Goal: Task Accomplishment & Management: Manage account settings

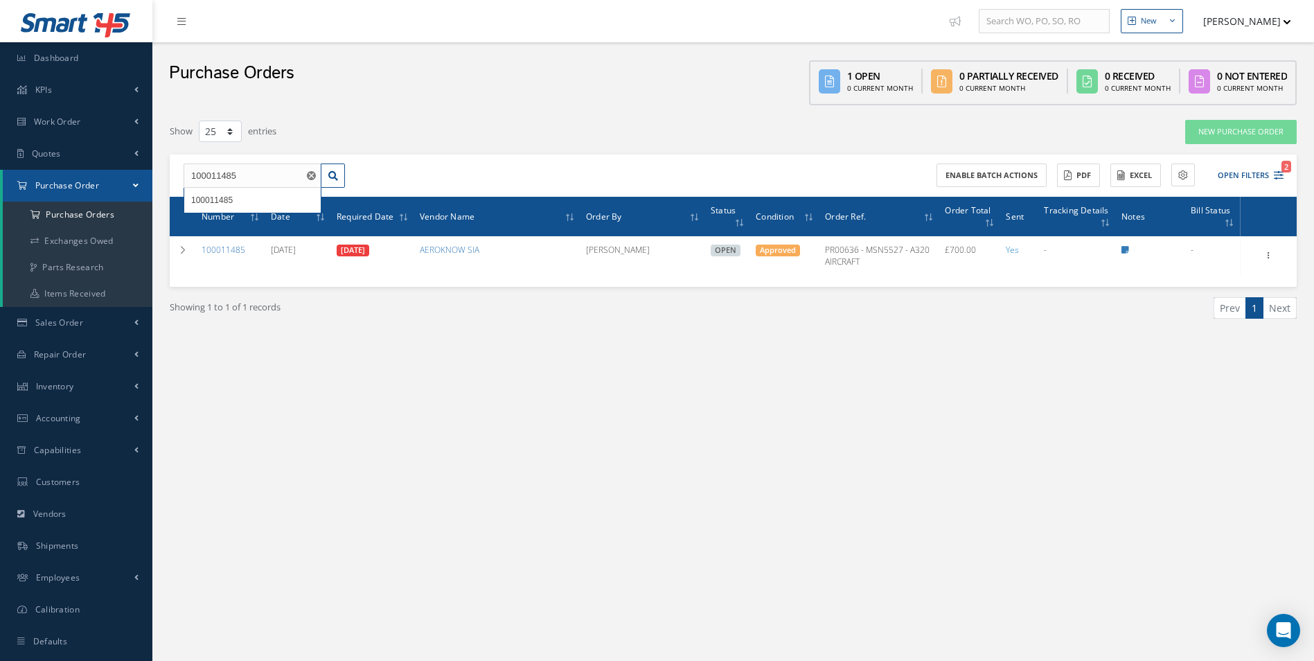
select select "25"
click at [108, 218] on a=1&status_id=2&status_id=3&status_id=5&collapsedFilters"] "Purchase Orders" at bounding box center [78, 215] width 150 height 26
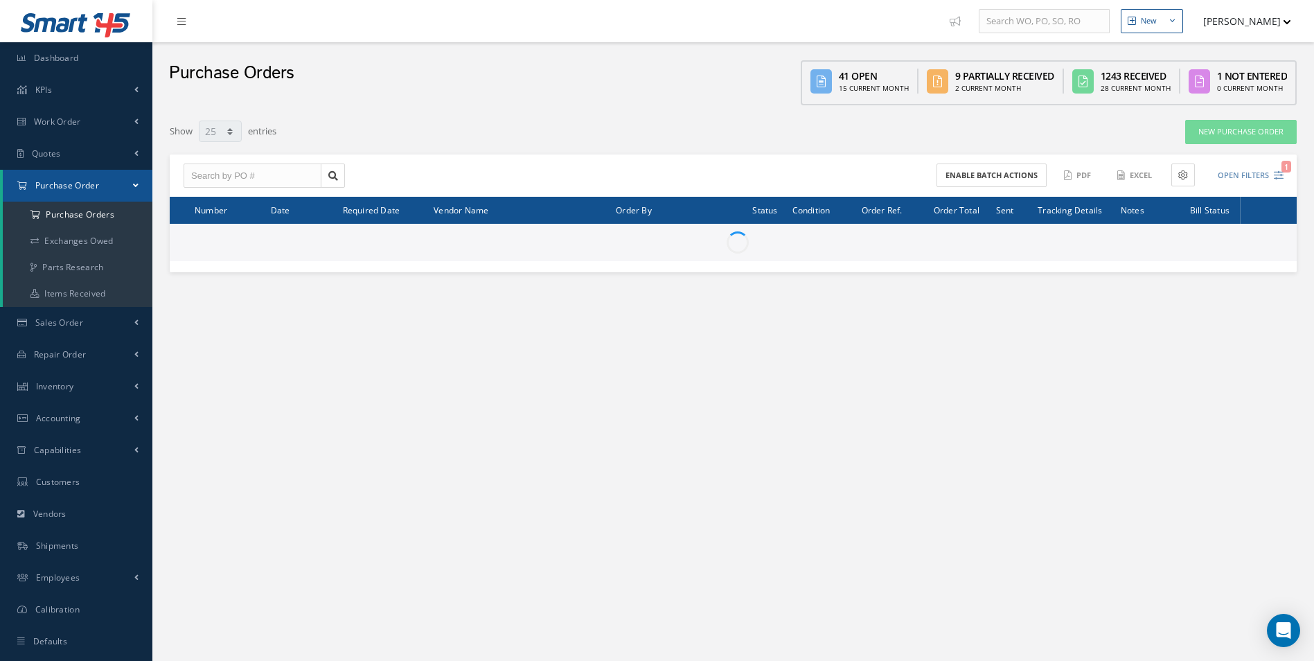
select select "25"
click at [240, 180] on input "text" at bounding box center [253, 176] width 138 height 25
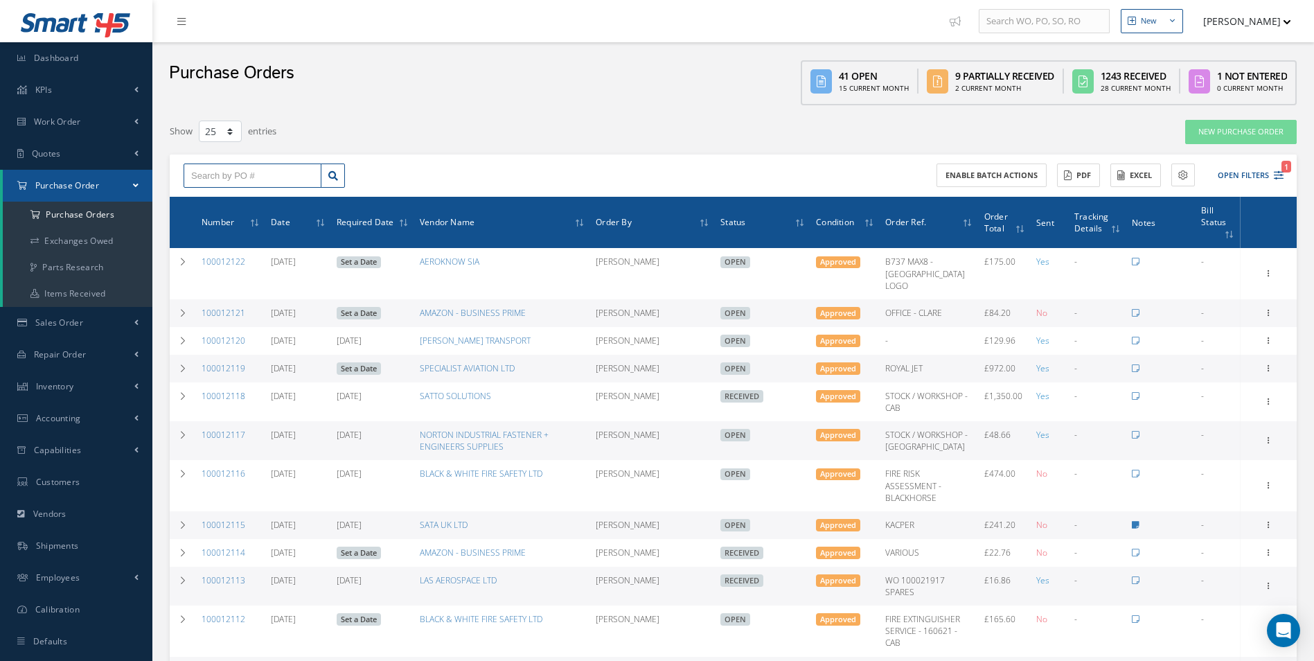
paste input "PR00516-INV001-124-24"
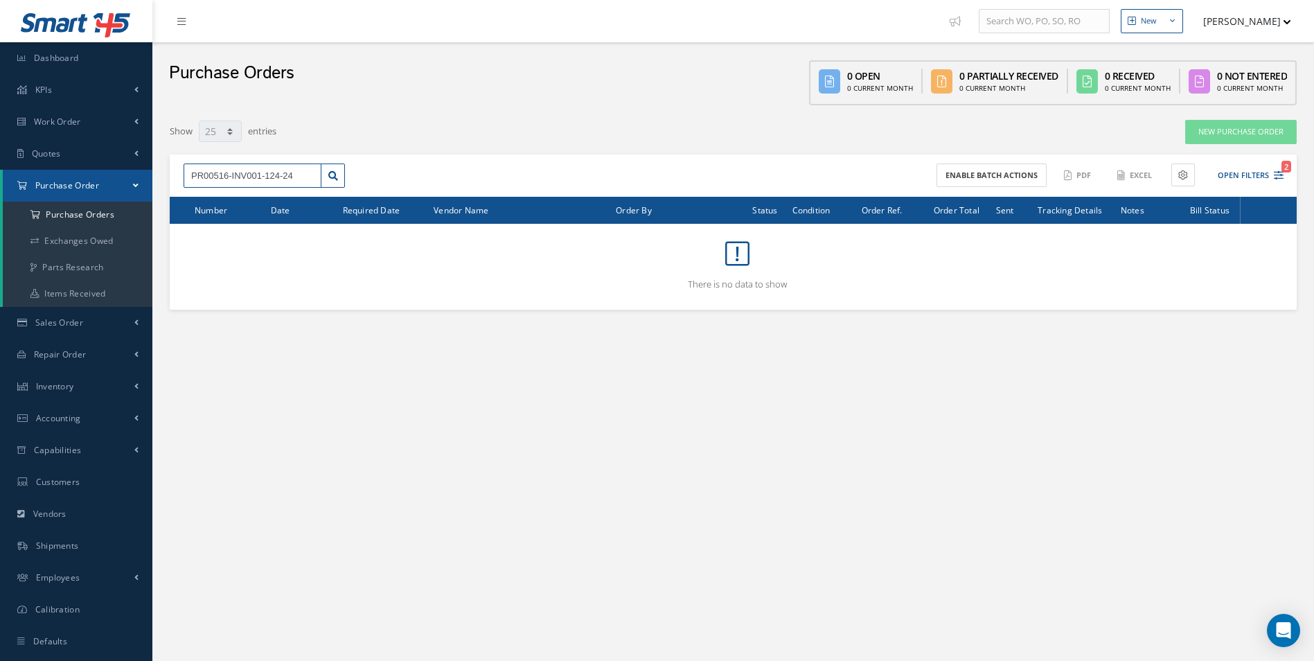
drag, startPoint x: 316, startPoint y: 174, endPoint x: 100, endPoint y: 179, distance: 216.2
click at [100, 179] on div "Smart 145 Dashboard KPIs Work Order Accounting Work Order Work Order Work Order…" at bounding box center [657, 344] width 1314 height 689
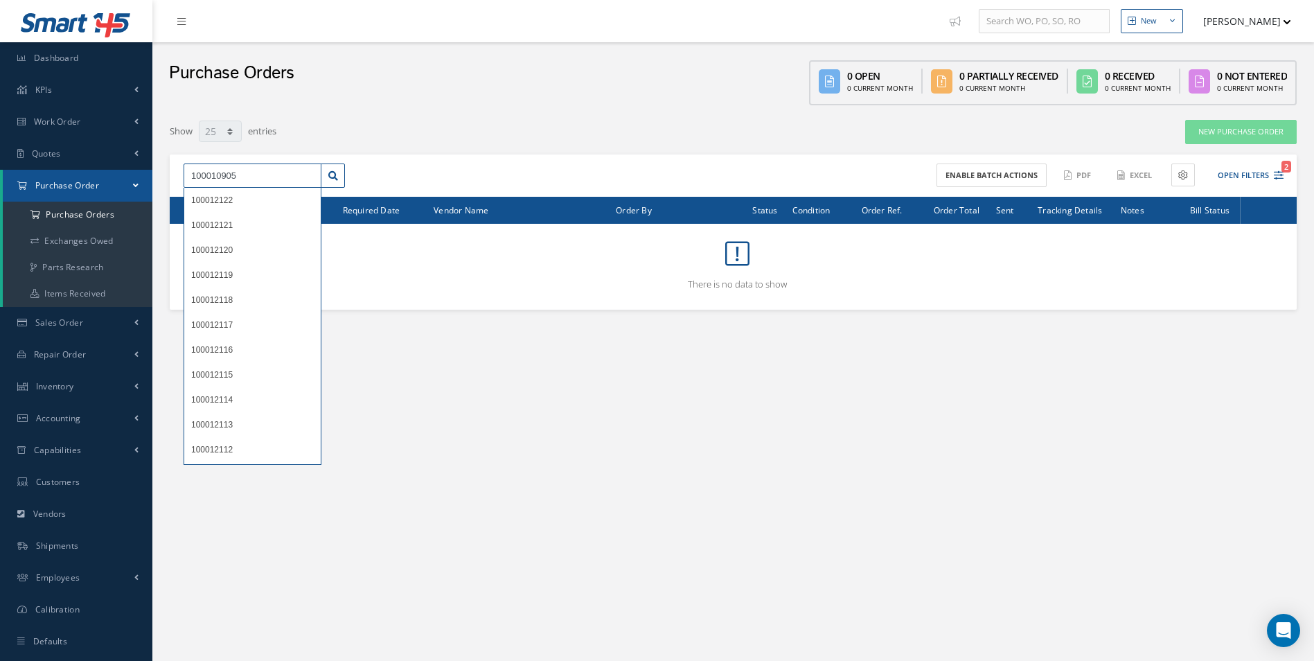
type input "100010905"
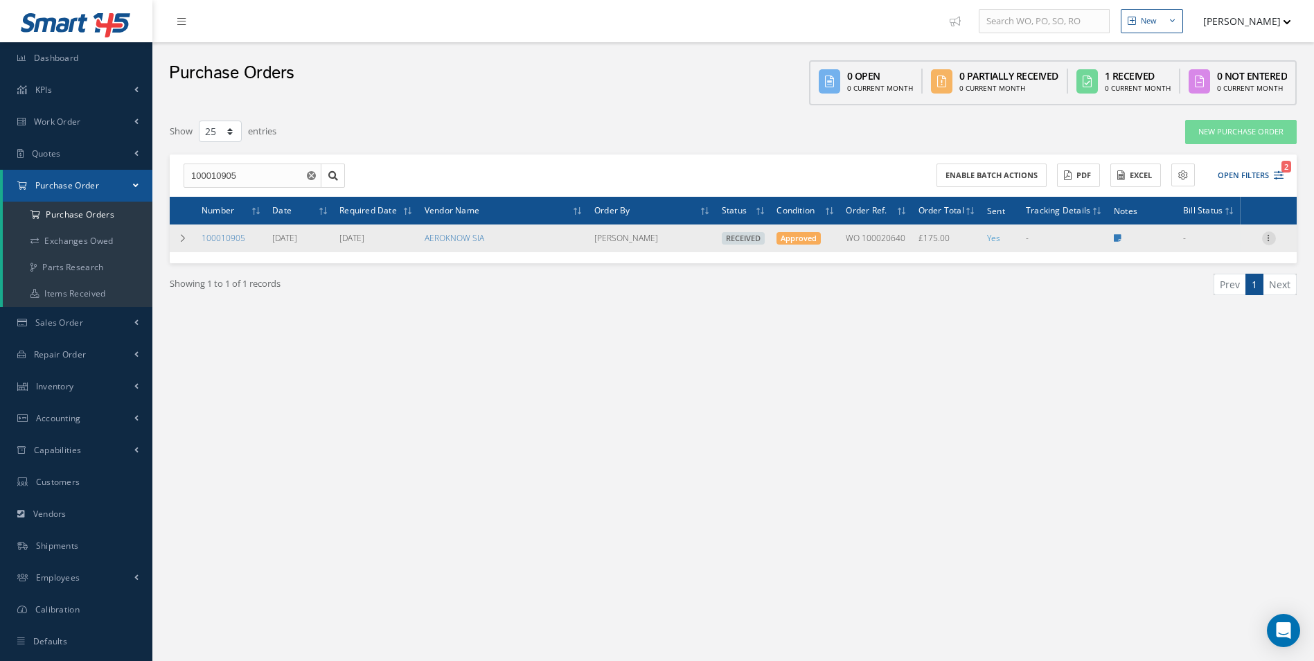
drag, startPoint x: 1274, startPoint y: 230, endPoint x: 1269, endPoint y: 237, distance: 8.5
click at [1274, 230] on div "Receiving Details Show Edit Create Bill Send By Email Email History Documents P…" at bounding box center [1269, 238] width 17 height 17
click at [1269, 237] on icon at bounding box center [1269, 236] width 14 height 11
click at [1196, 293] on link "Create Bill" at bounding box center [1205, 301] width 109 height 18
type input "0.00"
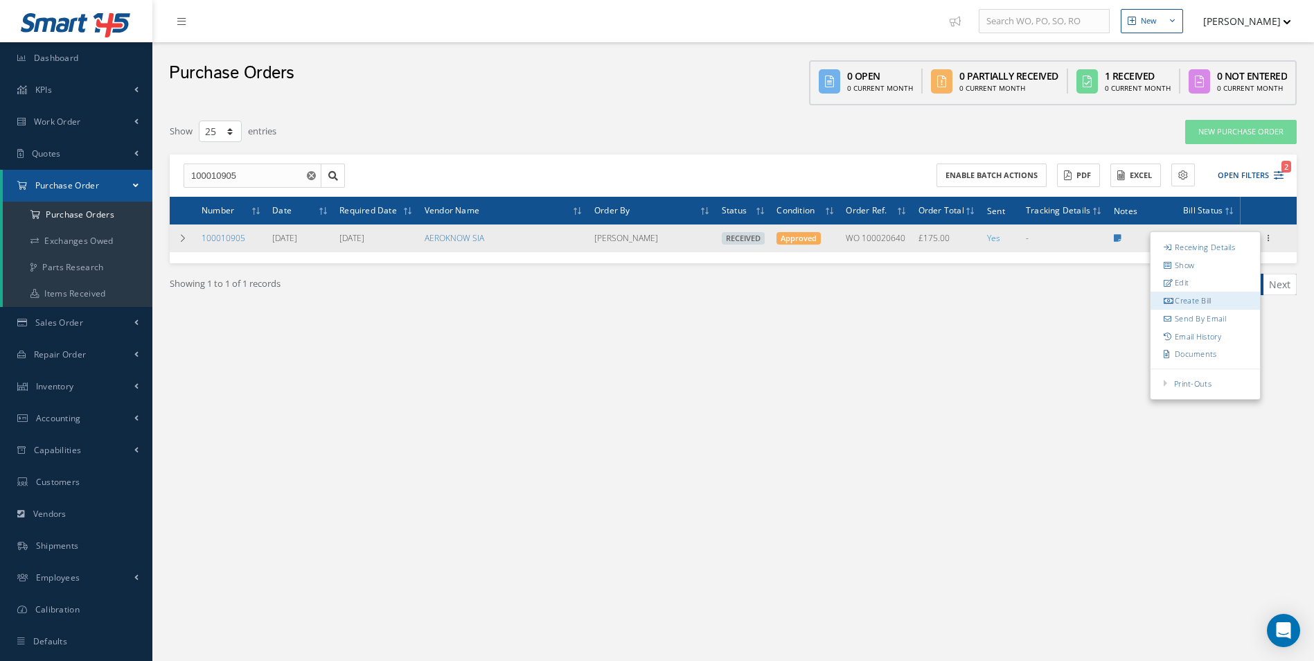
type input "0.00"
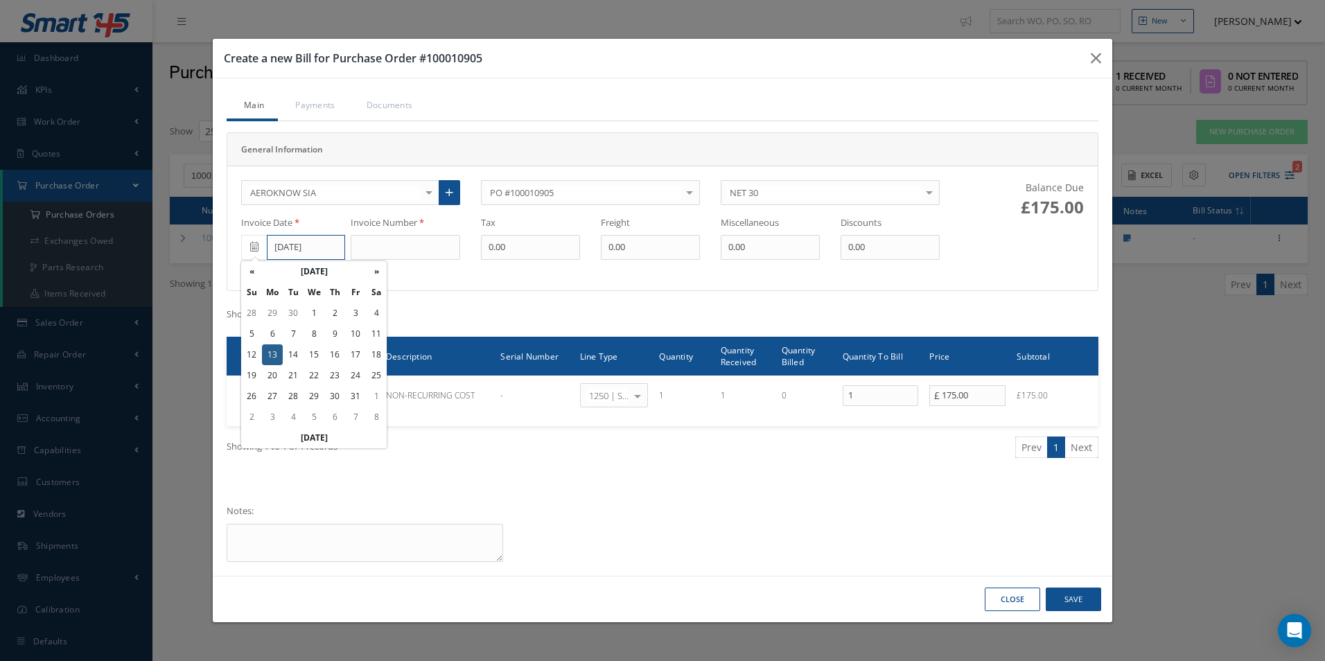
click at [300, 240] on input "[DATE]" at bounding box center [306, 247] width 78 height 25
click at [249, 270] on th "«" at bounding box center [251, 271] width 21 height 21
click at [298, 393] on td "30" at bounding box center [293, 396] width 21 height 21
type input "09/30/2025"
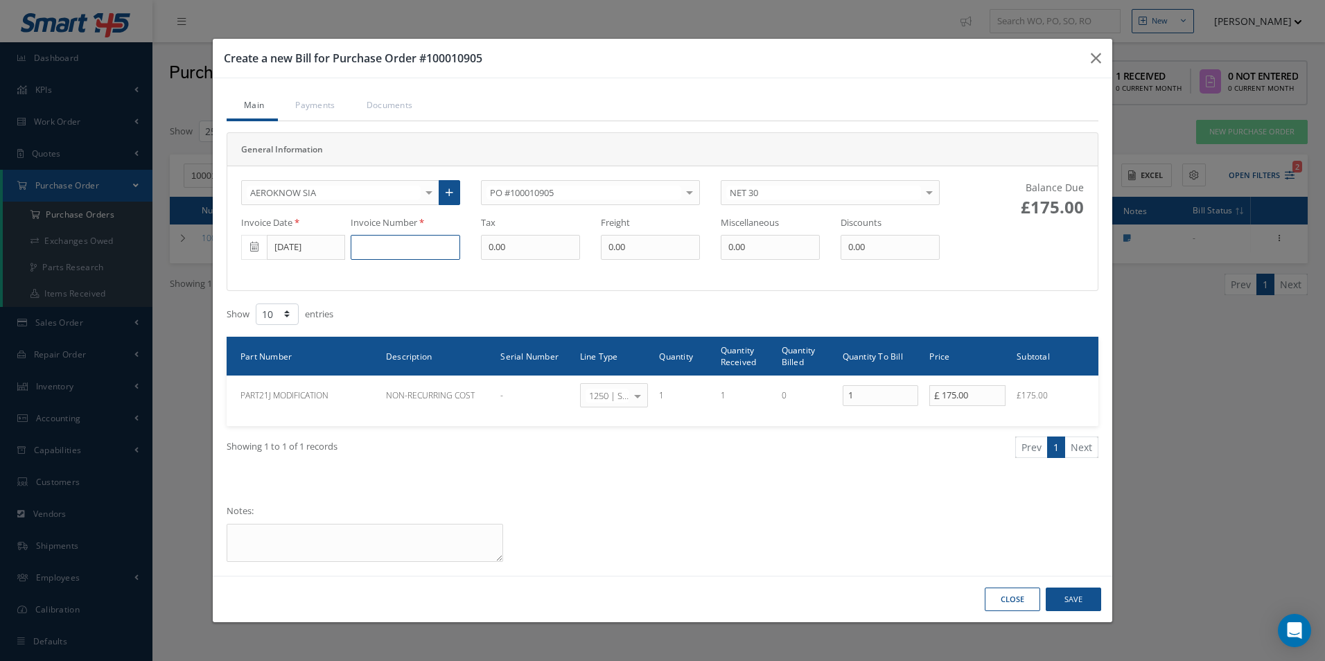
click at [385, 237] on input at bounding box center [405, 247] width 109 height 25
paste input "PR00516-INV001-124-24"
type input "PR00516-INV001-124-24"
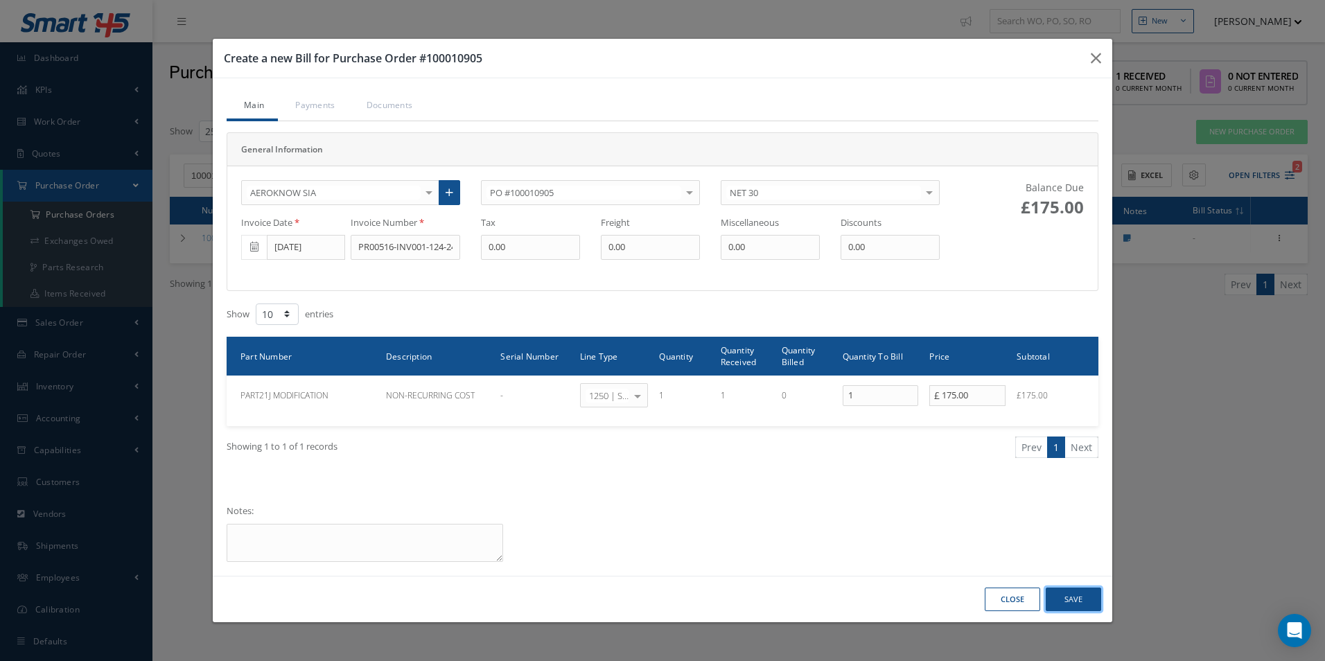
click at [1082, 603] on button "Save" at bounding box center [1072, 600] width 55 height 24
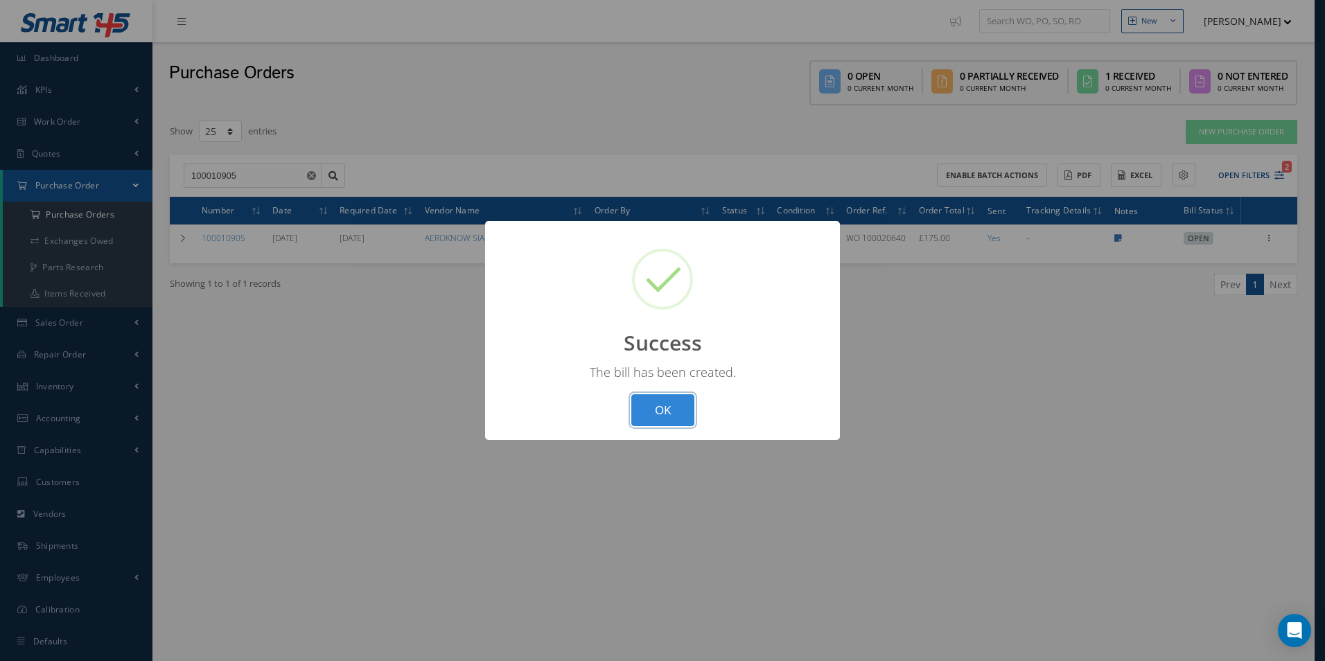
drag, startPoint x: 676, startPoint y: 409, endPoint x: 488, endPoint y: 376, distance: 190.7
click at [669, 409] on button "OK" at bounding box center [662, 410] width 63 height 33
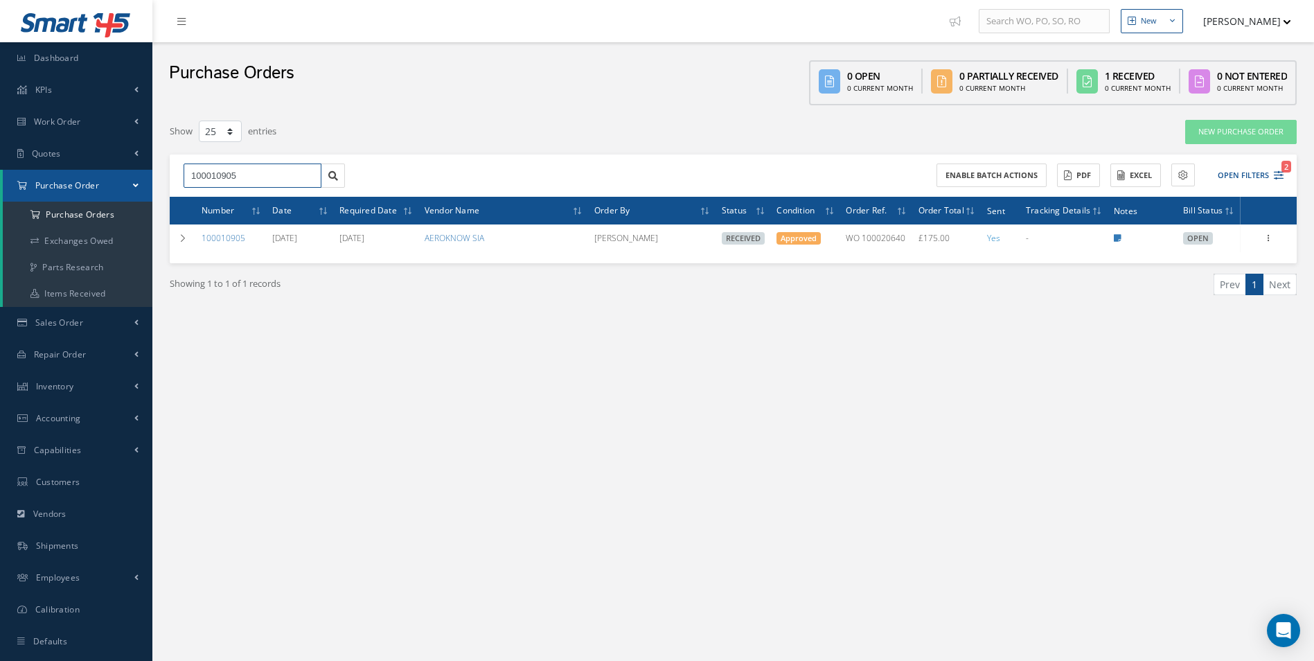
click at [262, 182] on input "100010905" at bounding box center [253, 176] width 138 height 25
type input "100010918"
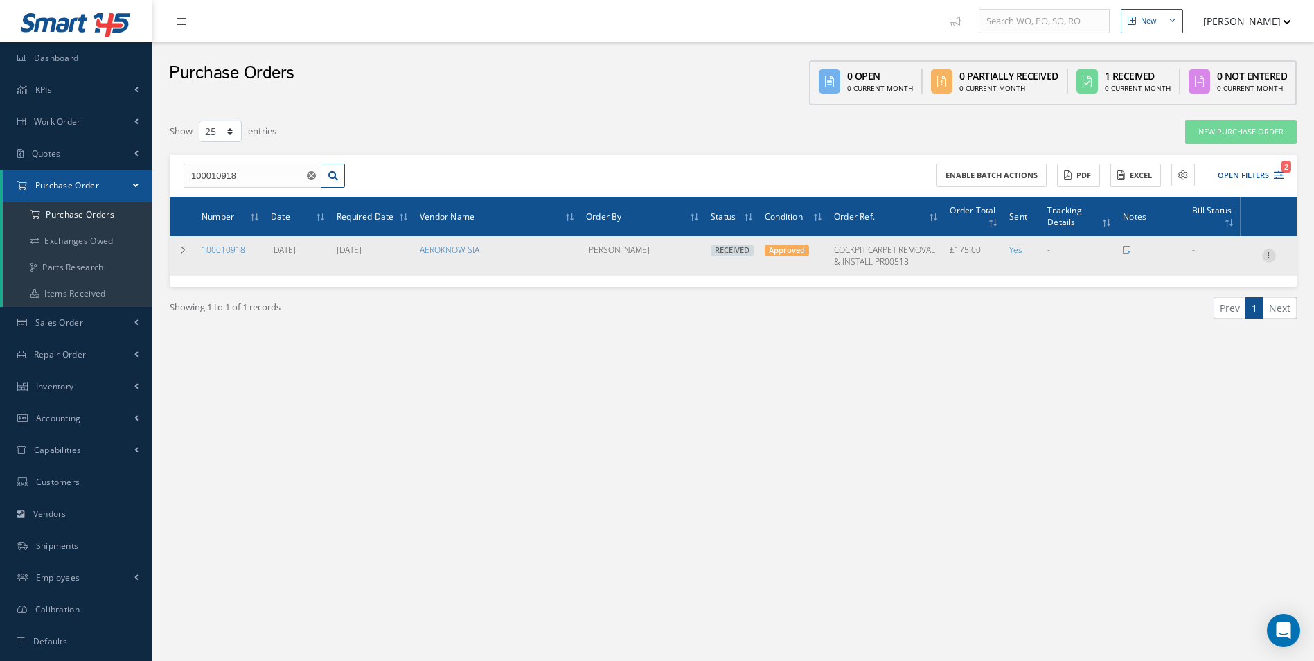
click at [1269, 253] on icon at bounding box center [1269, 254] width 14 height 11
click at [1216, 320] on link "Create Bill" at bounding box center [1205, 319] width 109 height 18
type input "0.00"
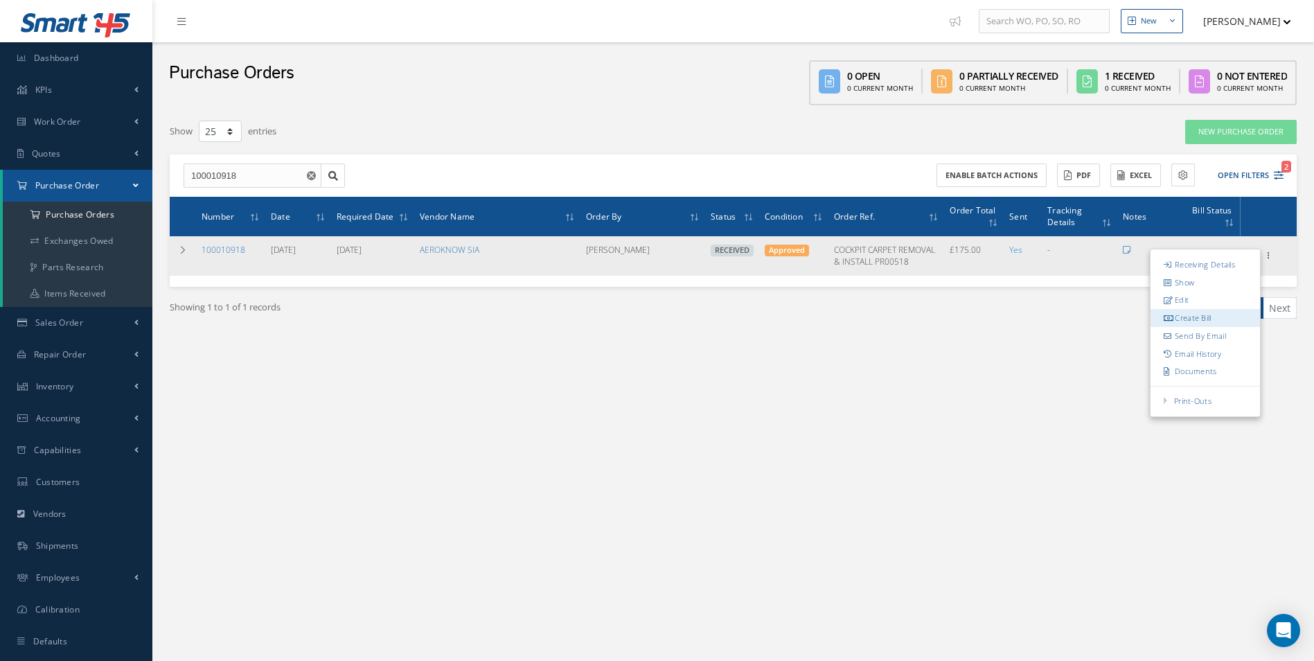
type input "0.00"
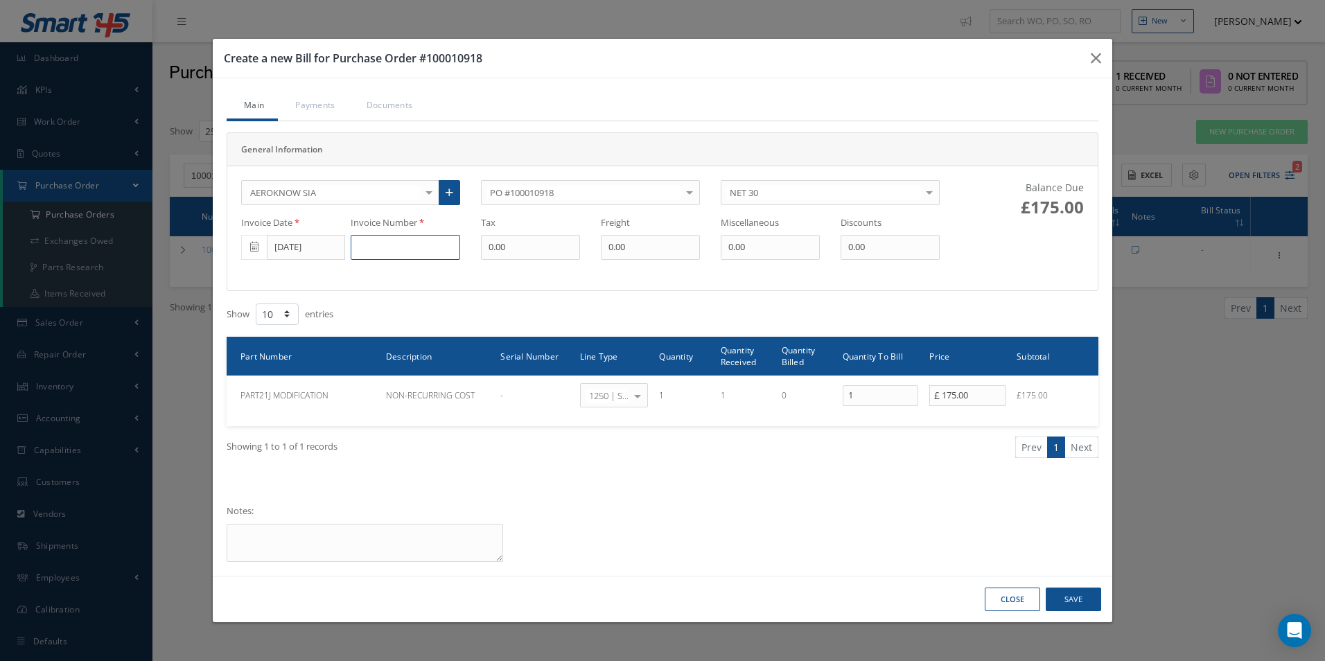
click at [400, 251] on input at bounding box center [405, 247] width 109 height 25
paste input "PR00518-INV001-125-24"
type input "PR00518-INV001-125-24"
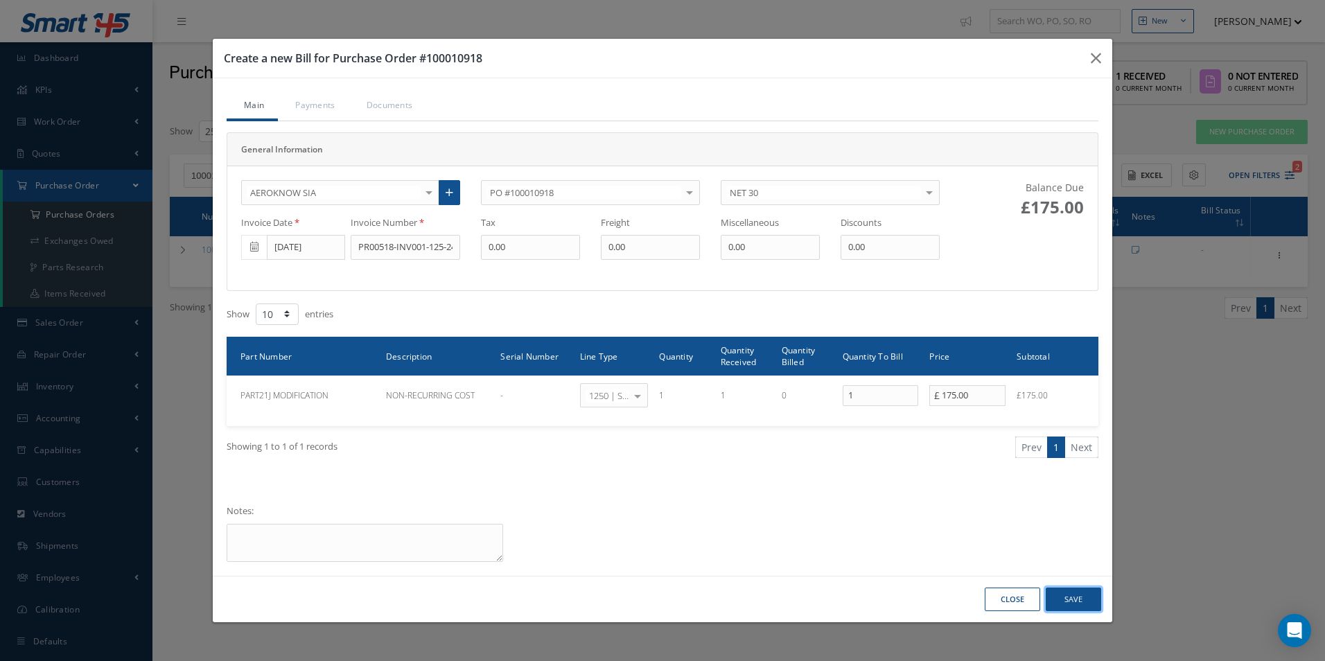
click at [1092, 601] on button "Save" at bounding box center [1072, 600] width 55 height 24
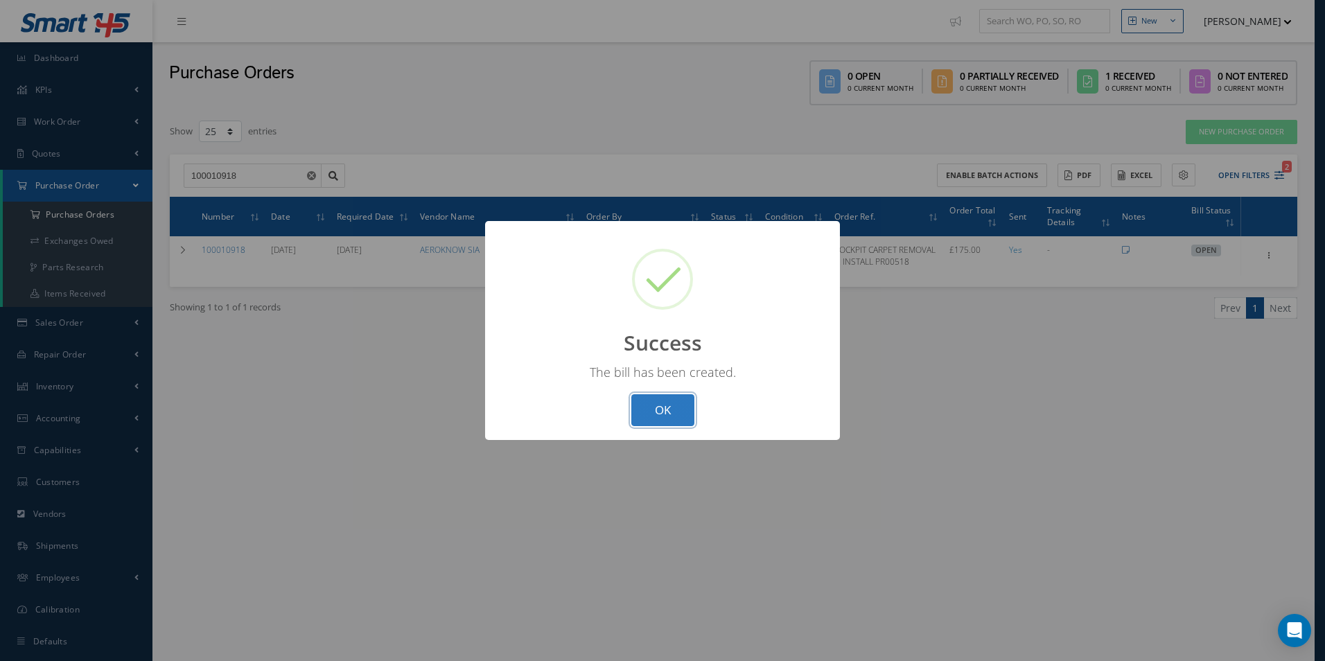
click at [672, 412] on button "OK" at bounding box center [662, 410] width 63 height 33
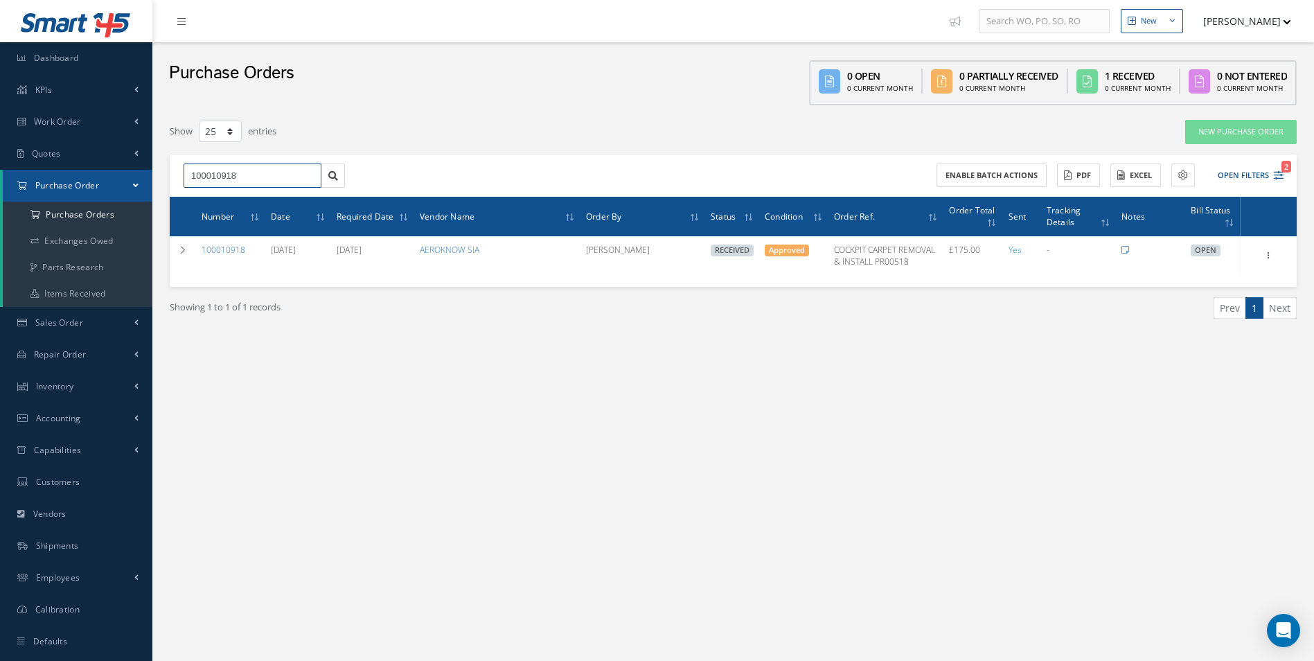
click at [273, 171] on input "100010918" at bounding box center [253, 176] width 138 height 25
type input "100010946"
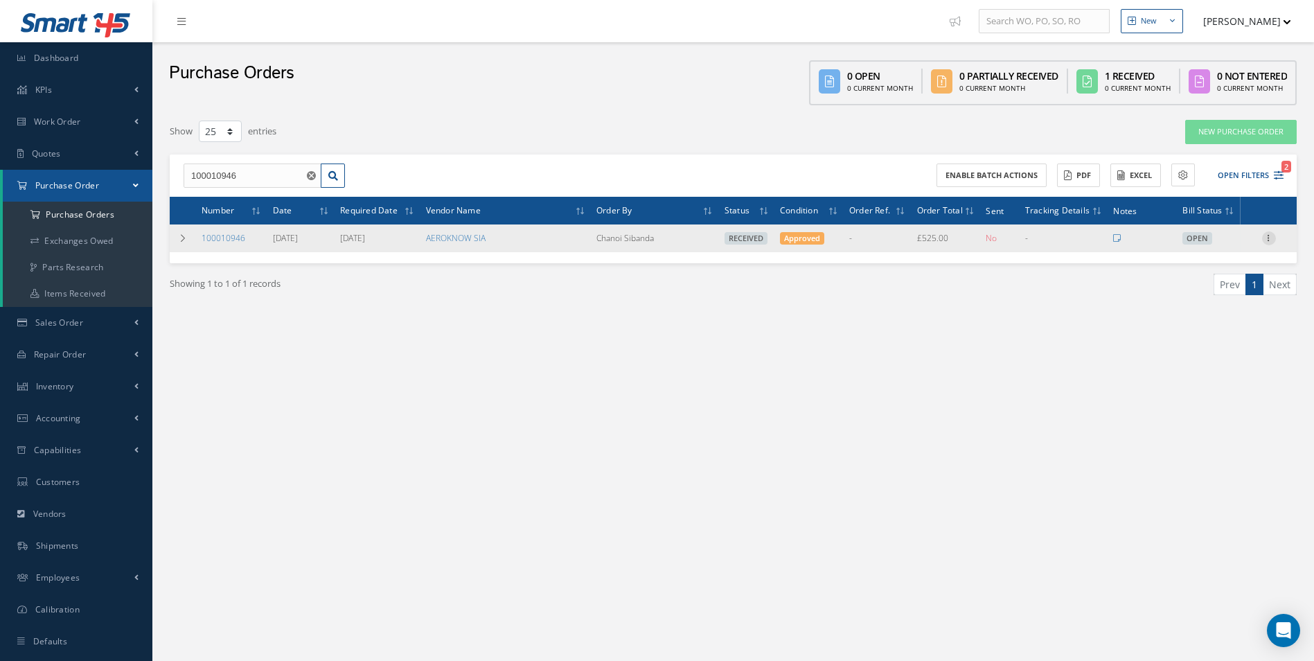
click at [1270, 238] on icon at bounding box center [1269, 236] width 14 height 11
click at [1200, 303] on link "Create Bill" at bounding box center [1205, 301] width 109 height 18
type input "0.00"
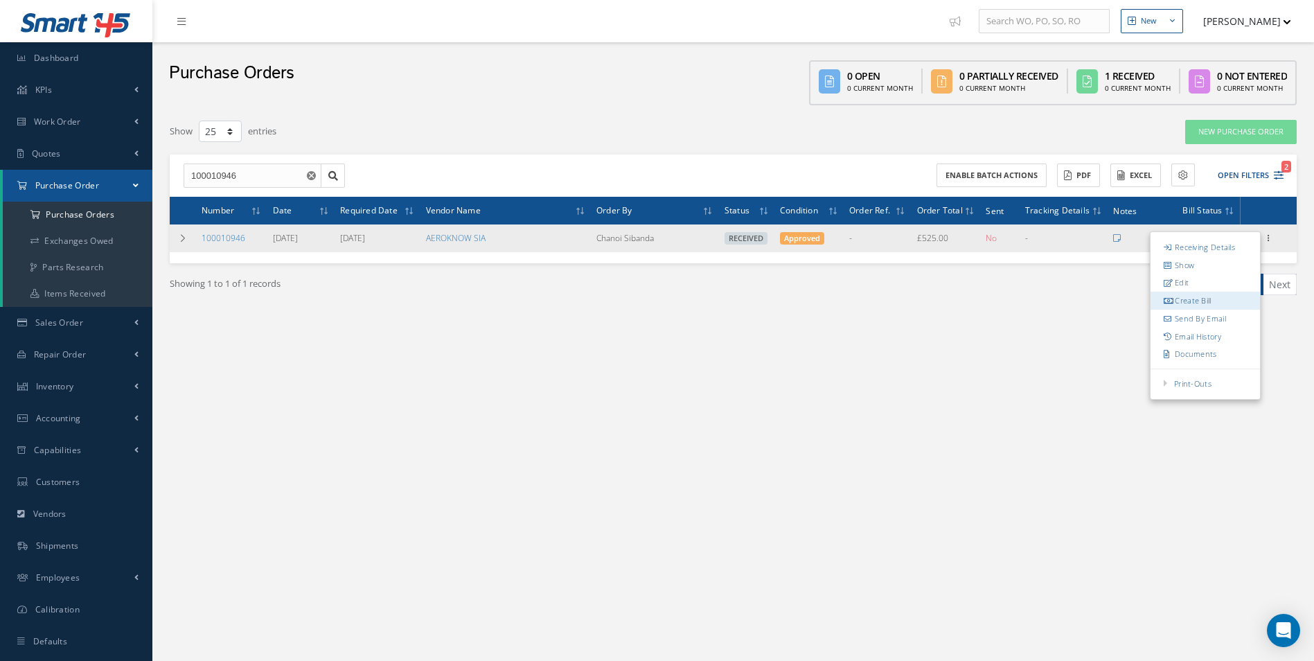
type input "0.00"
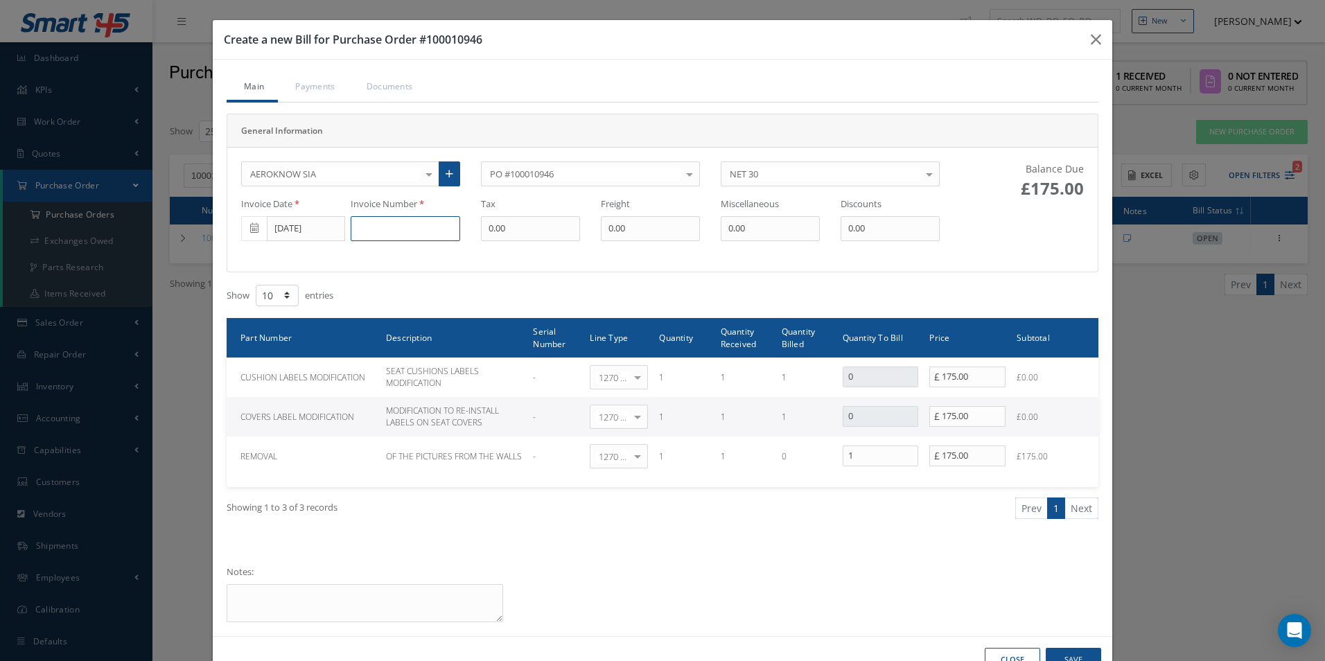
click at [385, 229] on input at bounding box center [405, 228] width 109 height 25
paste input "PR00524-INV001-132-24"
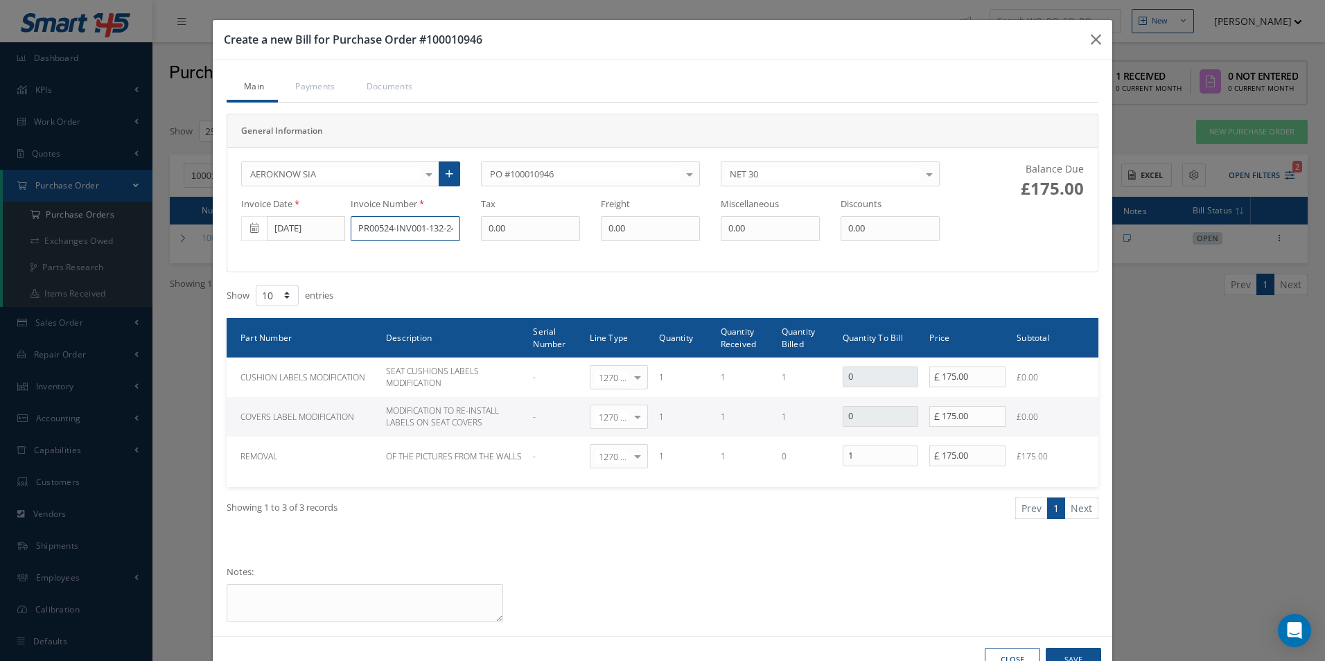
paste input
type input "PR00524-INV001-132-24"
drag, startPoint x: 1077, startPoint y: 653, endPoint x: 1070, endPoint y: 649, distance: 7.7
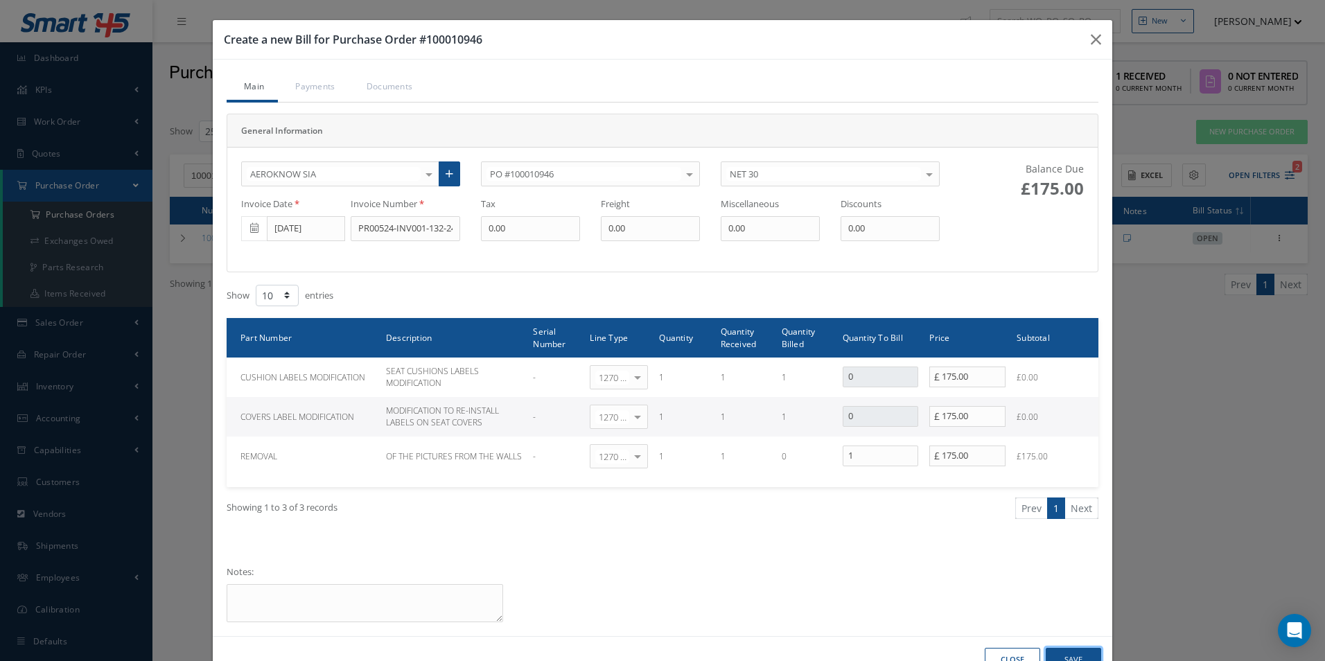
click at [1077, 652] on button "Save" at bounding box center [1072, 660] width 55 height 24
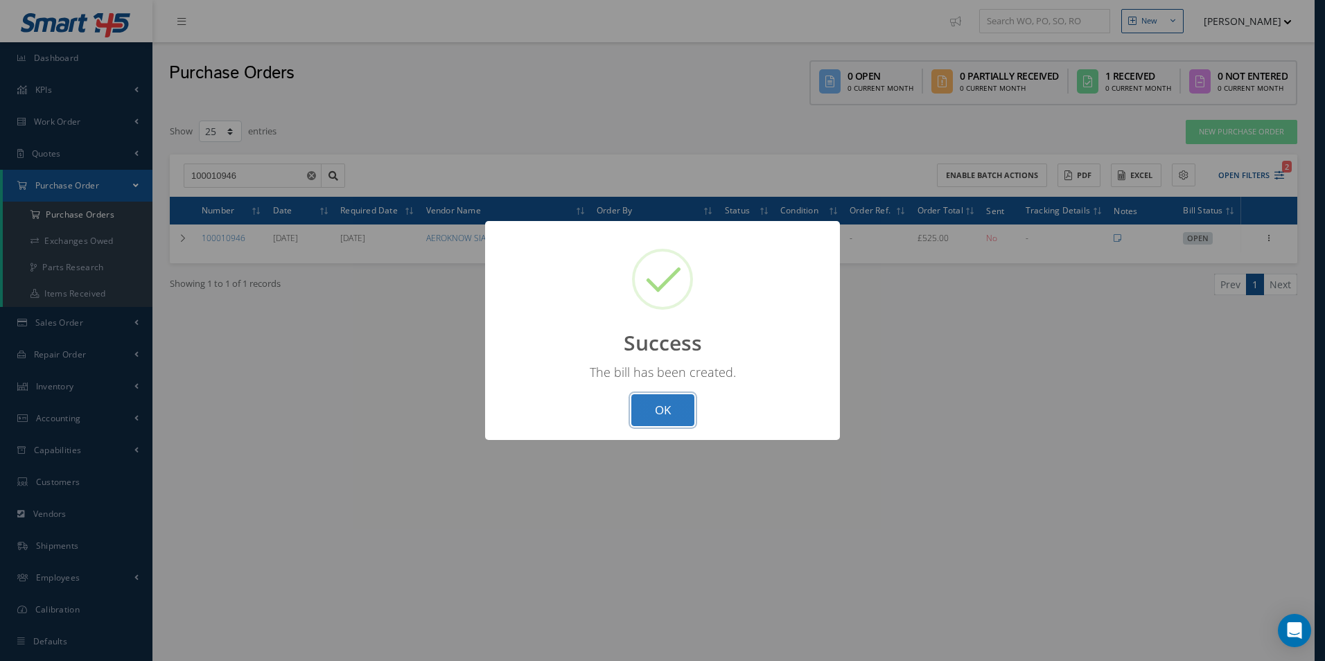
click at [651, 418] on button "OK" at bounding box center [662, 410] width 63 height 33
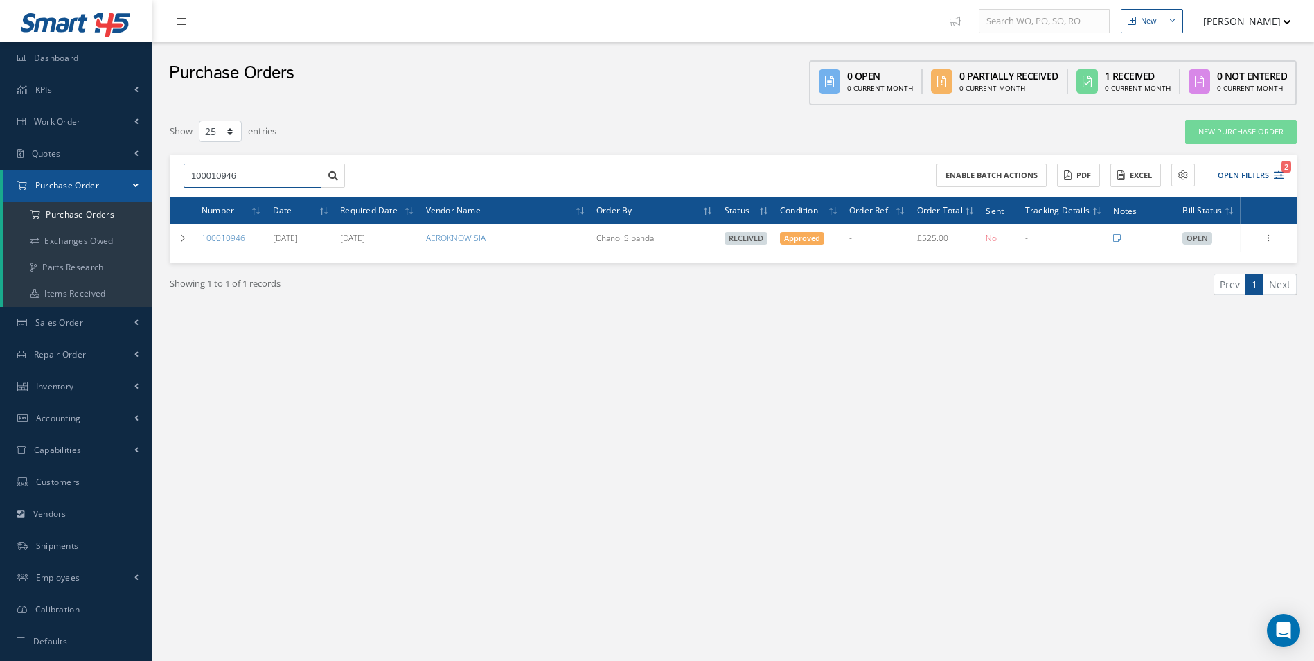
click at [272, 170] on input "100010946" at bounding box center [253, 176] width 138 height 25
type input "100010964"
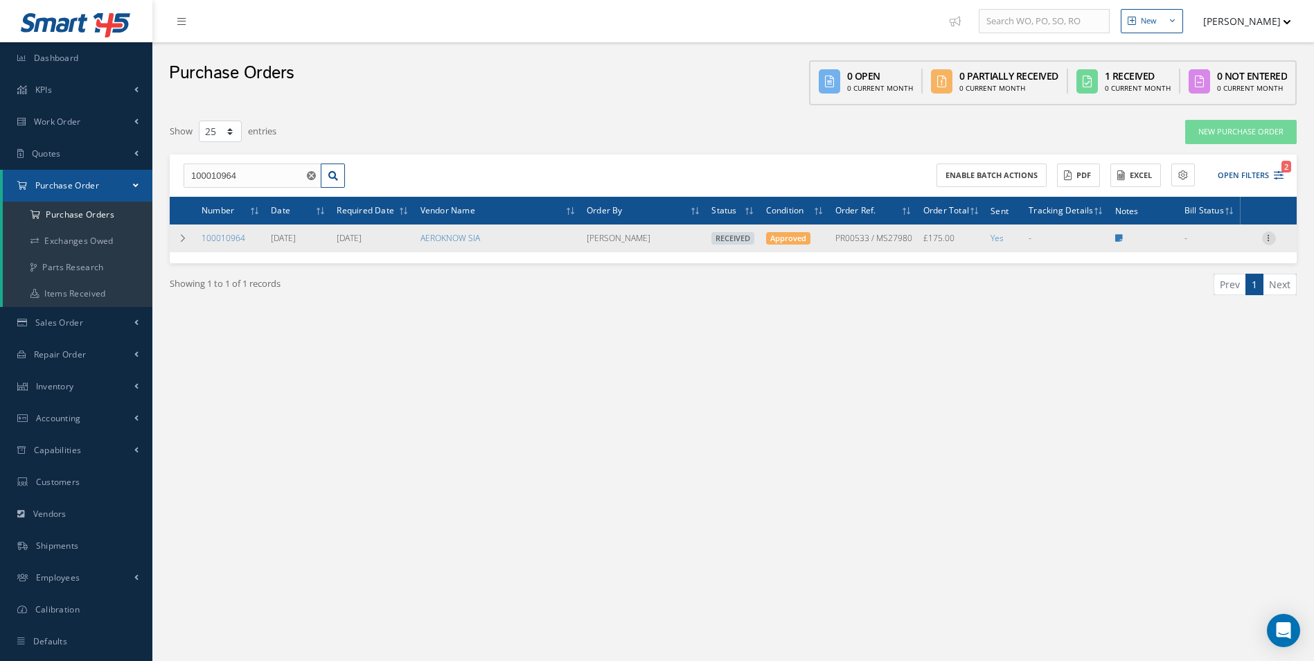
click at [1266, 236] on icon at bounding box center [1269, 236] width 14 height 11
click at [1195, 305] on link "Create Bill" at bounding box center [1205, 301] width 109 height 18
type input "0.00"
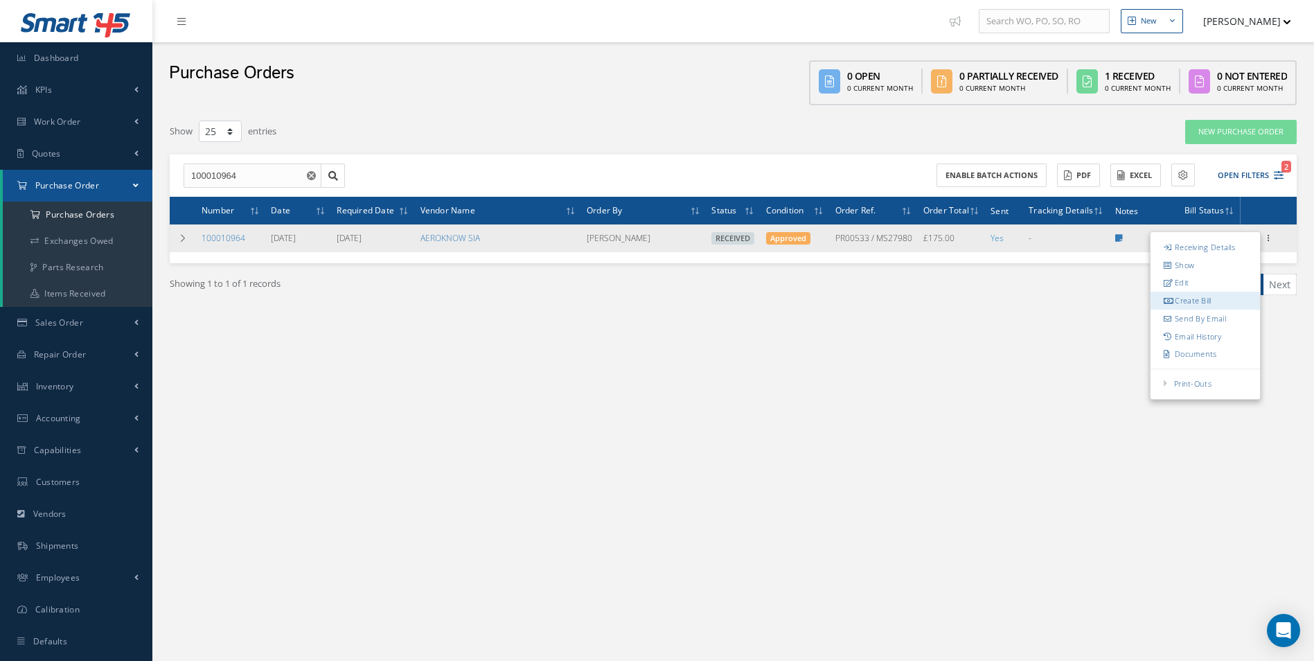
type input "0.00"
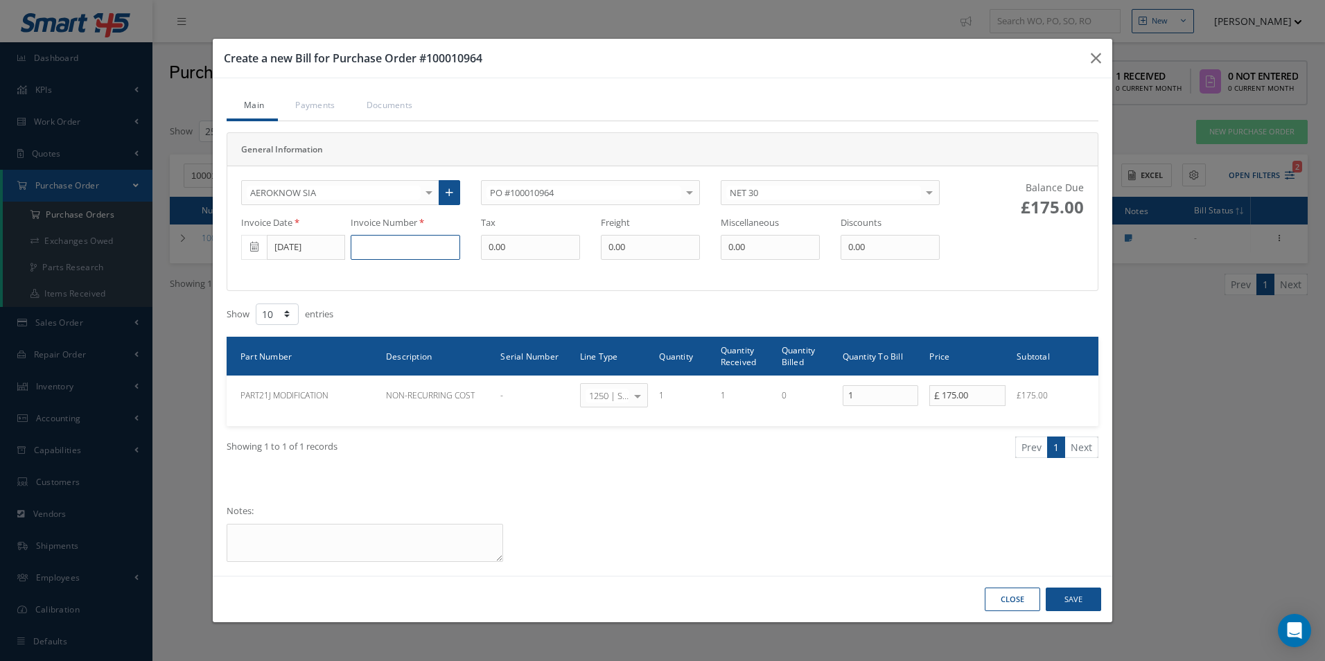
click at [401, 249] on input at bounding box center [405, 247] width 109 height 25
paste input "PR00533-INV001-136-24"
type input "PR00533-INV001-136-24"
click at [1068, 604] on button "Save" at bounding box center [1072, 600] width 55 height 24
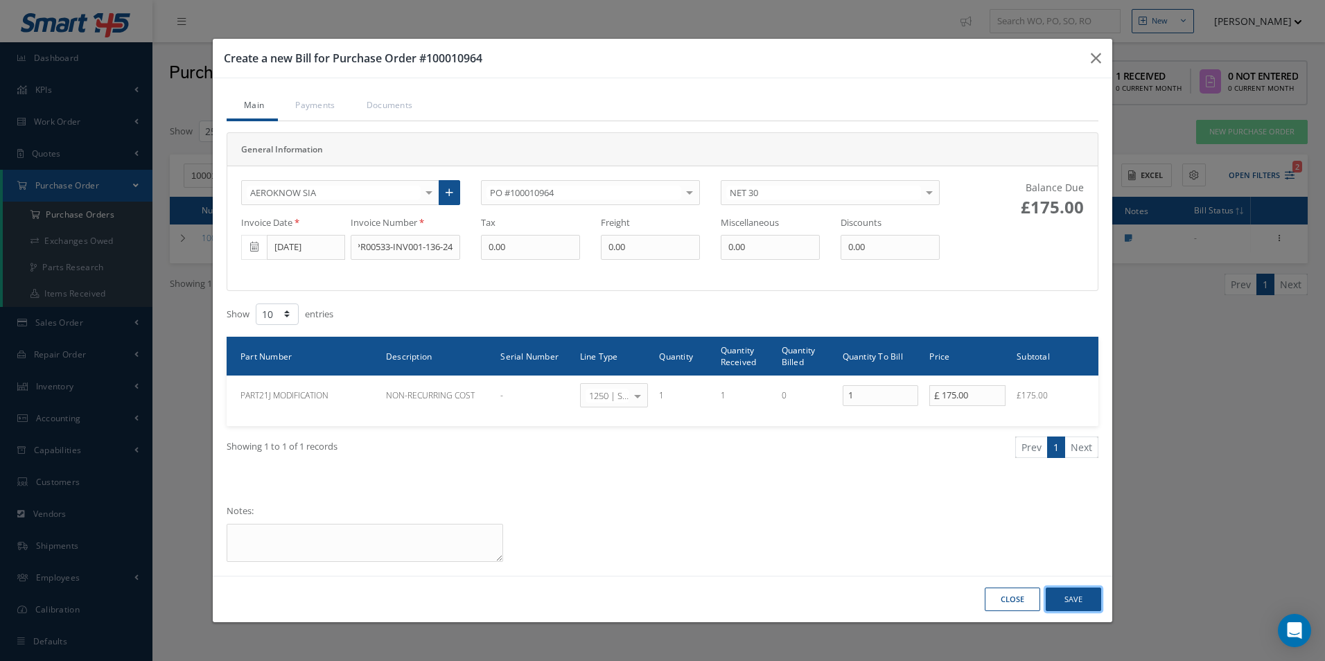
scroll to position [0, 0]
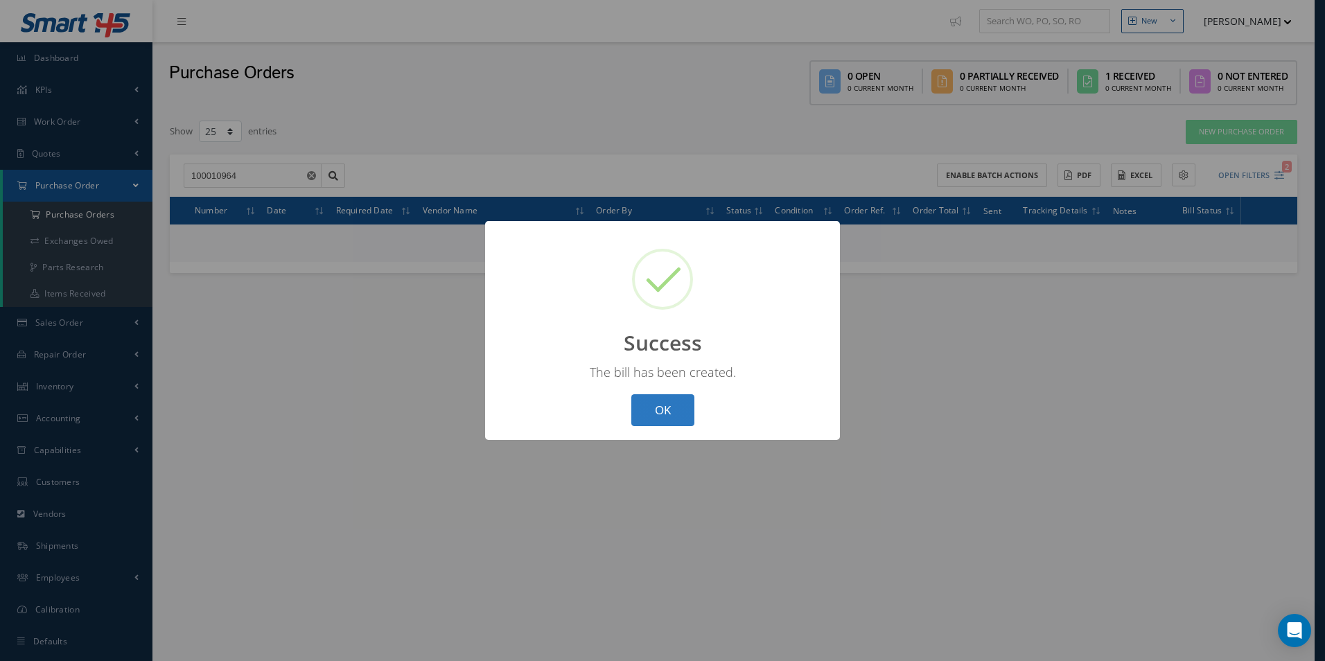
click at [655, 408] on button "OK" at bounding box center [662, 410] width 63 height 33
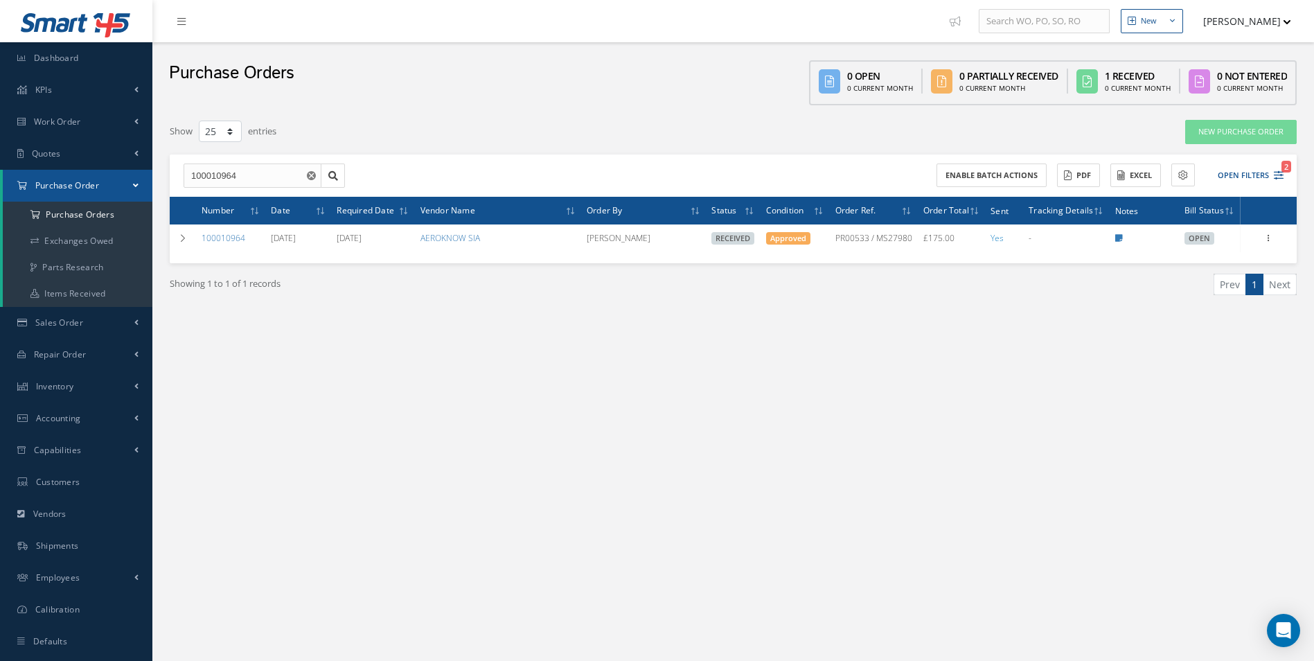
click at [274, 194] on div "100010964 100010964 Enable batch actions ACTIONS Receive Payments Select Custom…" at bounding box center [733, 209] width 1127 height 109
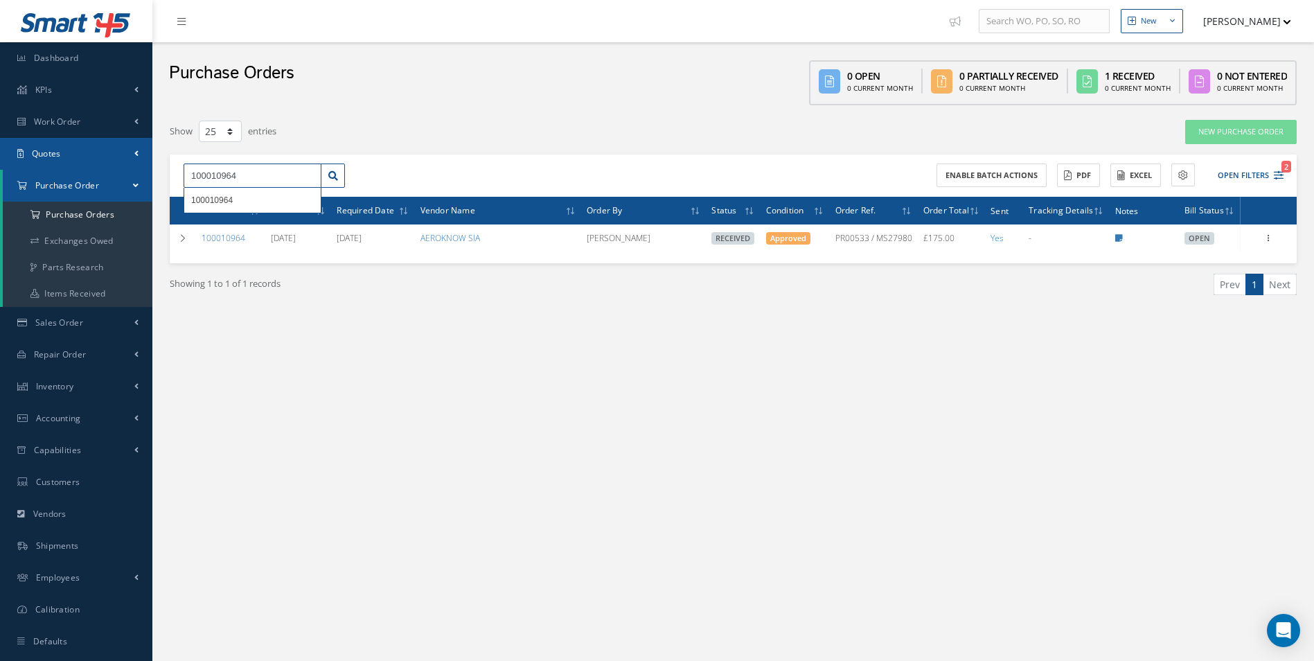
drag, startPoint x: 274, startPoint y: 194, endPoint x: 71, endPoint y: 168, distance: 205.3
click at [103, 173] on div "Smart 145 Dashboard KPIs Work Order Accounting Work Order Work Order Work Order…" at bounding box center [657, 344] width 1314 height 689
paste input "201"
type input "100012014"
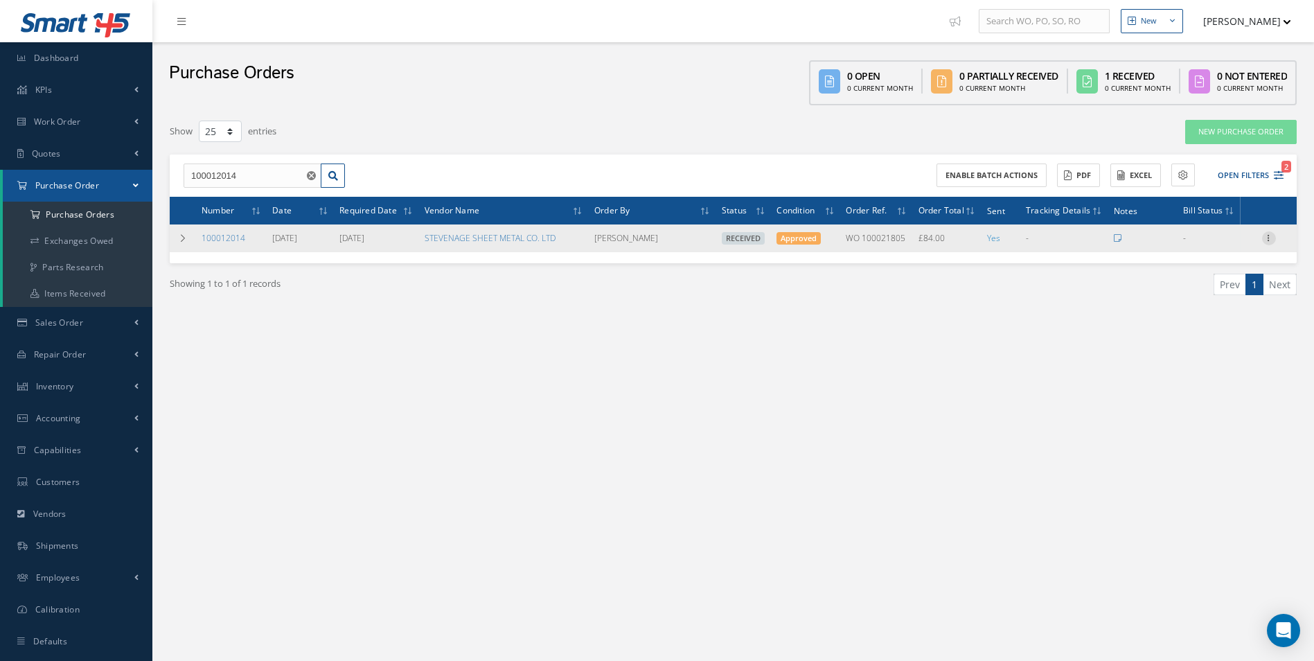
click at [1266, 239] on icon at bounding box center [1269, 236] width 14 height 11
click at [1209, 295] on link "Create Bill" at bounding box center [1205, 301] width 109 height 18
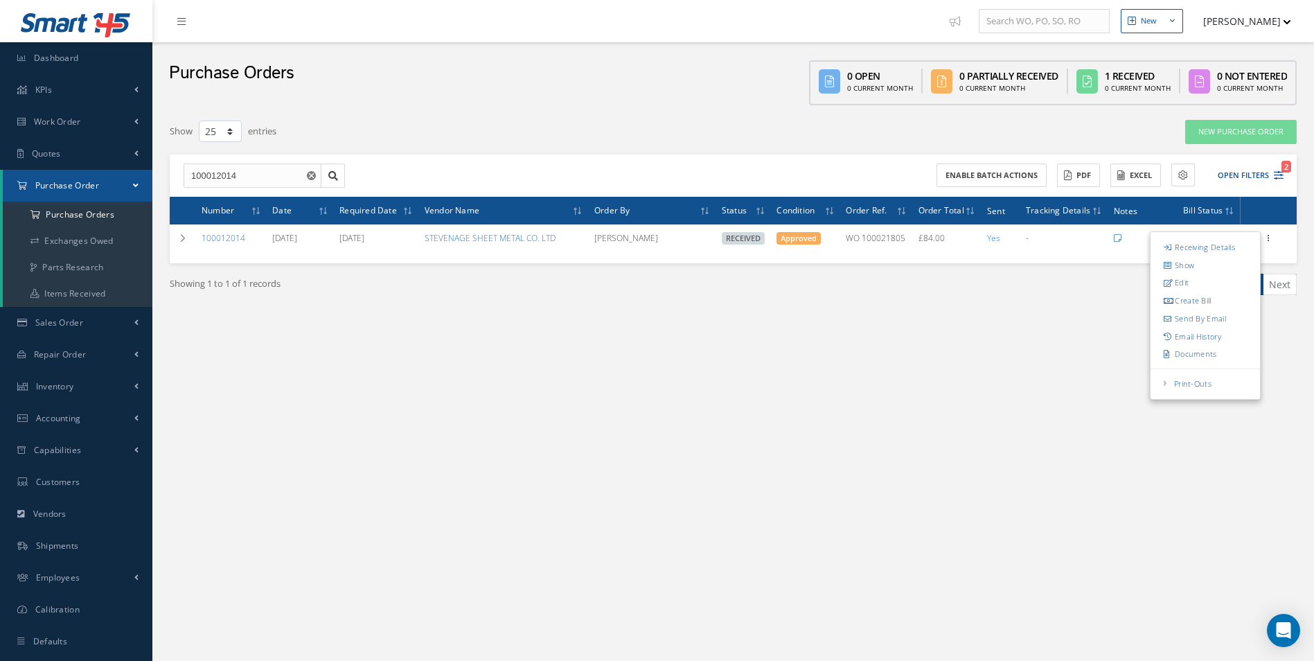
type input "14.00"
type input "0.00"
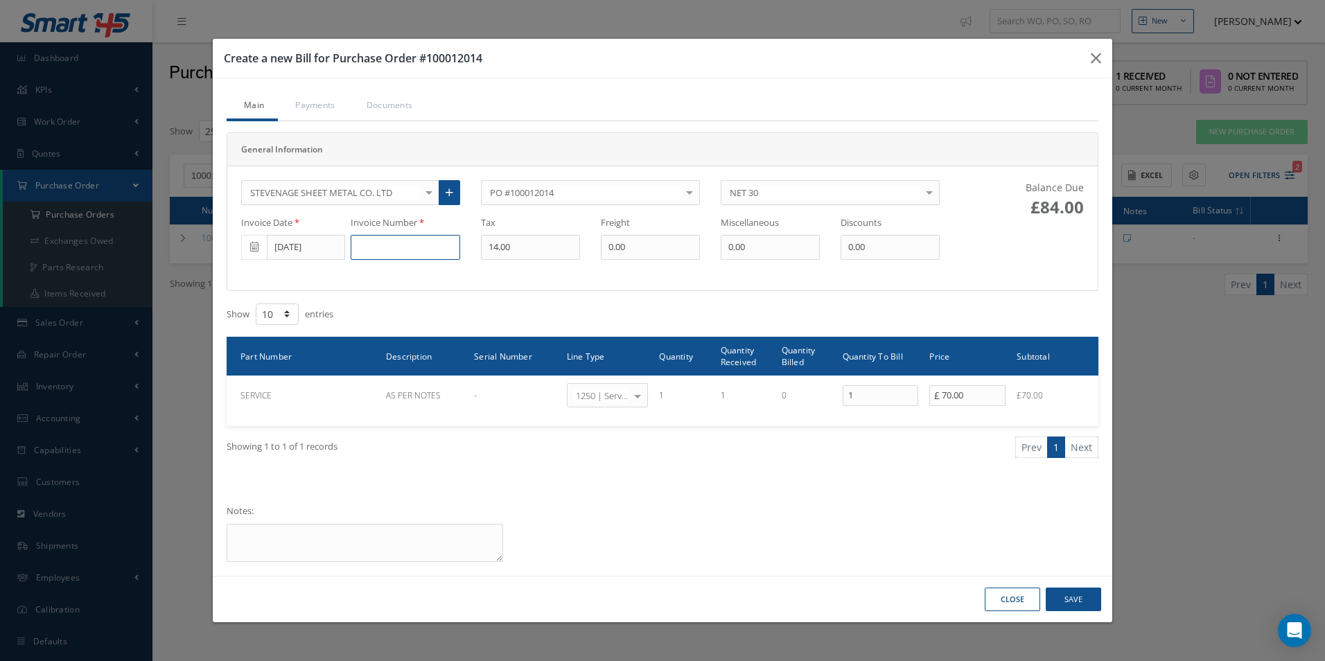
click at [407, 248] on input at bounding box center [405, 247] width 109 height 25
paste input "152714"
type input "152714"
click at [302, 253] on input "09/30/2025" at bounding box center [306, 247] width 78 height 25
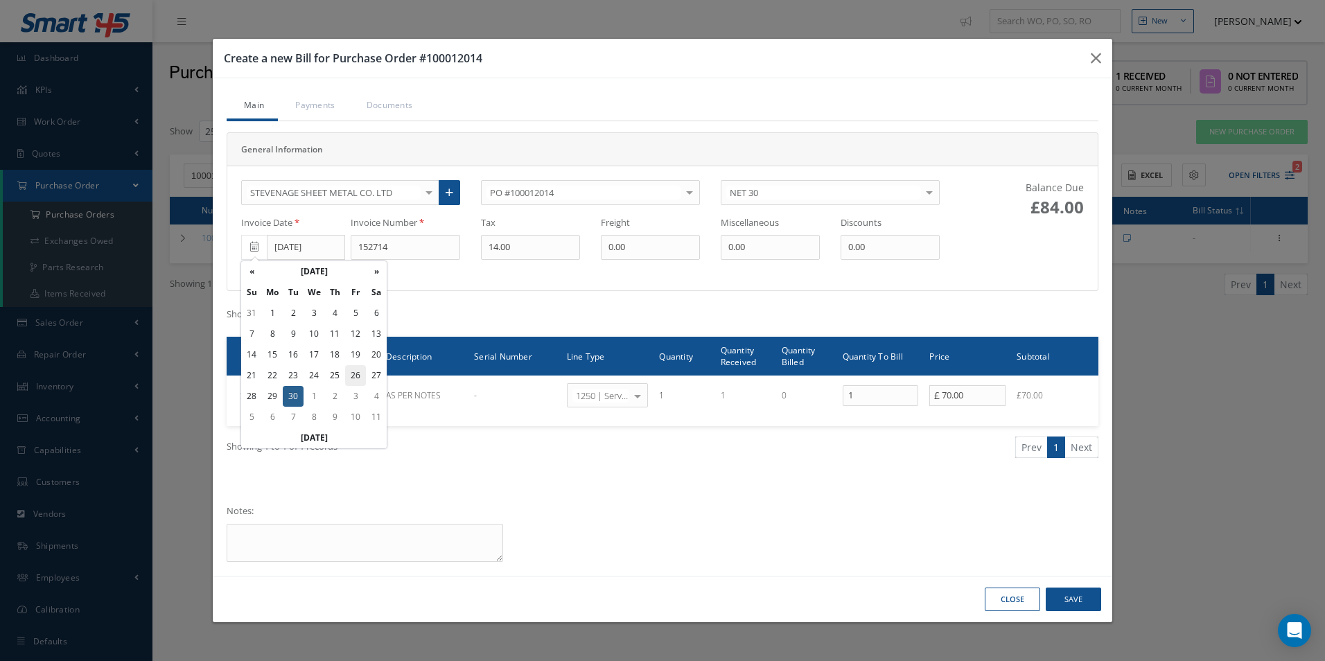
click at [349, 372] on td "26" at bounding box center [355, 375] width 21 height 21
type input "09/26/2025"
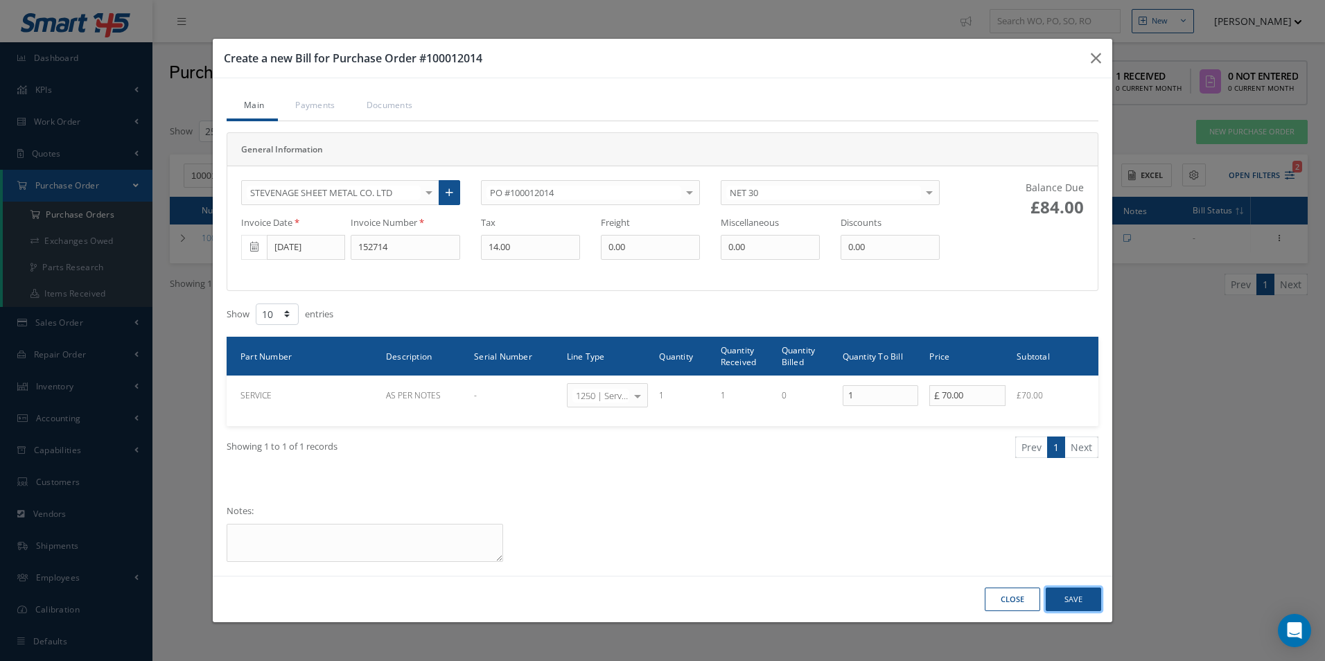
click at [1076, 601] on button "Save" at bounding box center [1072, 600] width 55 height 24
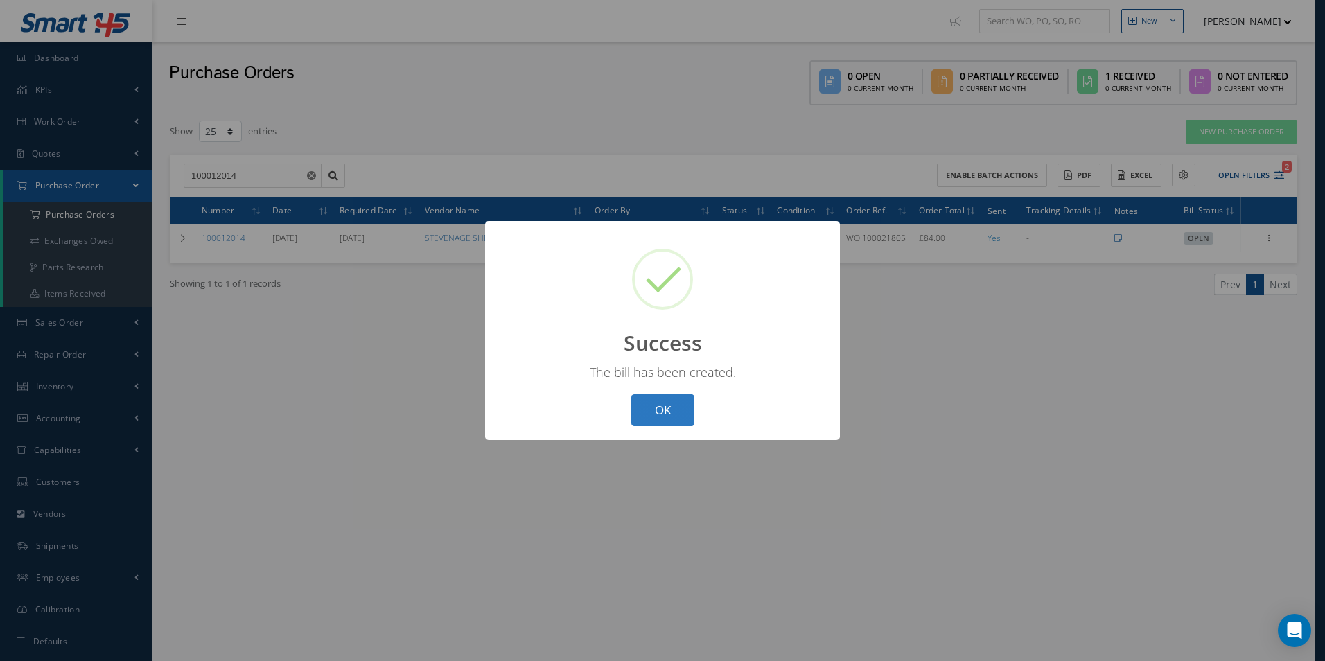
click at [675, 405] on button "OK" at bounding box center [662, 410] width 63 height 33
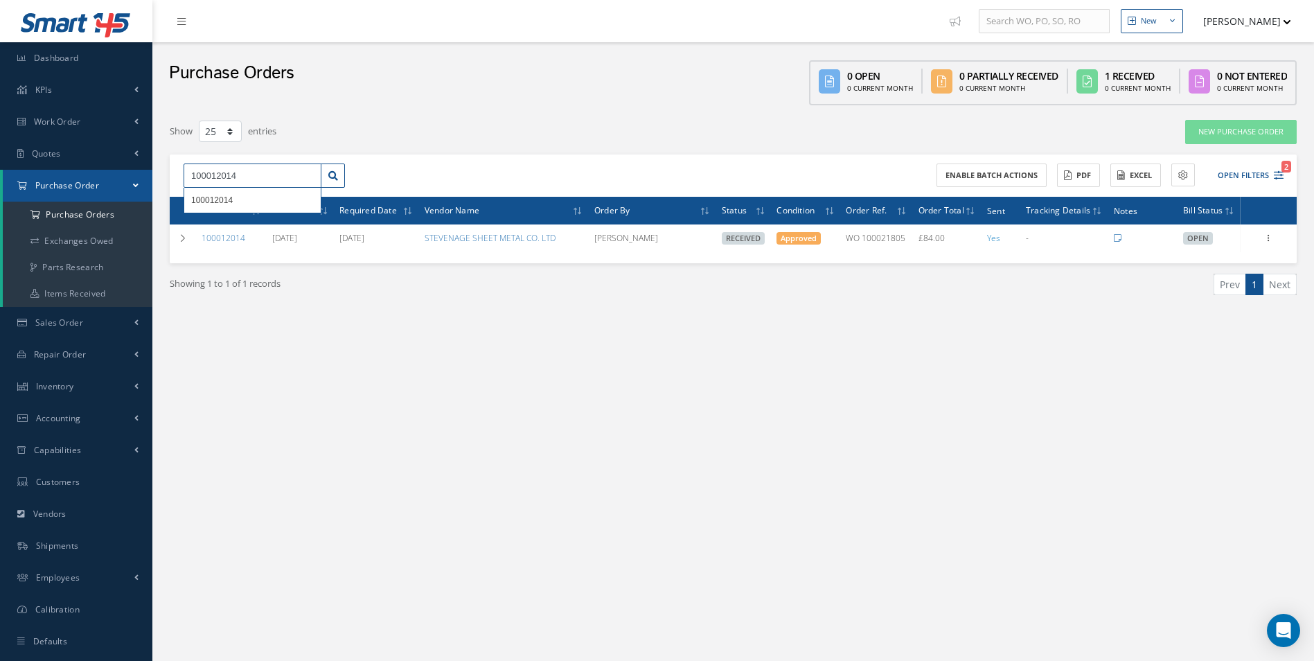
click at [267, 185] on input "100012014" at bounding box center [253, 176] width 138 height 25
type input "100012015"
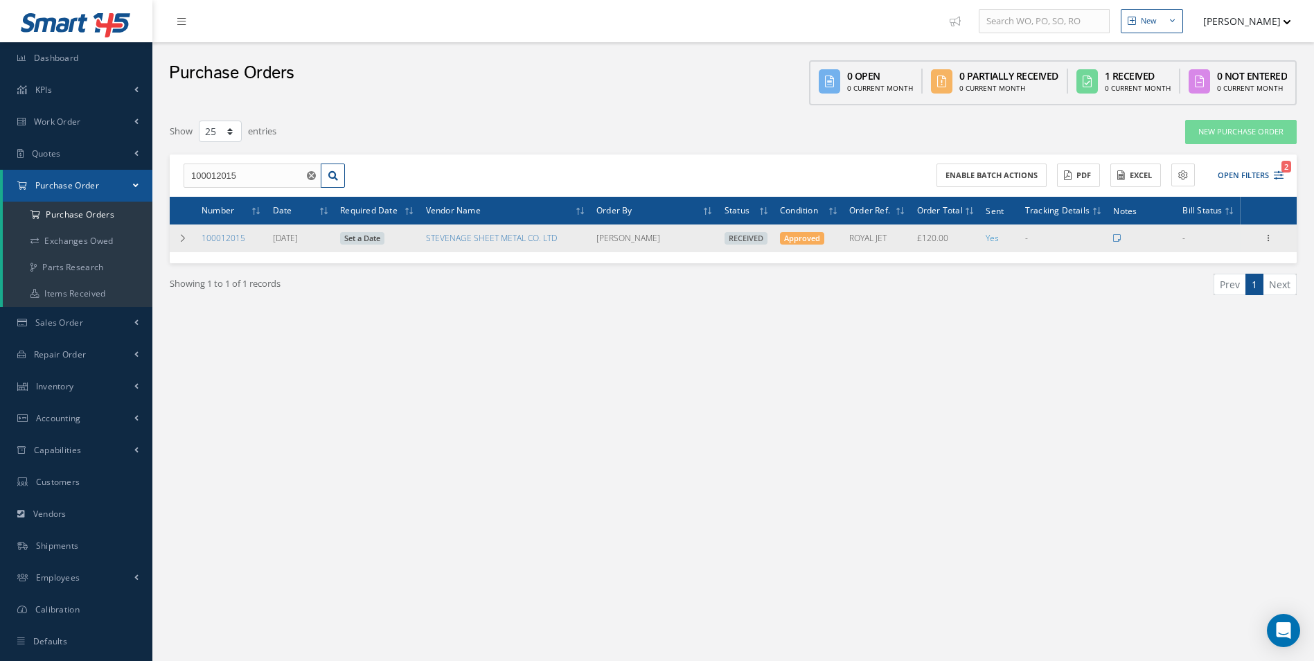
click at [1276, 240] on icon at bounding box center [1269, 236] width 14 height 11
click at [1214, 303] on link "Create Bill" at bounding box center [1205, 301] width 109 height 18
type input "20.00"
type input "0.00"
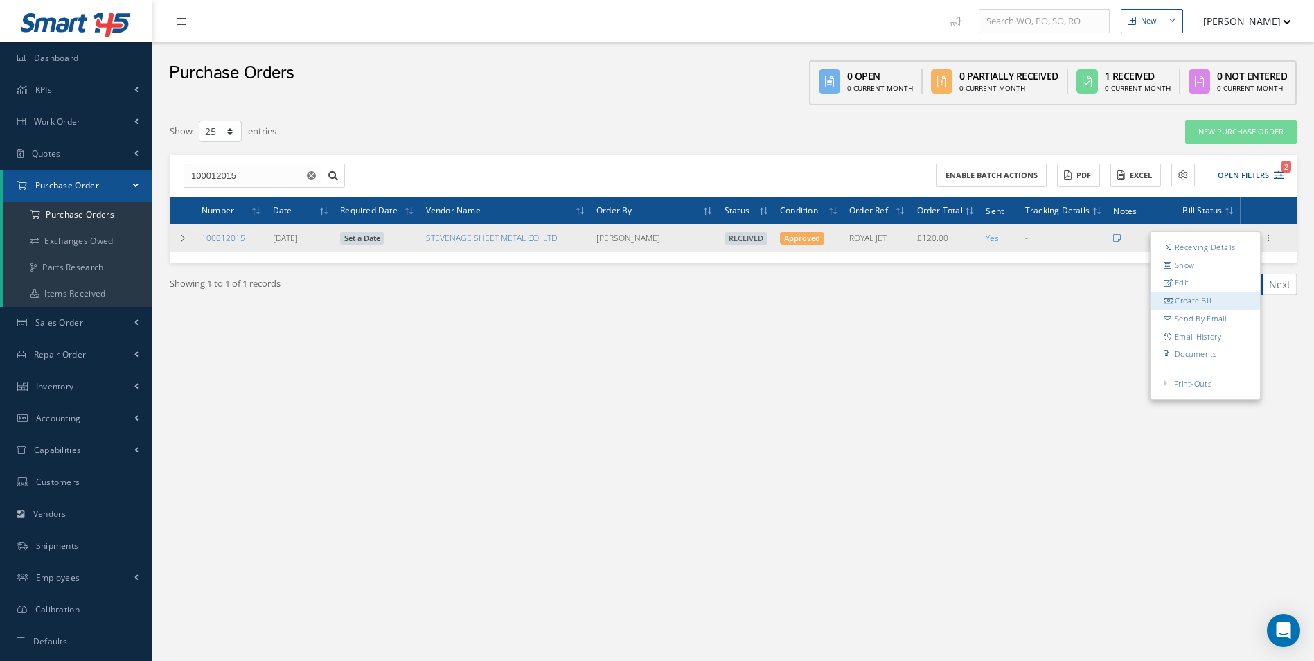
type input "0.00"
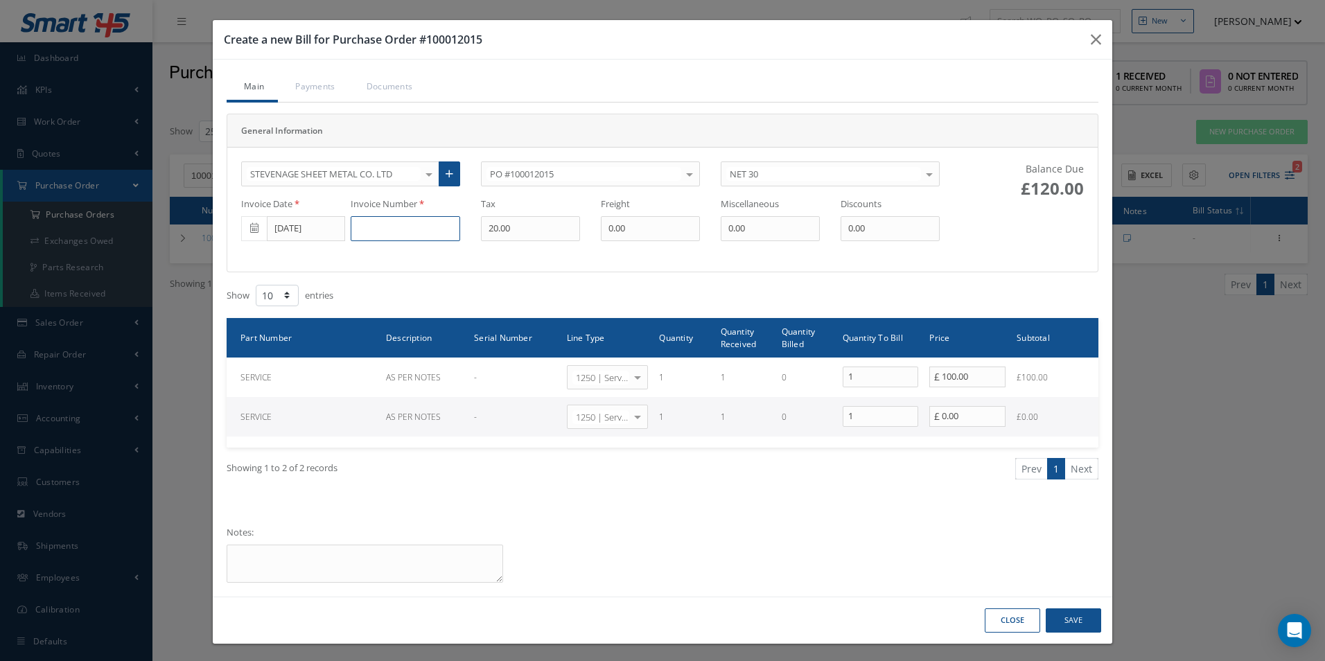
click at [396, 225] on input at bounding box center [405, 228] width 109 height 25
paste input "152715"
type input "152715"
click at [1067, 620] on button "Save" at bounding box center [1072, 620] width 55 height 24
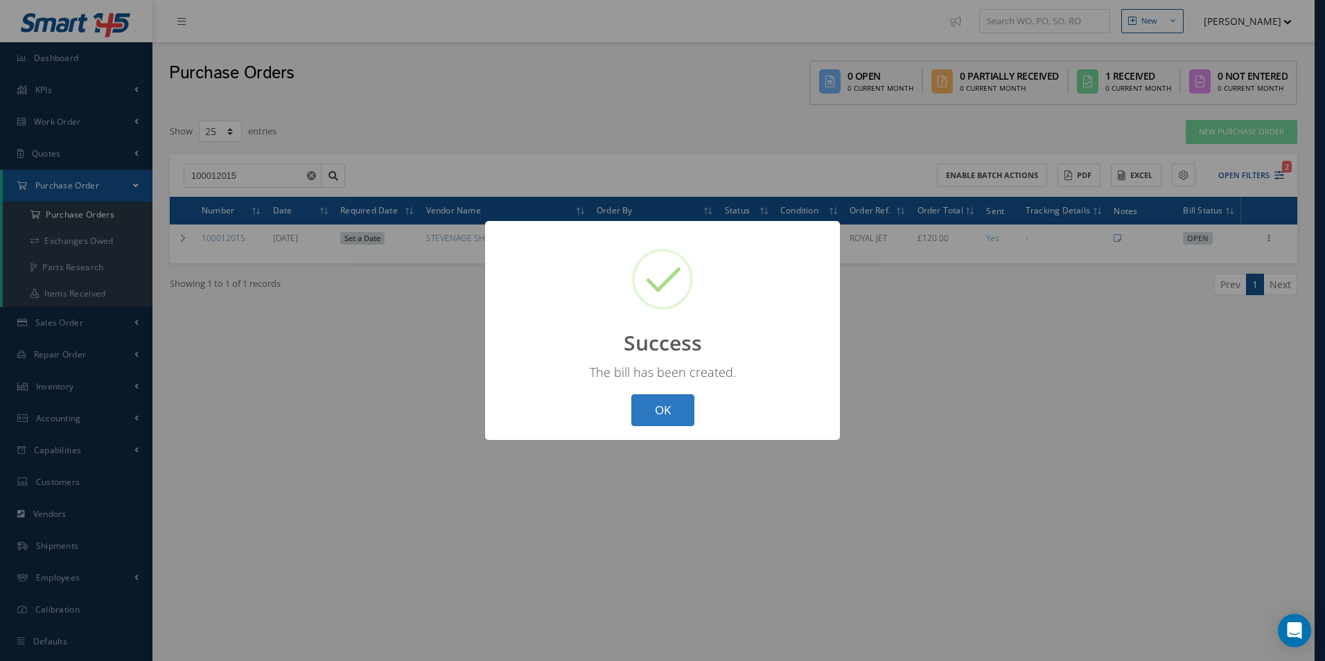
click at [667, 407] on button "OK" at bounding box center [662, 410] width 63 height 33
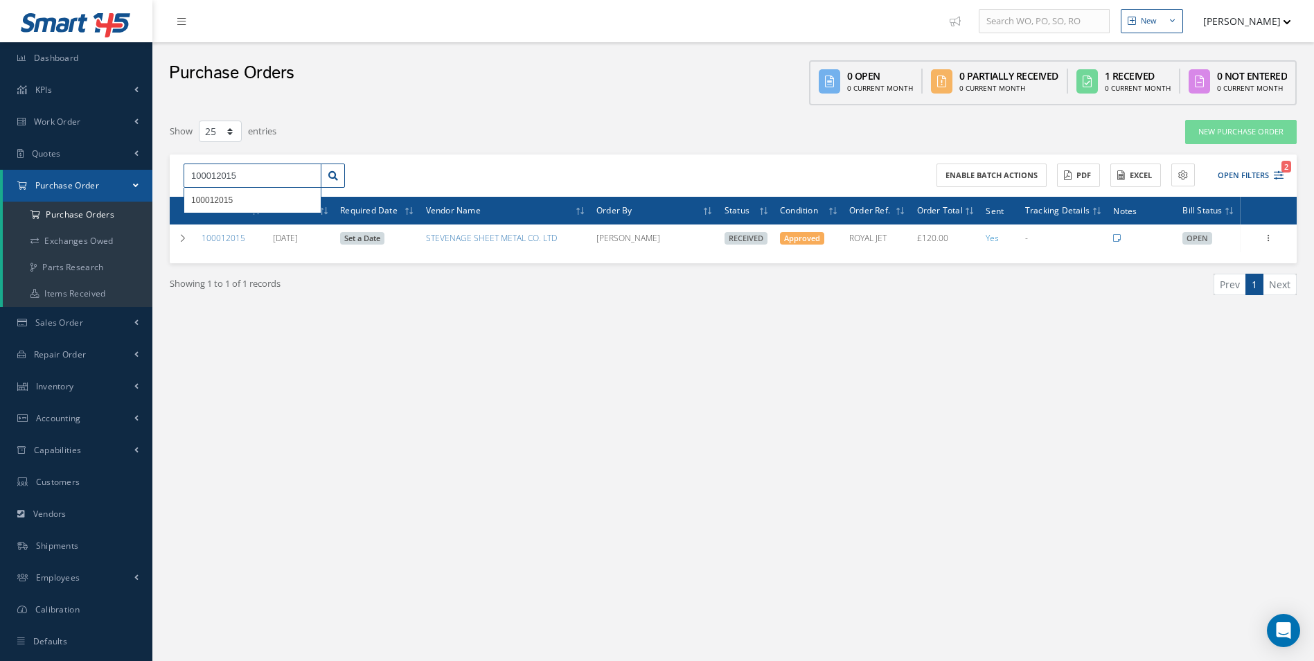
drag, startPoint x: 194, startPoint y: 184, endPoint x: 3, endPoint y: 184, distance: 191.2
click at [3, 184] on div "Smart 145 Dashboard KPIs Work Order Accounting Work Order Work Order Work Order…" at bounding box center [657, 344] width 1314 height 689
type input "100012056"
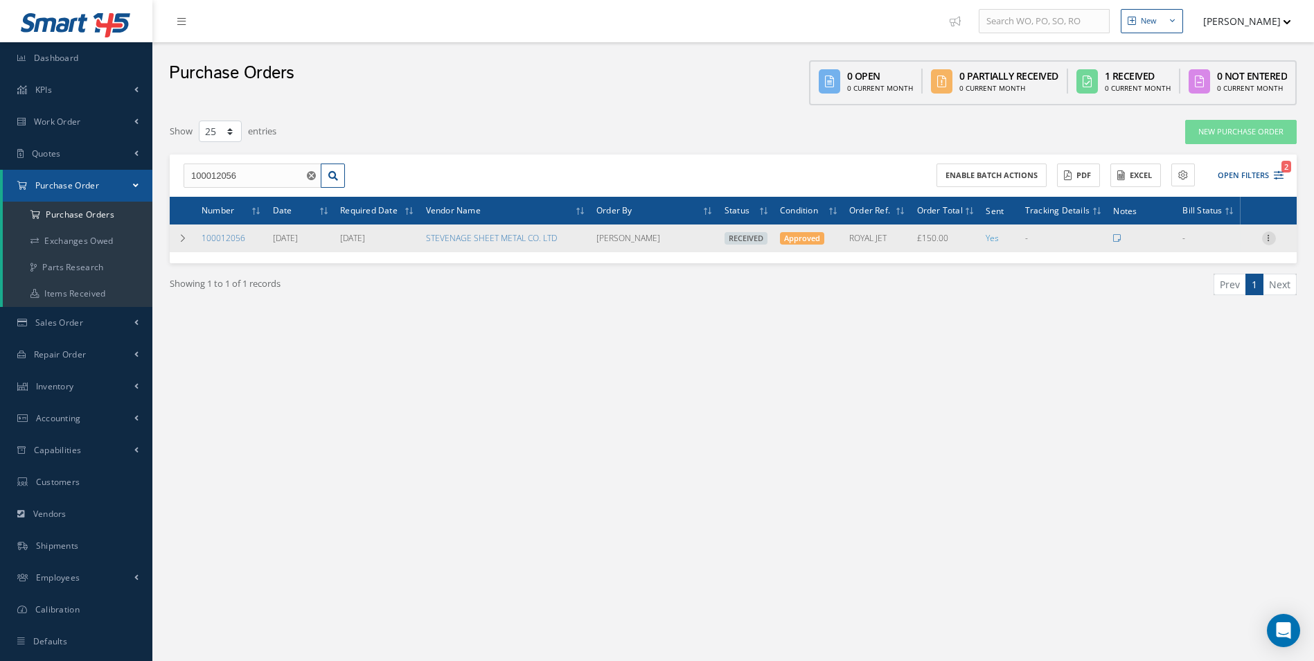
click at [1273, 238] on icon at bounding box center [1269, 236] width 14 height 11
click at [1228, 301] on link "Create Bill" at bounding box center [1205, 301] width 109 height 18
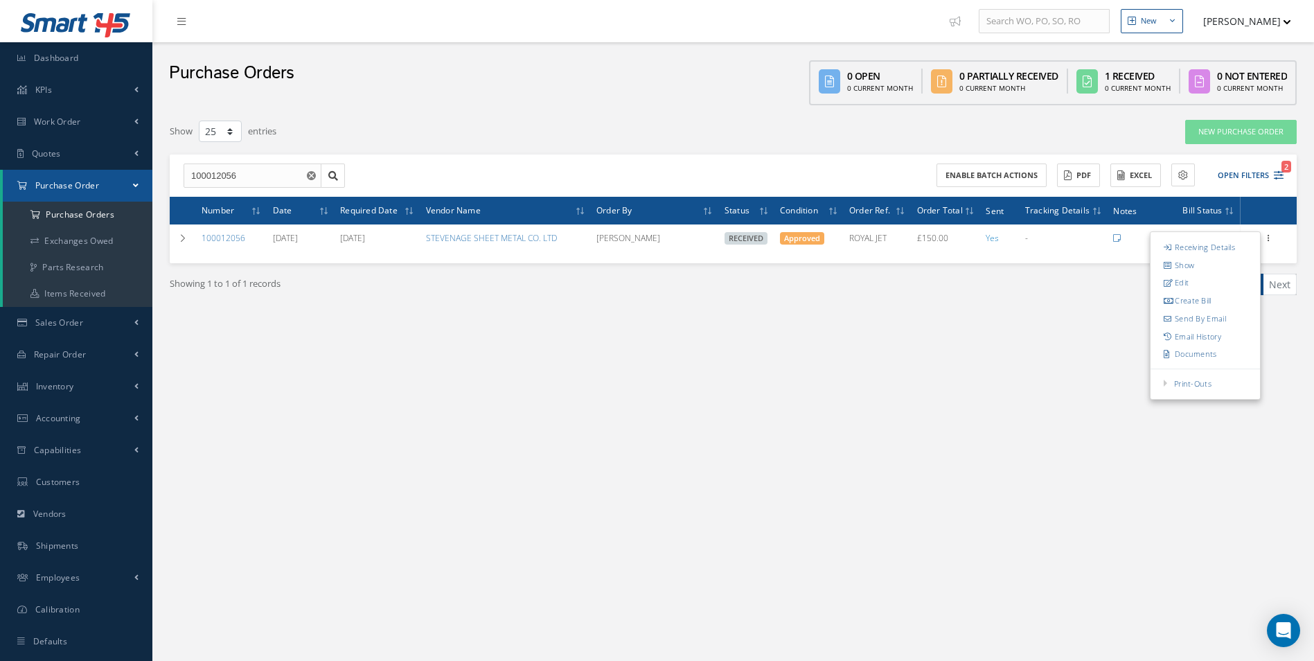
type input "25.00"
type input "0.00"
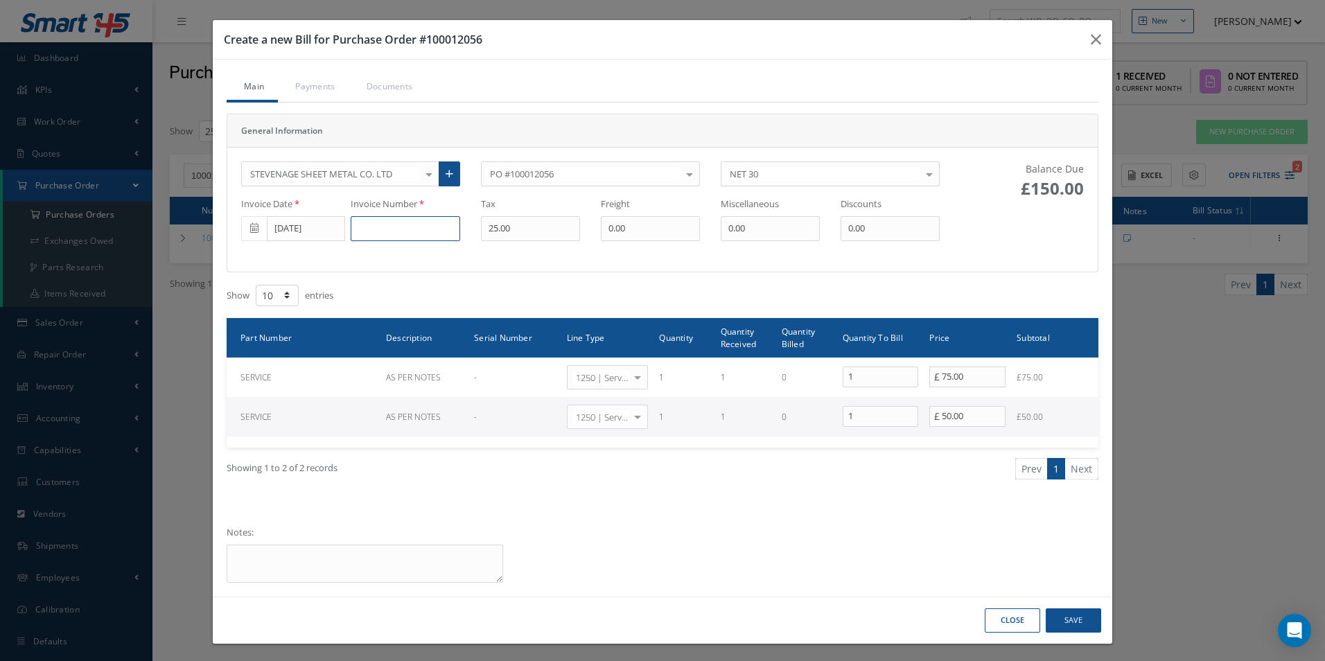
click at [382, 232] on input at bounding box center [405, 228] width 109 height 25
paste input "152796"
type input "152796"
click at [1091, 624] on button "Save" at bounding box center [1072, 620] width 55 height 24
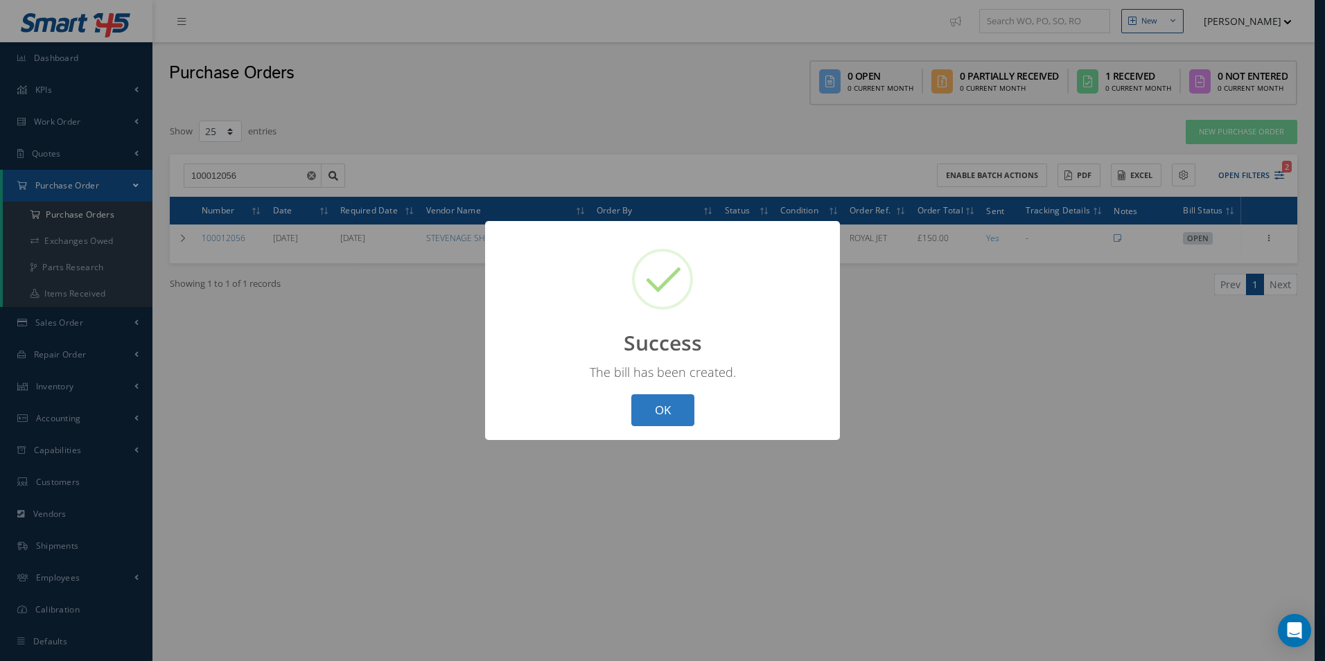
click at [680, 416] on button "OK" at bounding box center [662, 410] width 63 height 33
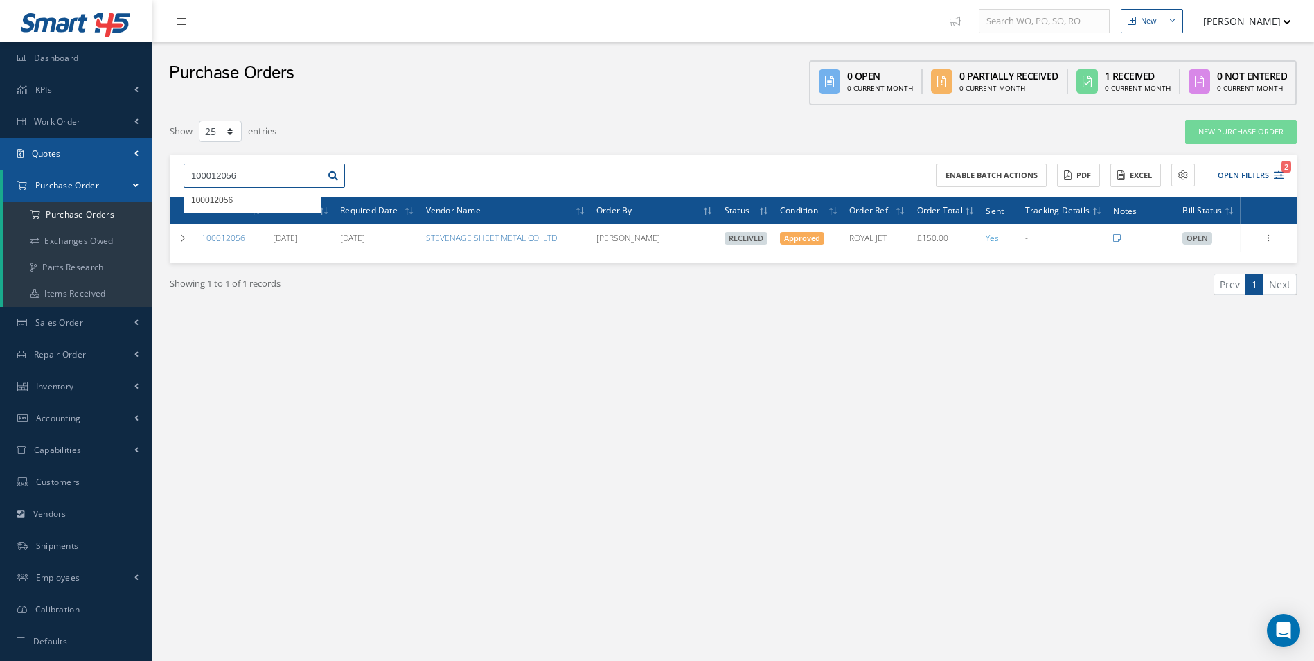
drag, startPoint x: 275, startPoint y: 177, endPoint x: 17, endPoint y: 166, distance: 258.7
click at [17, 166] on div "Smart 145 Dashboard KPIs Work Order Accounting Work Order Work Order Work Order…" at bounding box center [657, 344] width 1314 height 689
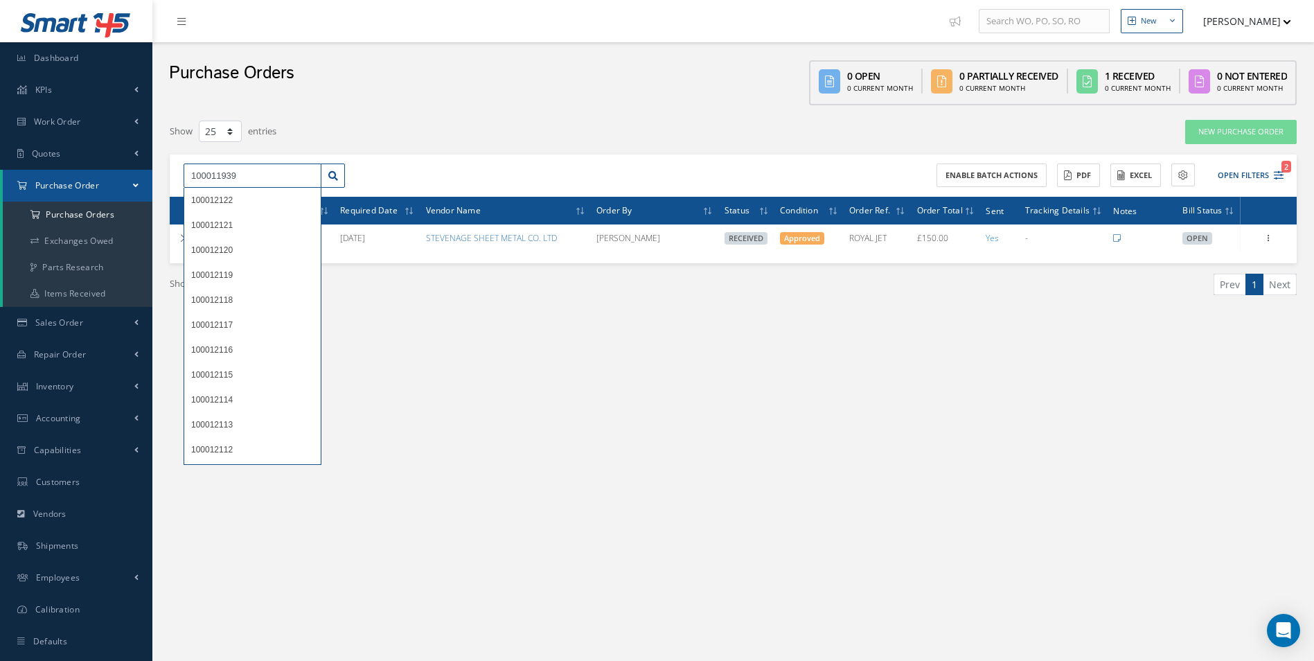
type input "100011939"
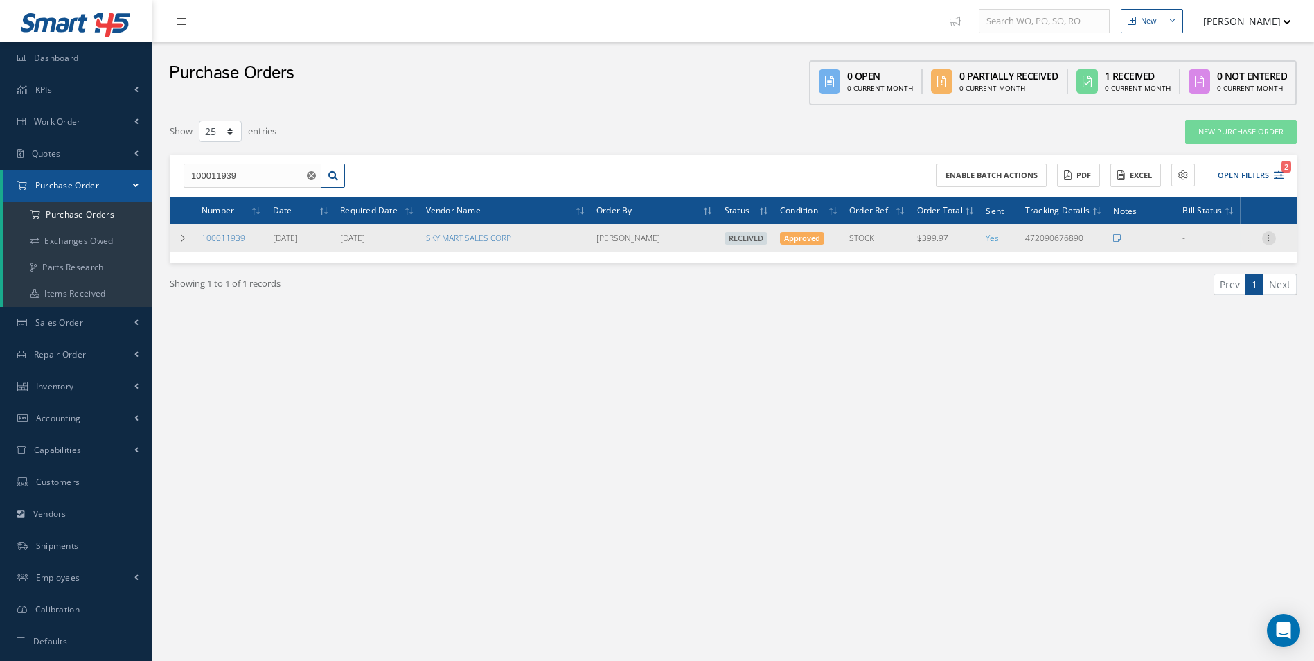
click at [1269, 238] on icon at bounding box center [1269, 236] width 14 height 11
click at [1219, 295] on link "Create Bill" at bounding box center [1205, 301] width 109 height 18
type input "0.00"
type input "11.65"
type input "0.00"
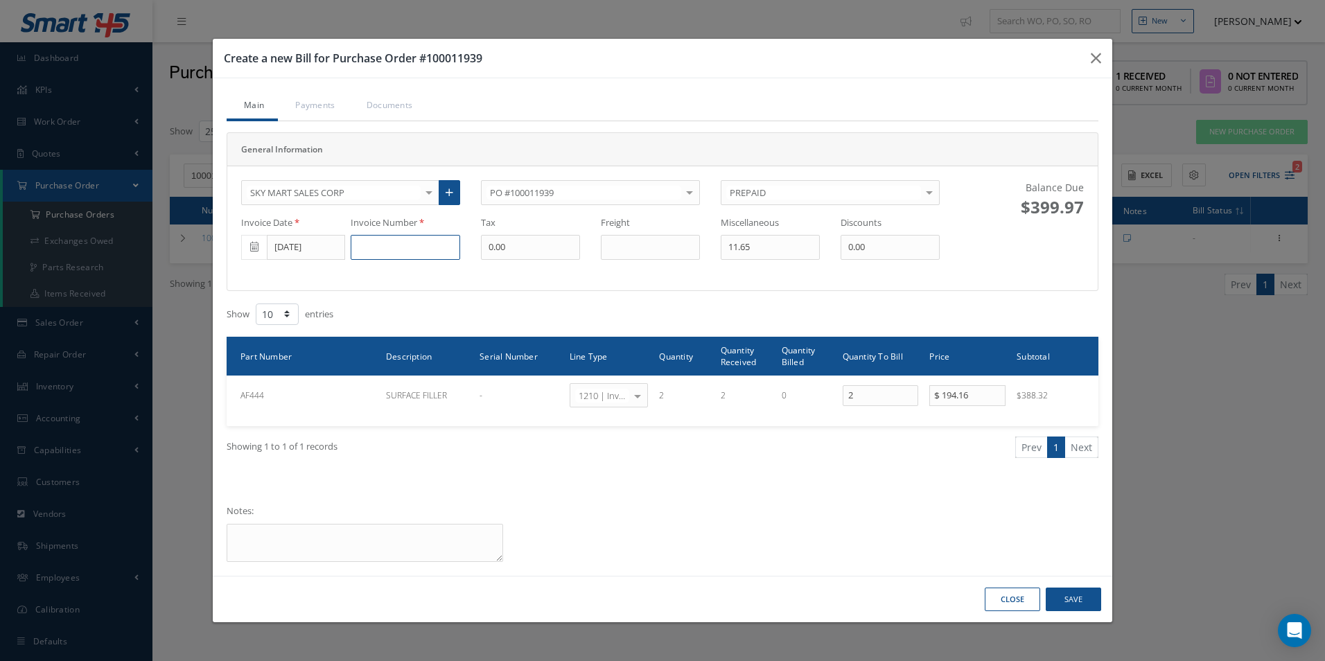
click at [389, 246] on input at bounding box center [405, 247] width 109 height 25
paste input "S25014695"
type input "S25014695"
click at [1070, 598] on button "Save" at bounding box center [1072, 600] width 55 height 24
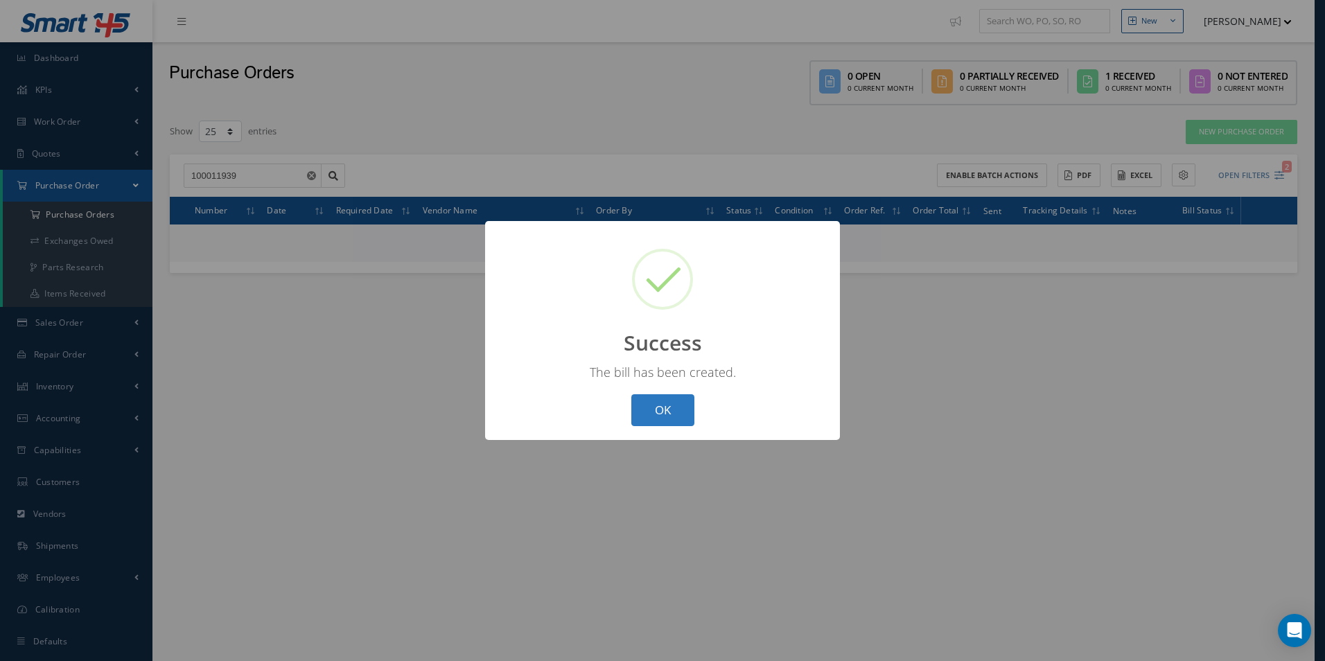
click at [664, 407] on button "OK" at bounding box center [662, 410] width 63 height 33
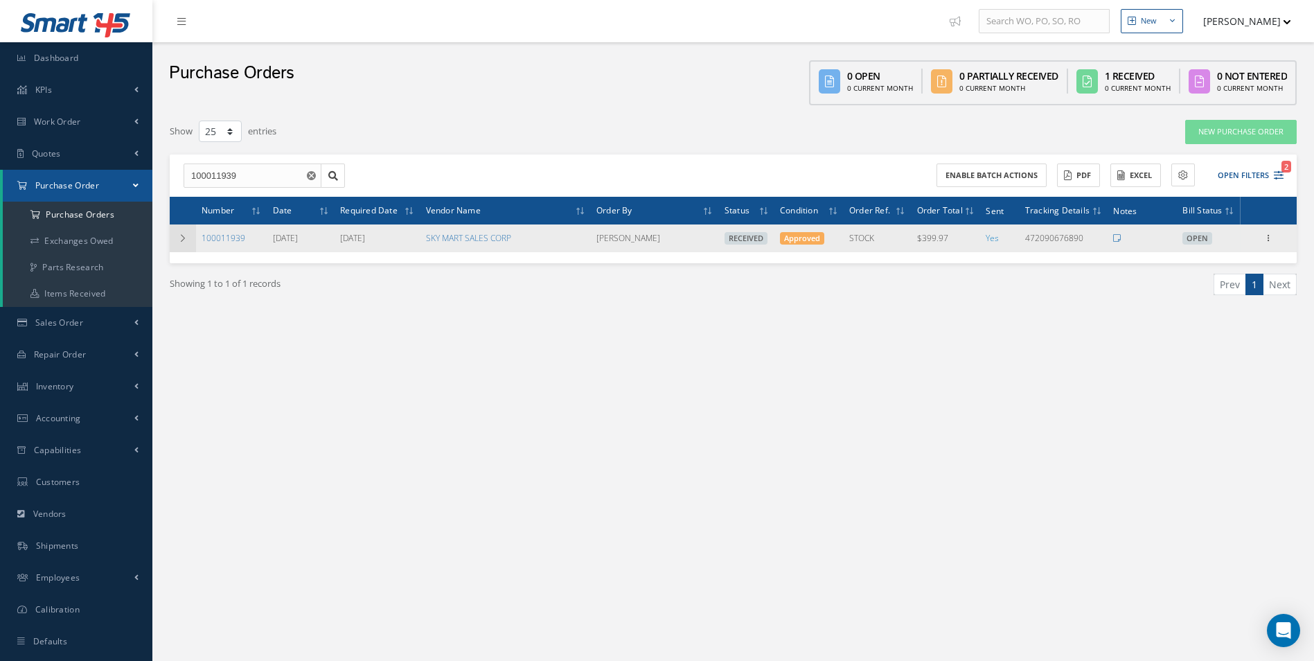
click at [190, 243] on td at bounding box center [183, 238] width 26 height 28
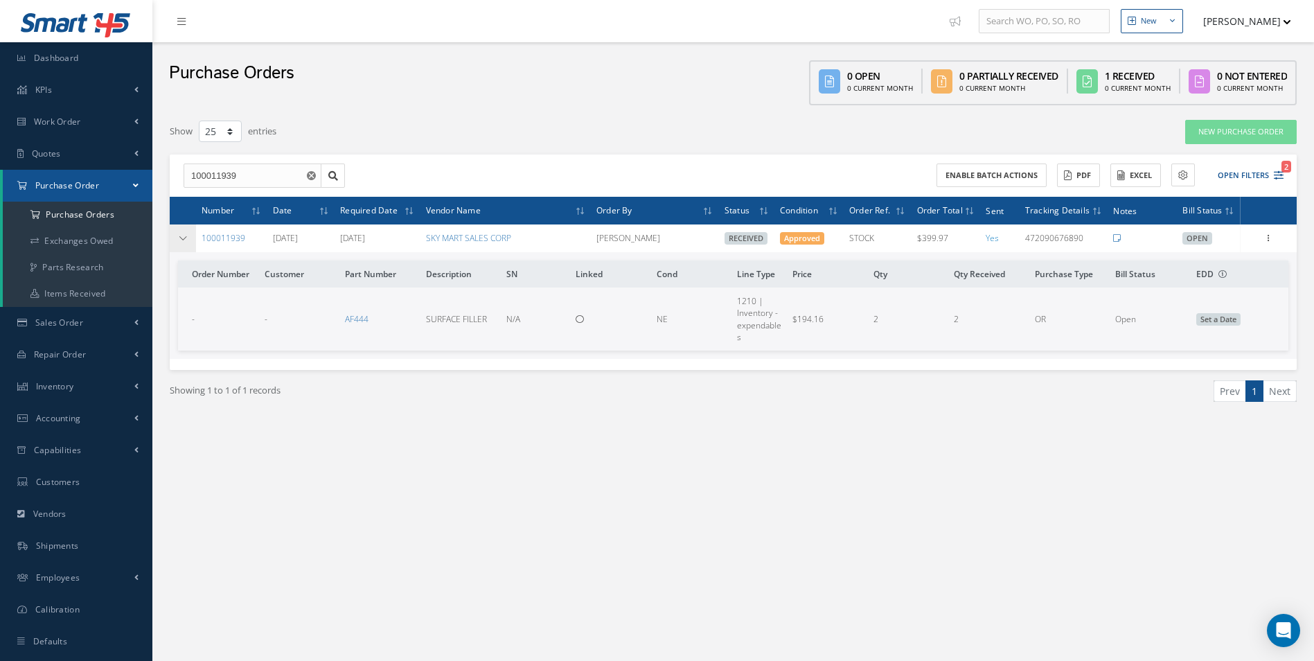
click at [183, 242] on icon at bounding box center [183, 238] width 10 height 8
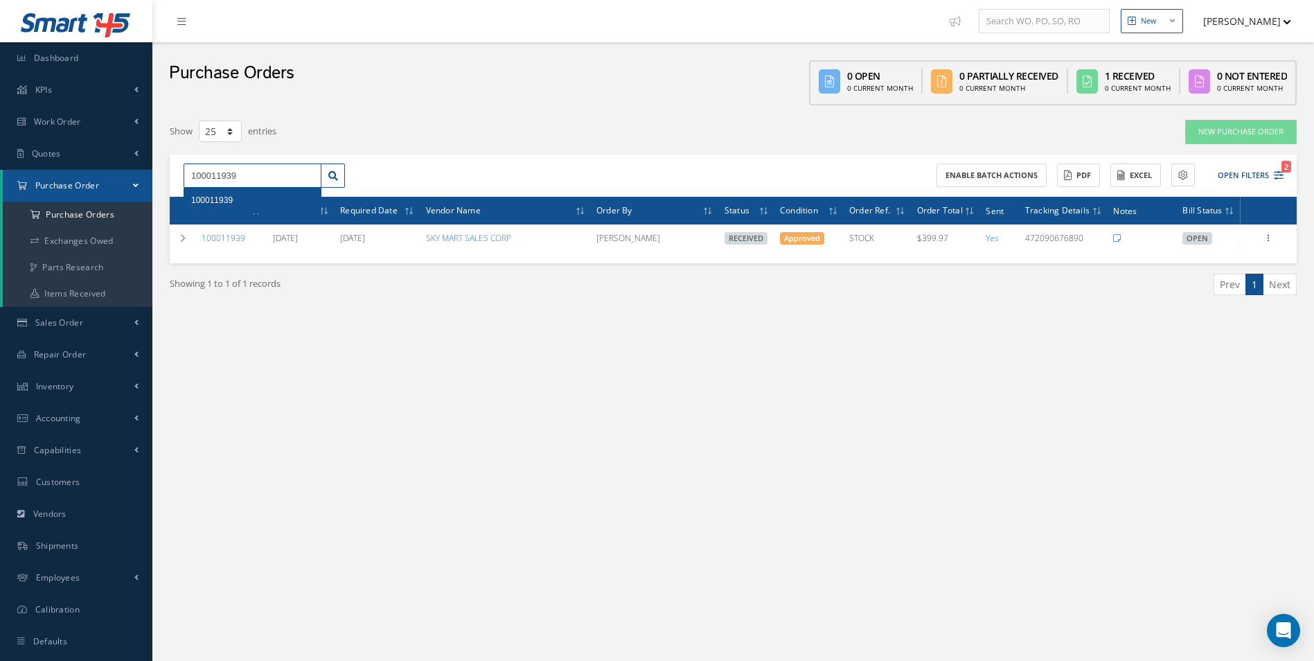
drag, startPoint x: 236, startPoint y: 188, endPoint x: 226, endPoint y: 188, distance: 9.7
click at [226, 188] on div "100011939 100011939" at bounding box center [253, 176] width 138 height 25
type input "100011952"
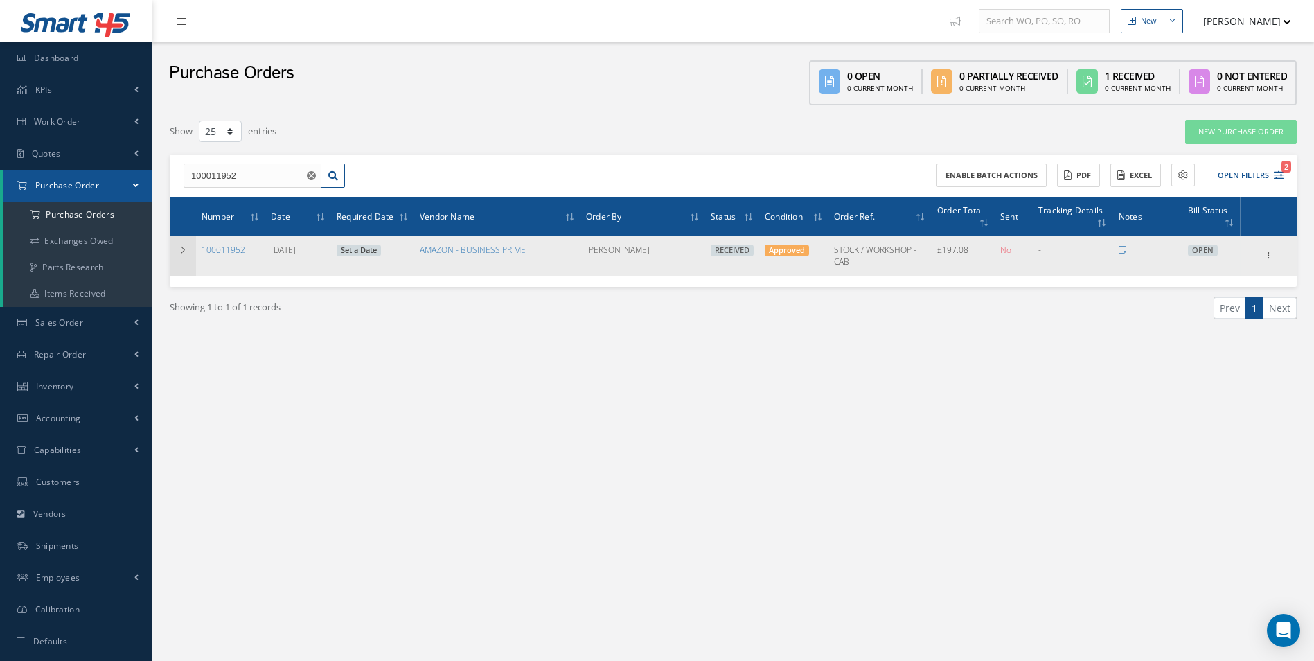
click at [179, 249] on icon at bounding box center [183, 250] width 10 height 8
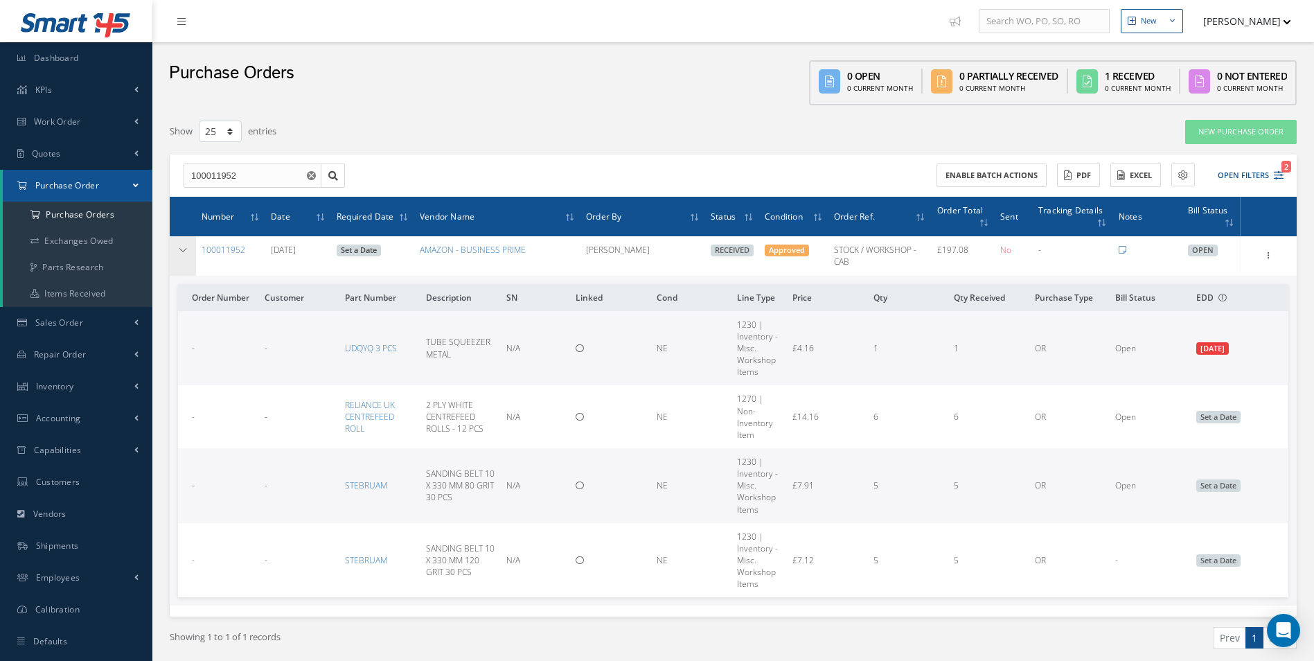
drag, startPoint x: 186, startPoint y: 253, endPoint x: 856, endPoint y: 305, distance: 672.7
click at [187, 252] on icon at bounding box center [183, 250] width 10 height 8
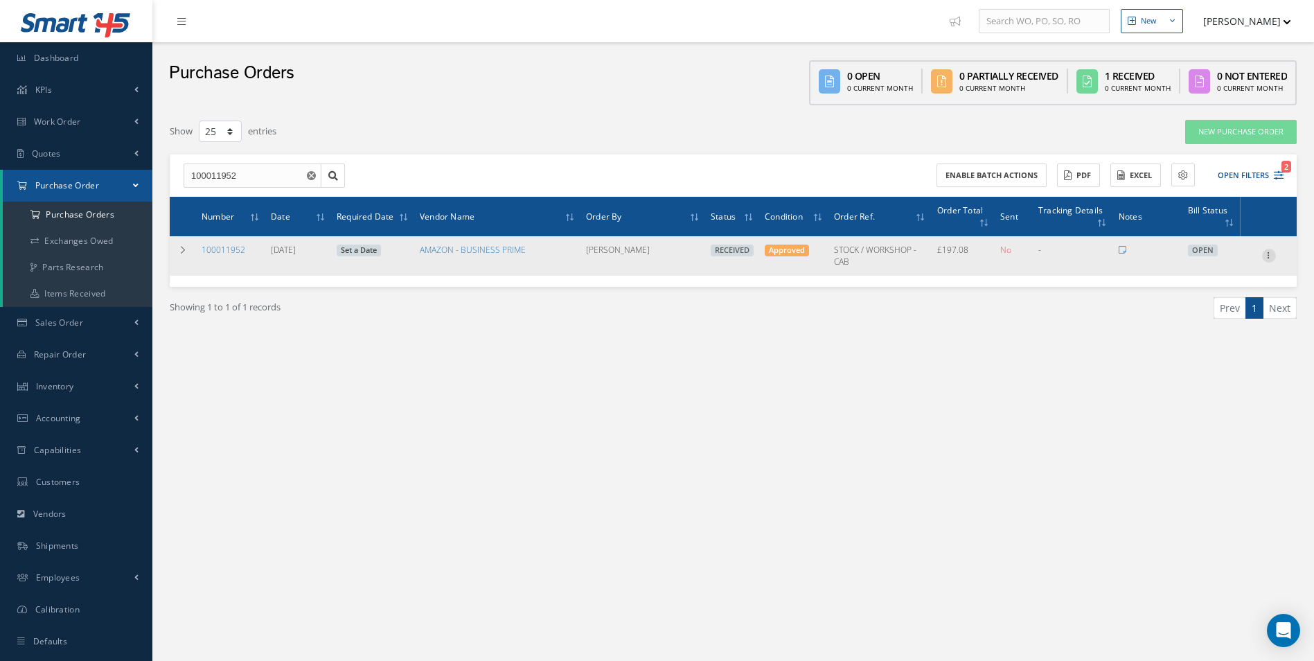
click at [1271, 256] on icon at bounding box center [1269, 254] width 14 height 11
click at [1221, 322] on link "Create Bill" at bounding box center [1205, 319] width 109 height 18
type input "32.81"
type input "0.00"
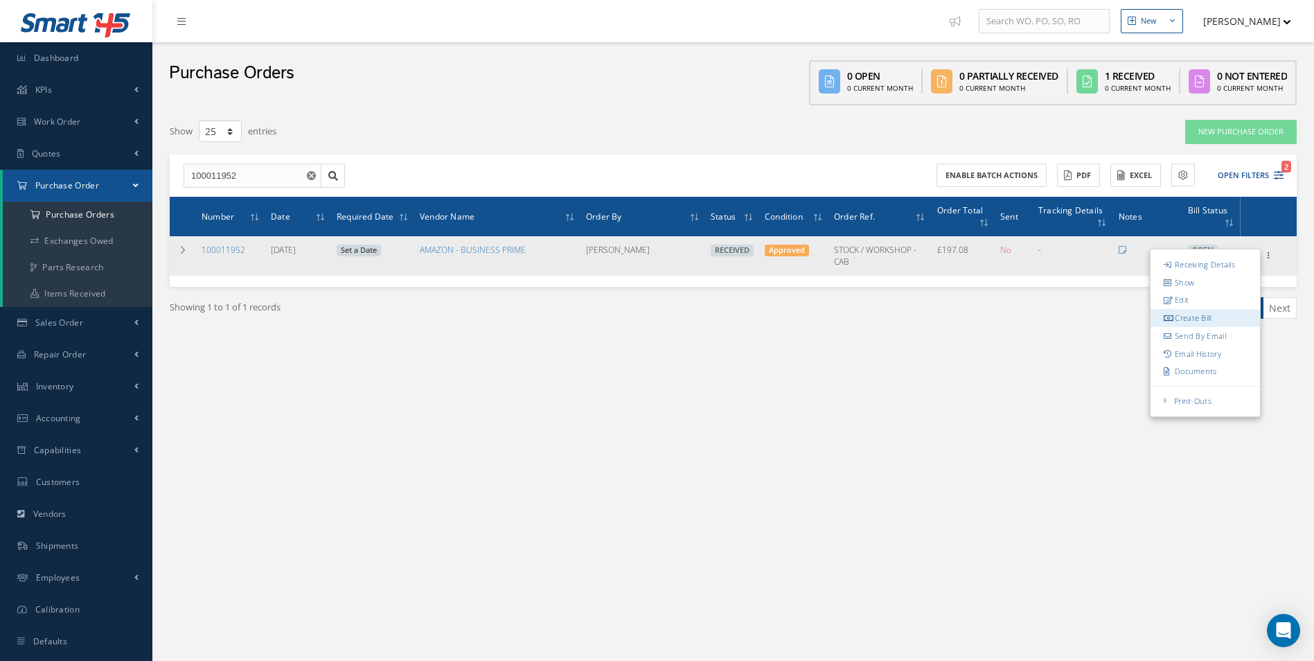
type input "0.00"
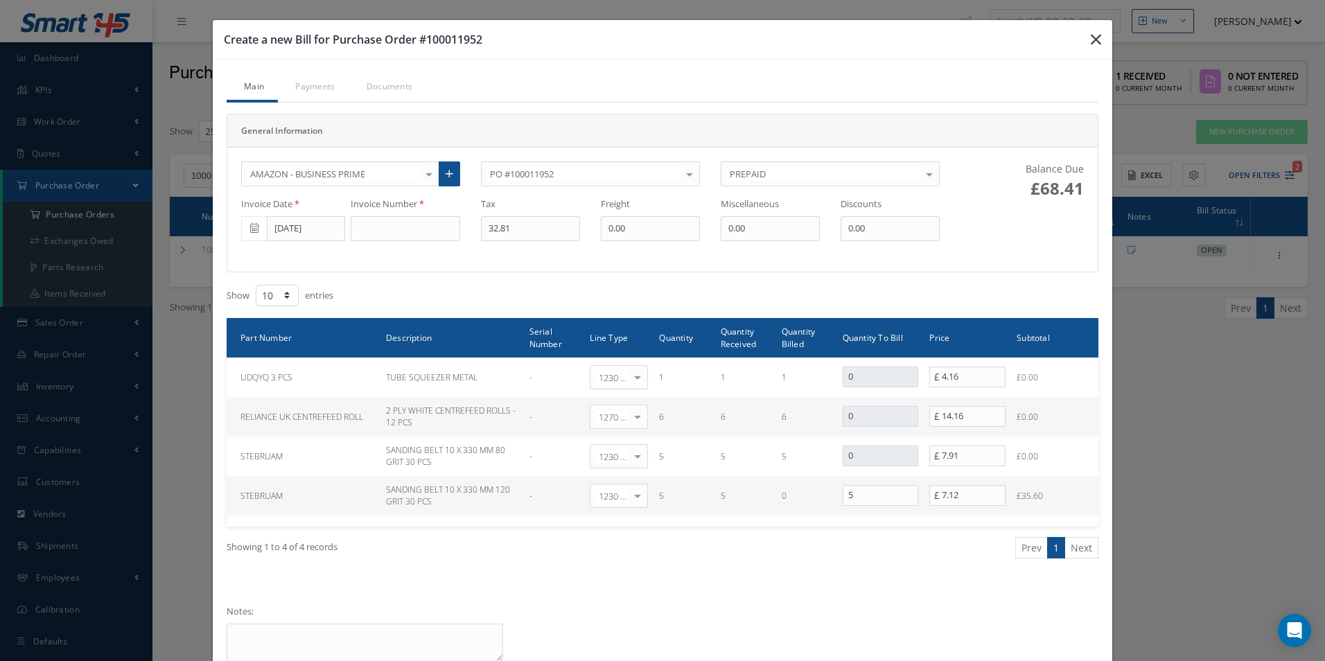
click at [1091, 46] on icon "button" at bounding box center [1096, 39] width 10 height 17
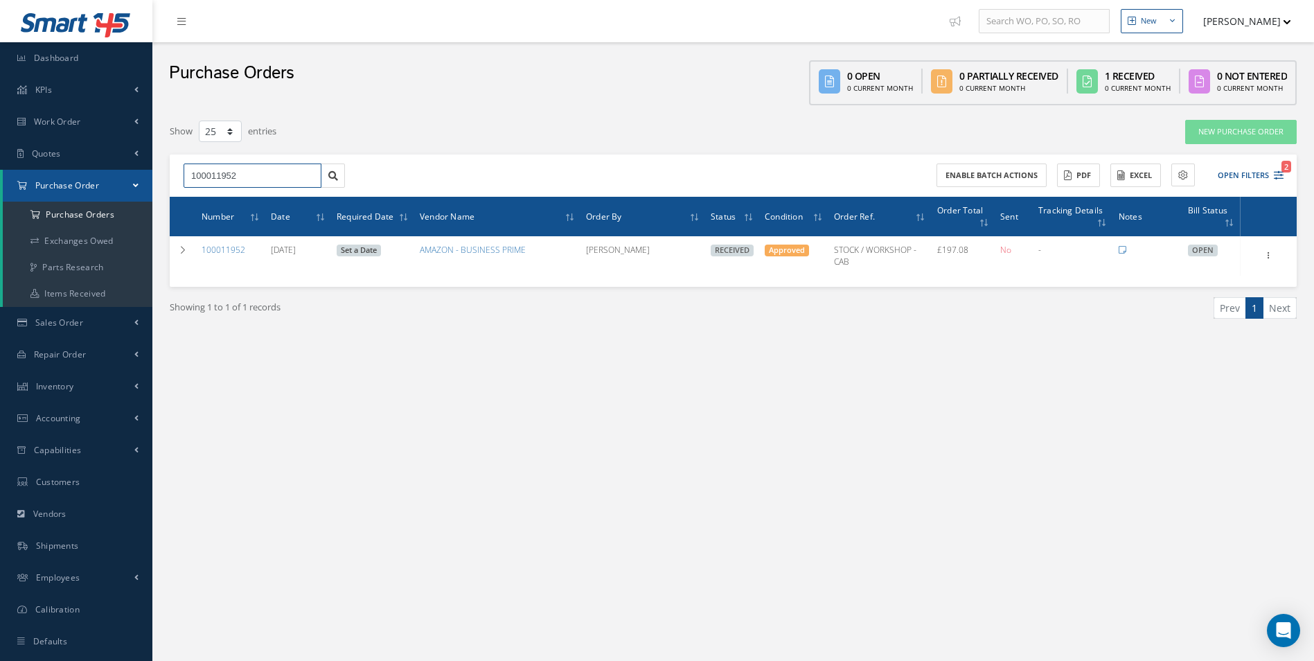
drag, startPoint x: 283, startPoint y: 173, endPoint x: 100, endPoint y: 184, distance: 182.5
click at [100, 184] on div "Smart 145 Dashboard KPIs Work Order Accounting Work Order Work Order Work Order…" at bounding box center [657, 344] width 1314 height 689
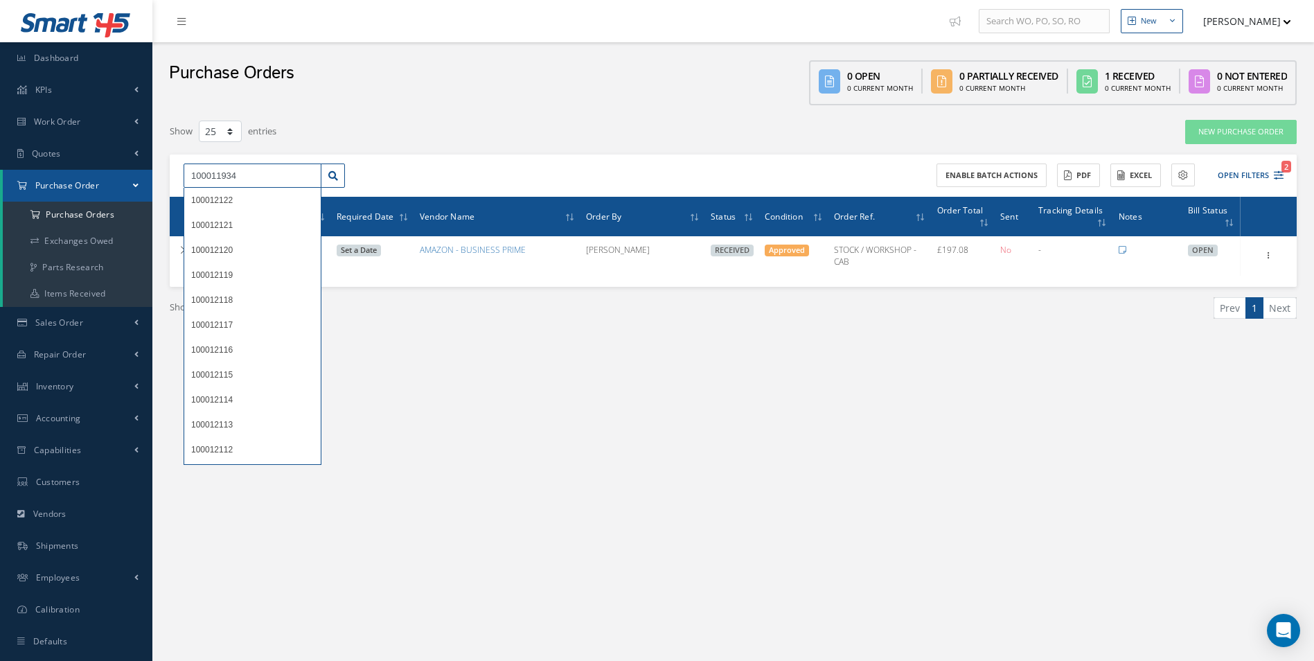
type input "100011934"
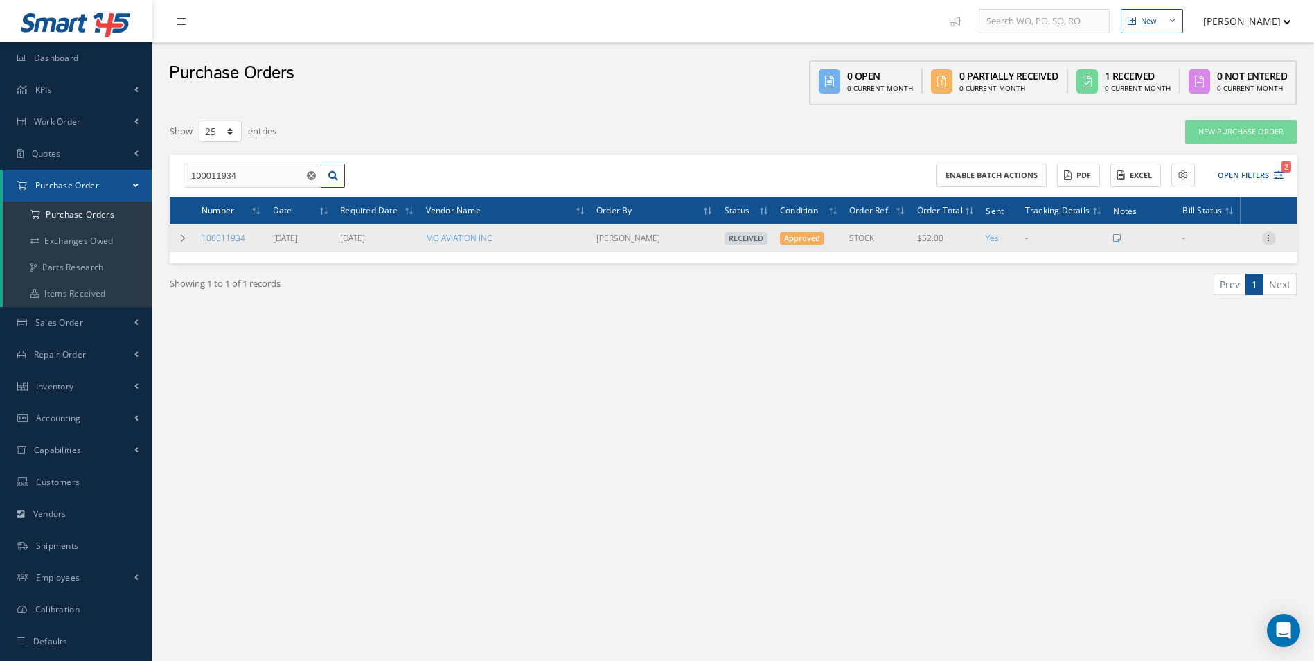
click at [1268, 237] on icon at bounding box center [1269, 236] width 14 height 11
click at [1194, 301] on link "Create Bill" at bounding box center [1205, 301] width 109 height 18
type input "0.00"
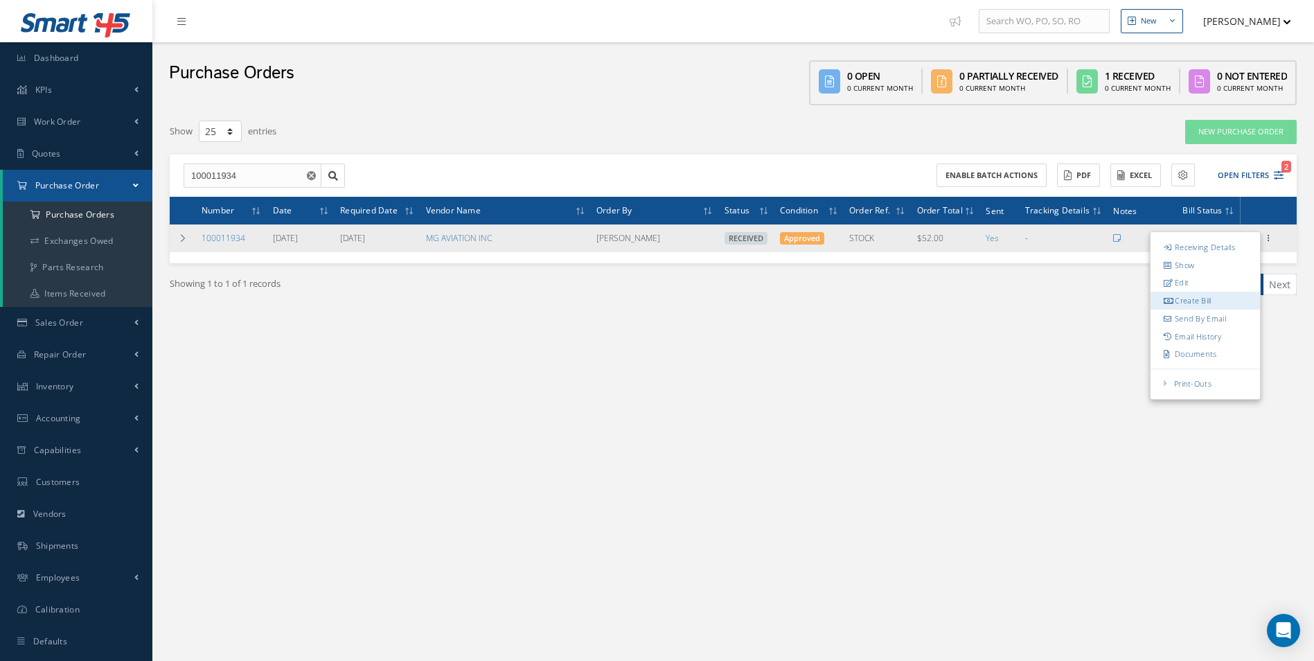
type input "0.00"
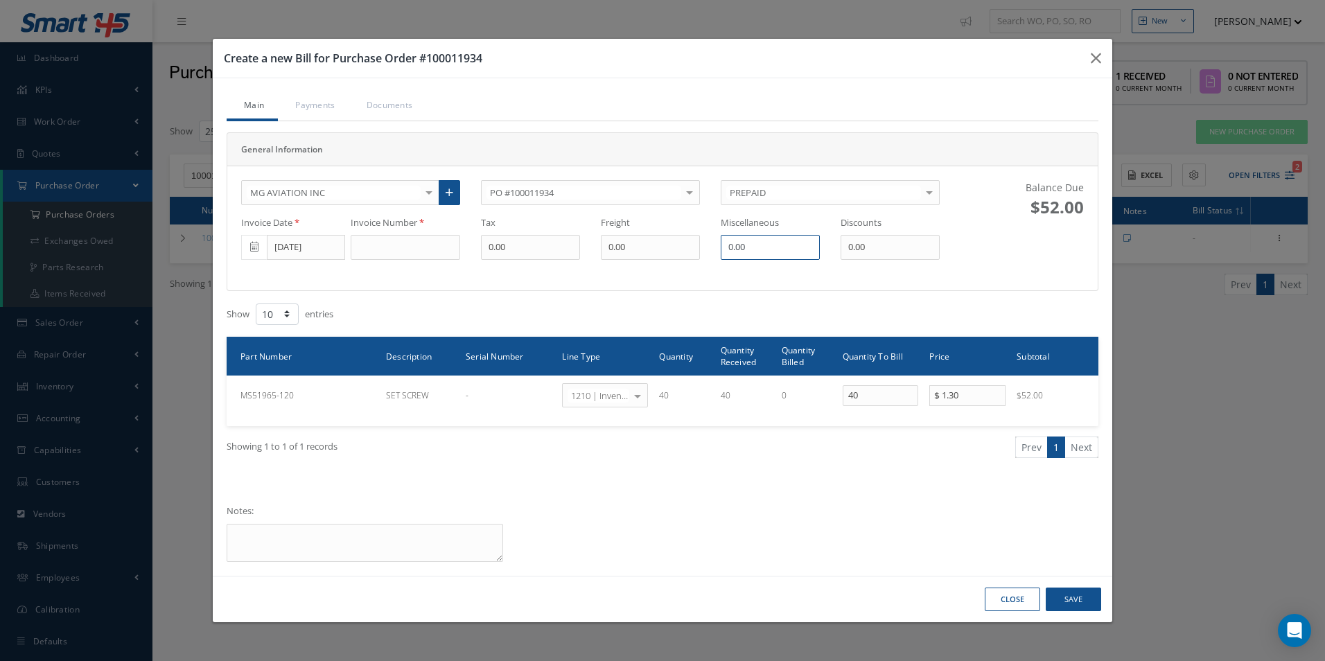
drag, startPoint x: 609, startPoint y: 255, endPoint x: 560, endPoint y: 255, distance: 49.2
click at [581, 255] on div "Invoice Date 09/26/2025 Invoice Number Tax 0.00 Freight 0.00 Miscellaneous 0.00…" at bounding box center [590, 238] width 719 height 44
type input "1.56"
drag, startPoint x: 428, startPoint y: 249, endPoint x: 448, endPoint y: 243, distance: 20.2
click at [428, 249] on input at bounding box center [405, 247] width 109 height 25
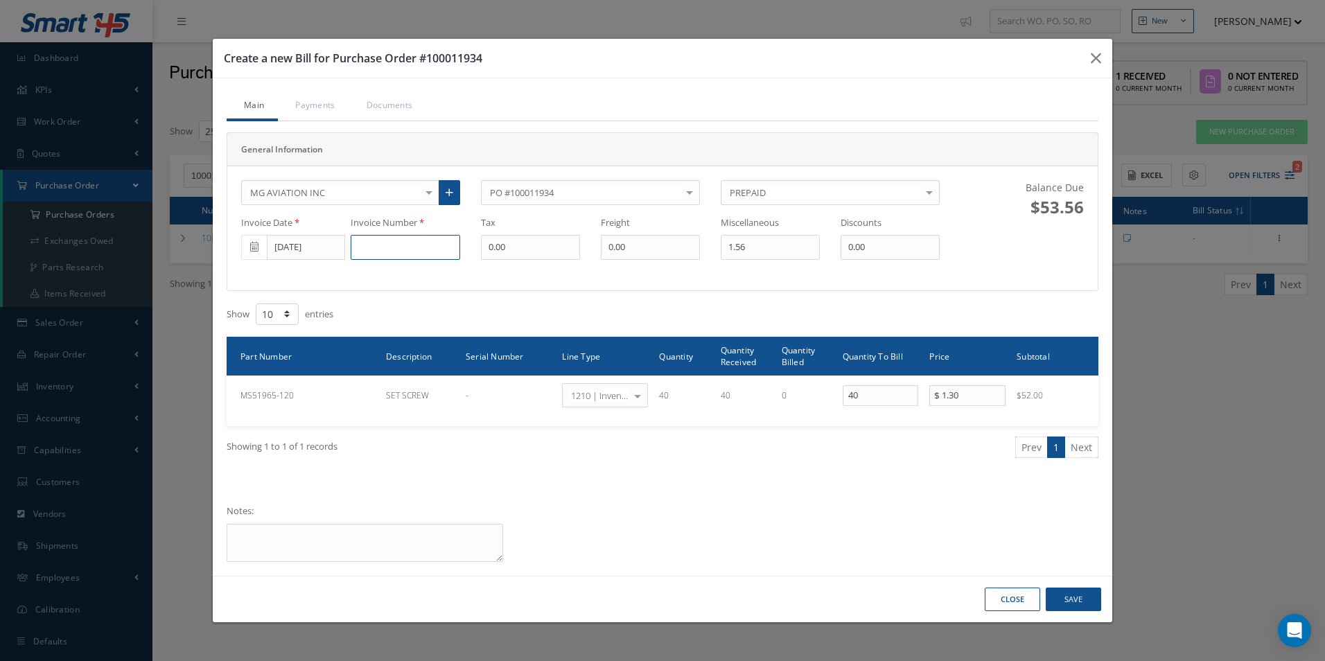
paste input "08-280-25"
type input "08-280-25"
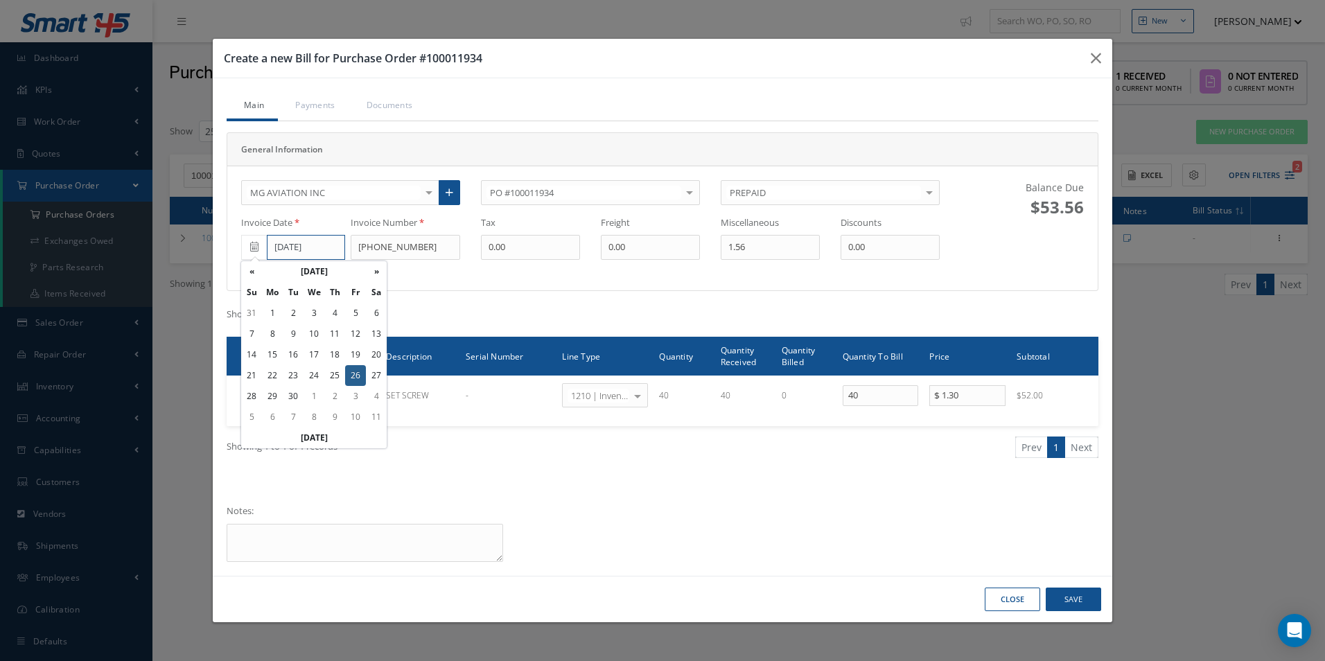
click at [328, 241] on input "09/26/2025" at bounding box center [306, 247] width 78 height 25
click at [276, 333] on td "8" at bounding box center [272, 334] width 21 height 21
type input "09/08/2025"
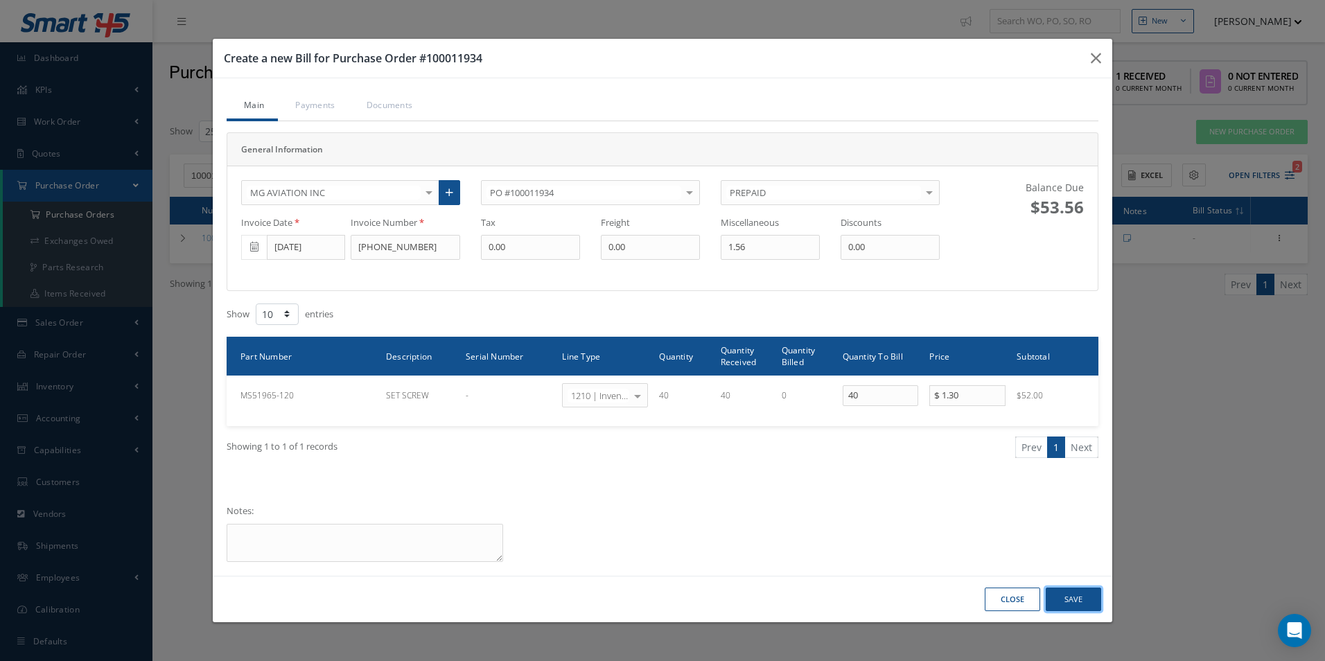
click at [1063, 603] on button "Save" at bounding box center [1072, 600] width 55 height 24
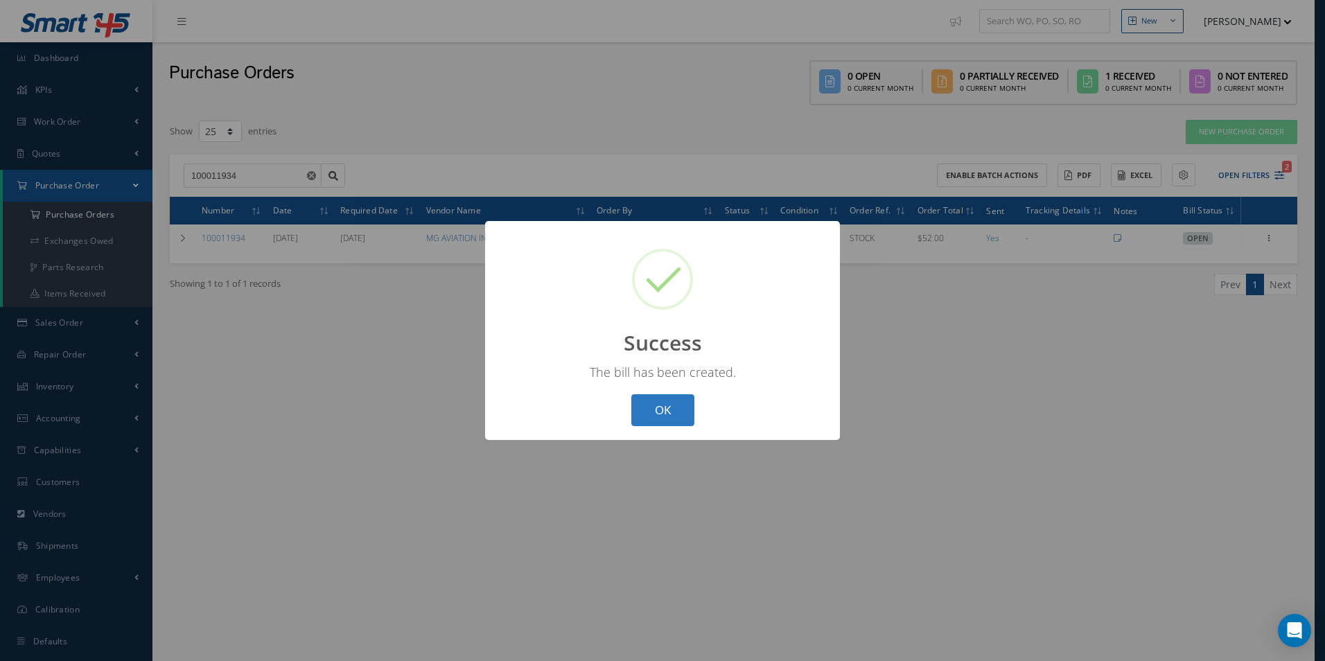
click at [657, 412] on button "OK" at bounding box center [662, 410] width 63 height 33
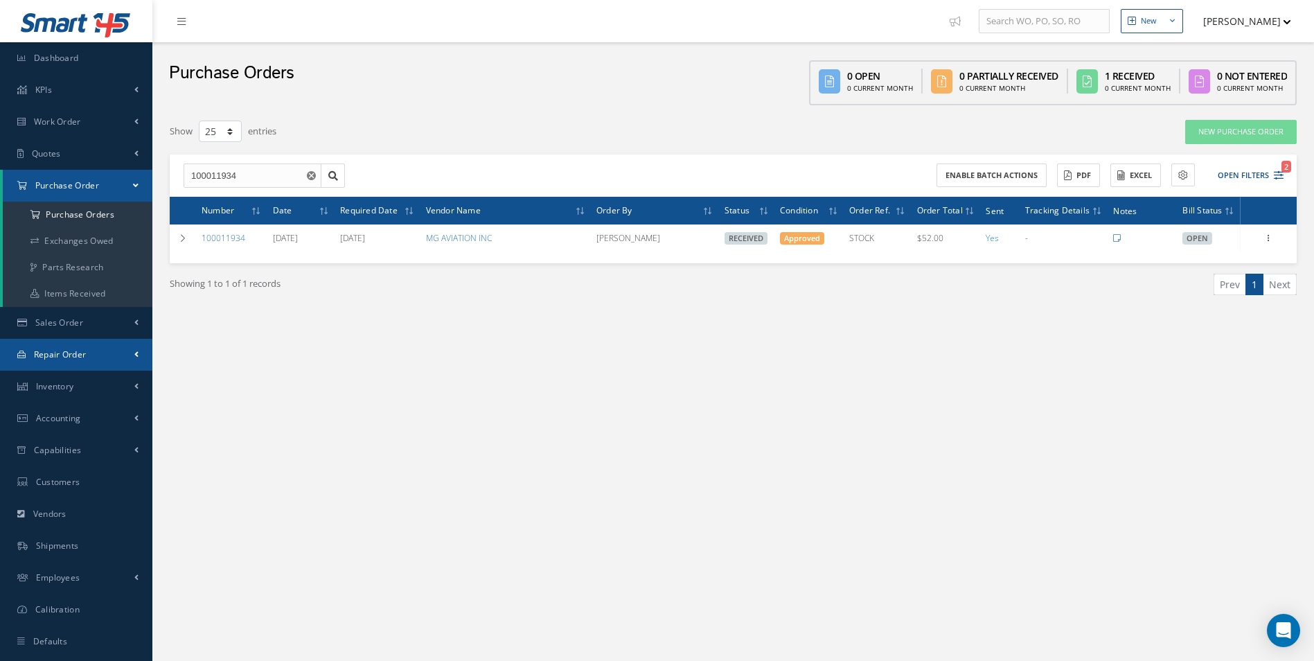
click at [82, 355] on span "Repair Order" at bounding box center [60, 354] width 53 height 12
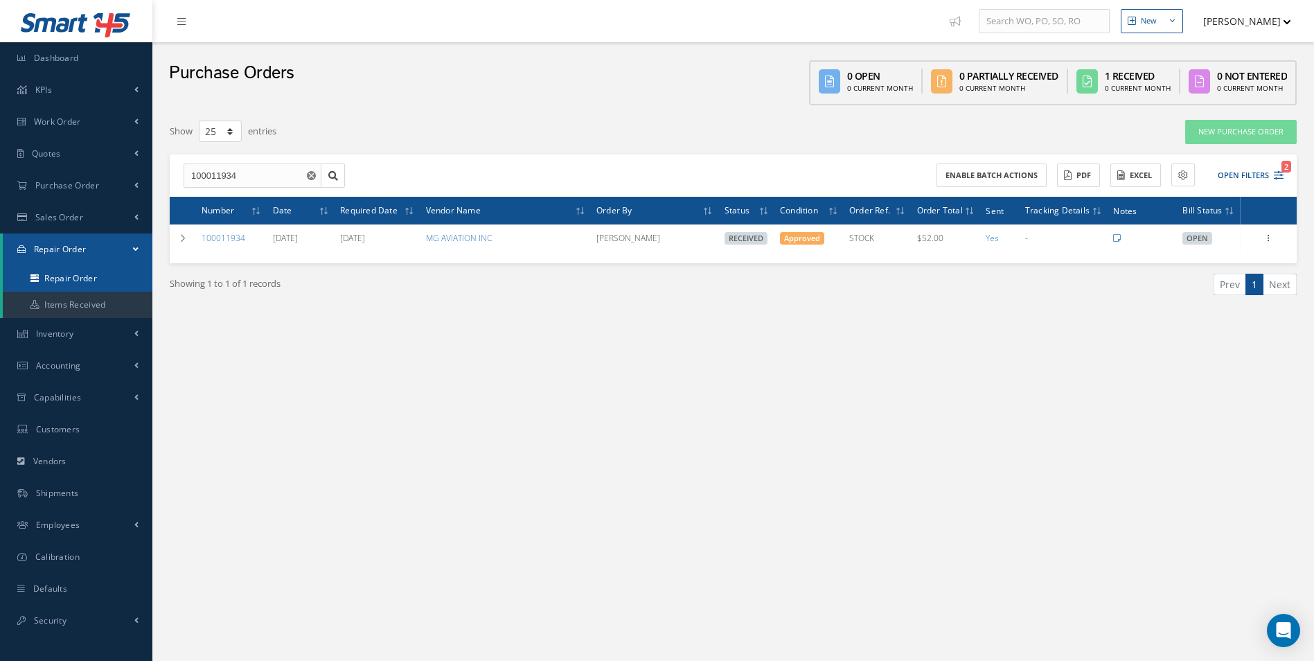
click at [83, 278] on link "Repair Order" at bounding box center [78, 278] width 150 height 26
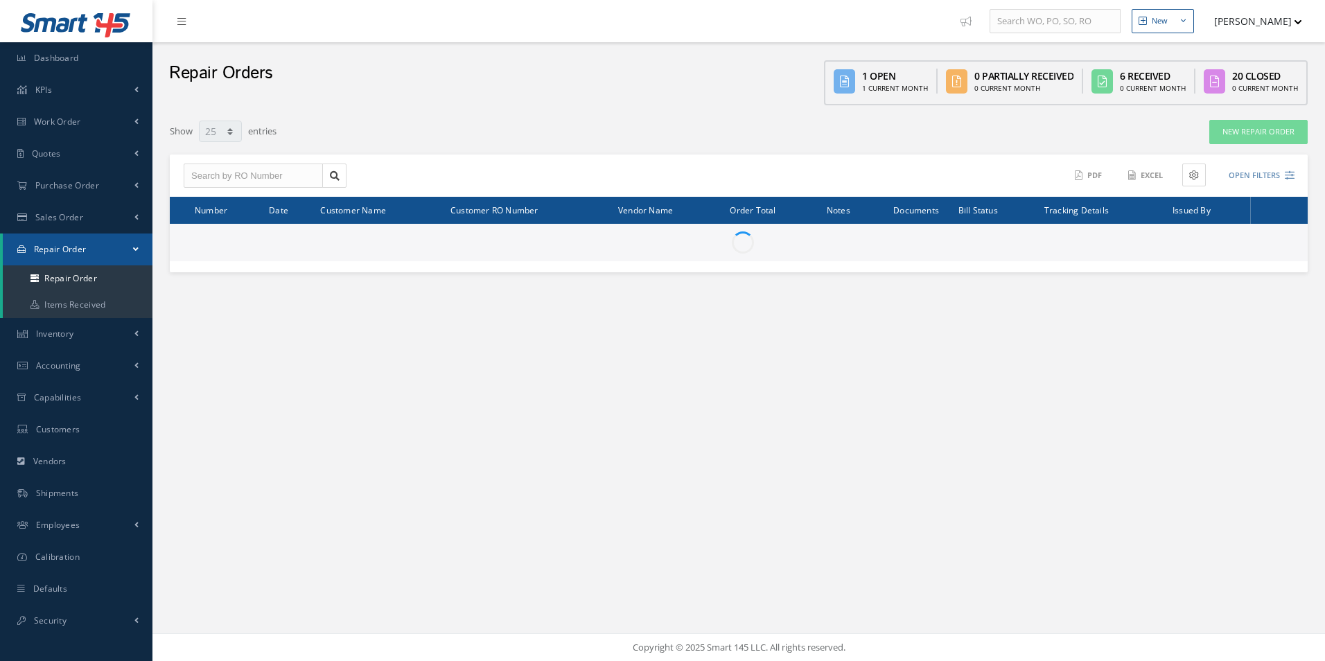
select select "25"
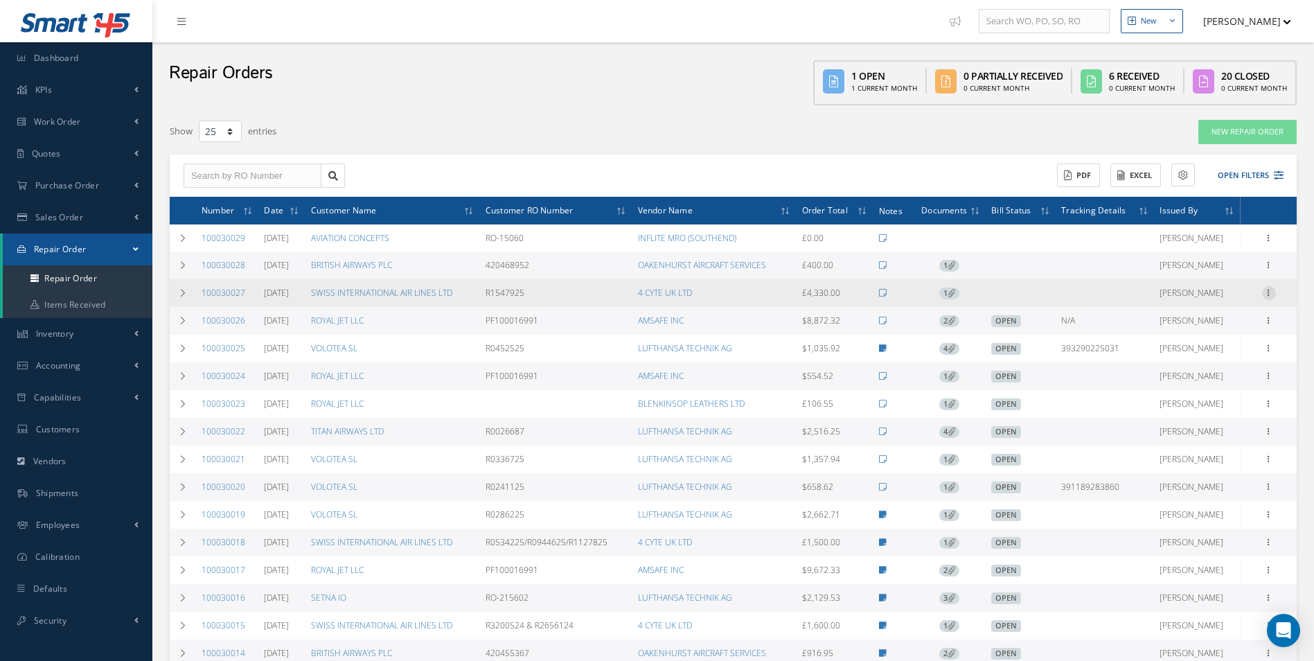
click at [1271, 294] on icon at bounding box center [1269, 291] width 14 height 11
click at [1269, 294] on icon at bounding box center [1269, 291] width 14 height 11
click at [1194, 430] on link "Create Bill" at bounding box center [1205, 427] width 109 height 18
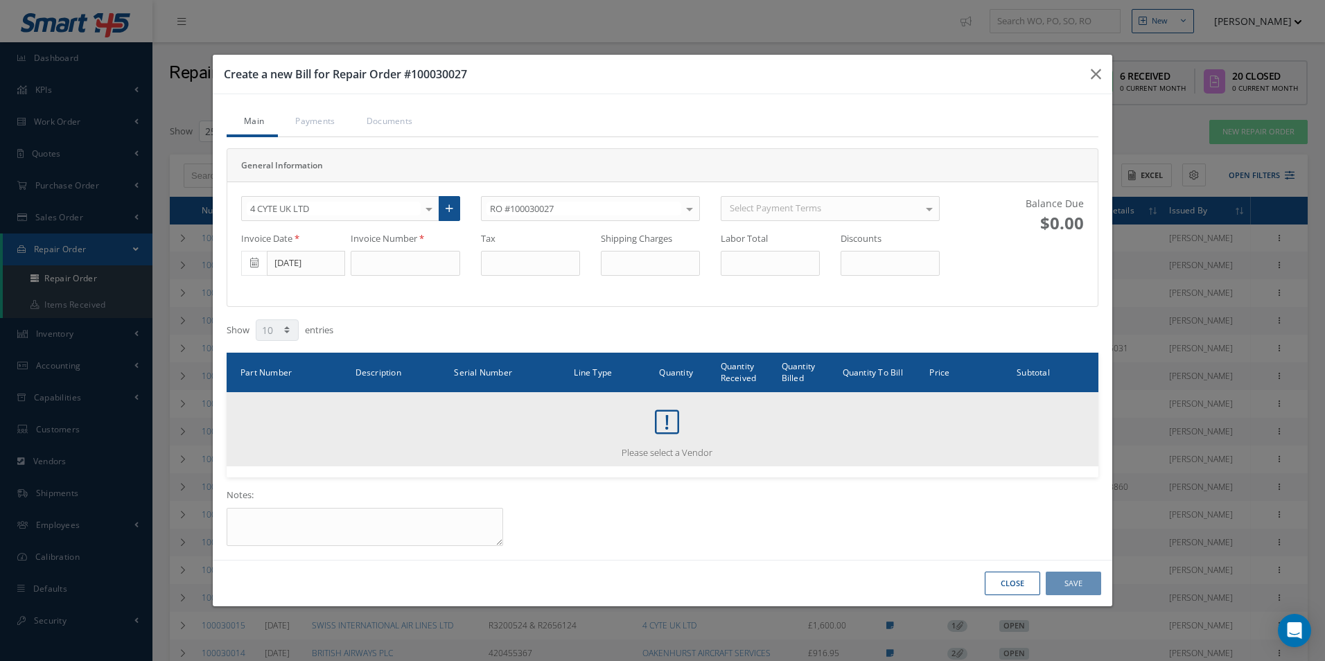
type input "0.00"
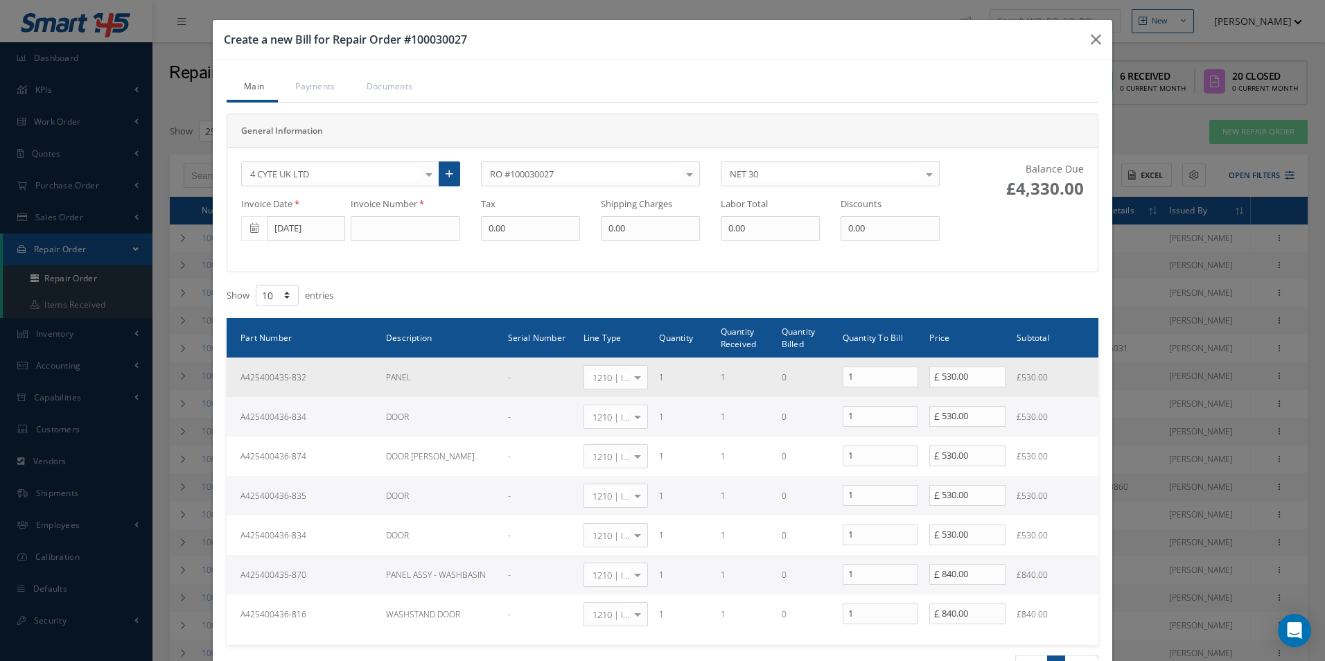
scroll to position [69, 0]
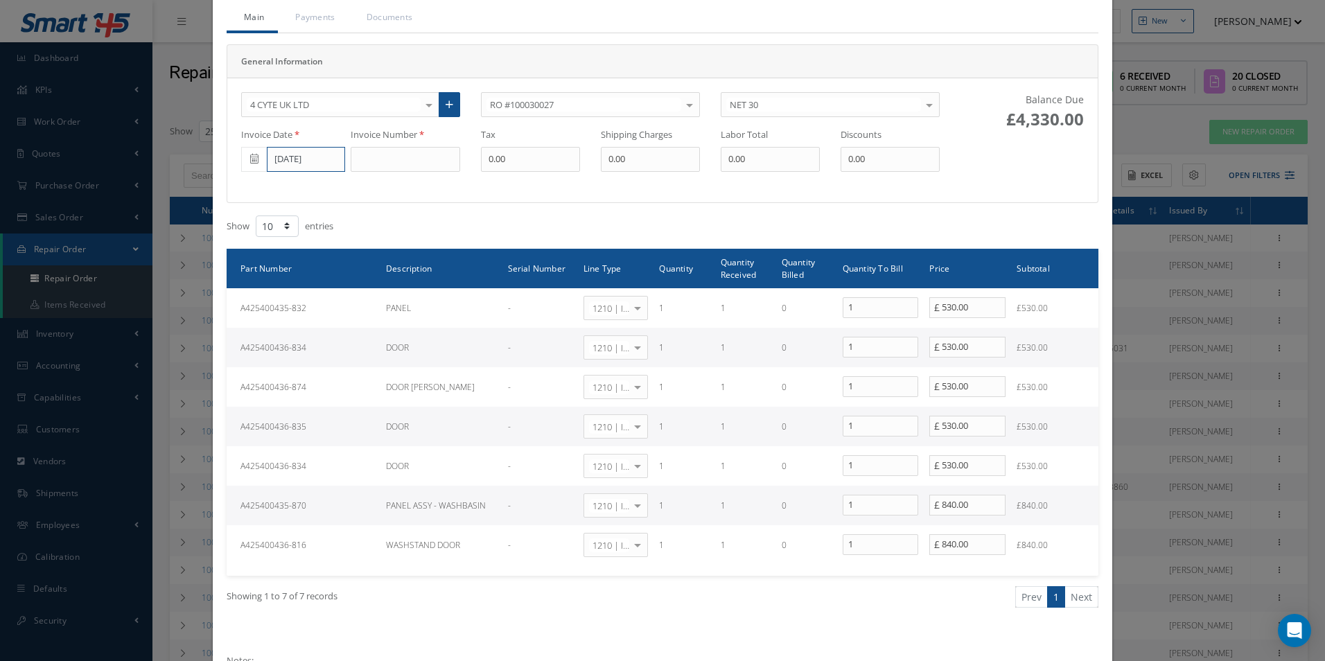
click at [306, 157] on input "[DATE]" at bounding box center [306, 159] width 78 height 25
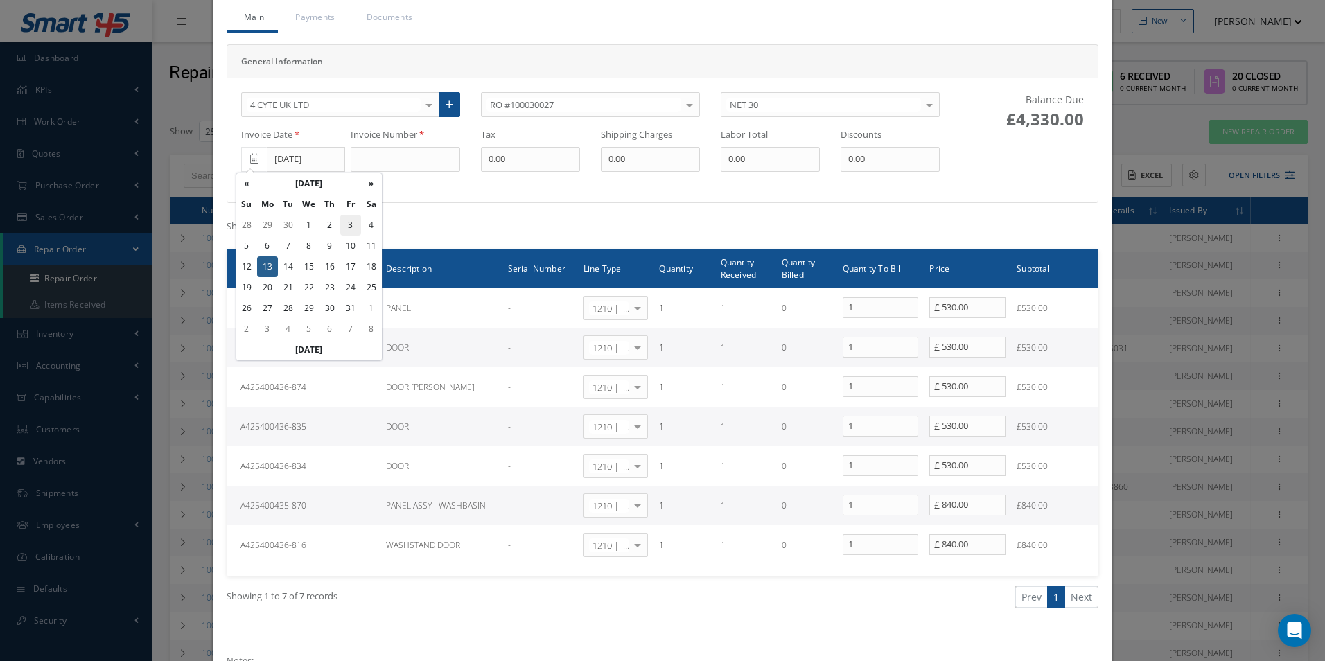
click at [345, 227] on td "3" at bounding box center [350, 225] width 21 height 21
type input "10/03/2025"
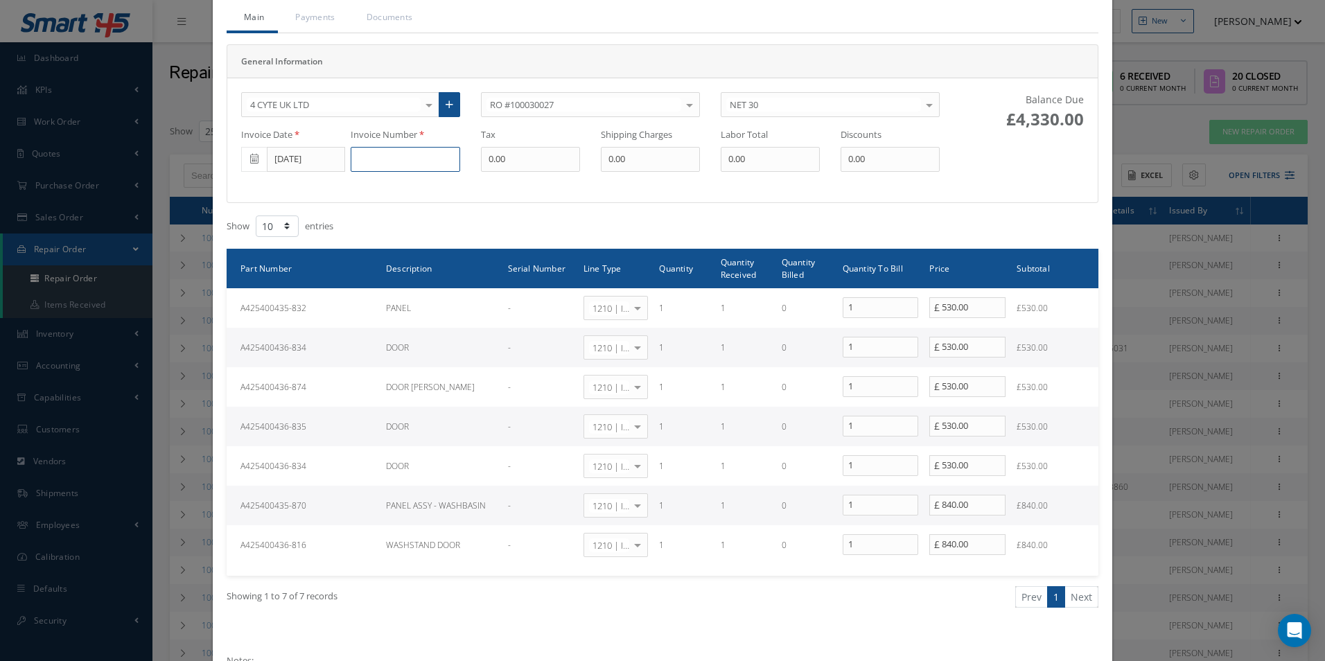
click at [373, 168] on input at bounding box center [405, 159] width 109 height 25
type input "3545"
type input "866"
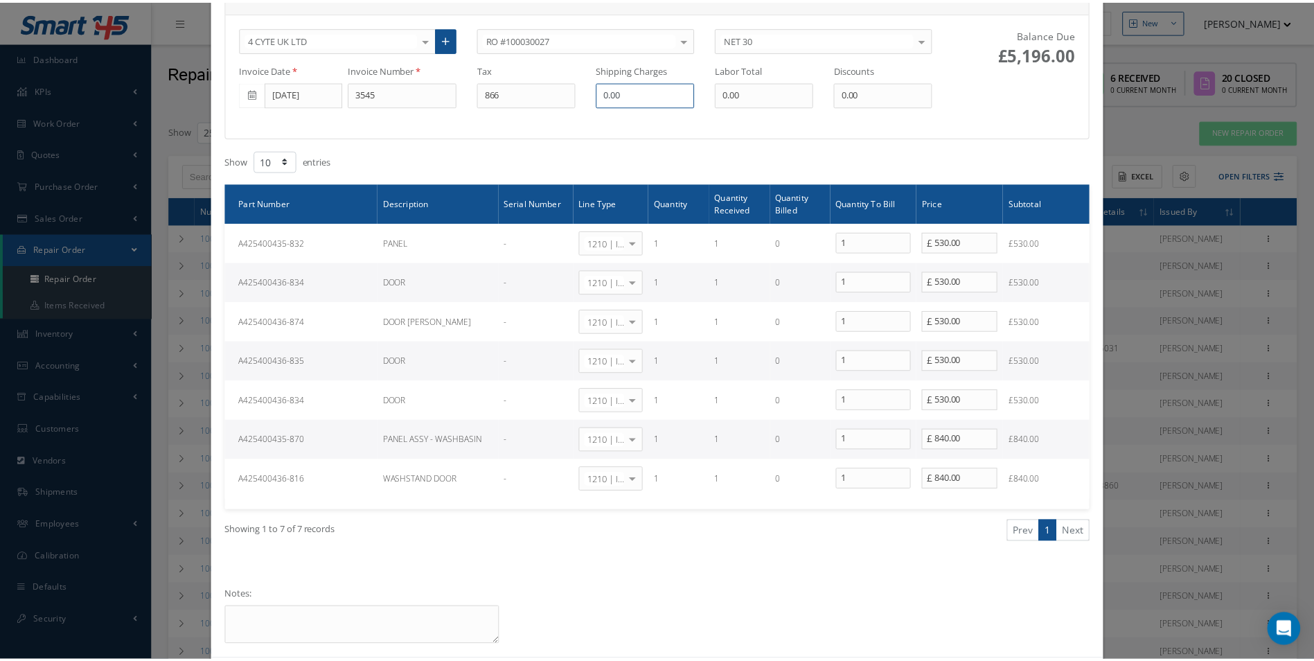
scroll to position [200, 0]
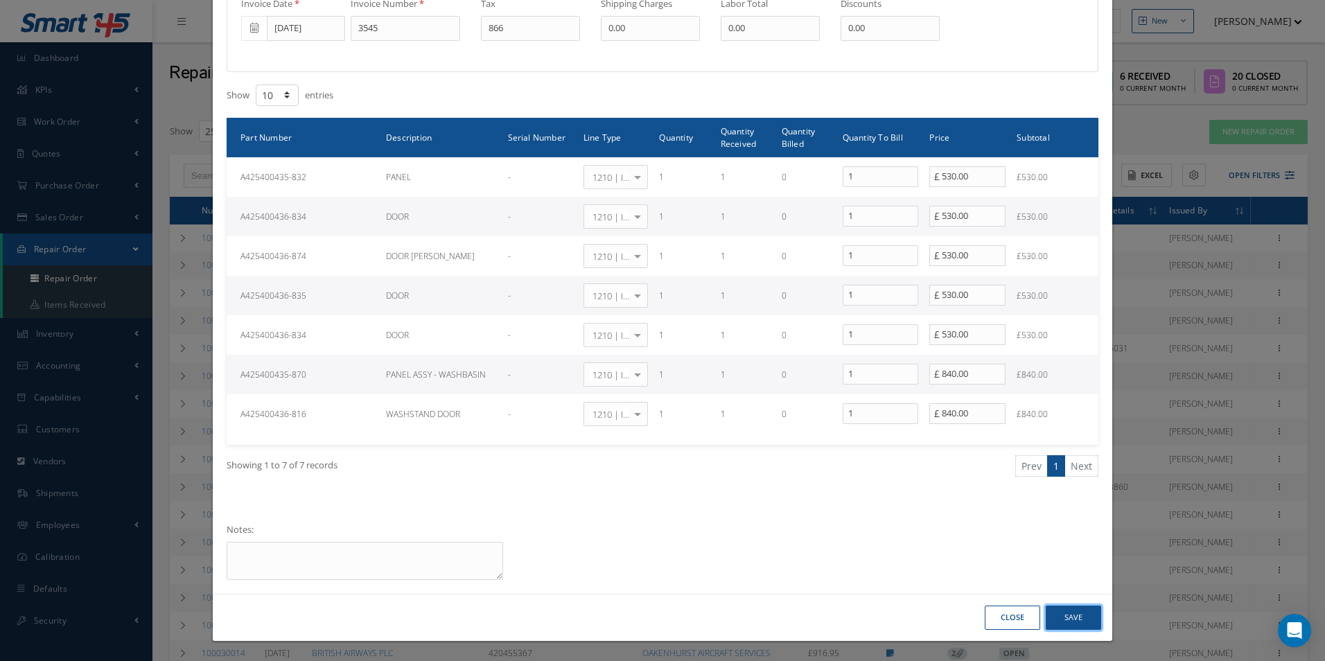
click at [1062, 623] on button "Save" at bounding box center [1072, 618] width 55 height 24
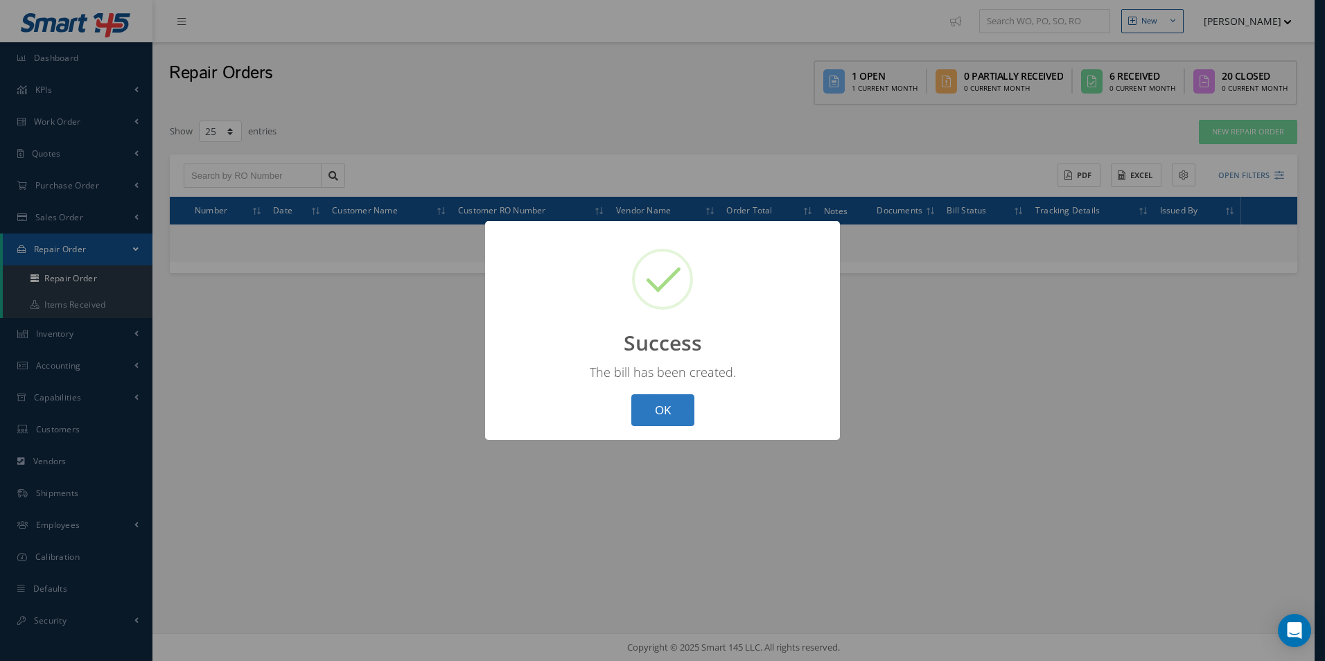
click at [669, 416] on button "OK" at bounding box center [662, 410] width 63 height 33
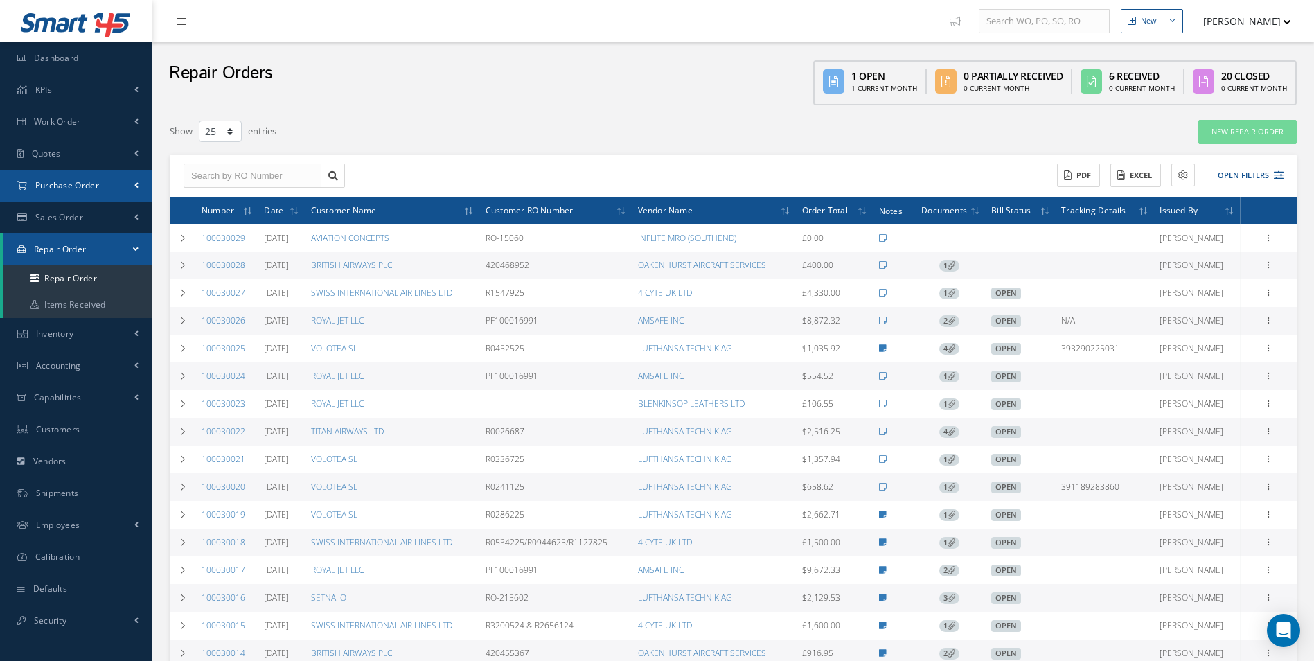
click at [62, 186] on span "Purchase Order" at bounding box center [67, 185] width 64 height 12
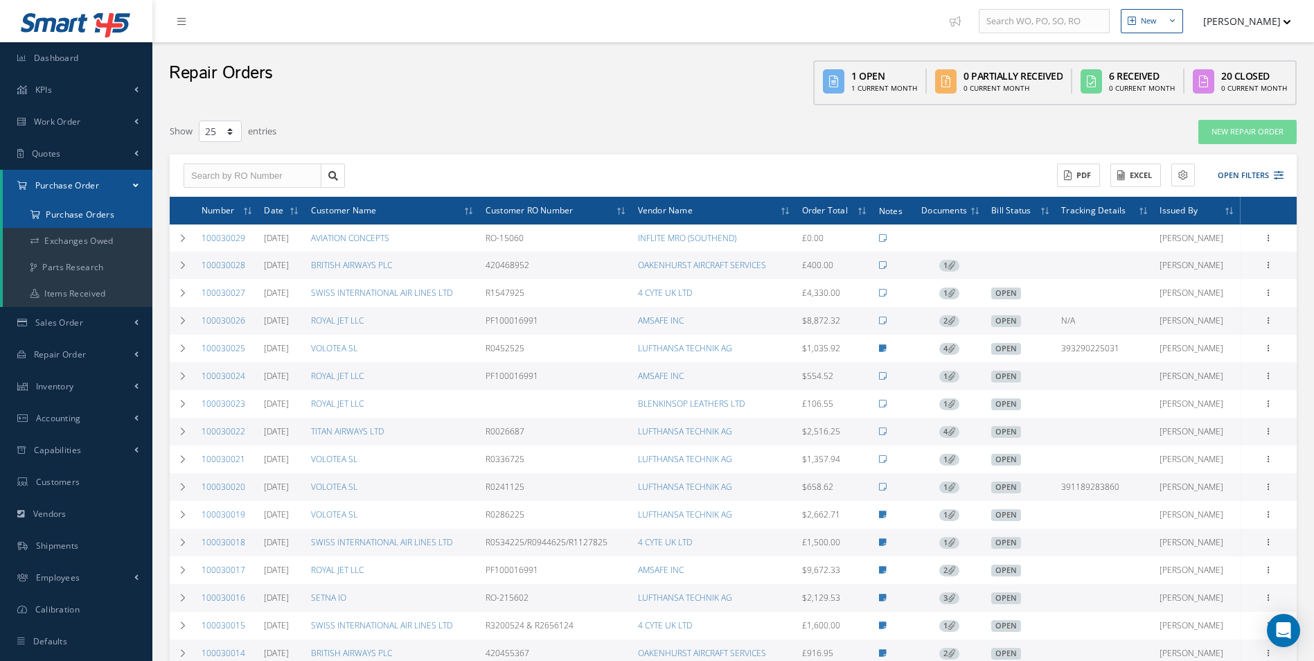
click at [61, 209] on a=1&status_id=2&status_id=3&status_id=5&collapsedFilters"] "Purchase Orders" at bounding box center [78, 215] width 150 height 26
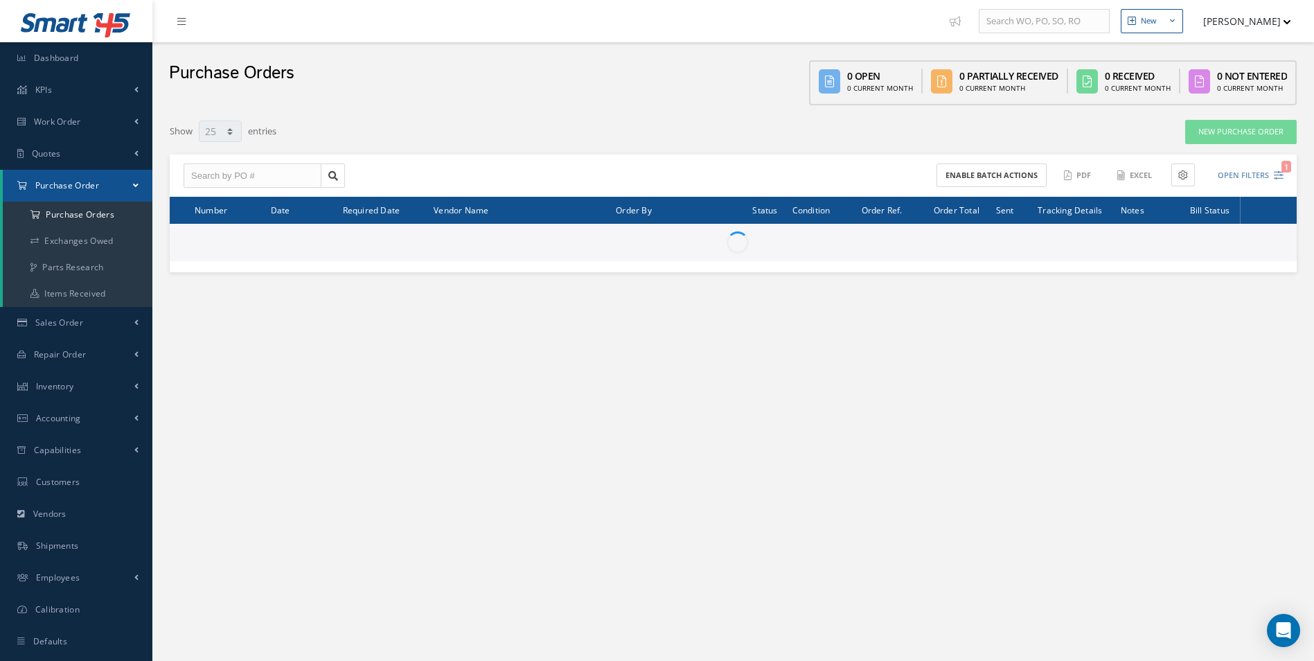
select select "25"
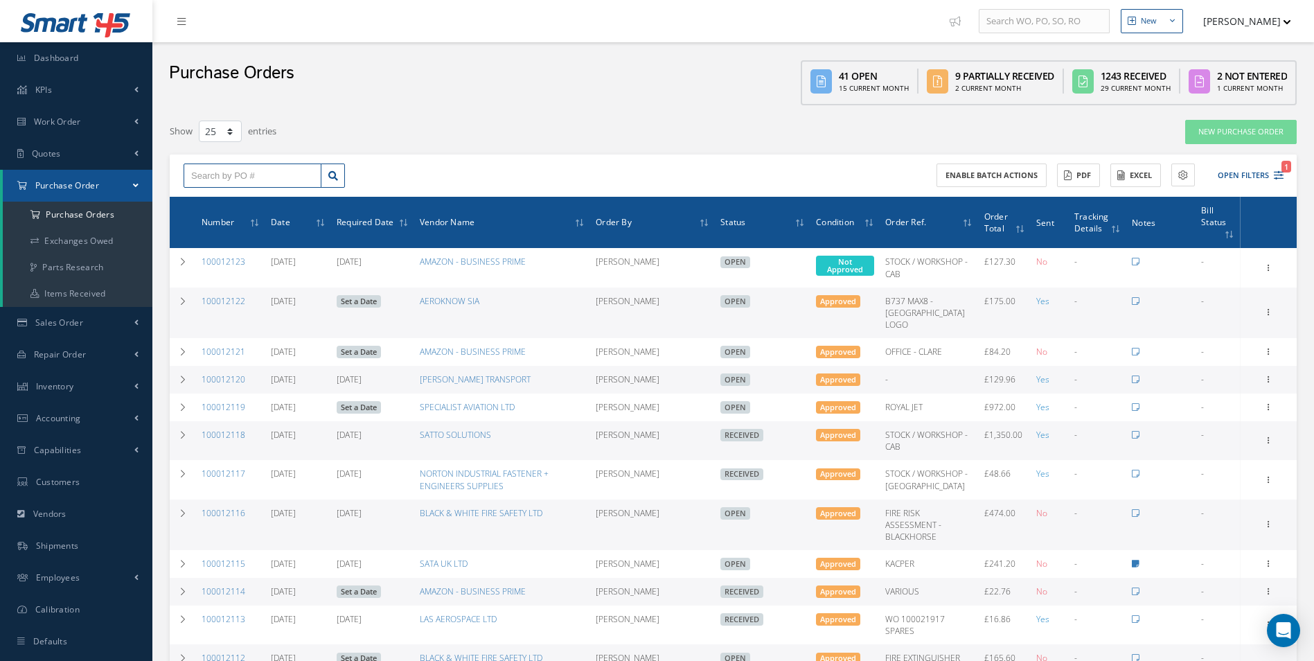
click at [279, 179] on input "text" at bounding box center [253, 176] width 138 height 25
type input "100011719"
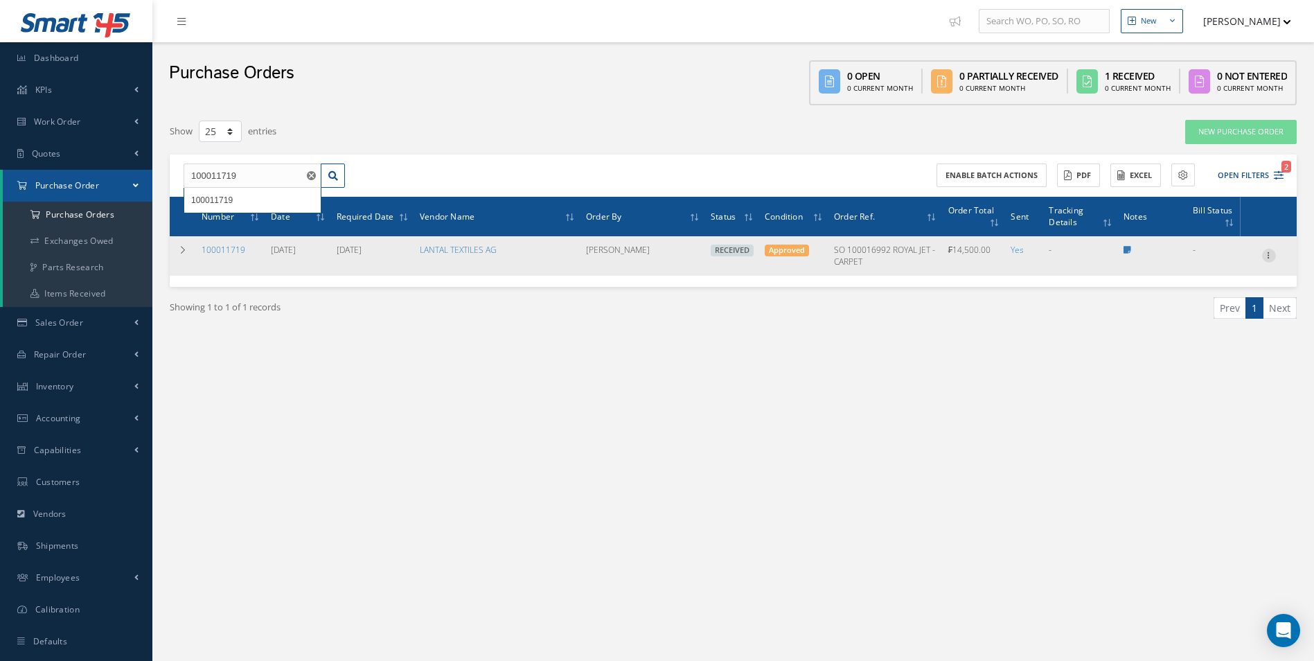
click at [1264, 252] on icon at bounding box center [1269, 254] width 14 height 11
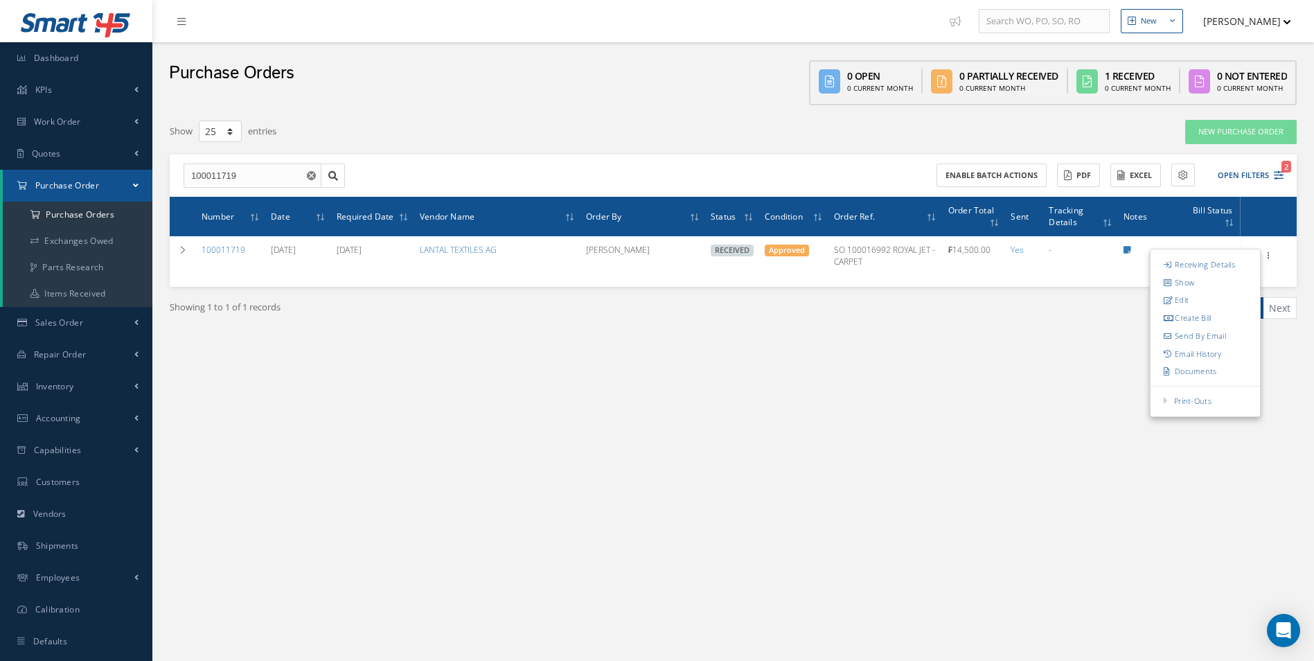
click at [1224, 316] on link "Create Bill" at bounding box center [1205, 319] width 109 height 18
type input "0.00"
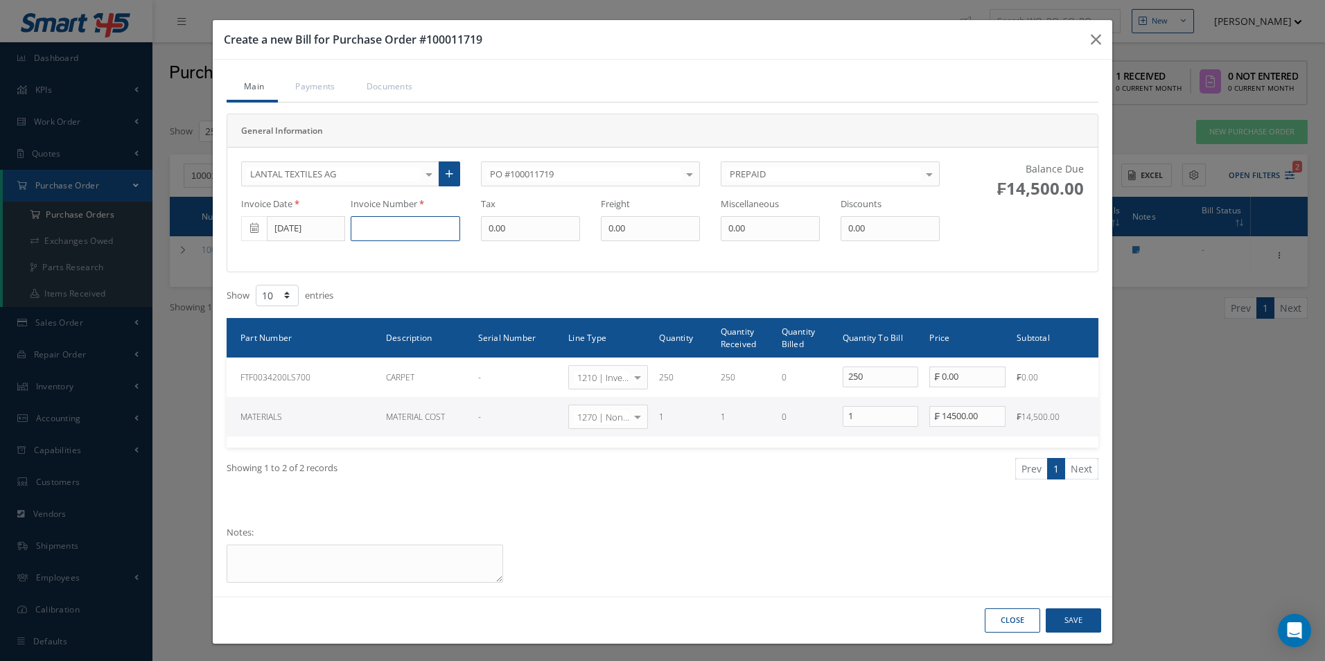
click at [385, 231] on input at bounding box center [405, 228] width 109 height 25
paste input "90117146"
click at [433, 233] on input "90117146 /" at bounding box center [405, 228] width 109 height 25
paste input "90118092"
type input "90117146 / 90118092"
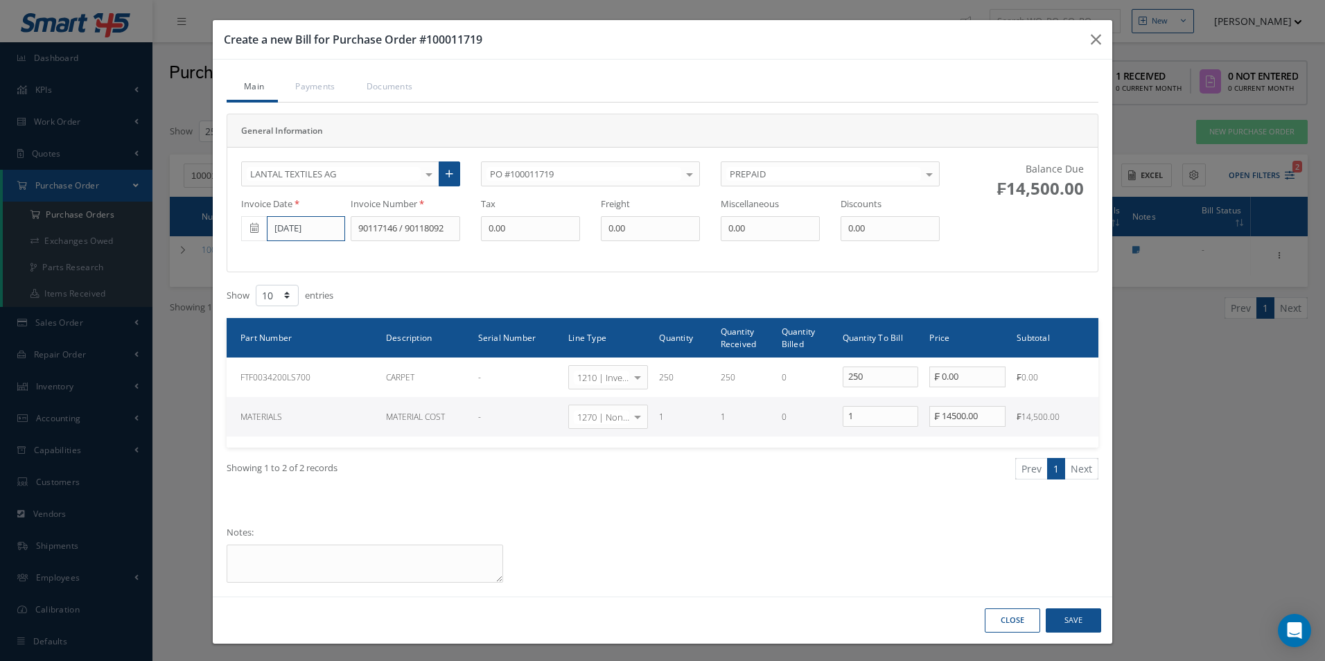
click at [313, 225] on input "[DATE]" at bounding box center [306, 228] width 78 height 25
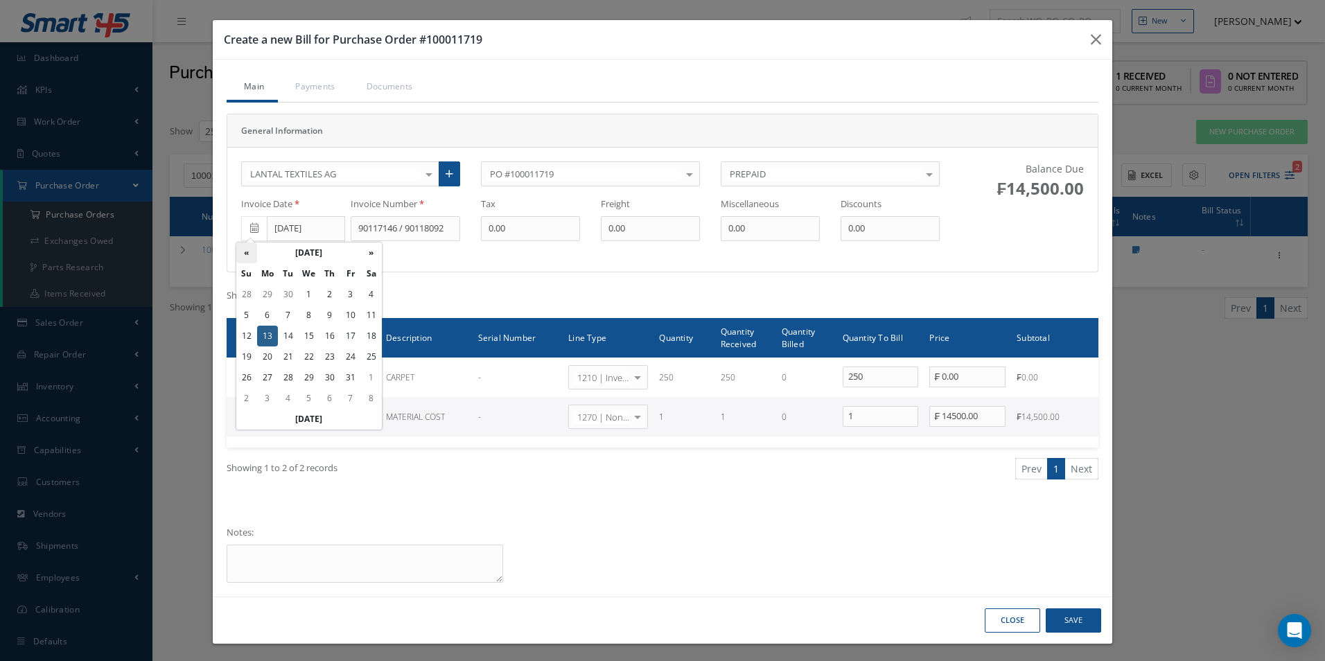
click at [240, 254] on th "«" at bounding box center [246, 252] width 21 height 21
click at [294, 375] on td "30" at bounding box center [288, 377] width 21 height 21
type input "[DATE]"
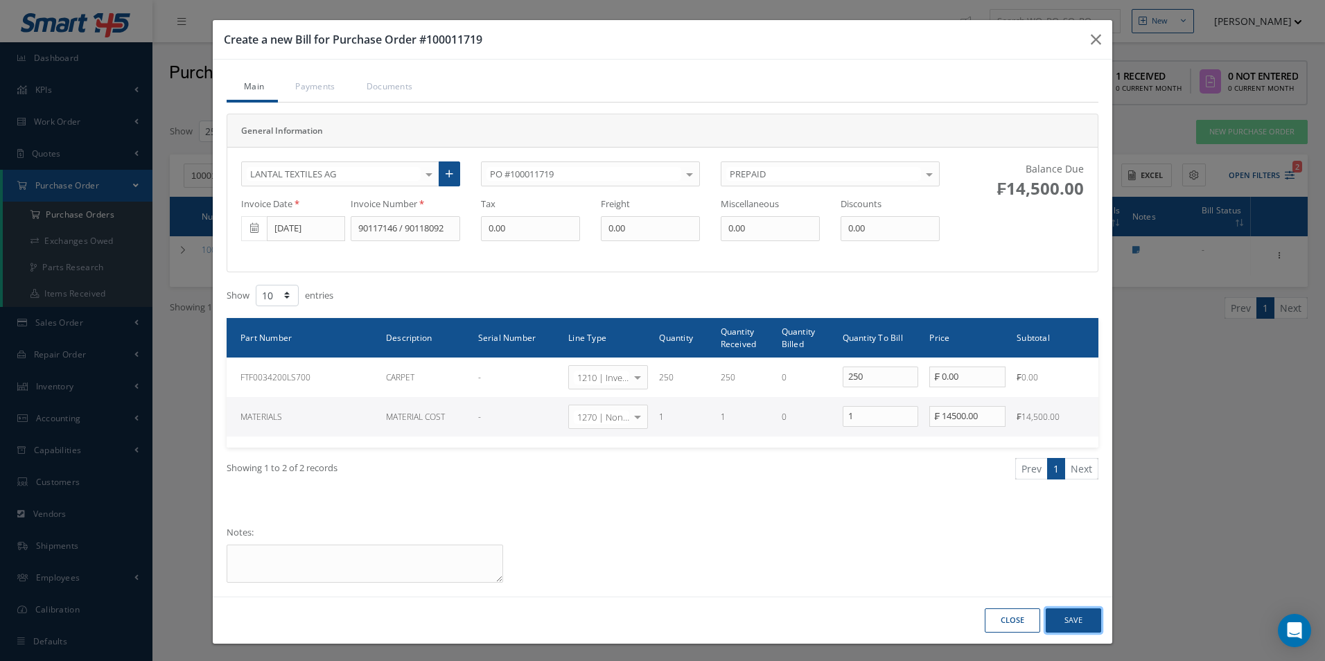
click at [1093, 618] on button "Save" at bounding box center [1072, 620] width 55 height 24
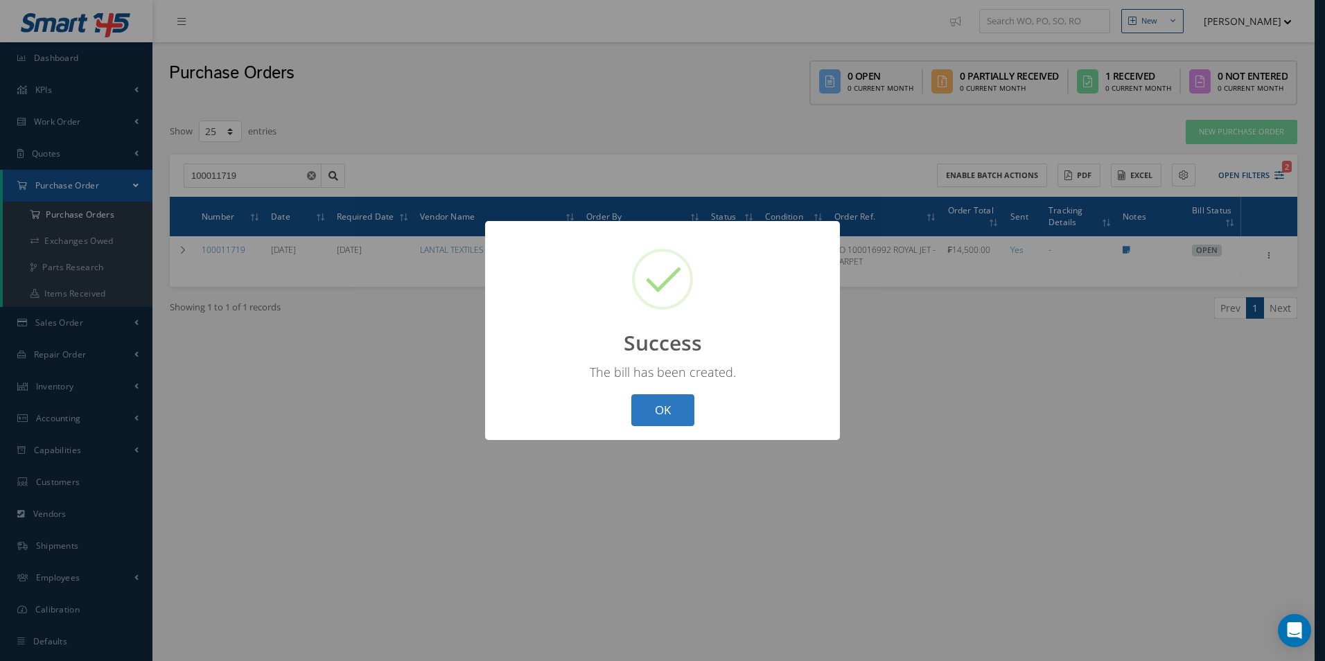
click at [652, 399] on button "OK" at bounding box center [662, 410] width 63 height 33
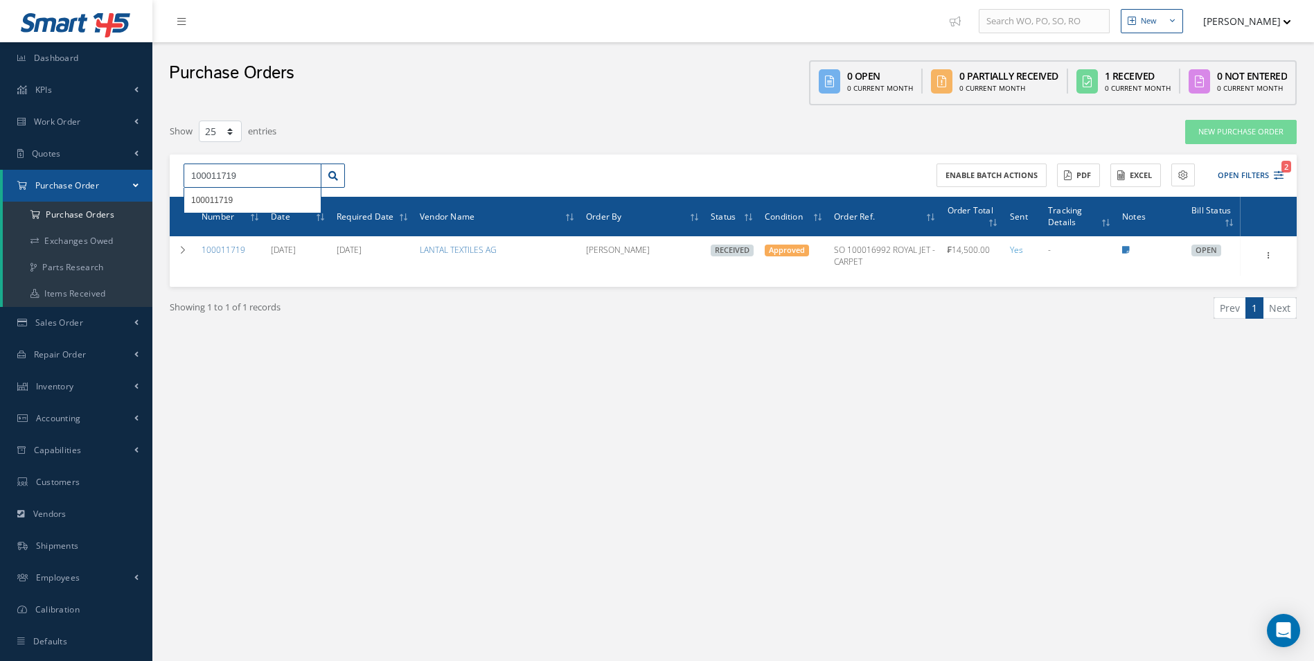
drag, startPoint x: 276, startPoint y: 164, endPoint x: 80, endPoint y: 173, distance: 197.0
click at [80, 173] on div "Smart 145 Dashboard KPIs Work Order Accounting Work Order Work Order Work Order…" at bounding box center [657, 344] width 1314 height 689
type input "100012065"
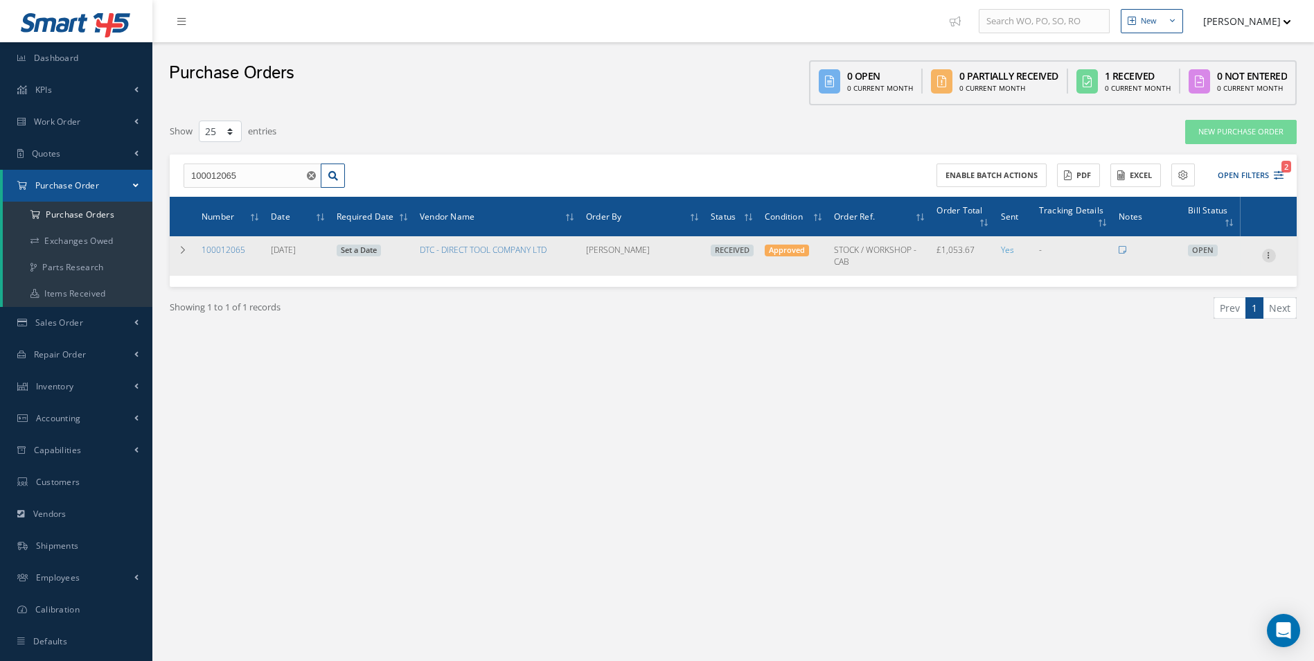
click at [1265, 254] on icon at bounding box center [1269, 254] width 14 height 11
click at [1210, 315] on link "Create Bill" at bounding box center [1205, 319] width 109 height 18
type input "175.61"
type input "0.00"
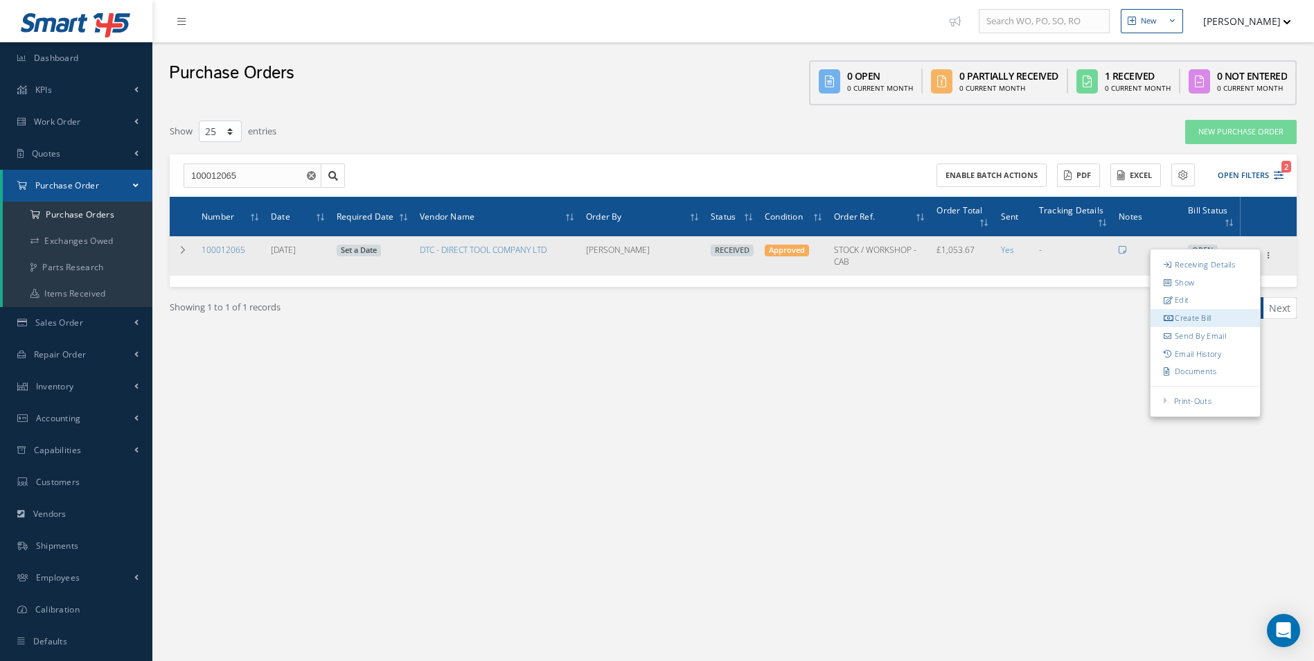
type input "0.00"
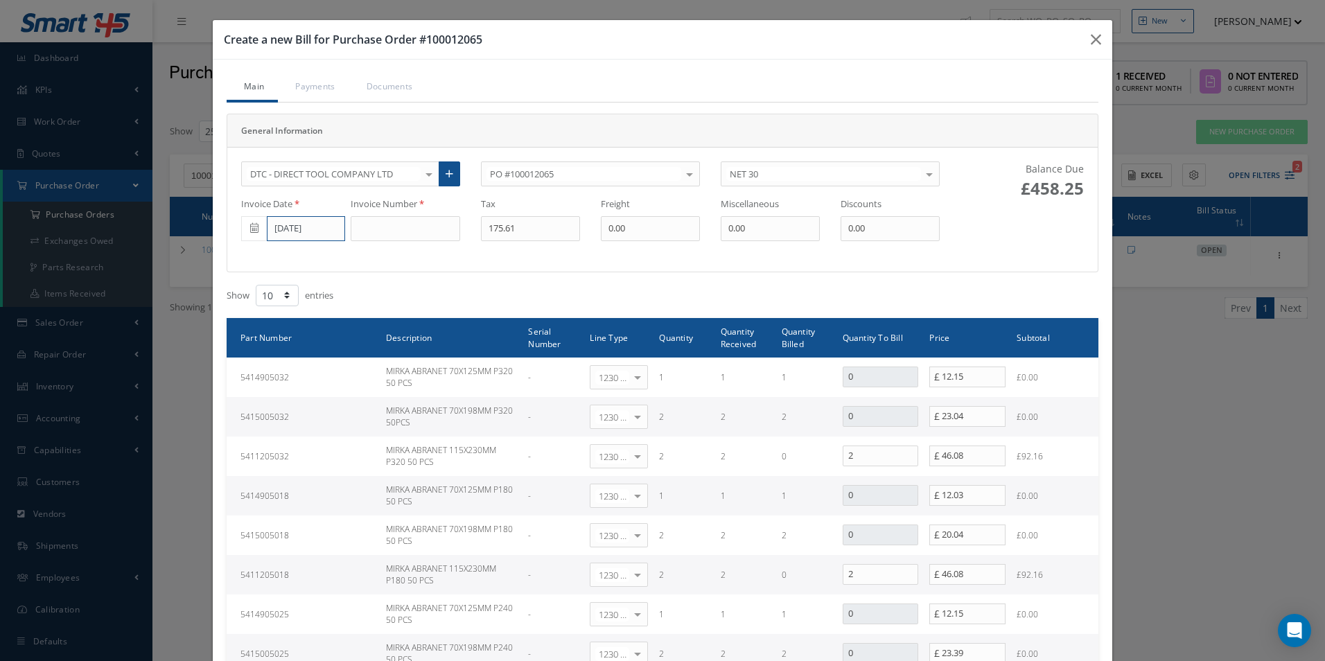
drag, startPoint x: 308, startPoint y: 218, endPoint x: 310, endPoint y: 230, distance: 12.8
click at [308, 218] on input "[DATE]" at bounding box center [306, 228] width 78 height 25
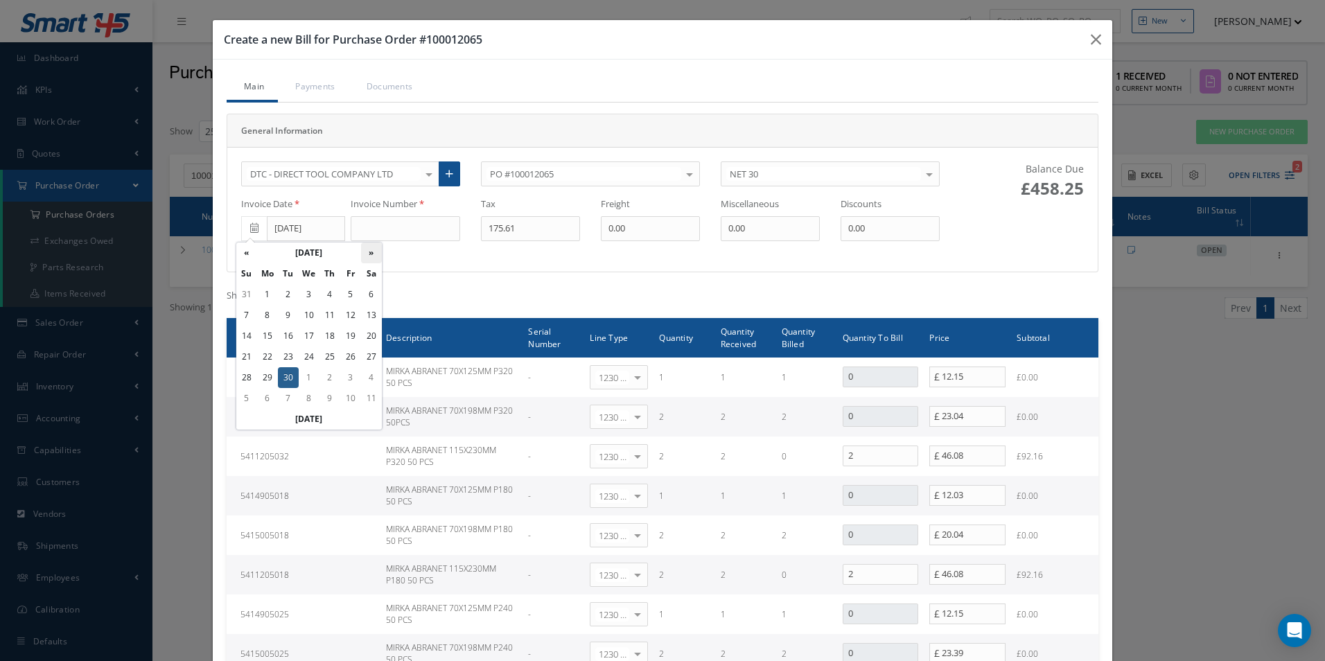
click at [365, 252] on th "»" at bounding box center [371, 252] width 21 height 21
click at [290, 314] on td "7" at bounding box center [288, 315] width 21 height 21
type input "10/07/2025"
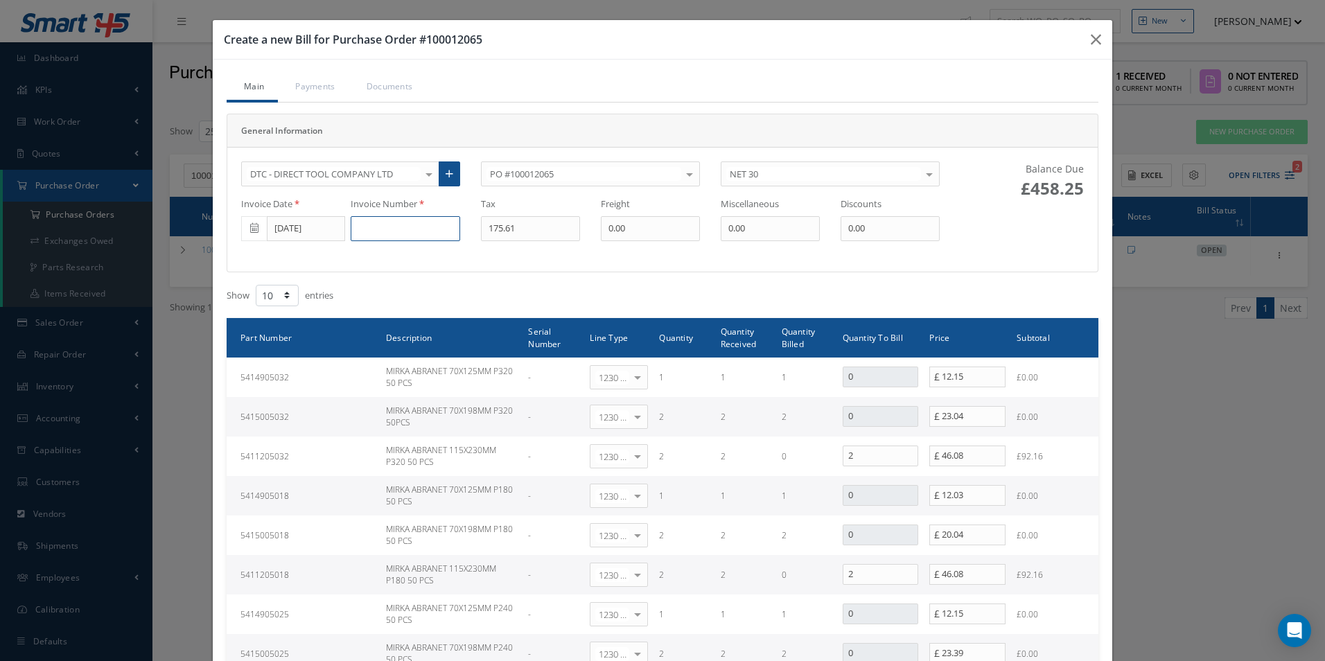
click at [385, 238] on input at bounding box center [405, 228] width 109 height 25
click at [409, 222] on input at bounding box center [405, 228] width 109 height 25
paste input "0000576663"
type input "0000576663"
type input "56.53"
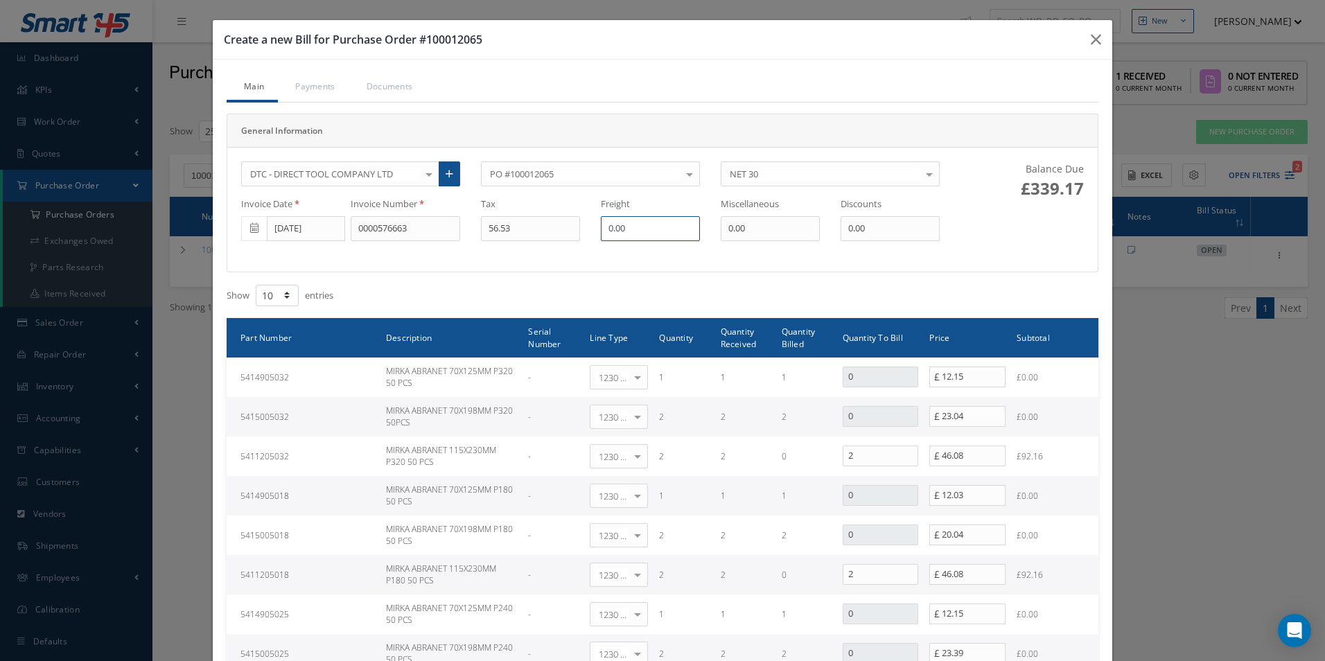
scroll to position [319, 0]
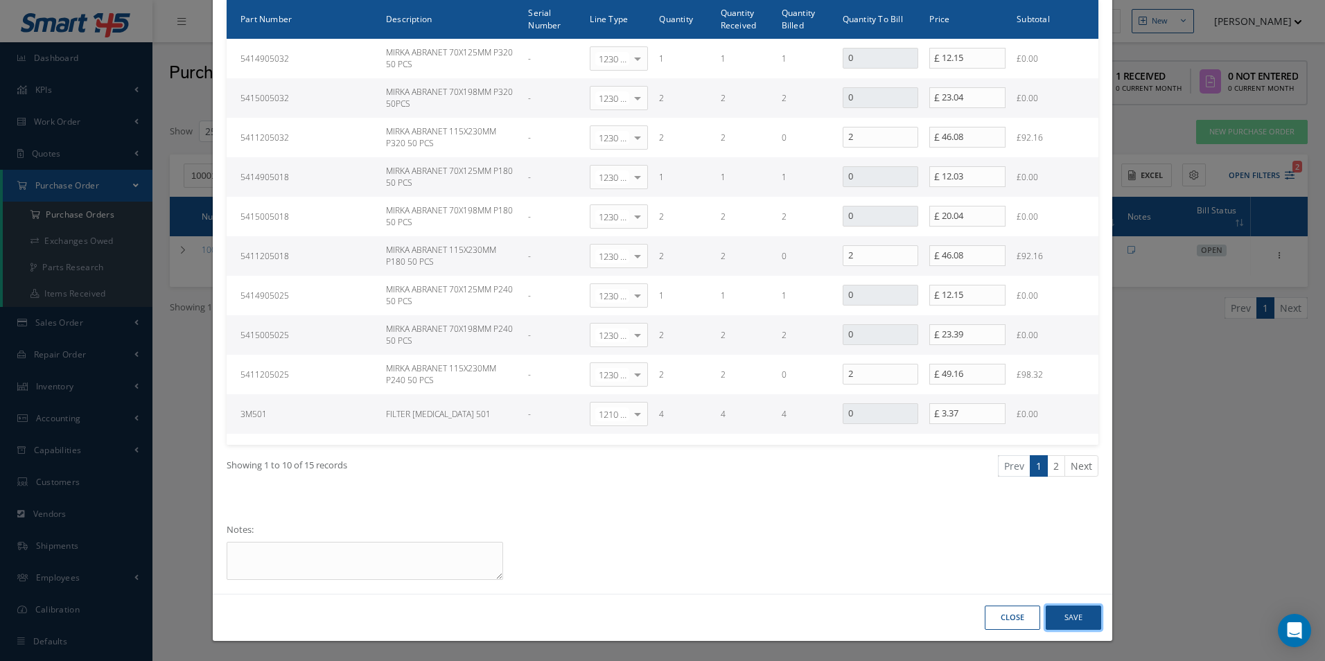
click at [1080, 615] on button "Save" at bounding box center [1072, 618] width 55 height 24
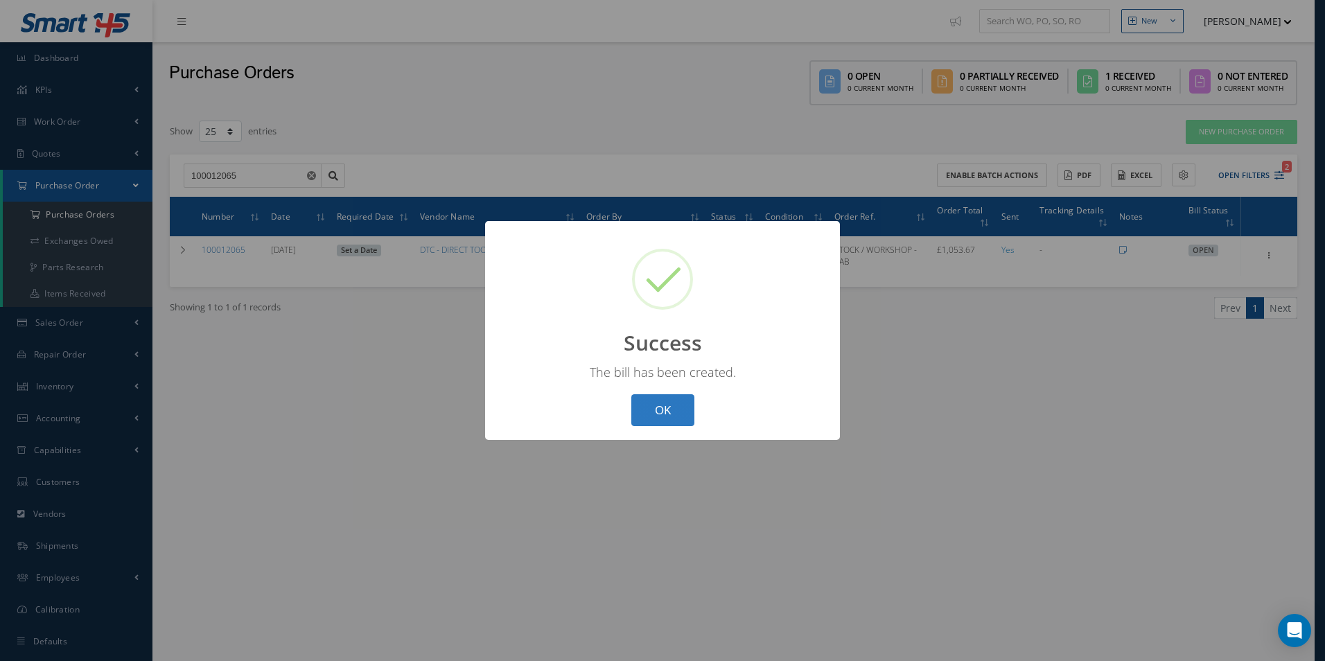
click at [685, 414] on button "OK" at bounding box center [662, 410] width 63 height 33
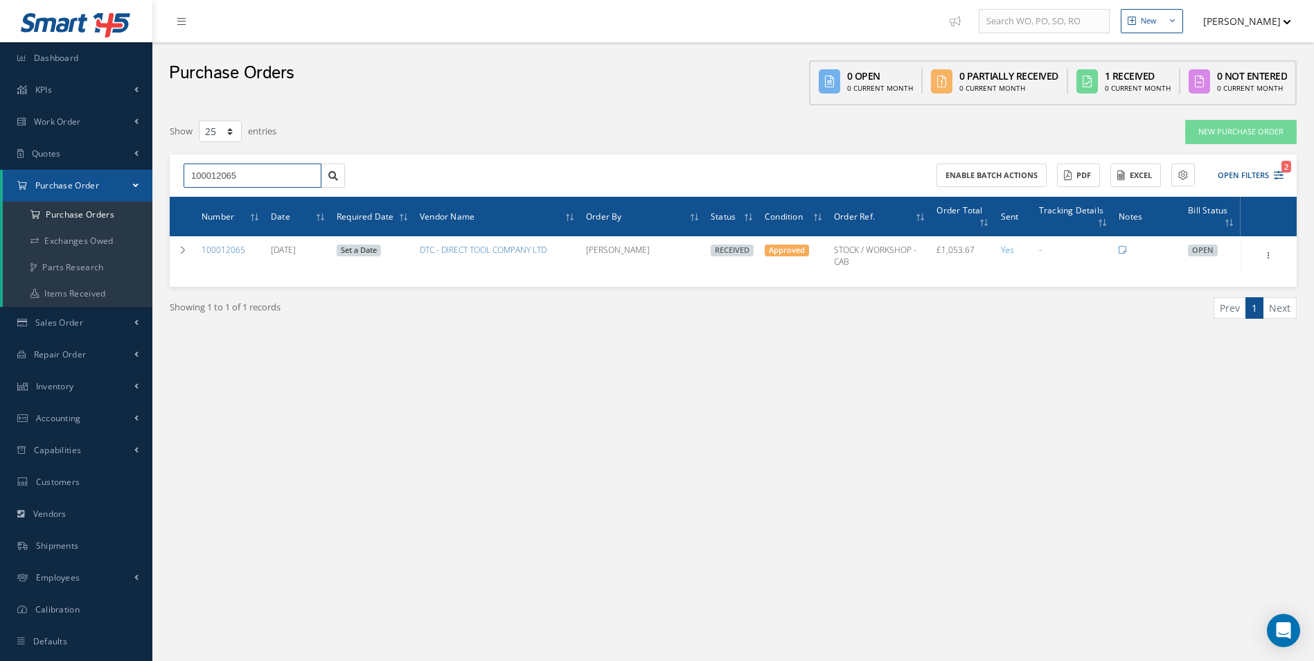
click at [28, 186] on div "Smart 145 Dashboard KPIs Work Order Accounting Work Order Work Order Work Order…" at bounding box center [657, 344] width 1314 height 689
type input "100012104"
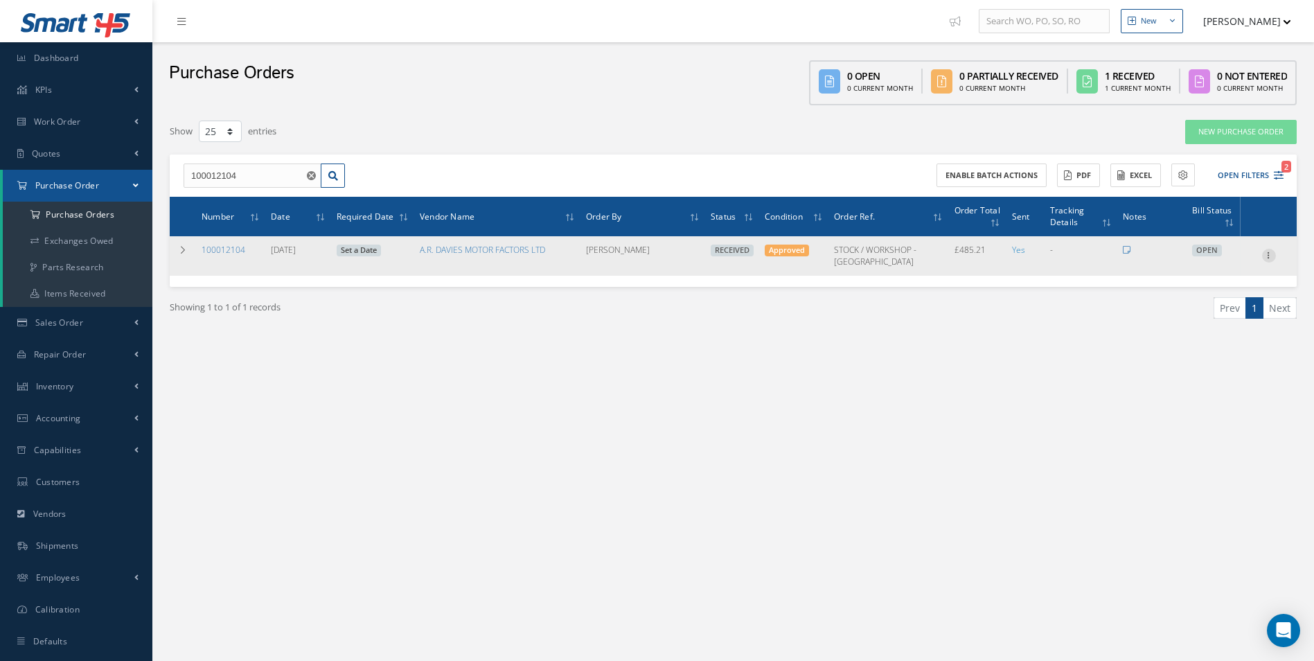
click at [1269, 253] on icon at bounding box center [1269, 254] width 14 height 11
click at [1227, 312] on link "Create Bill" at bounding box center [1205, 319] width 109 height 18
type input "80.87"
type input "0.00"
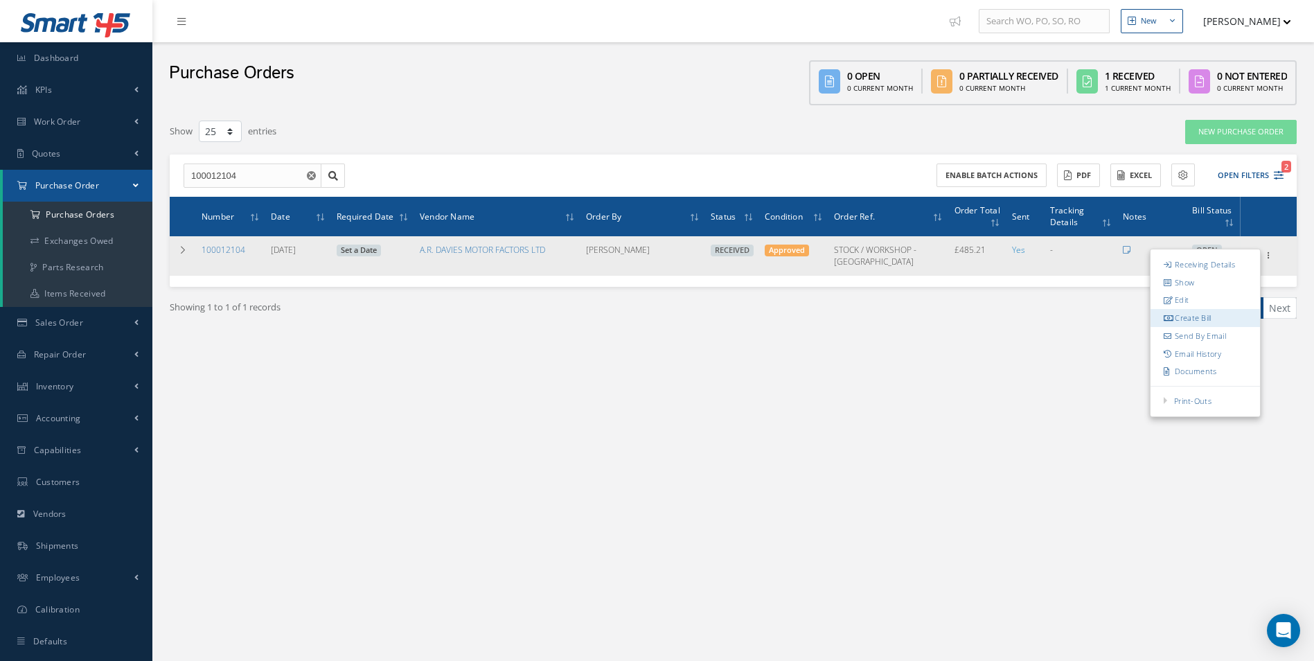
type input "0.00"
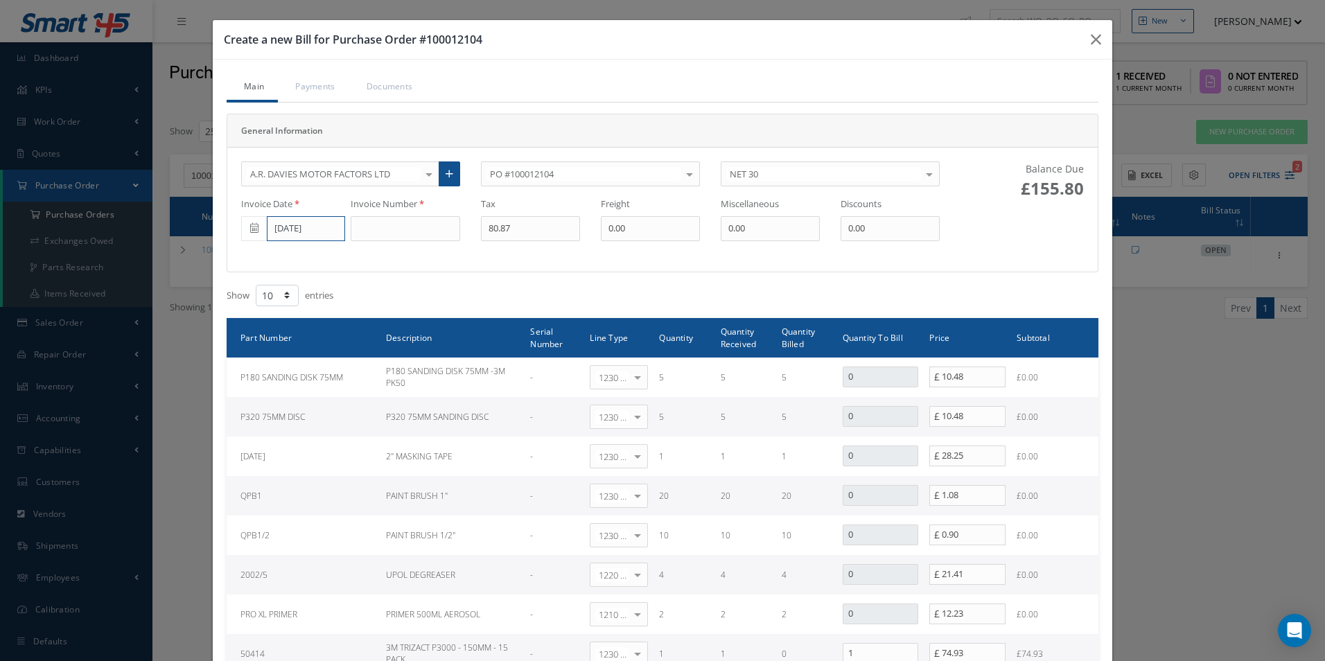
click at [310, 223] on input "10/07/2025" at bounding box center [306, 228] width 78 height 25
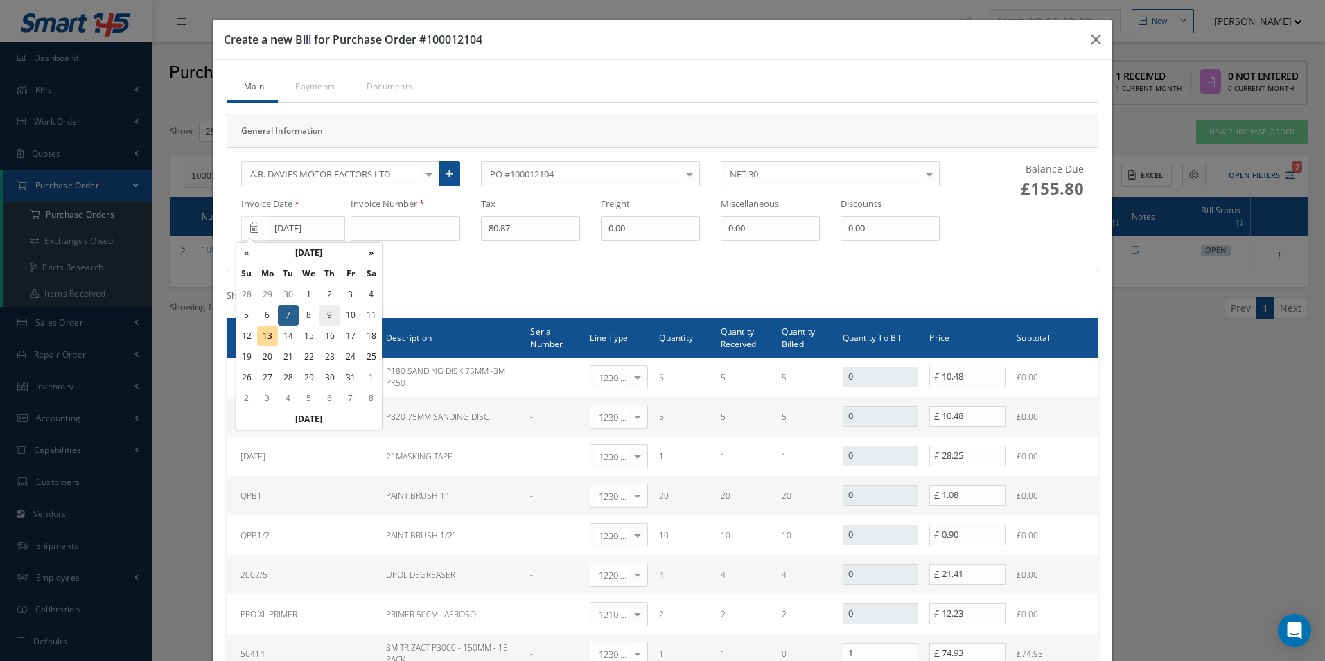
click at [330, 313] on td "9" at bounding box center [329, 315] width 21 height 21
type input "10/09/2025"
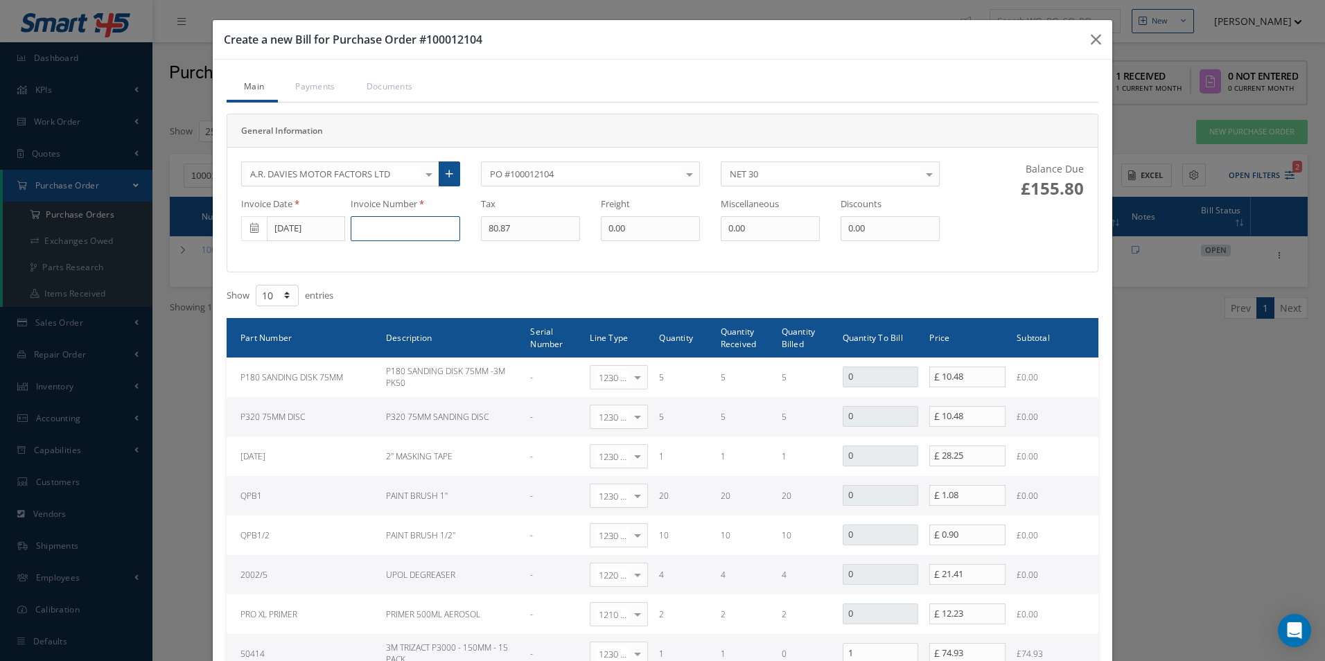
drag, startPoint x: 406, startPoint y: 226, endPoint x: 413, endPoint y: 225, distance: 7.0
click at [406, 226] on input at bounding box center [405, 228] width 109 height 25
click at [426, 231] on input at bounding box center [405, 228] width 109 height 25
paste input "DS509043"
type input "DS509043"
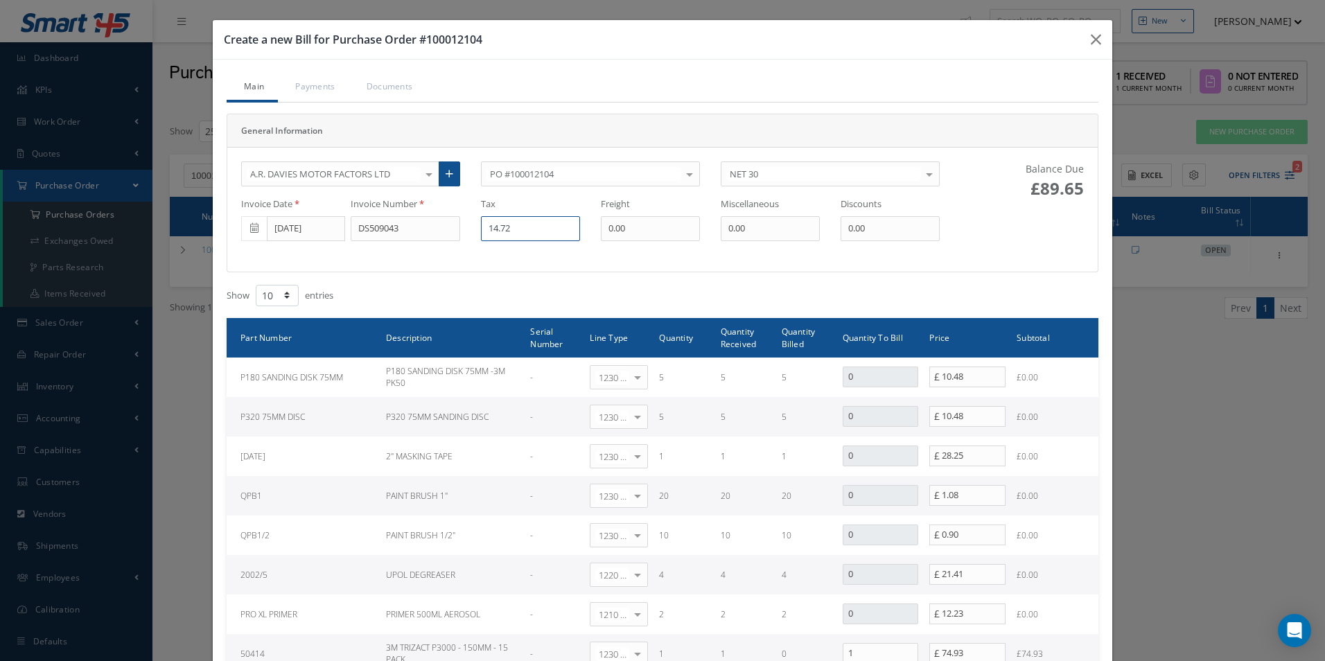
type input "14.72"
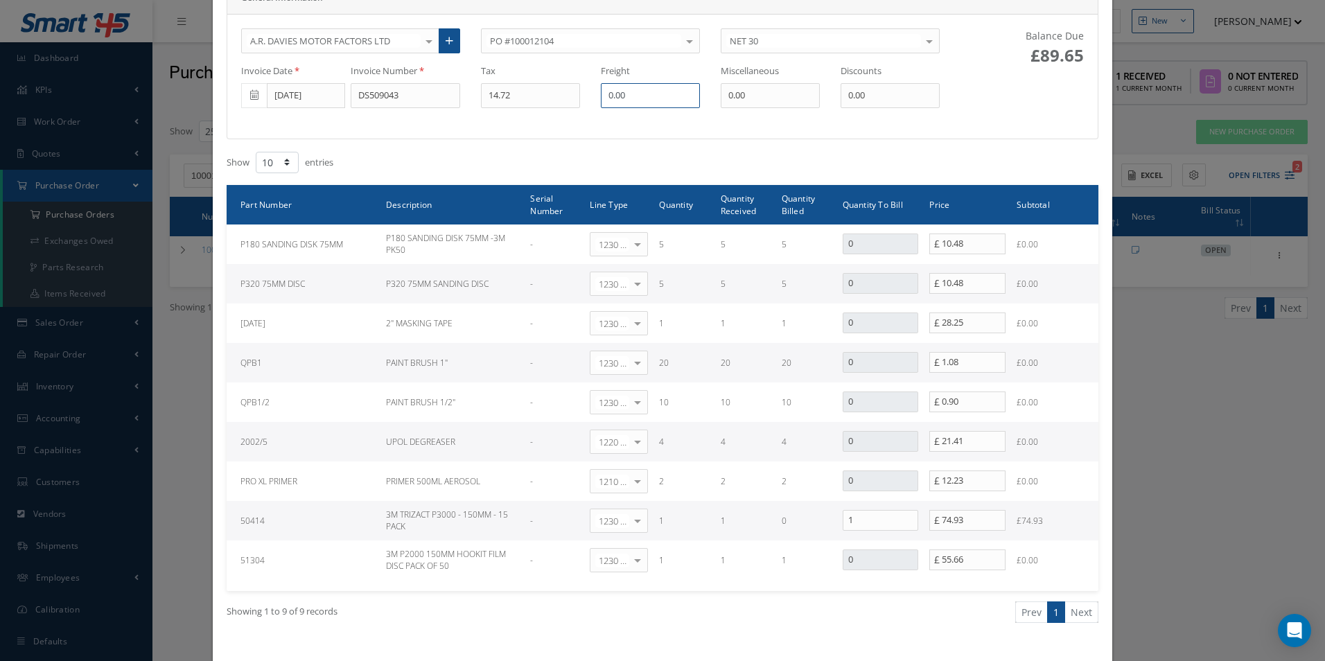
scroll to position [139, 0]
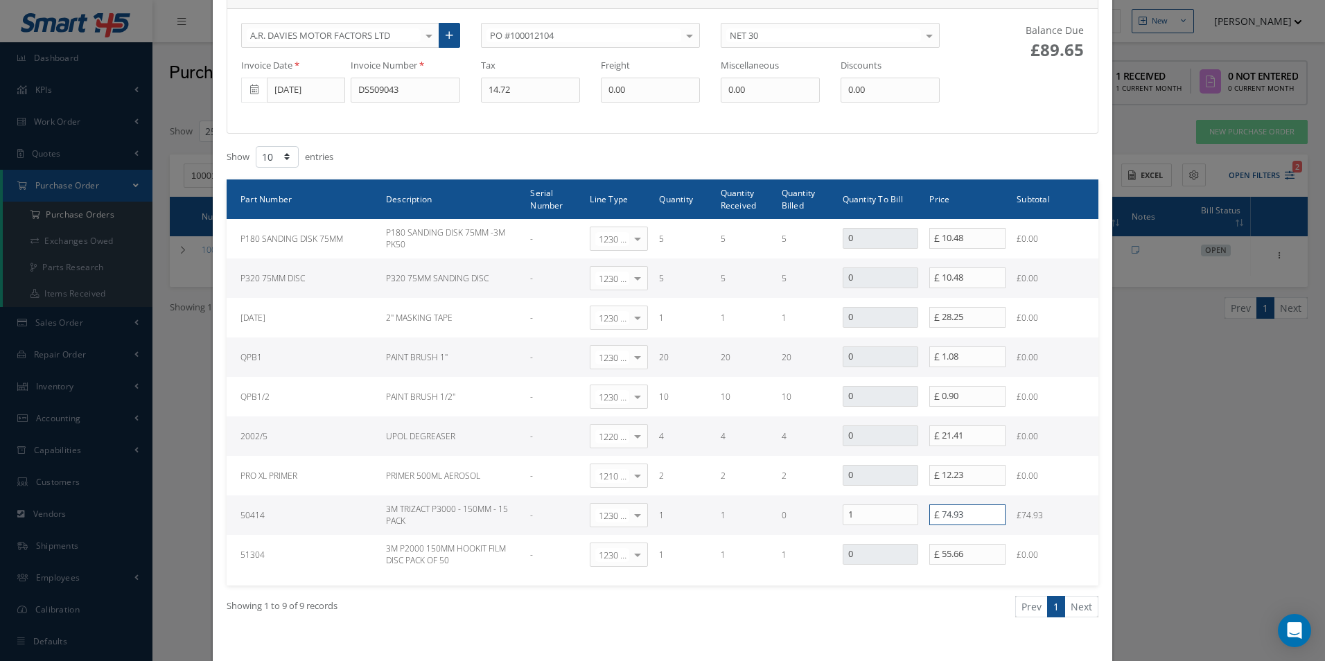
drag, startPoint x: 934, startPoint y: 520, endPoint x: 778, endPoint y: 520, distance: 155.9
click at [833, 524] on tr "50414 3M TRIZACT P3000 - 150MM - 15 PACK - 1230 | Inventory - Misc. Workshop It…" at bounding box center [663, 514] width 872 height 39
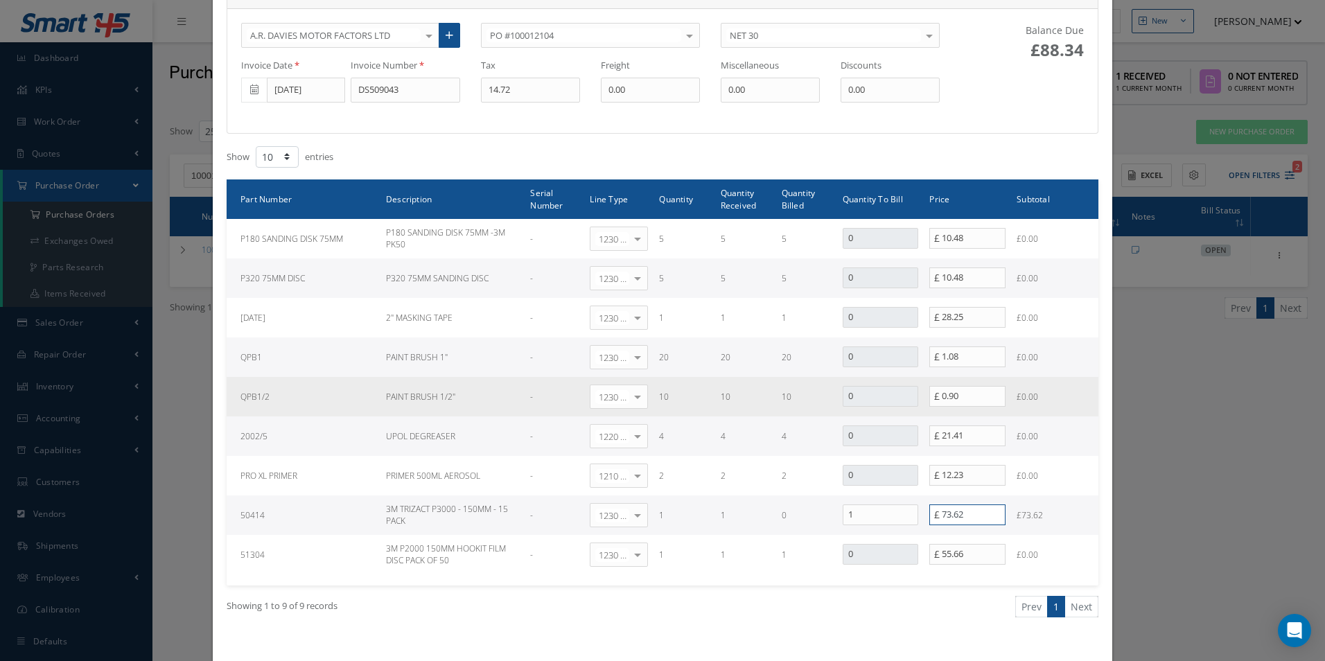
type input "73.62"
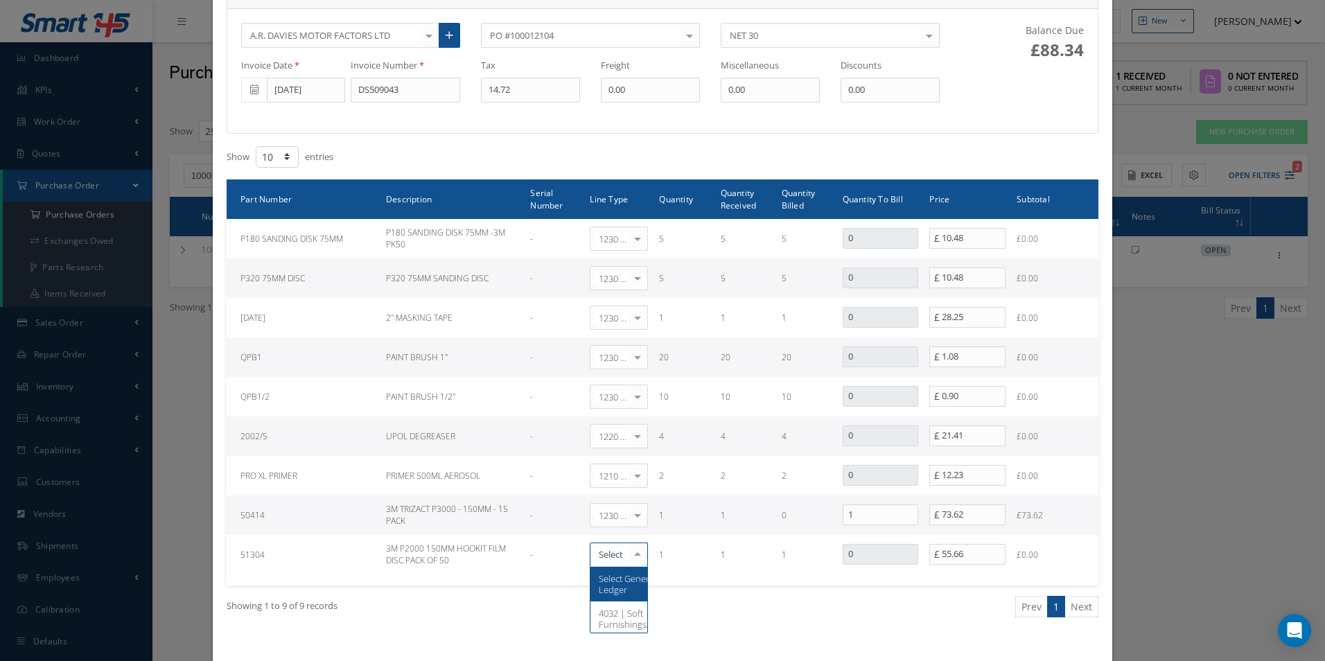
click at [1194, 433] on div "Create a new Bill for Purchase Order #100012104 Main Payments Documents General…" at bounding box center [662, 330] width 1325 height 661
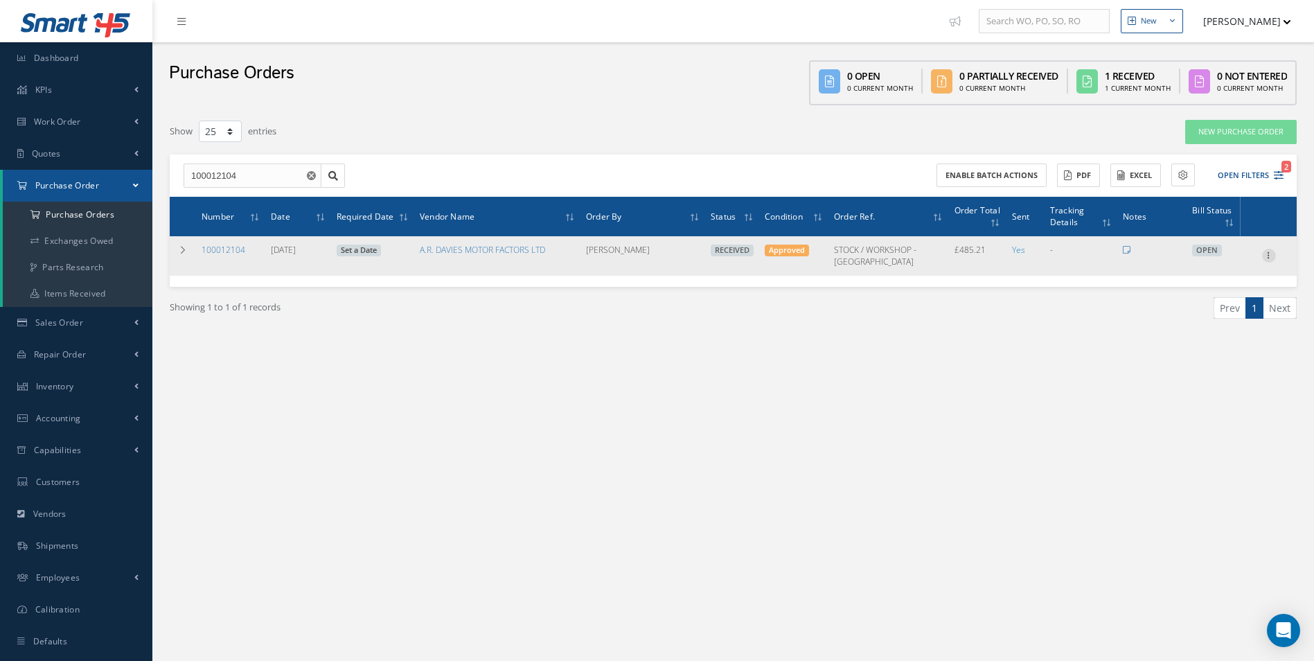
click at [1267, 255] on icon at bounding box center [1269, 254] width 14 height 11
click at [1226, 319] on link "Create Bill" at bounding box center [1205, 319] width 109 height 18
type input "80.87"
type input "0.00"
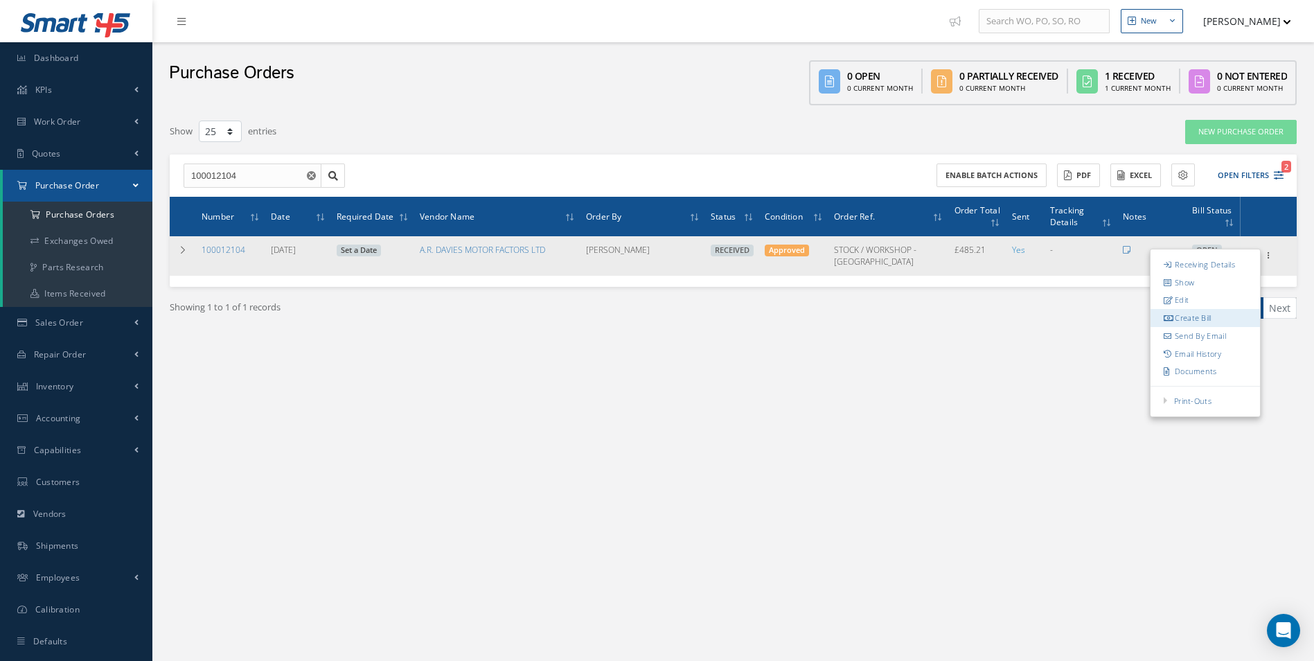
type input "0.00"
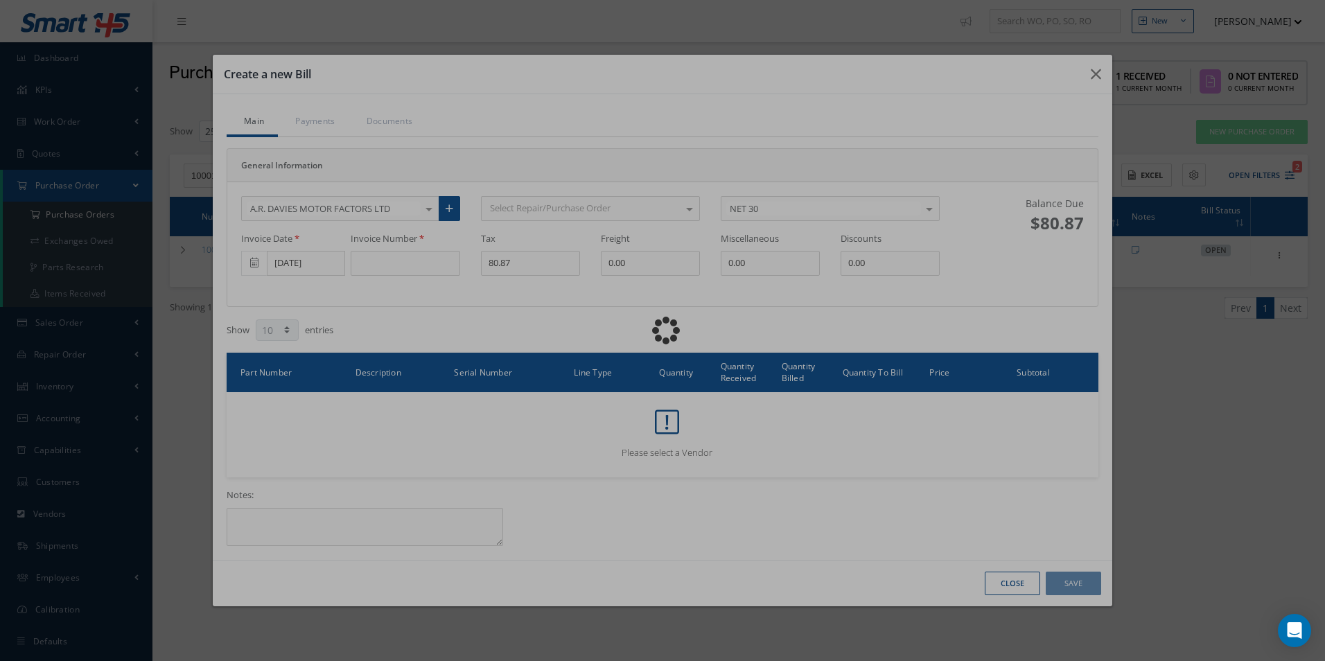
scroll to position [0, 0]
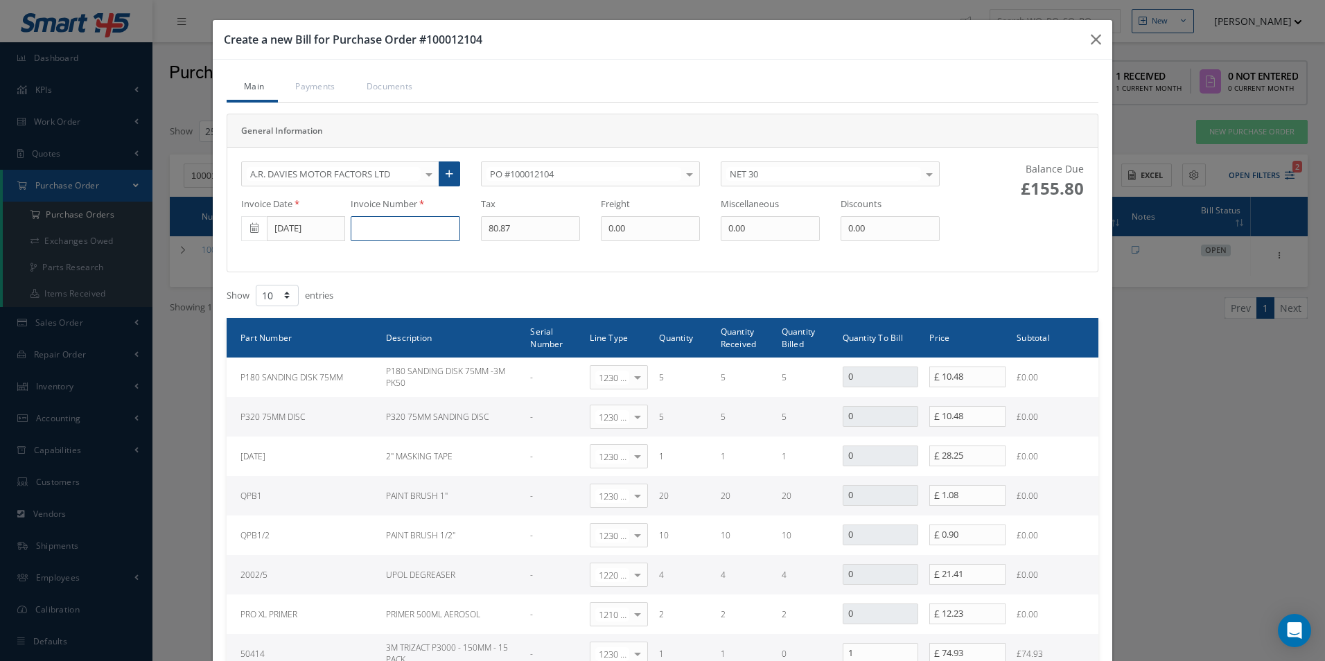
click at [389, 229] on input at bounding box center [405, 228] width 109 height 25
paste input "DS509043"
type input "DS509043"
type input "14.72"
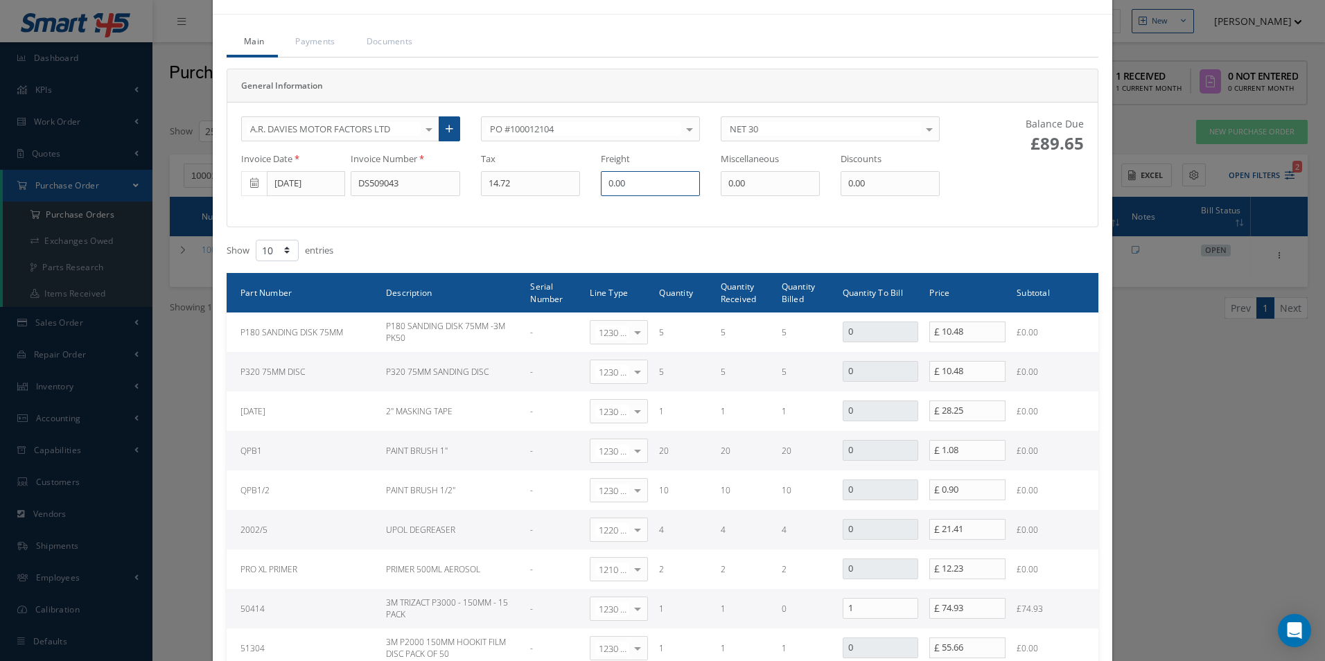
scroll to position [69, 0]
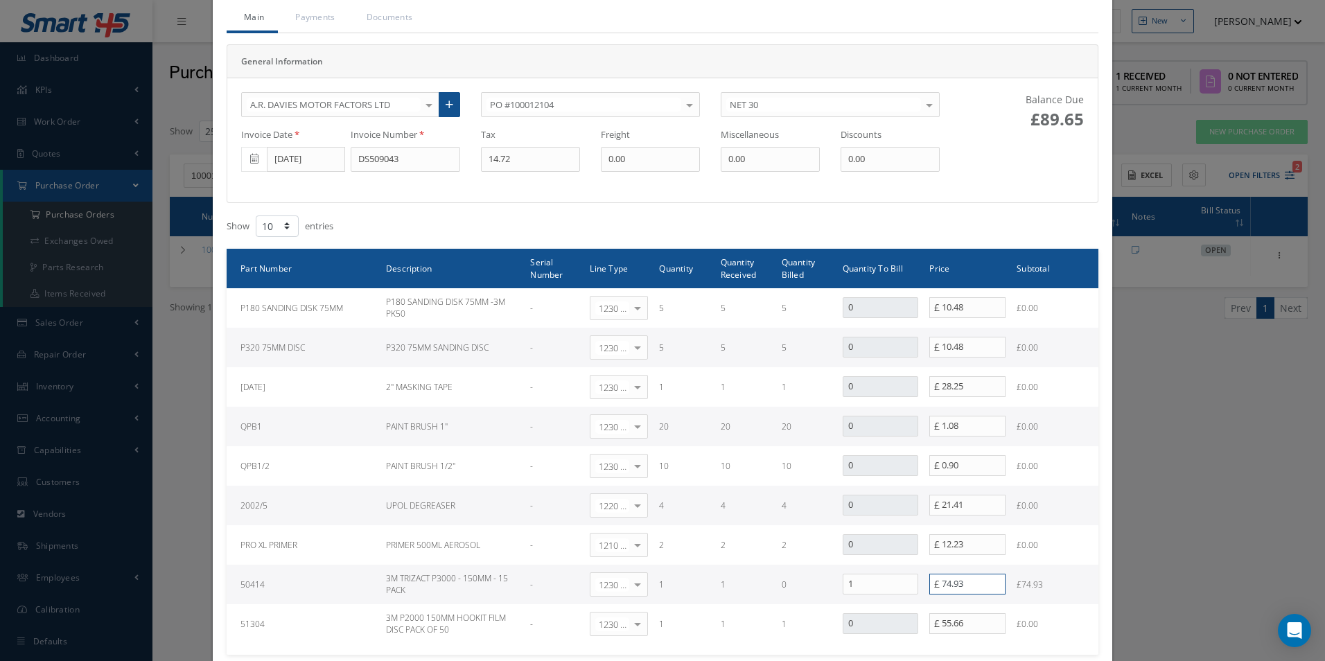
drag, startPoint x: 962, startPoint y: 583, endPoint x: 836, endPoint y: 581, distance: 126.1
click at [854, 585] on tr "50414 3M TRIZACT P3000 - 150MM - 15 PACK - 1230 | Inventory - Misc. Workshop It…" at bounding box center [663, 584] width 872 height 39
type input "73.62"
click at [970, 134] on div "Balance Due £88.34" at bounding box center [1022, 140] width 144 height 96
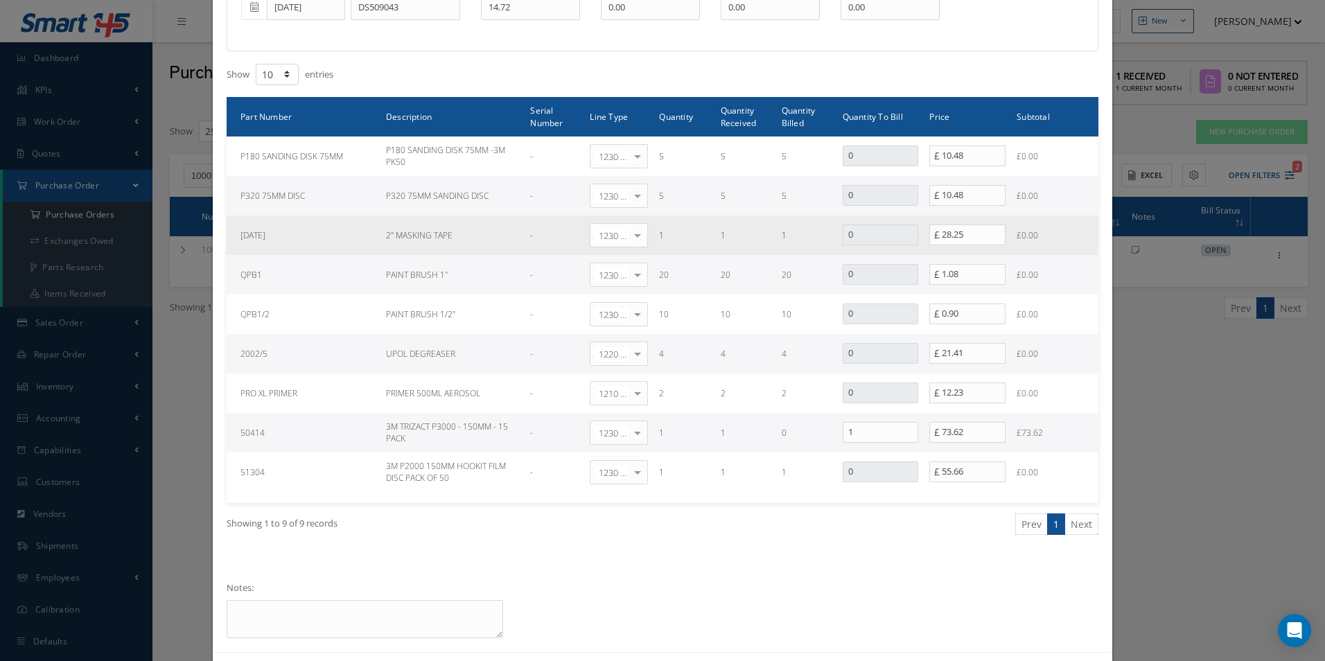
scroll to position [277, 0]
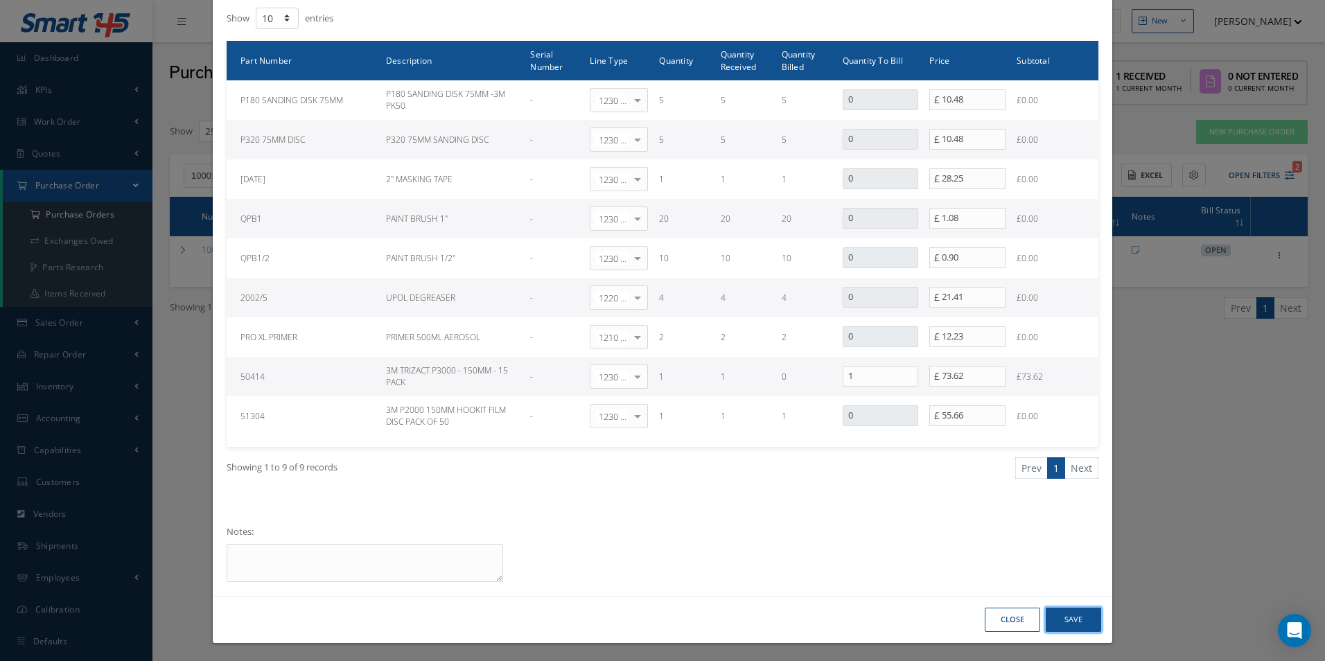
click at [1084, 617] on button "Save" at bounding box center [1072, 620] width 55 height 24
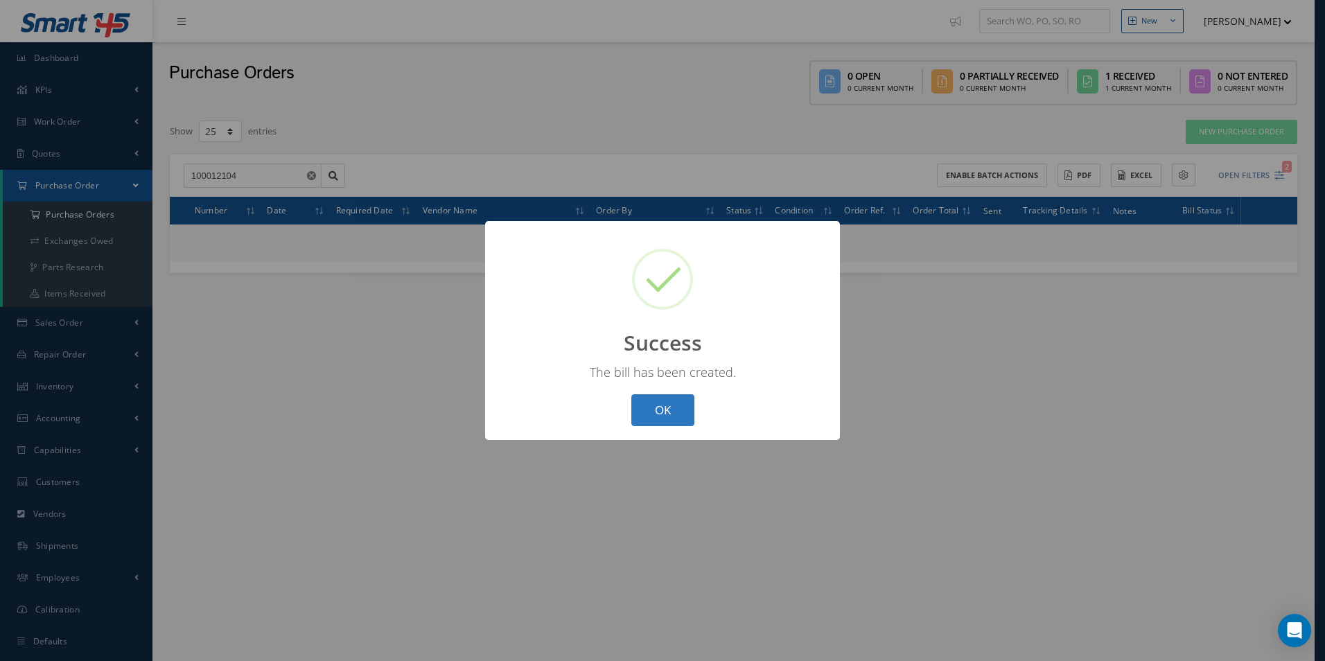
click at [671, 406] on button "OK" at bounding box center [662, 410] width 63 height 33
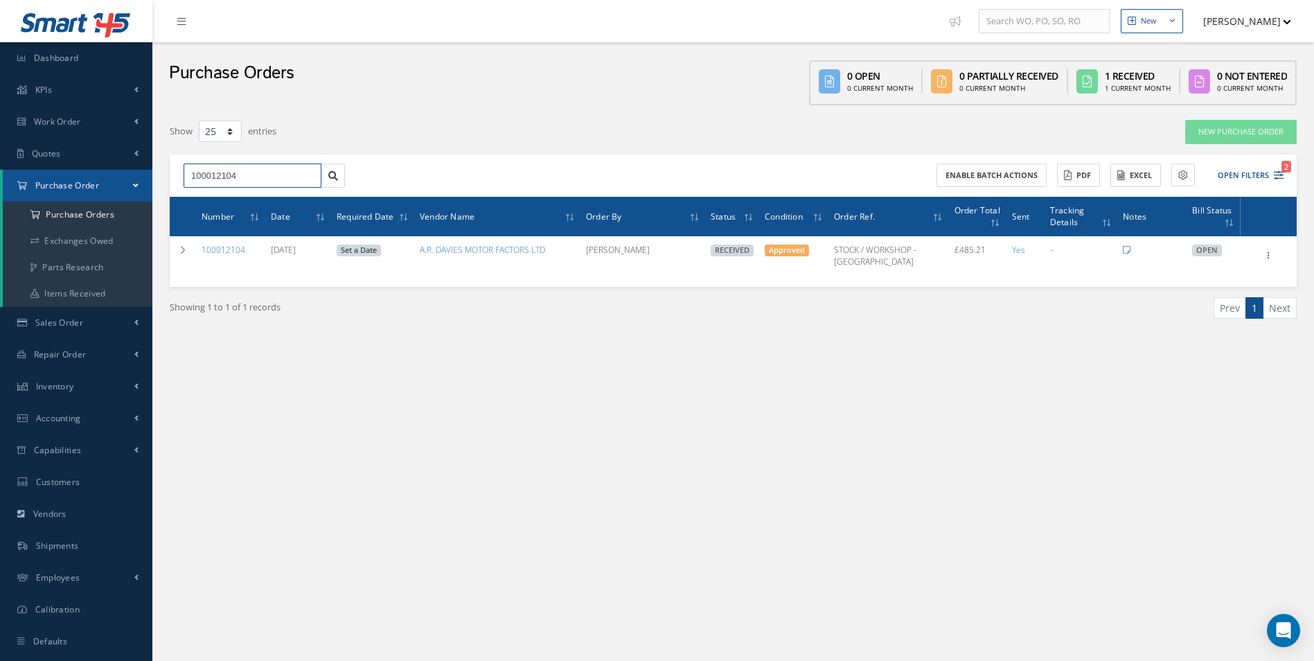
drag, startPoint x: 297, startPoint y: 184, endPoint x: 0, endPoint y: 184, distance: 297.2
click at [1, 184] on div "Smart 145 Dashboard KPIs Work Order Accounting Work Order Work Order Work Order…" at bounding box center [657, 344] width 1314 height 689
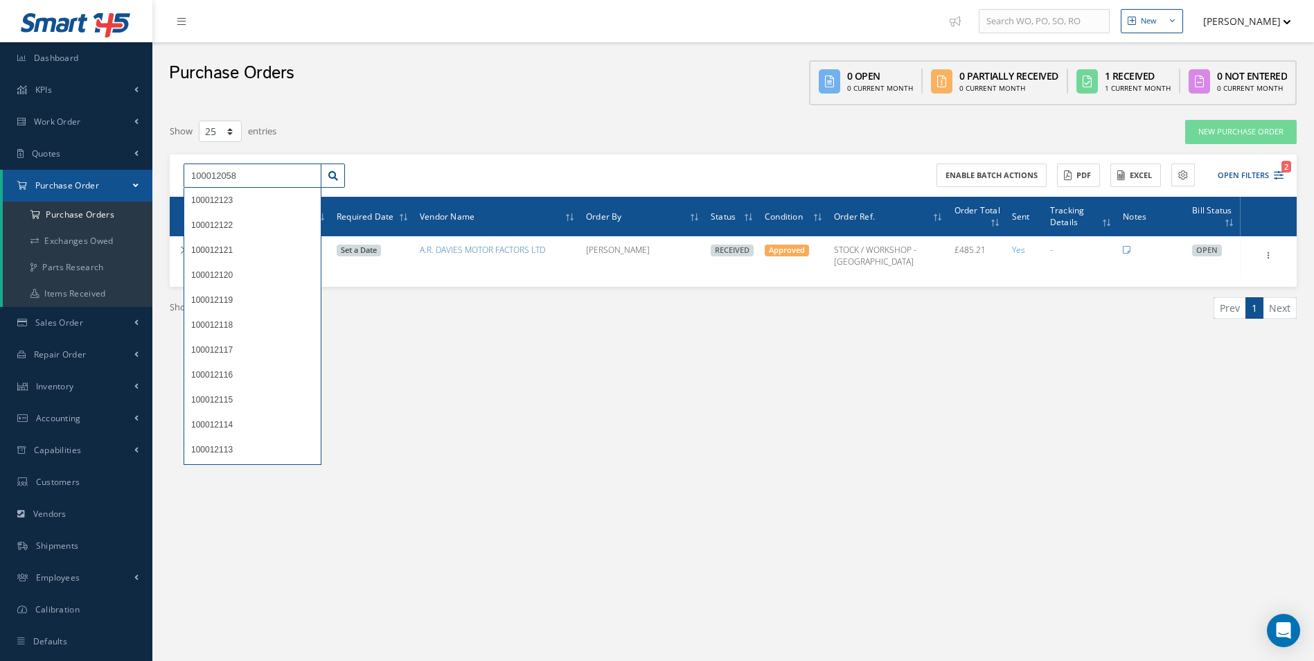
type input "100012058"
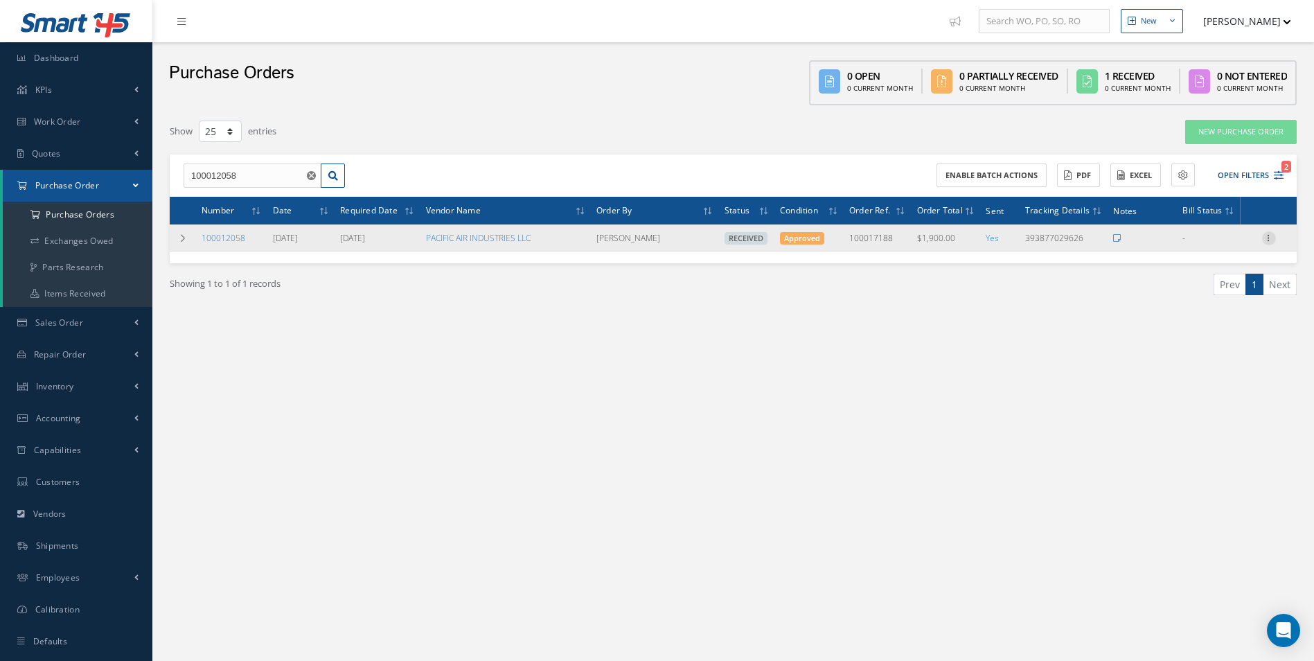
click at [1275, 240] on icon at bounding box center [1269, 236] width 14 height 11
click at [1215, 306] on link "Create Bill" at bounding box center [1205, 301] width 109 height 18
type input "0.00"
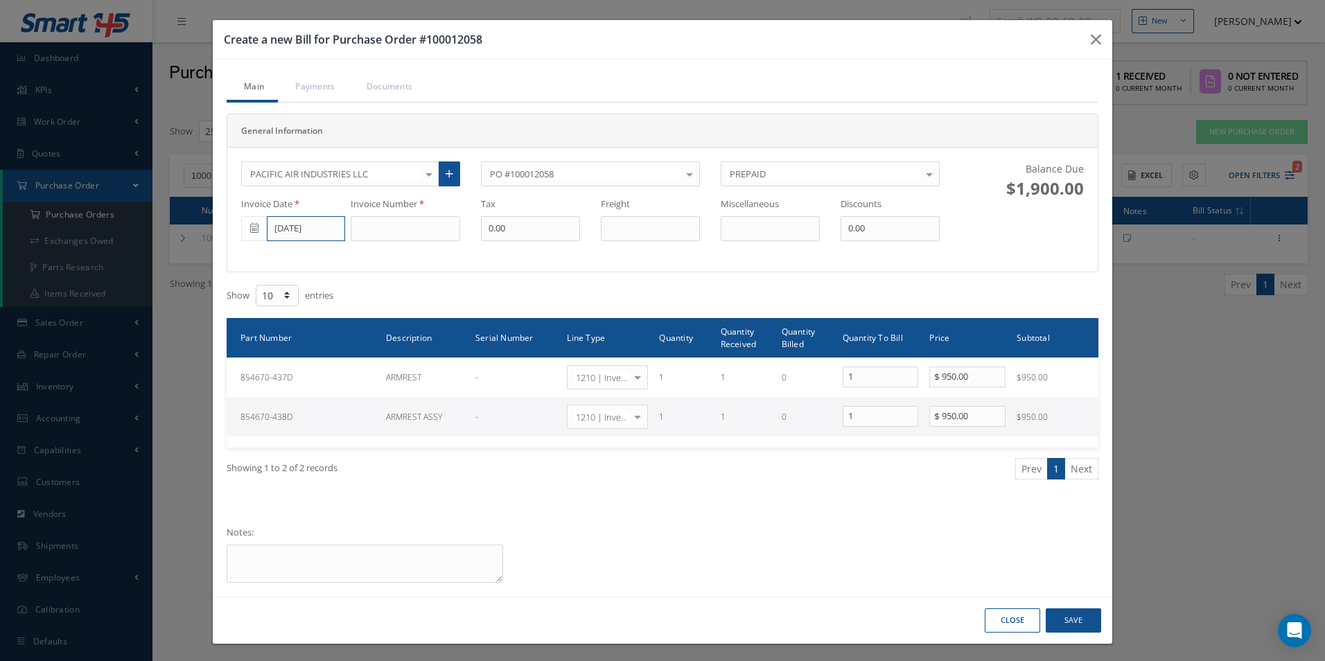
click at [286, 232] on input "10/09/2025" at bounding box center [306, 228] width 78 height 25
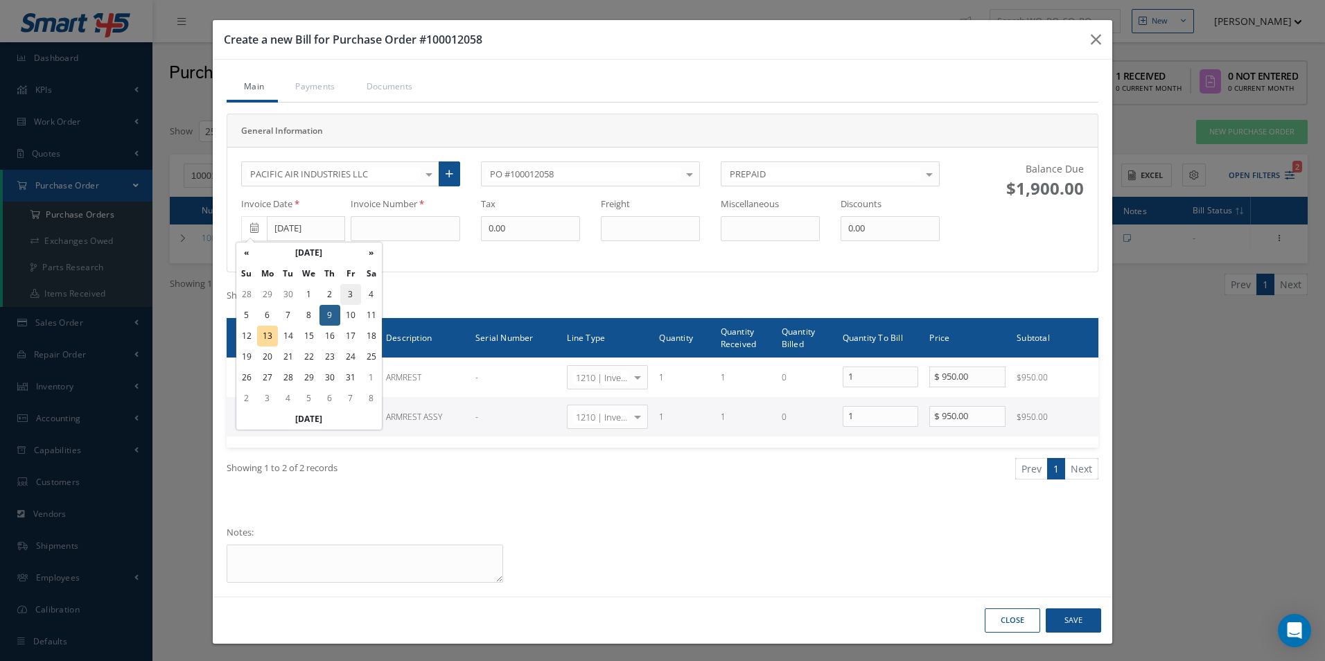
click at [340, 294] on td "3" at bounding box center [350, 294] width 21 height 21
type input "10/03/2025"
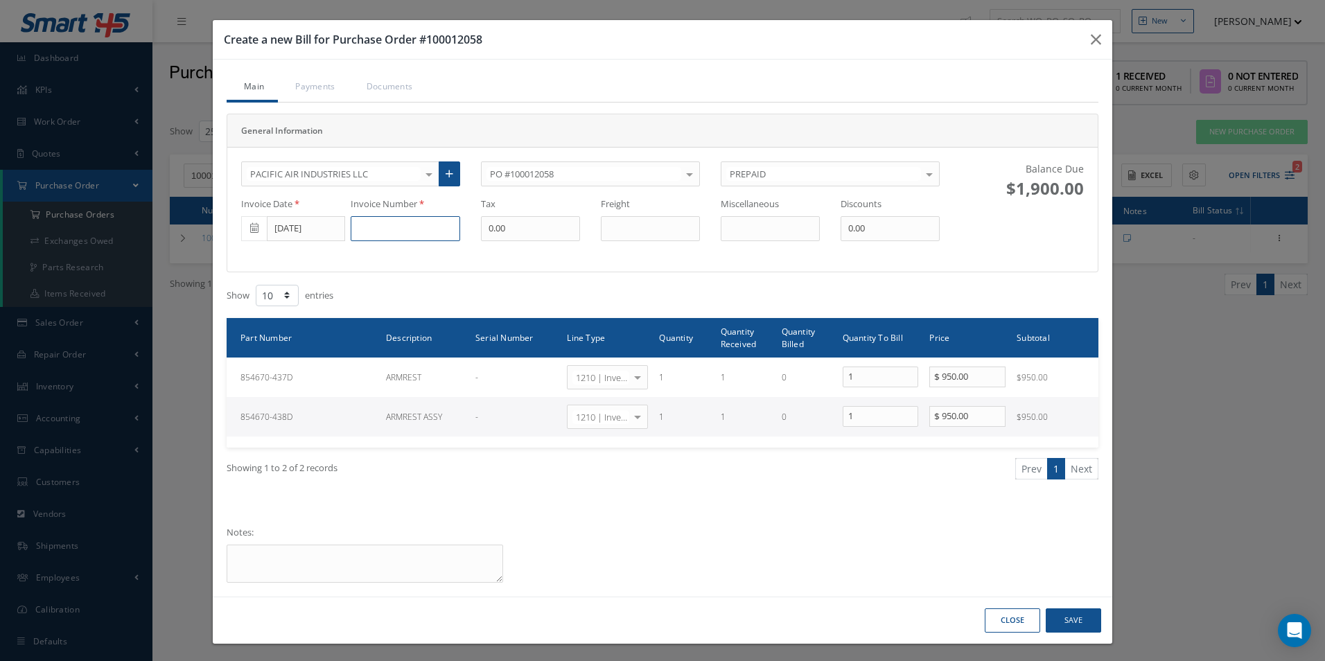
click at [381, 235] on input at bounding box center [405, 228] width 109 height 25
paste input "INVC-309792"
type input "INVC-309792"
click at [1069, 621] on button "Save" at bounding box center [1072, 620] width 55 height 24
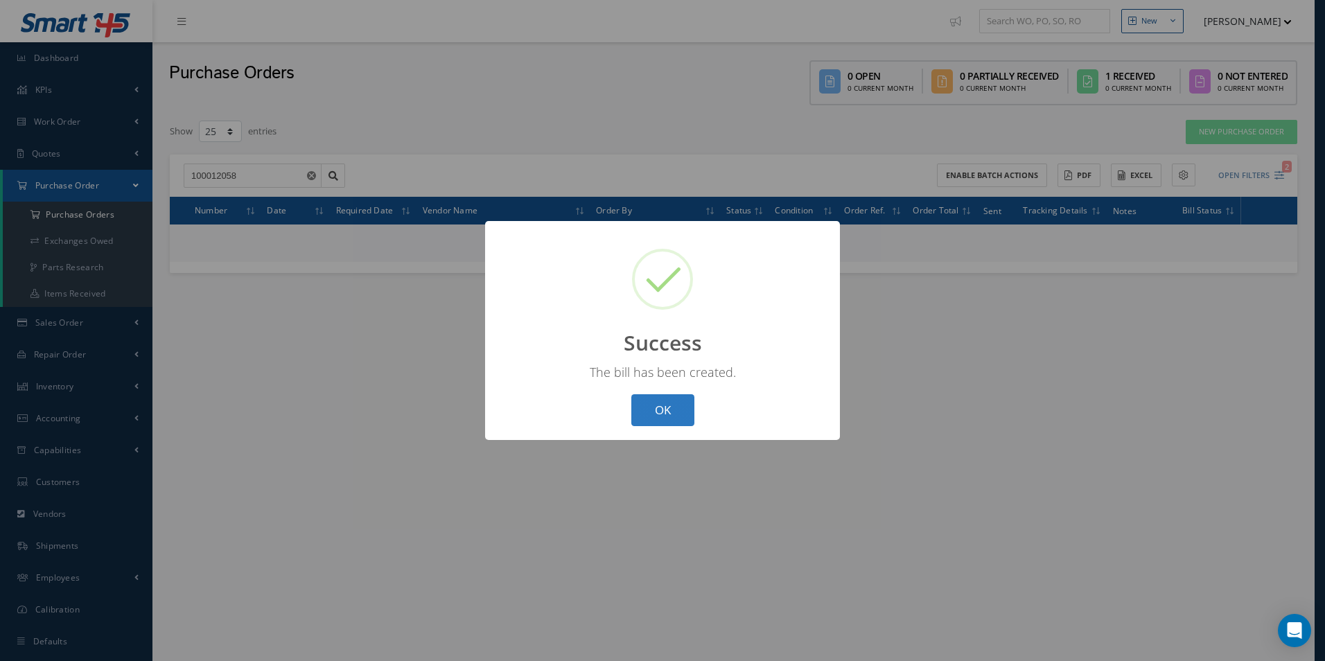
click at [679, 403] on button "OK" at bounding box center [662, 410] width 63 height 33
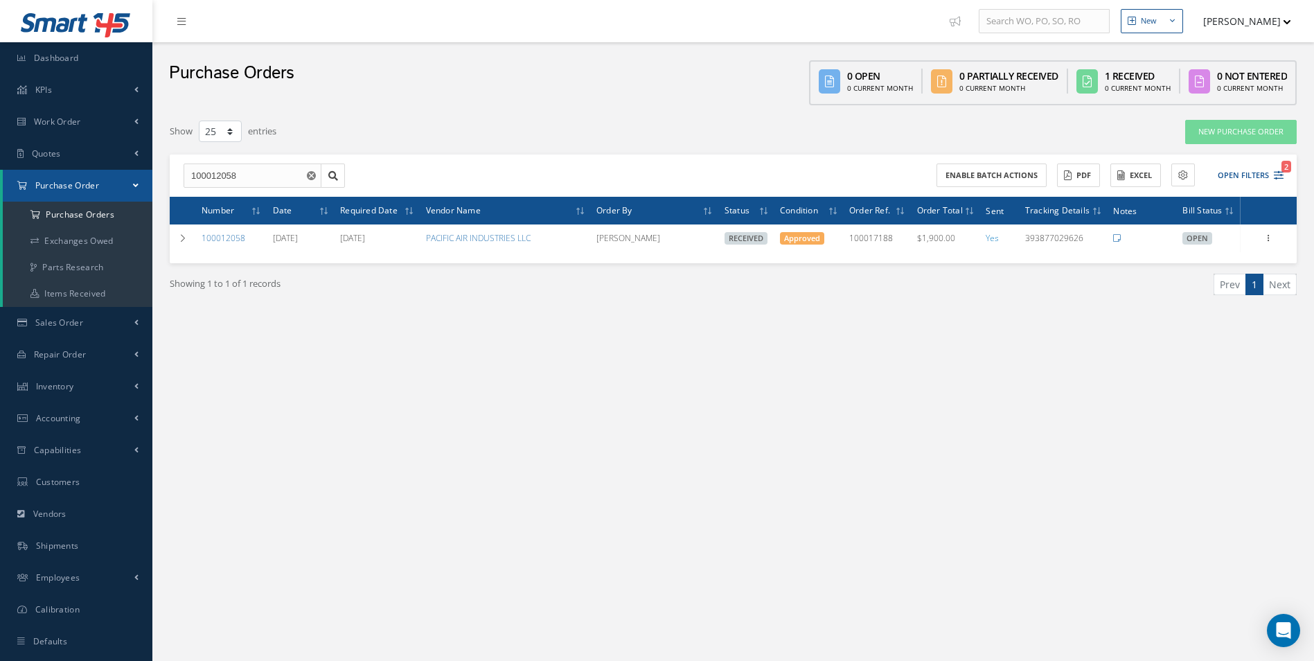
click at [1064, 473] on div "New New Work Order New Purchase Order New Customer Quote New Sales Order New Re…" at bounding box center [733, 344] width 1162 height 689
drag, startPoint x: 270, startPoint y: 170, endPoint x: 65, endPoint y: 175, distance: 205.1
click at [65, 175] on div "Smart 145 Dashboard KPIs Work Order Accounting Work Order Work Order Work Order…" at bounding box center [657, 344] width 1314 height 689
type input "100012083"
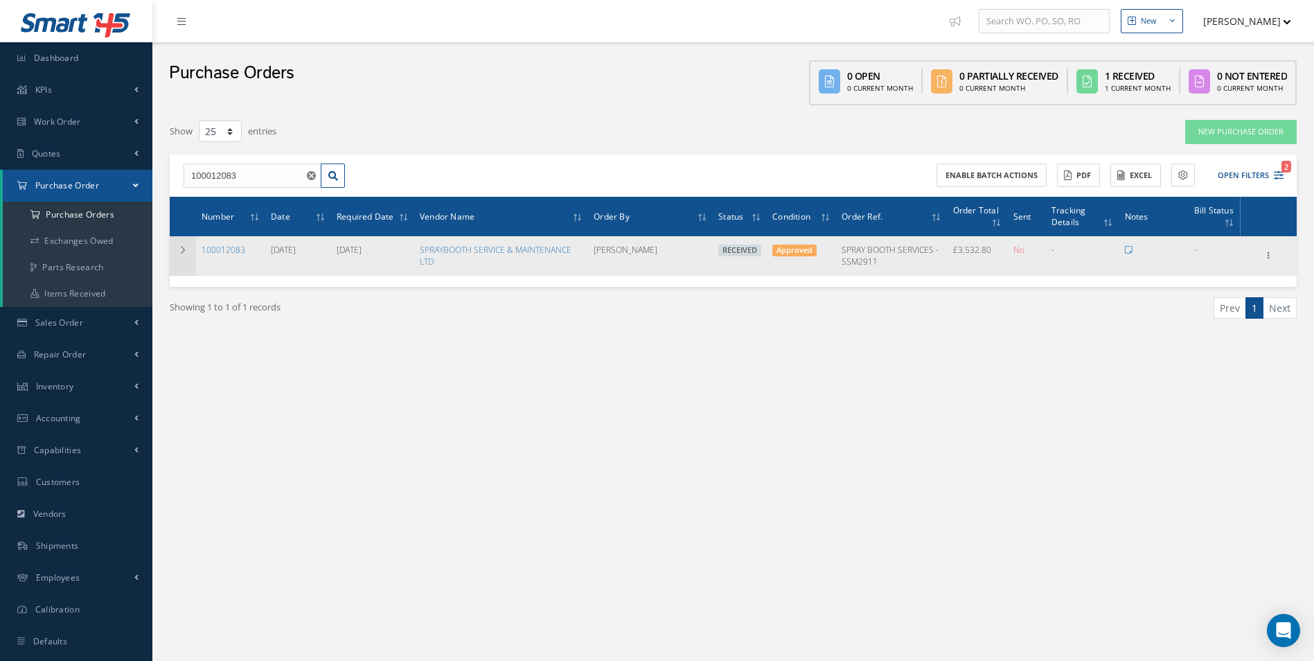
click at [175, 247] on td at bounding box center [183, 255] width 26 height 39
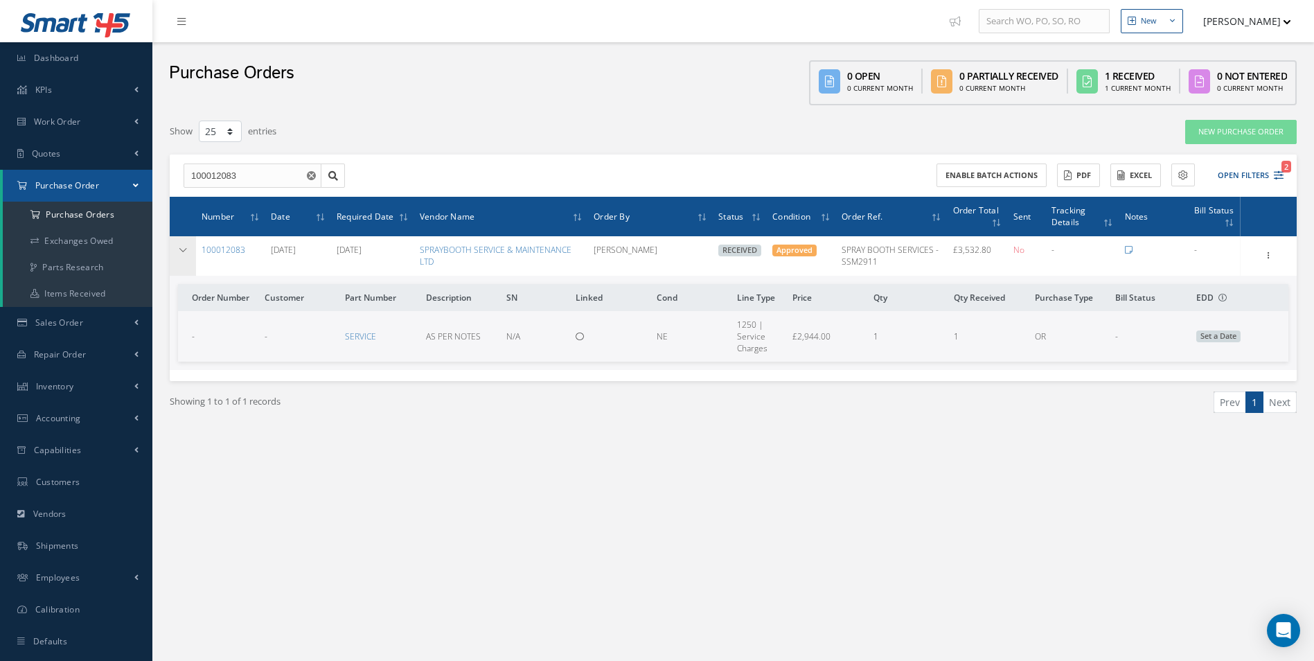
drag, startPoint x: 177, startPoint y: 247, endPoint x: 187, endPoint y: 246, distance: 9.7
click at [178, 247] on td at bounding box center [183, 255] width 26 height 39
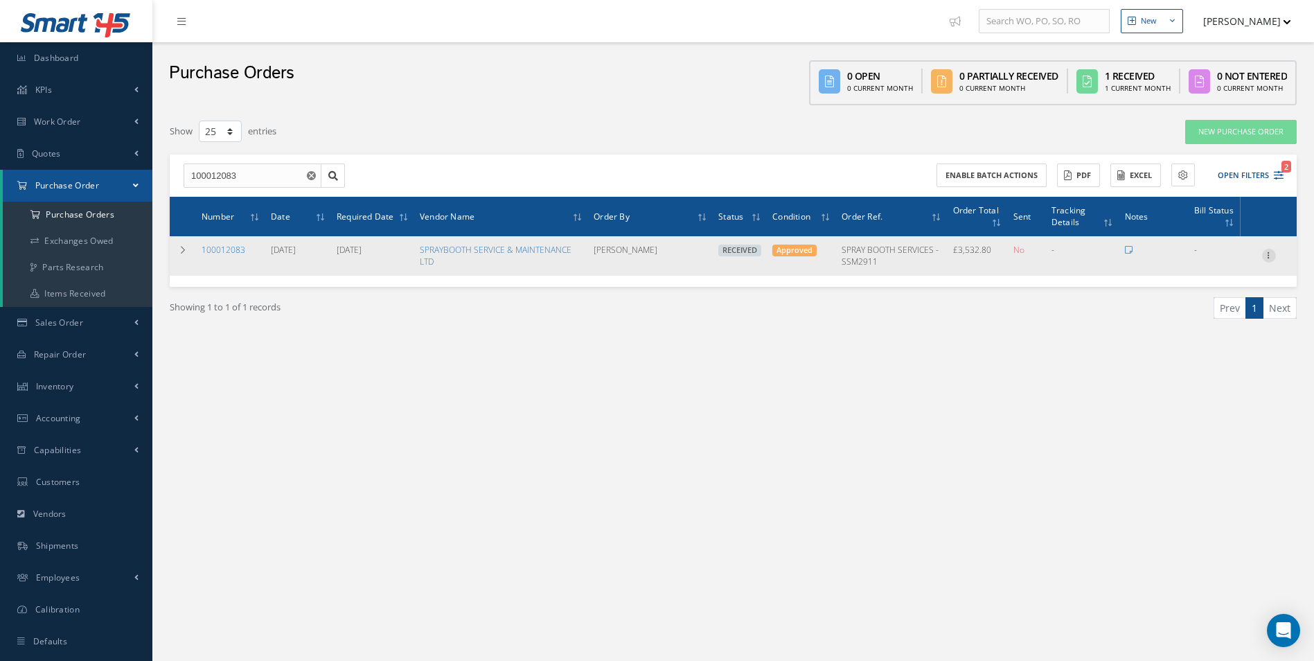
click at [1272, 253] on icon at bounding box center [1269, 254] width 14 height 11
click at [1220, 316] on link "Create Bill" at bounding box center [1205, 319] width 109 height 18
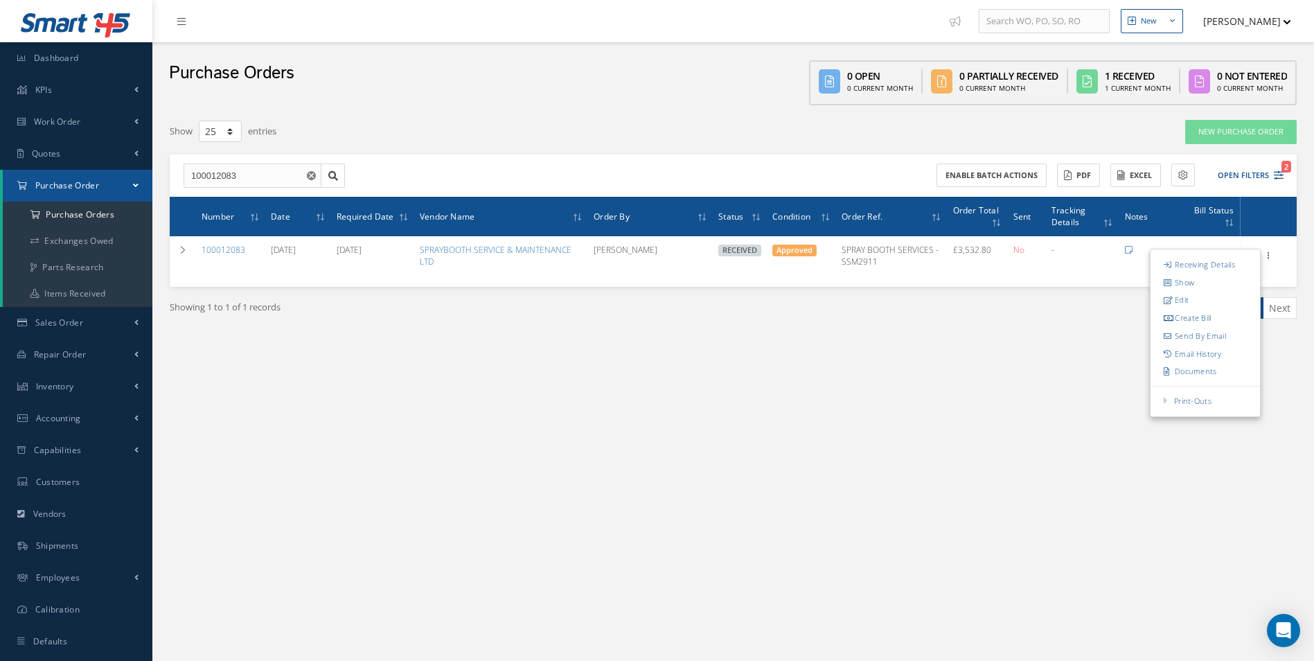
type input "588.80"
type input "0.00"
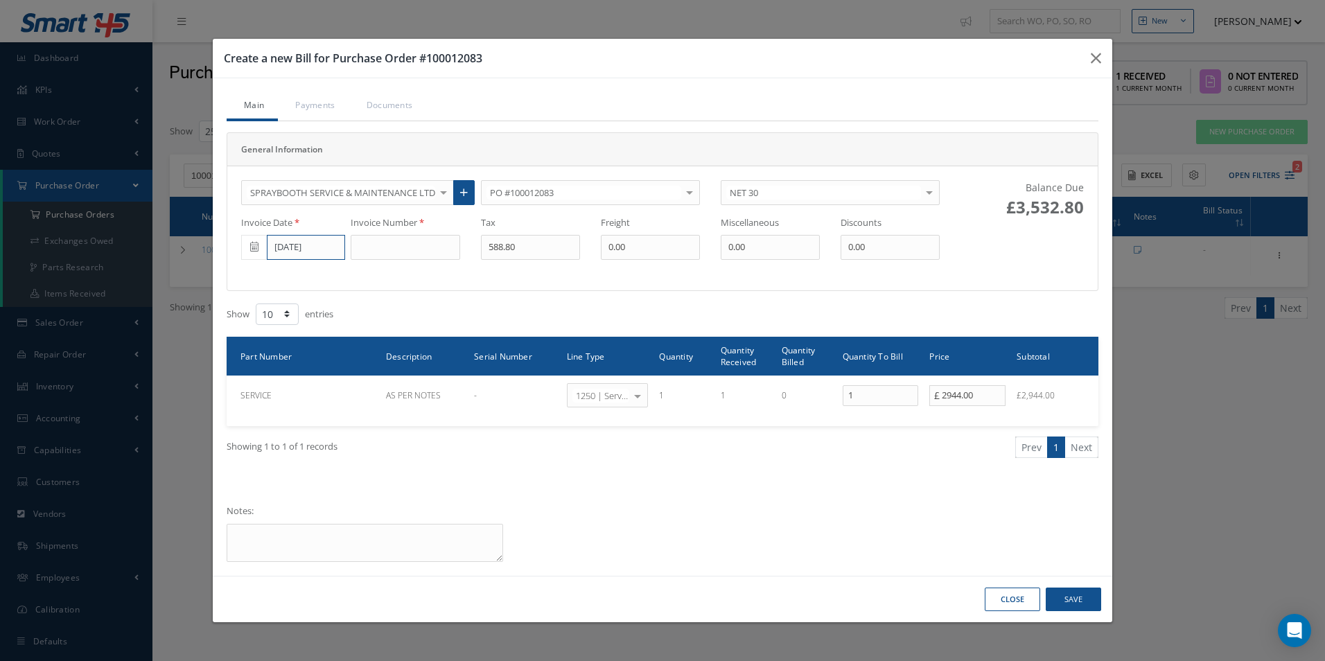
click at [312, 244] on input "10/03/2025" at bounding box center [306, 247] width 78 height 25
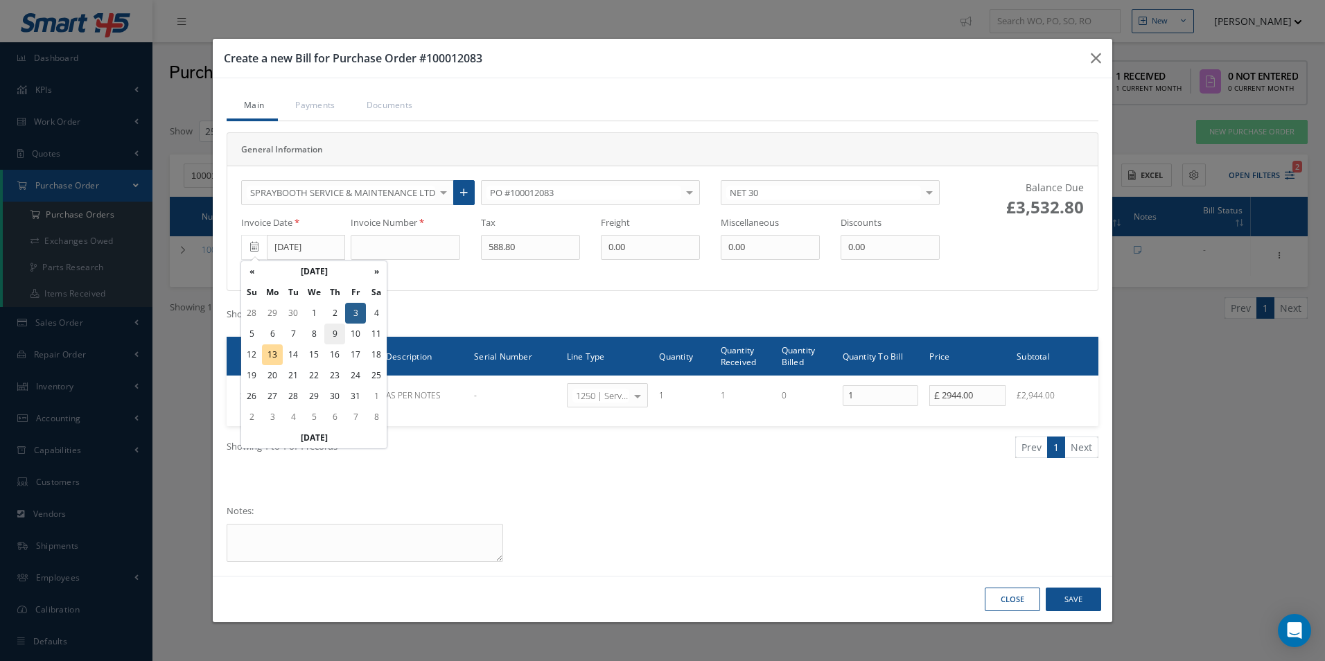
click at [333, 340] on td "9" at bounding box center [334, 334] width 21 height 21
type input "10/09/2025"
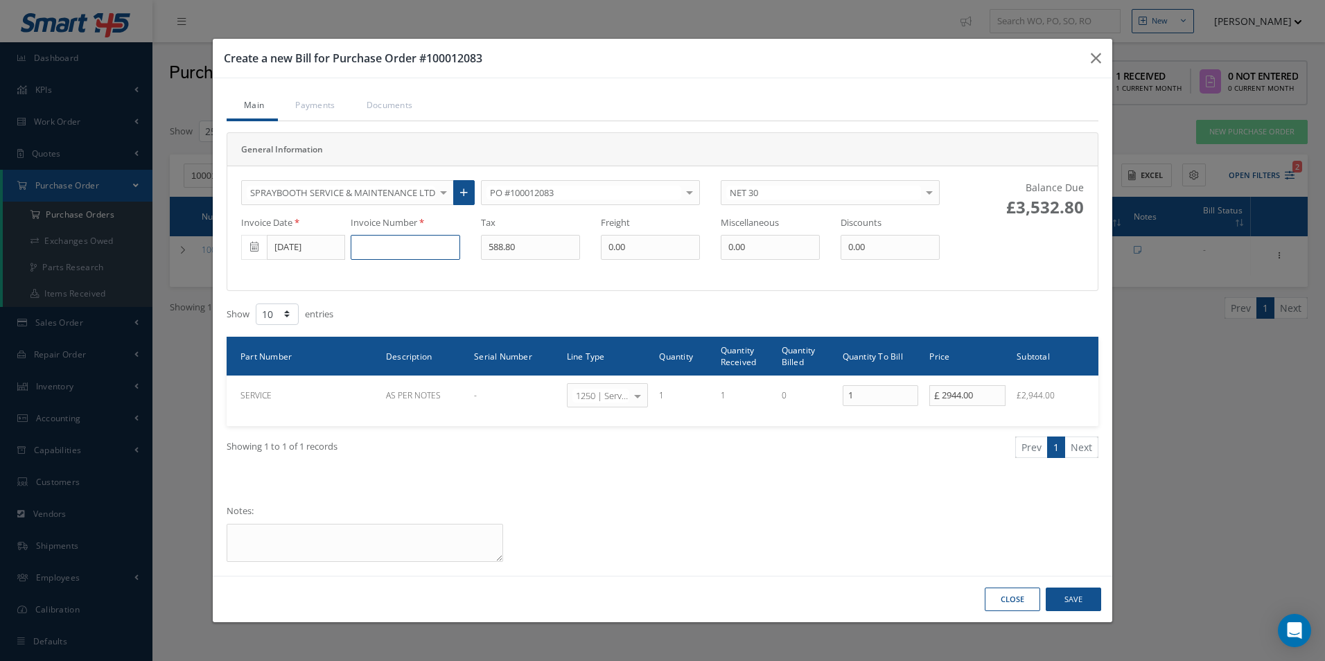
drag, startPoint x: 391, startPoint y: 254, endPoint x: 398, endPoint y: 249, distance: 9.0
click at [392, 252] on input at bounding box center [405, 247] width 109 height 25
paste input "INV-9867"
type input "INV-9867"
type input "590.85"
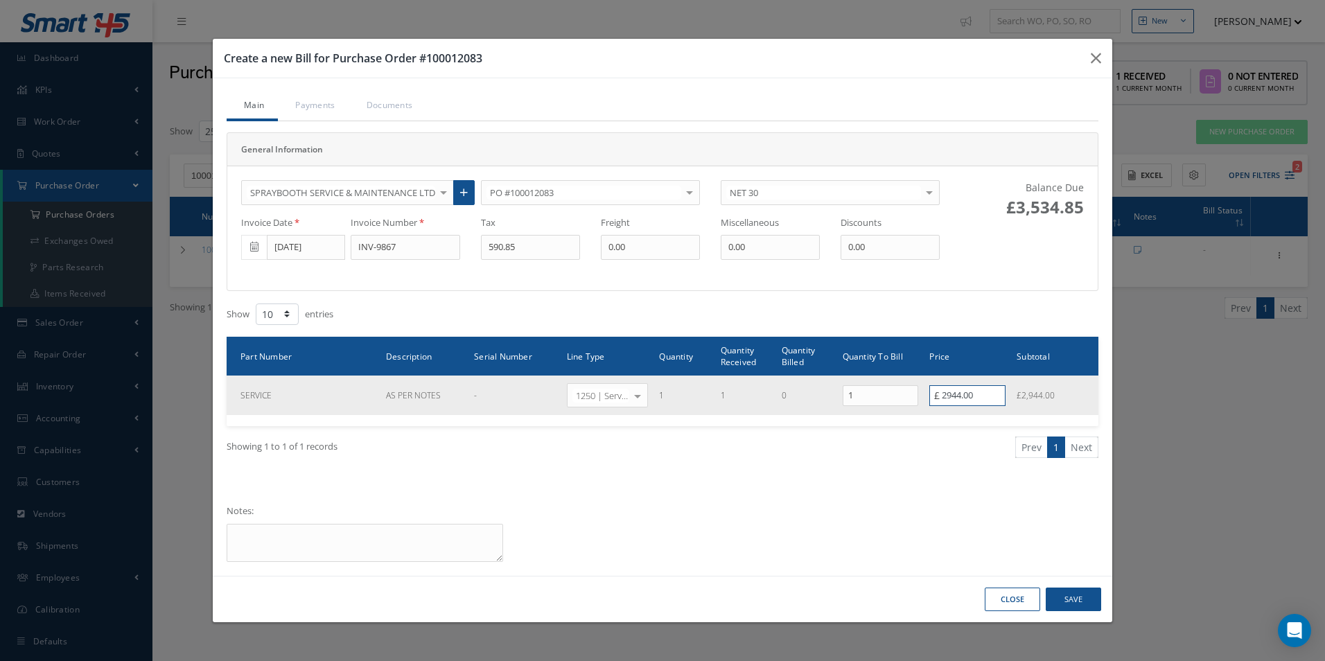
drag, startPoint x: 976, startPoint y: 395, endPoint x: 766, endPoint y: 382, distance: 210.3
click at [766, 382] on tr "SERVICE AS PER NOTES - 1250 | Service Charges Select General Ledger 4032 | Soft…" at bounding box center [663, 395] width 872 height 39
type input "2954.25"
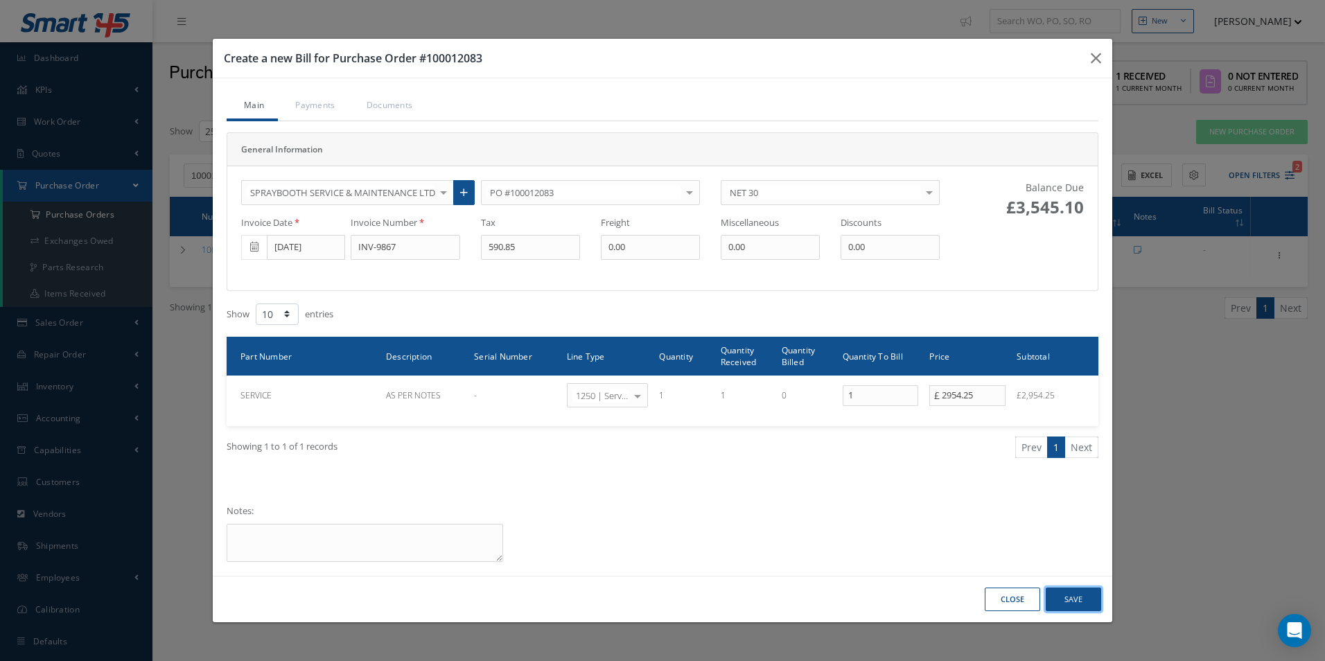
click at [1081, 590] on button "Save" at bounding box center [1072, 600] width 55 height 24
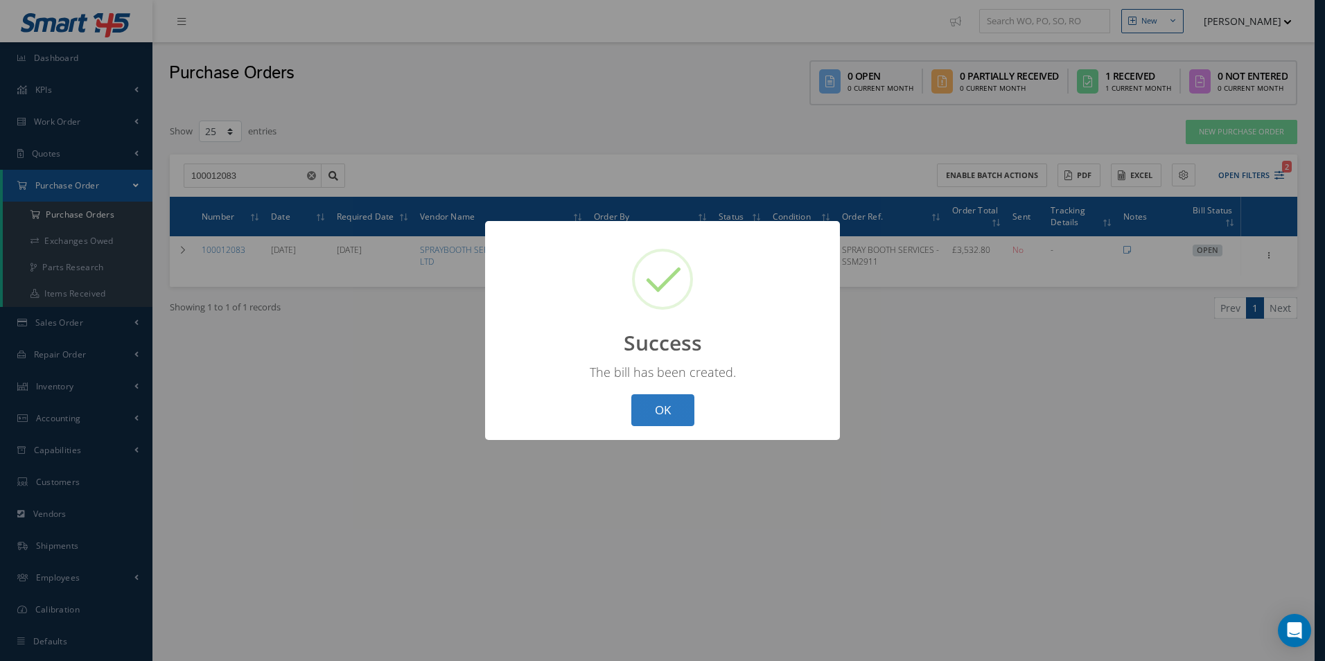
click at [640, 414] on button "OK" at bounding box center [662, 410] width 63 height 33
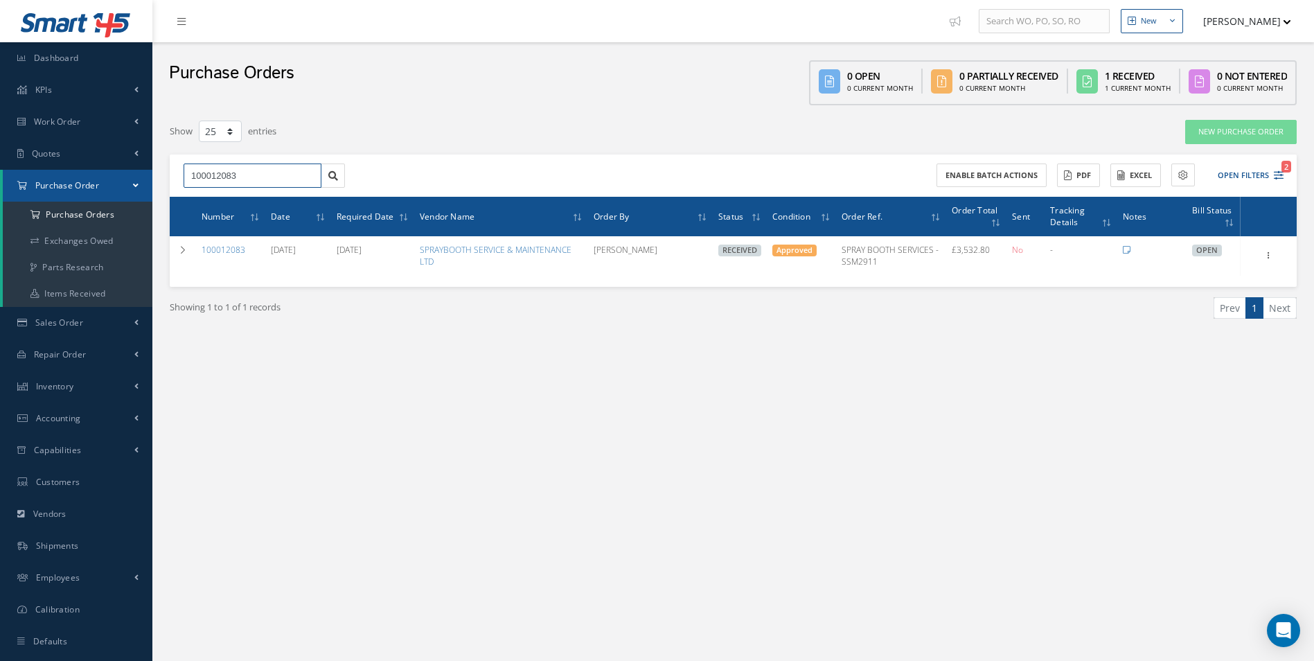
drag, startPoint x: 281, startPoint y: 179, endPoint x: 73, endPoint y: 178, distance: 207.9
click at [91, 183] on div "Smart 145 Dashboard KPIs Work Order Accounting Work Order Work Order Work Order…" at bounding box center [657, 344] width 1314 height 689
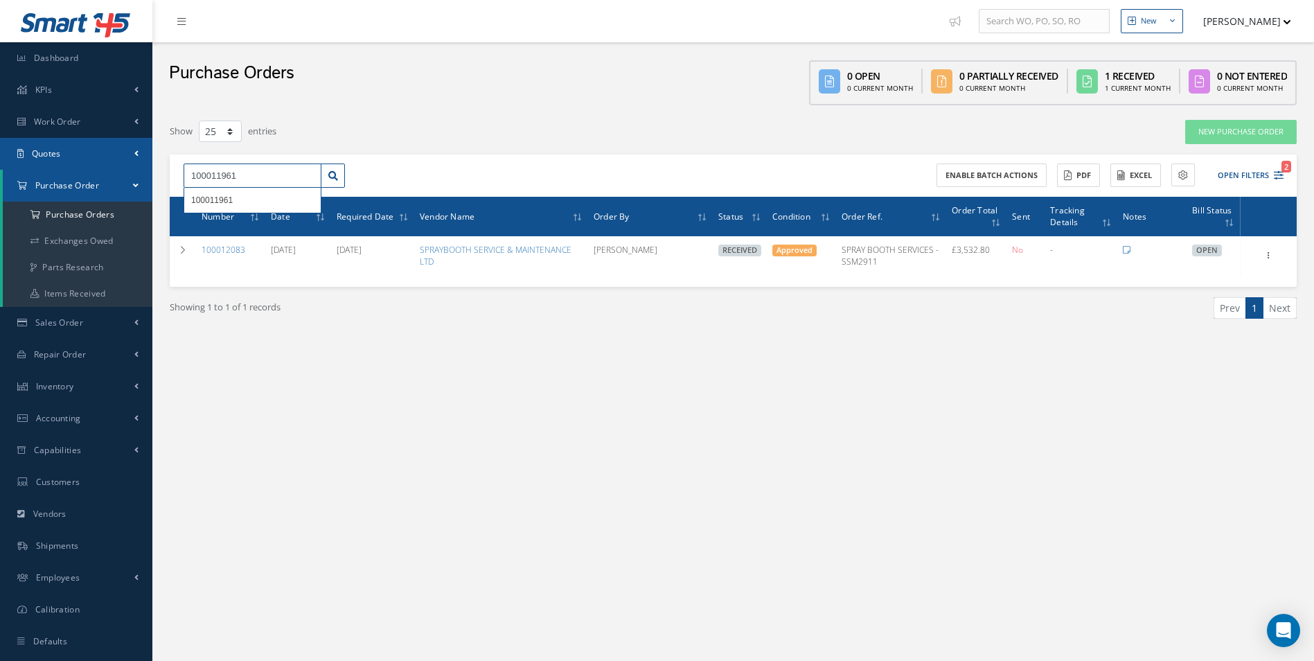
type input "100011961"
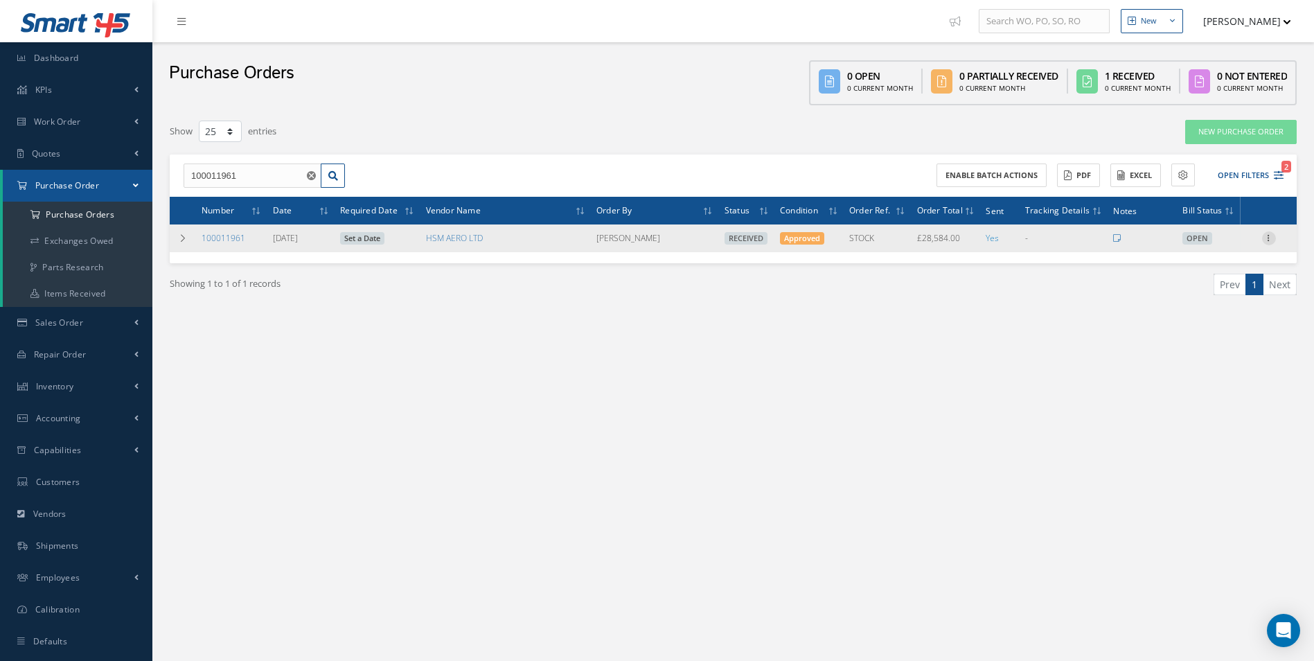
click at [1267, 237] on icon at bounding box center [1269, 236] width 14 height 11
click at [1212, 302] on link "Create Bill" at bounding box center [1205, 301] width 109 height 18
type input "4764.00"
type input "0.00"
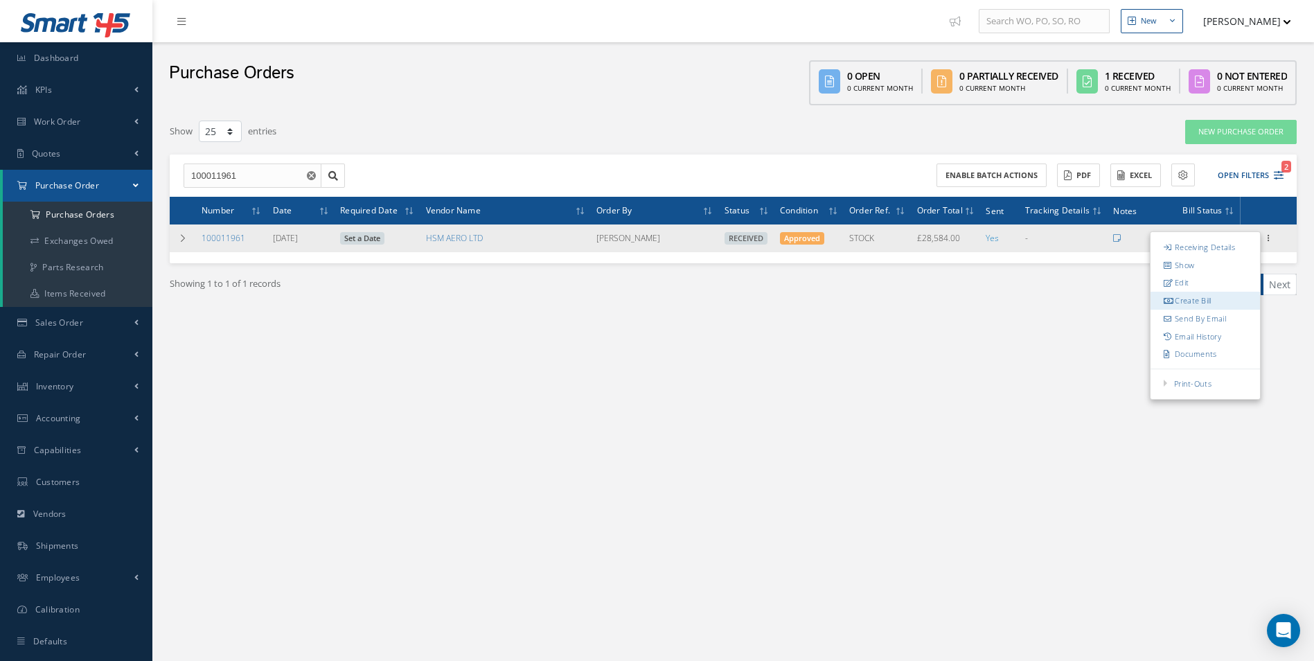
type input "0.00"
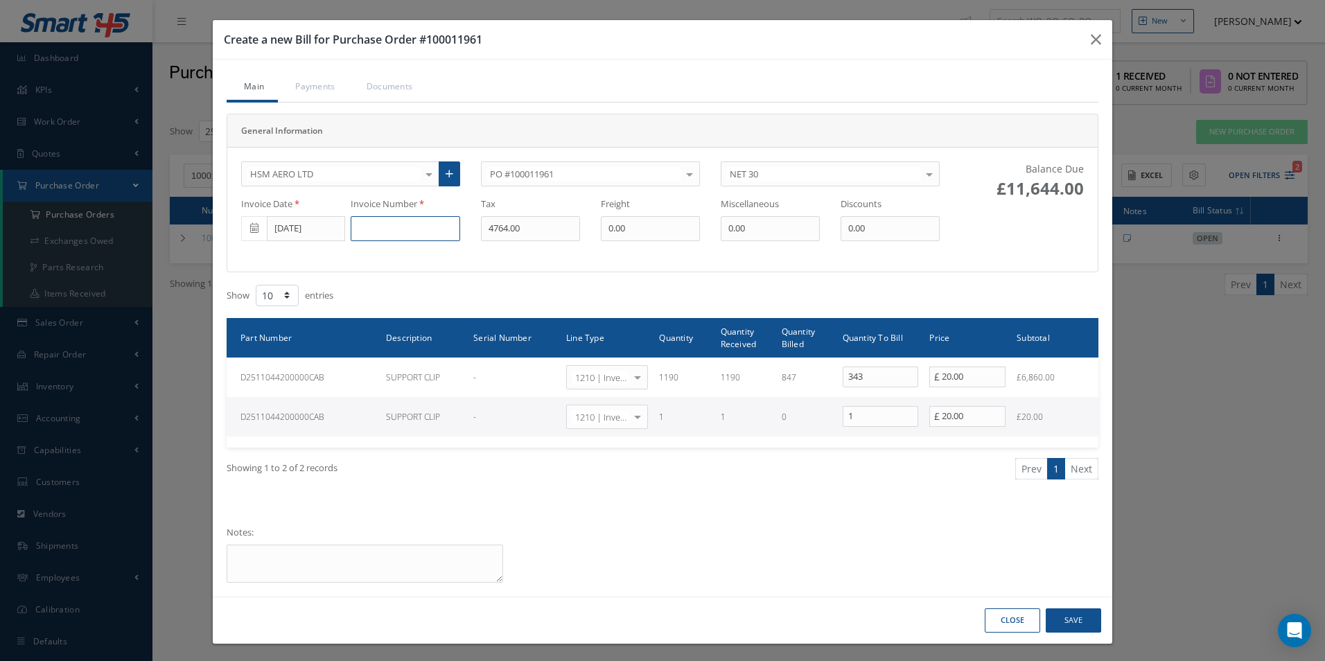
click at [401, 229] on input at bounding box center [405, 228] width 109 height 25
paste input "74380"
type input "74380"
drag, startPoint x: 561, startPoint y: 229, endPoint x: 402, endPoint y: 227, distance: 158.7
click at [402, 227] on div "Invoice Date 10/09/2025 Invoice Number 74380 Tax 4764.00 Freight 0.00 Miscellan…" at bounding box center [590, 219] width 719 height 44
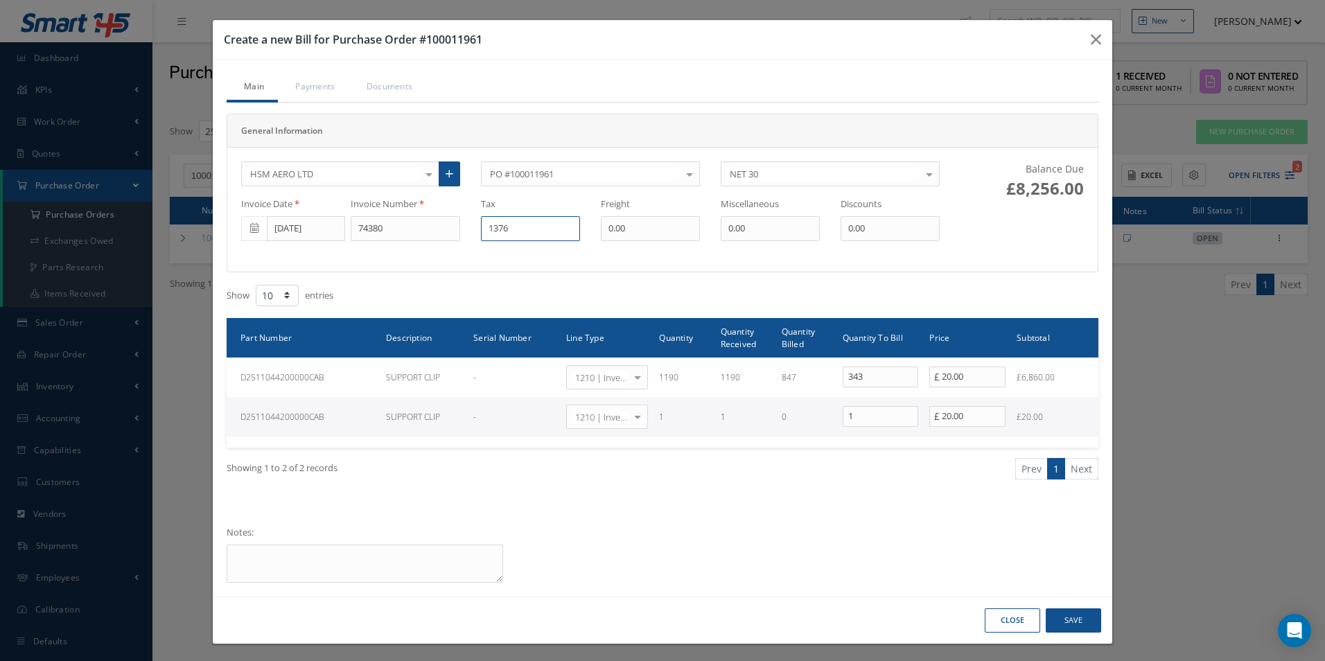
type input "1376"
click at [1078, 617] on button "Save" at bounding box center [1072, 620] width 55 height 24
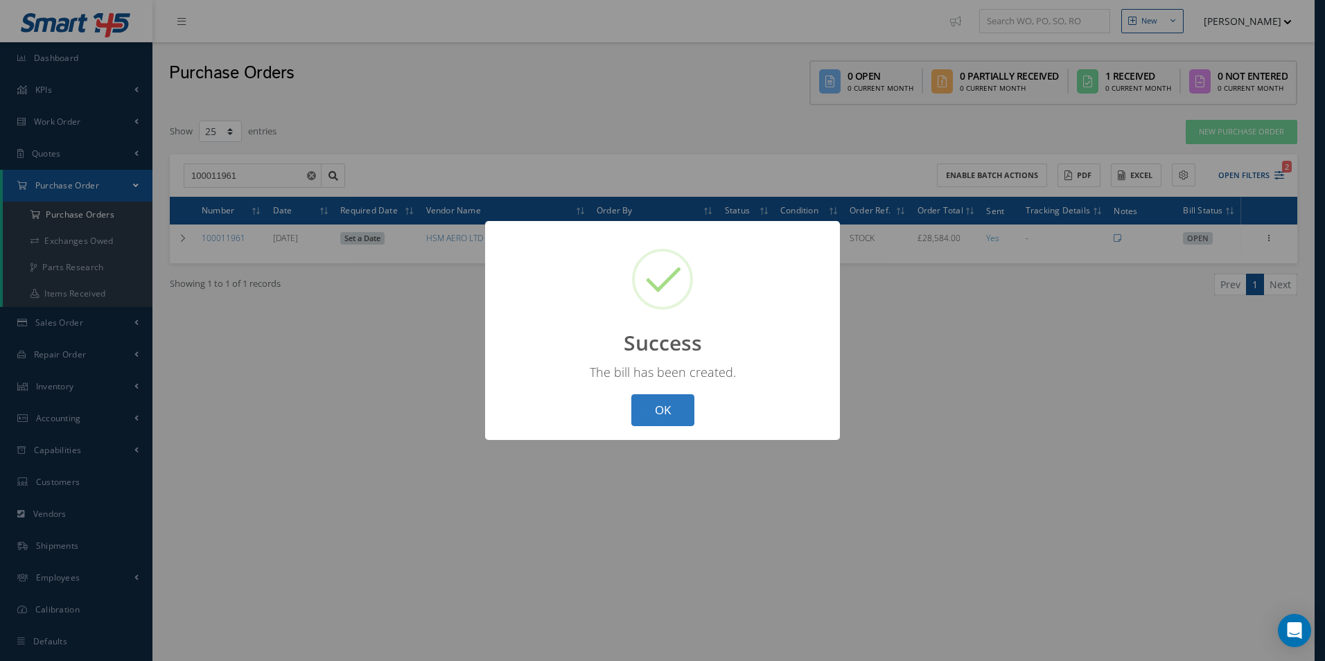
click at [683, 413] on button "OK" at bounding box center [662, 410] width 63 height 33
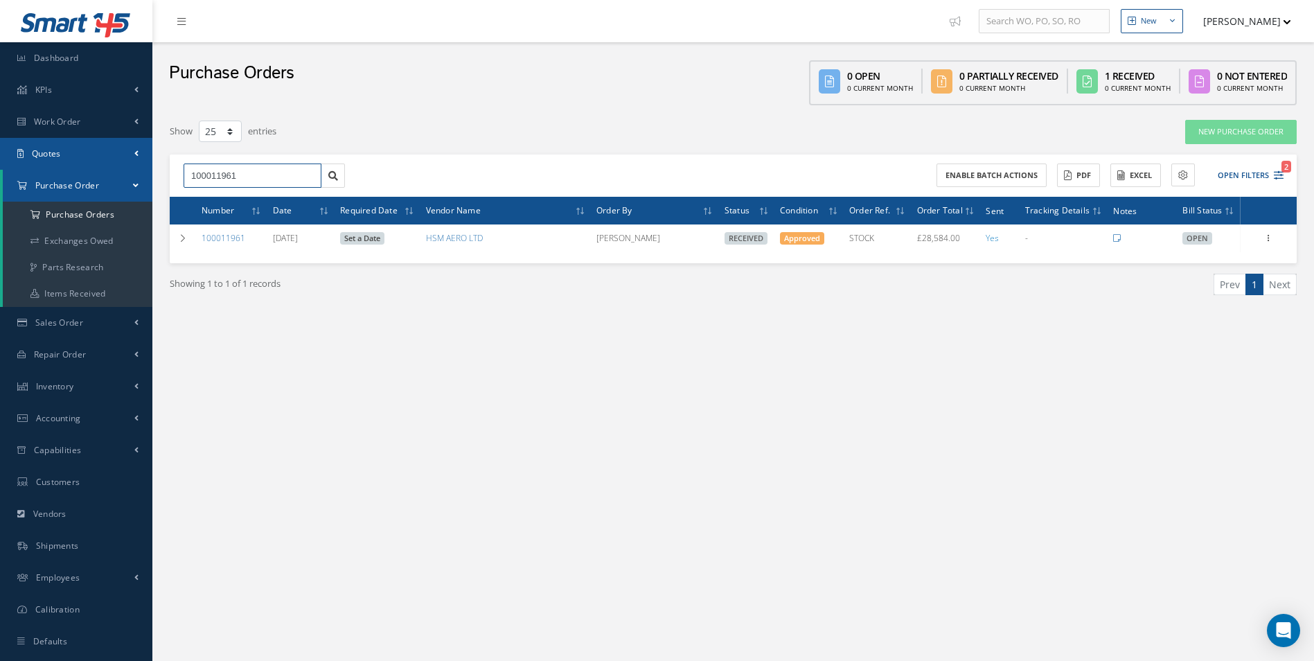
drag, startPoint x: 271, startPoint y: 173, endPoint x: 95, endPoint y: 164, distance: 176.2
click at [138, 175] on div "Smart 145 Dashboard KPIs Work Order Accounting Work Order Work Order Work Order…" at bounding box center [657, 344] width 1314 height 689
type input "100012089"
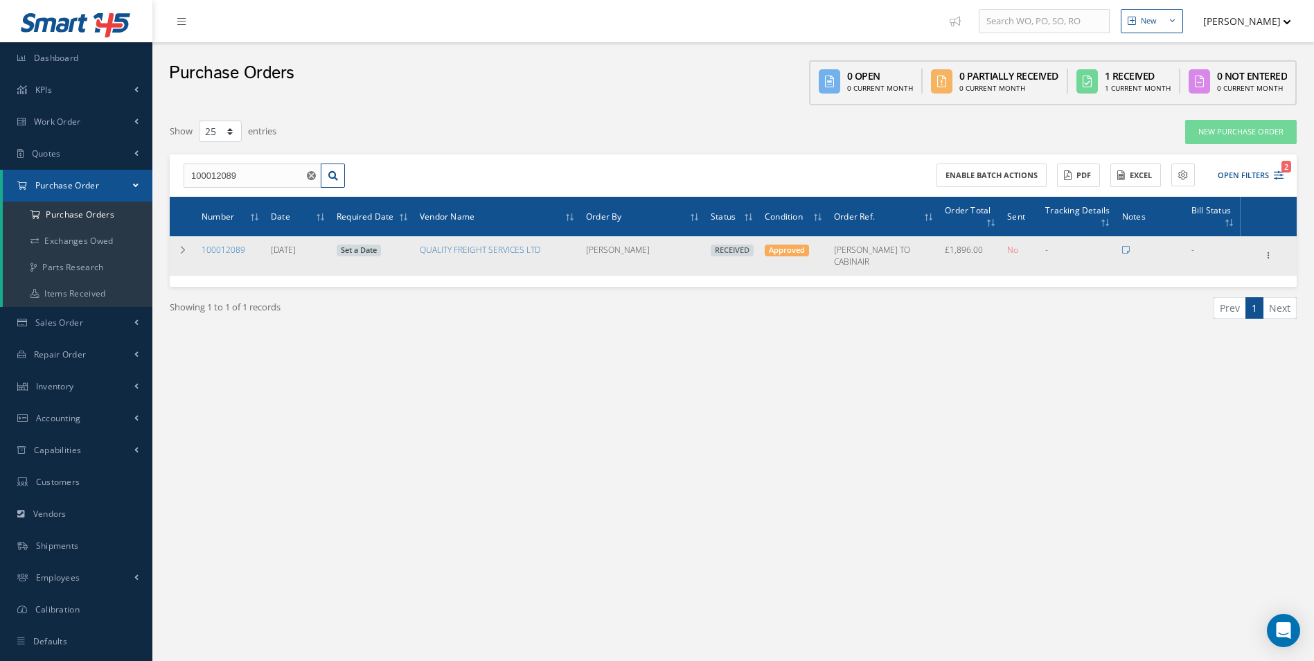
click at [1276, 251] on div "Receiving Details Show Edit Create Bill Send By Email Email History Documents P…" at bounding box center [1269, 255] width 17 height 17
click at [1271, 252] on icon at bounding box center [1269, 254] width 14 height 11
click at [1212, 316] on link "Create Bill" at bounding box center [1205, 319] width 109 height 18
type input "316.00"
type input "0.00"
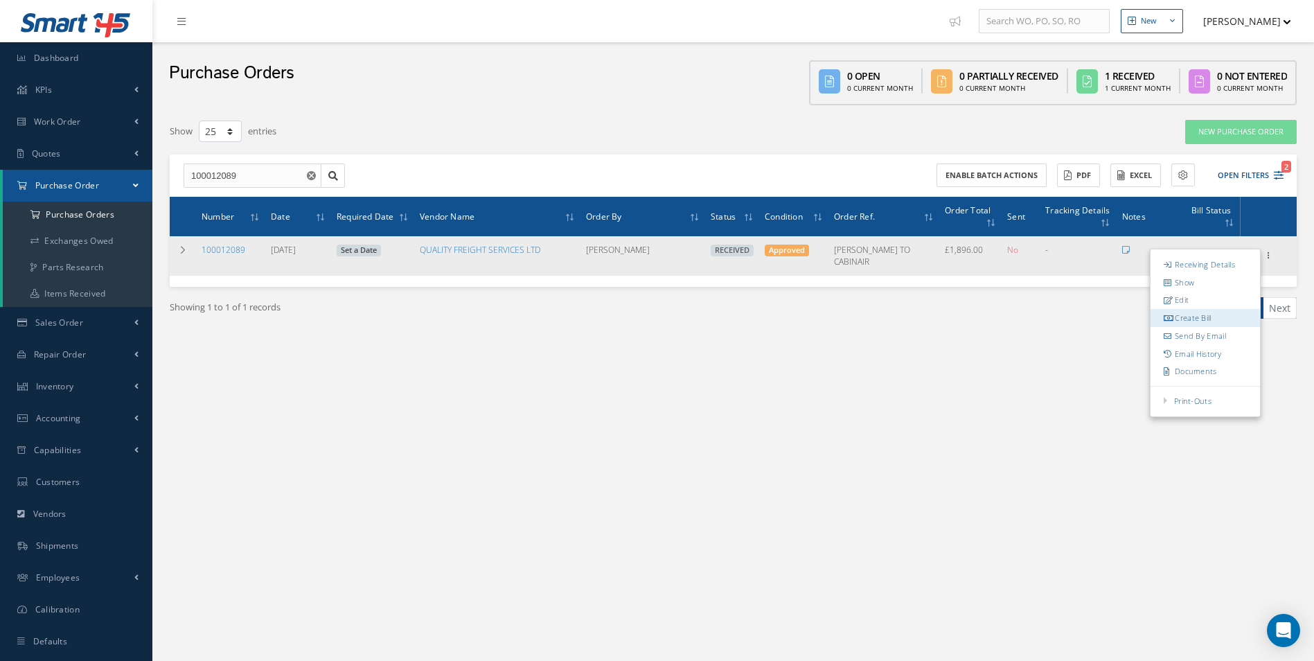
type input "0.00"
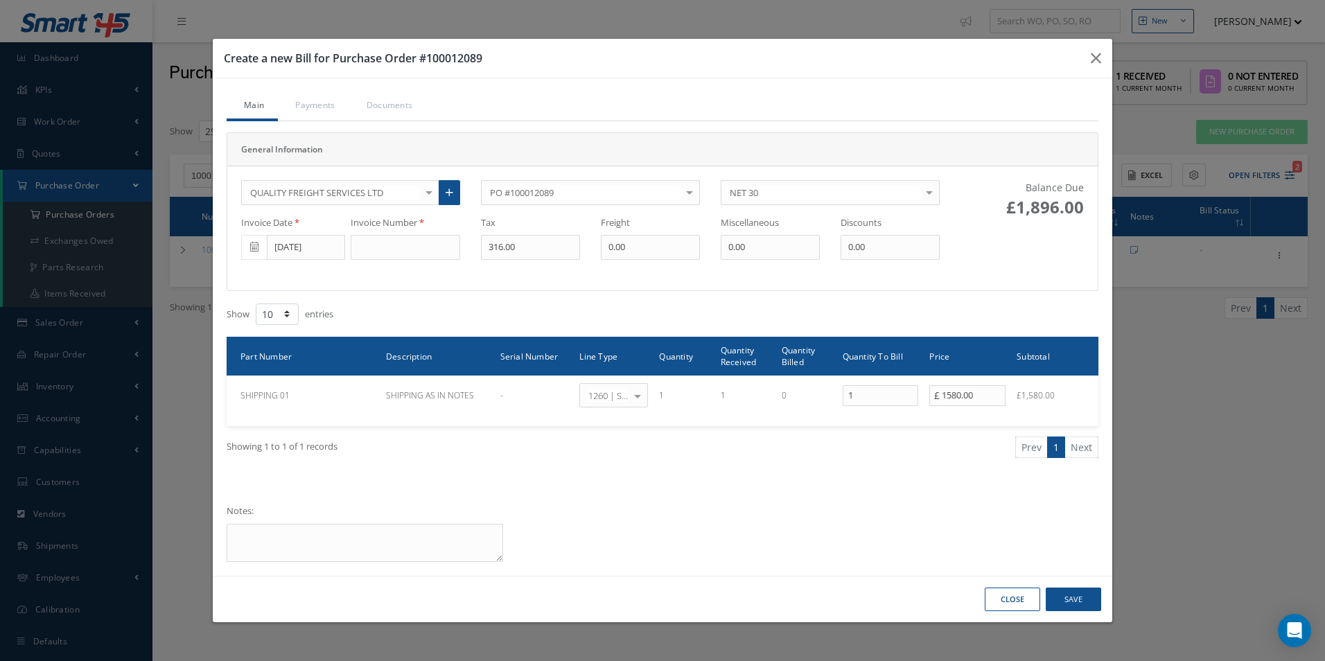
click at [385, 227] on label "Invoice Number" at bounding box center [387, 223] width 73 height 14
click at [398, 254] on input at bounding box center [405, 247] width 109 height 25
paste input "SI-1964688"
type input "SI-1964688"
type input "0"
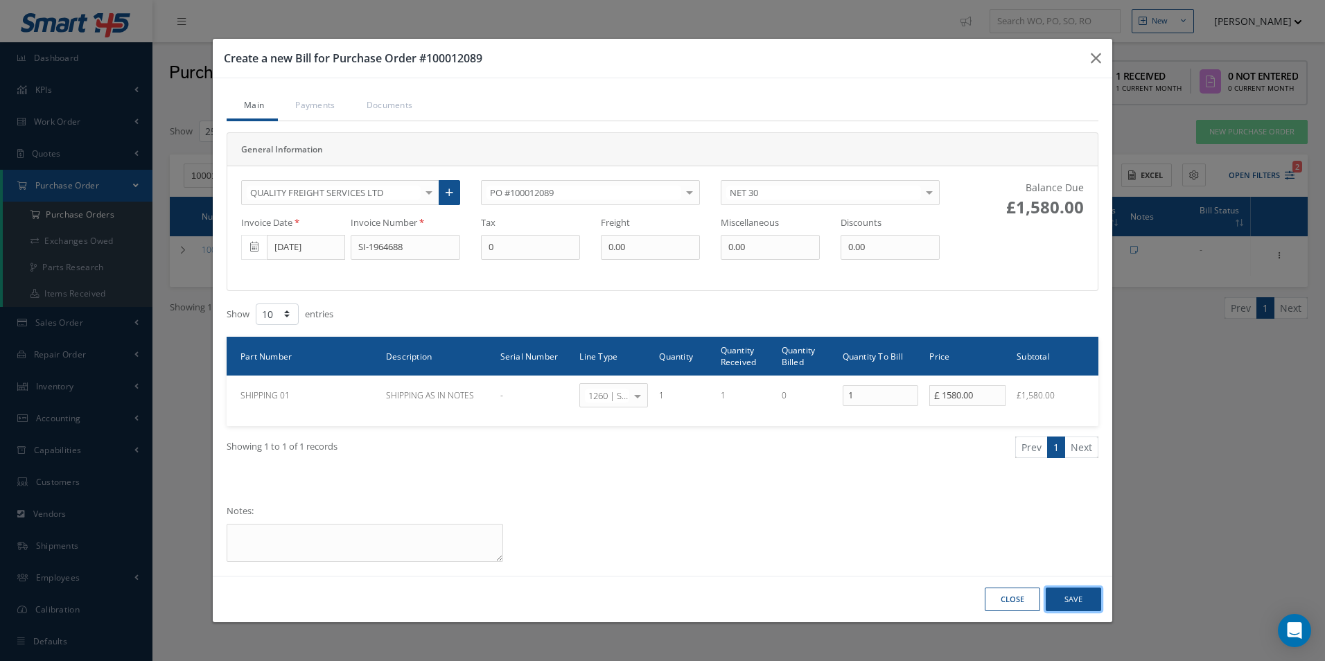
click at [1082, 597] on button "Save" at bounding box center [1072, 600] width 55 height 24
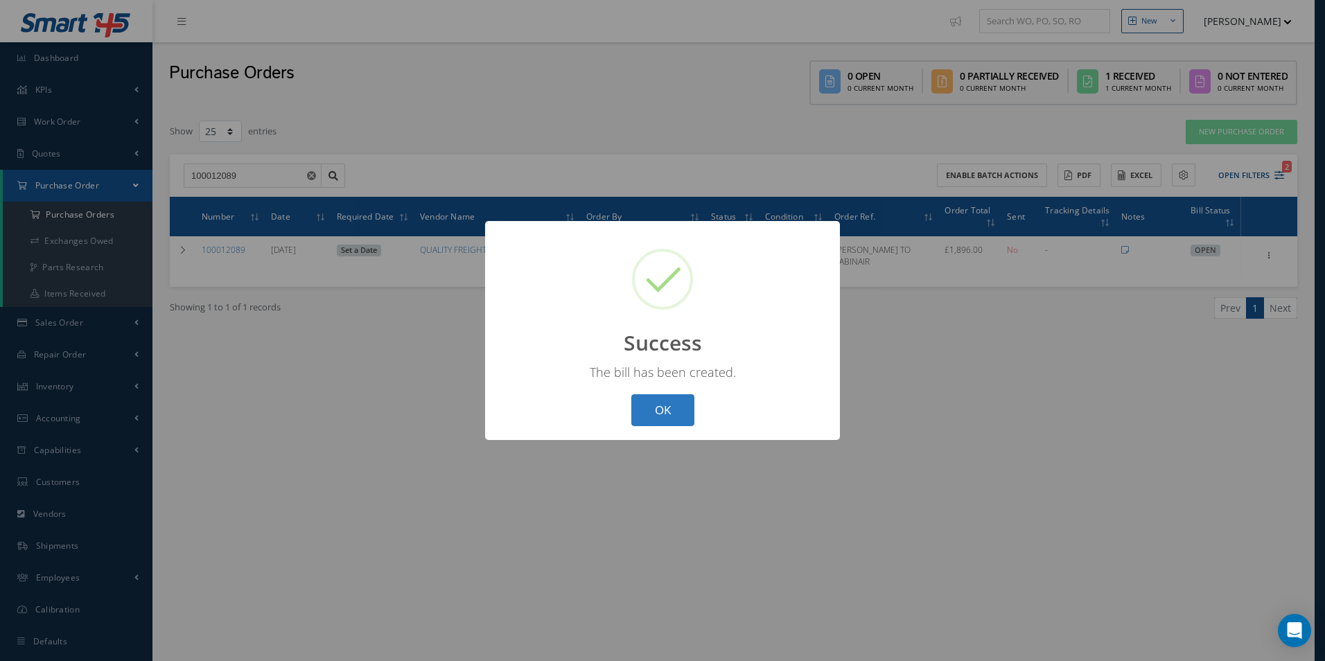
click at [670, 411] on button "OK" at bounding box center [662, 410] width 63 height 33
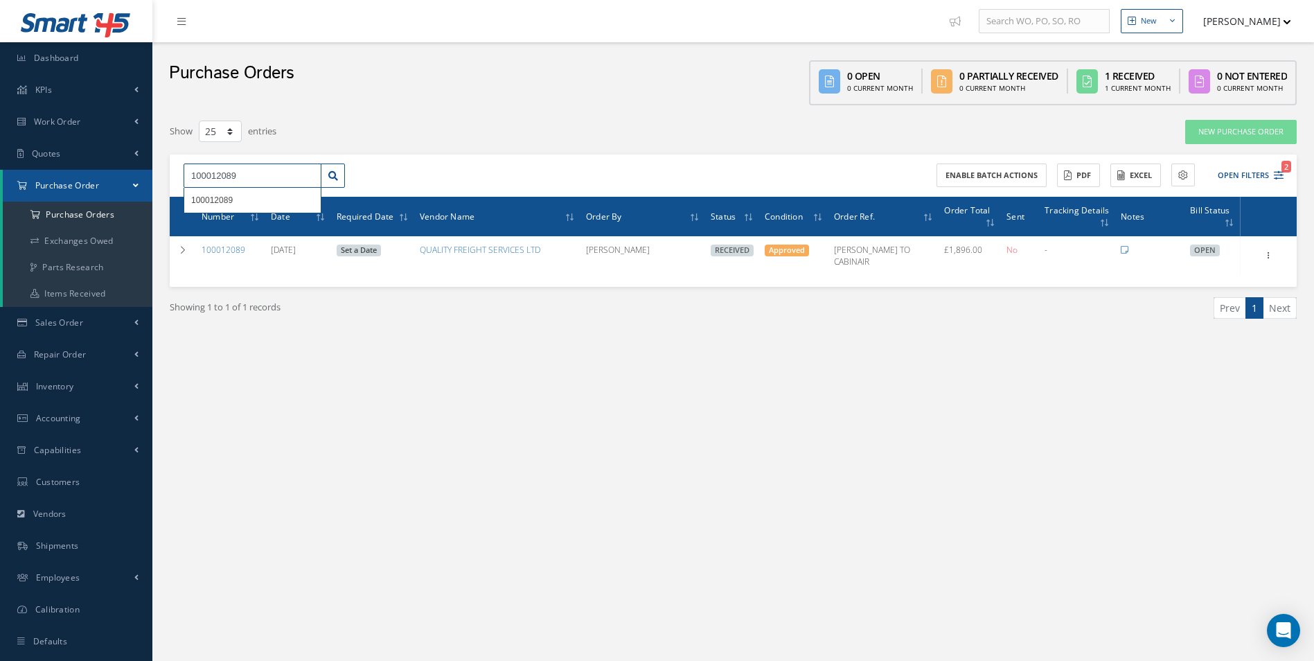
drag, startPoint x: 157, startPoint y: 184, endPoint x: 71, endPoint y: 184, distance: 85.9
click at [73, 184] on div "Smart 145 Dashboard KPIs Work Order Accounting Work Order Work Order Work Order…" at bounding box center [657, 344] width 1314 height 689
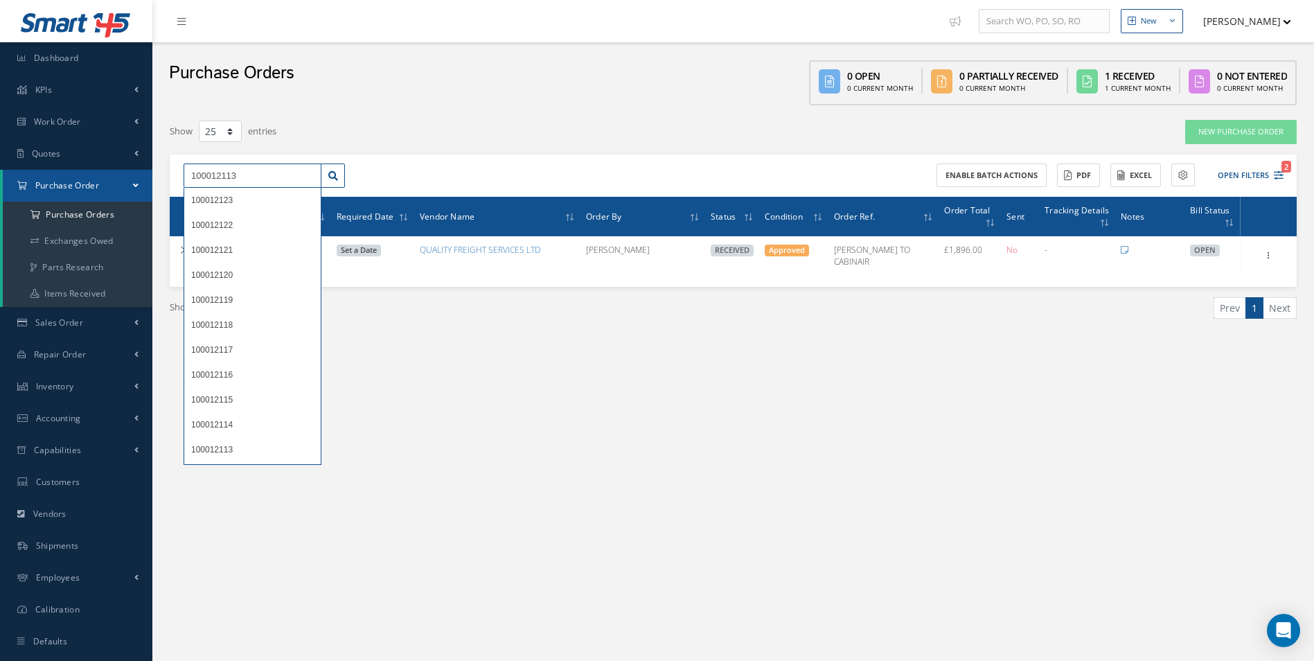
type input "100012113"
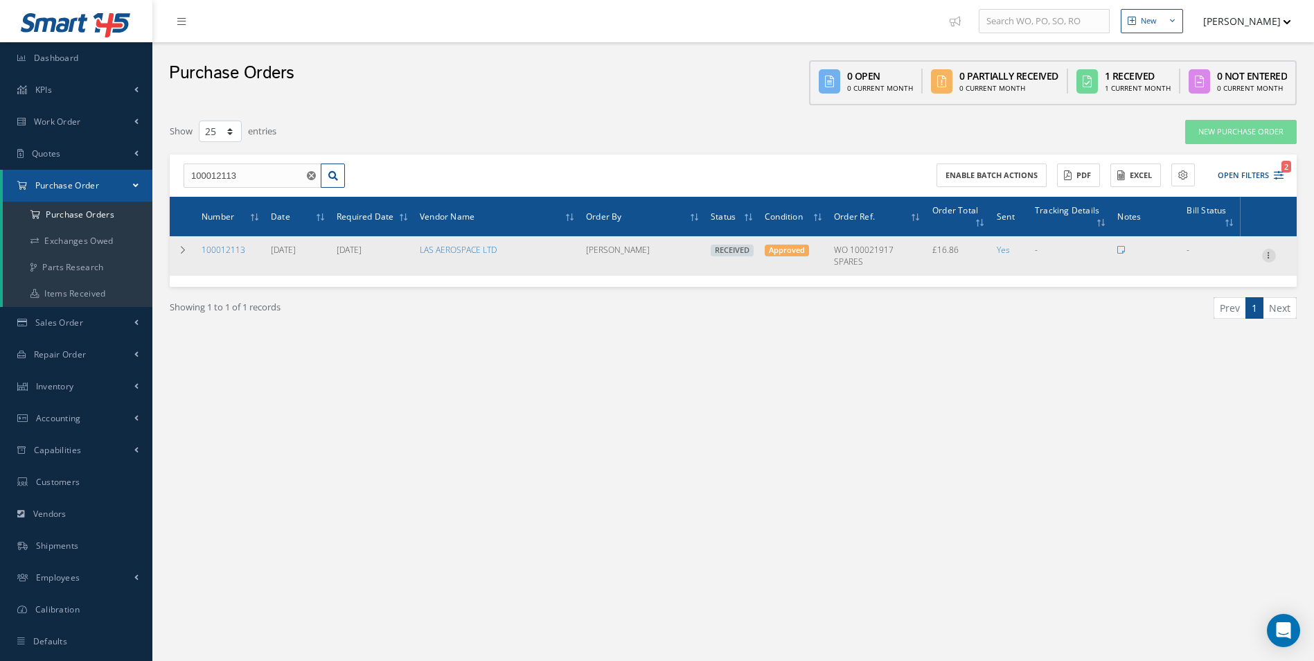
click at [1264, 249] on icon at bounding box center [1269, 254] width 14 height 11
click at [1217, 316] on link "Create Bill" at bounding box center [1205, 319] width 109 height 18
type input "2.81"
type input "8.45"
type input "0.00"
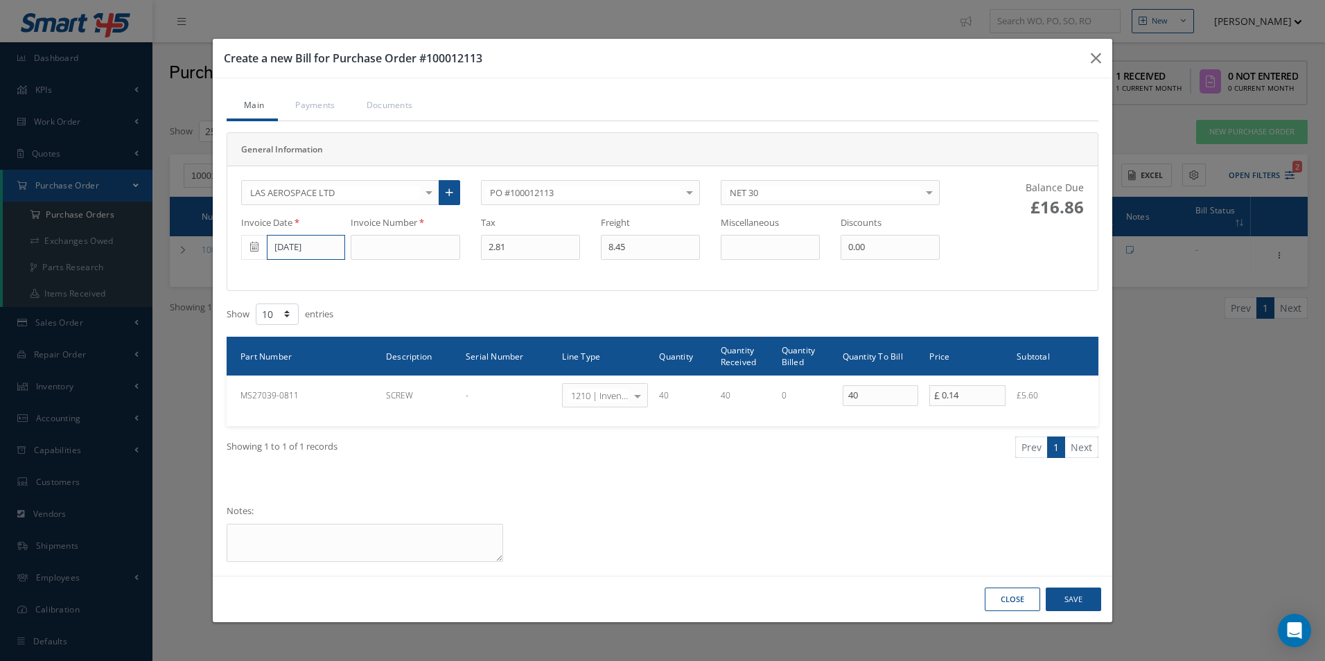
click at [315, 247] on input "10/09/2025" at bounding box center [306, 247] width 78 height 25
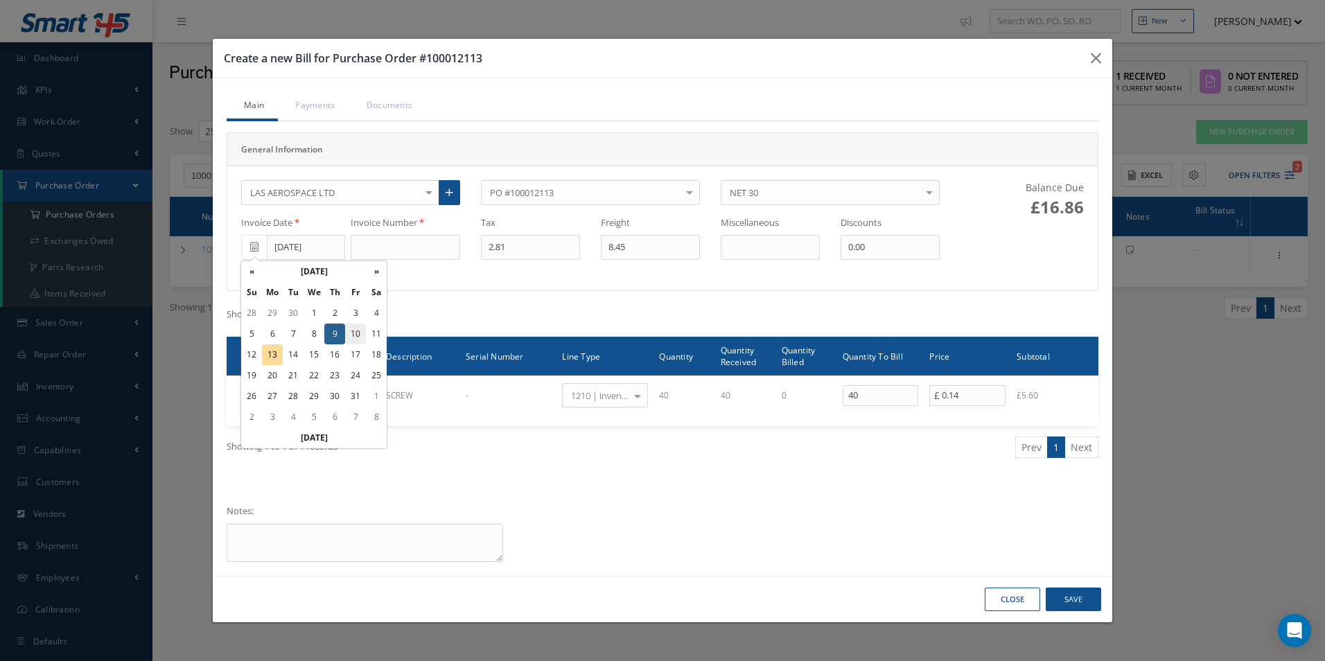
click at [354, 332] on td "10" at bounding box center [355, 334] width 21 height 21
type input "10/10/2025"
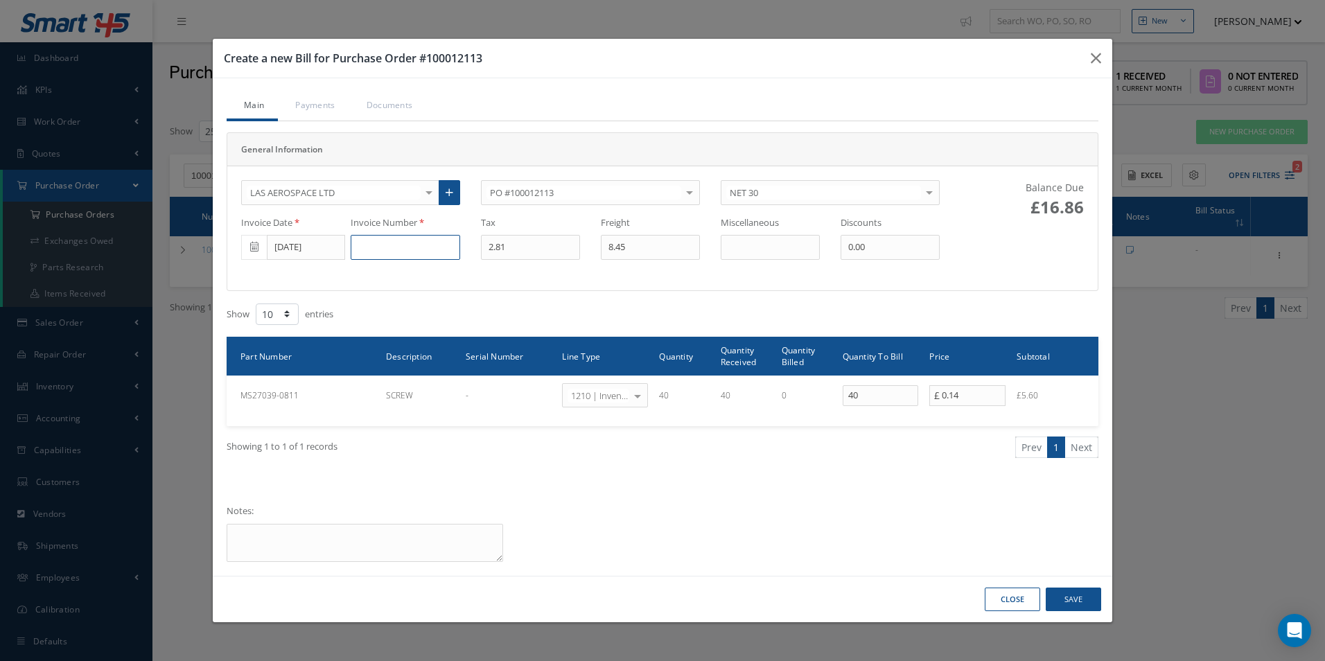
click at [419, 247] on input at bounding box center [405, 247] width 109 height 25
paste input "834369"
type input "834369"
click at [1077, 604] on button "Save" at bounding box center [1072, 600] width 55 height 24
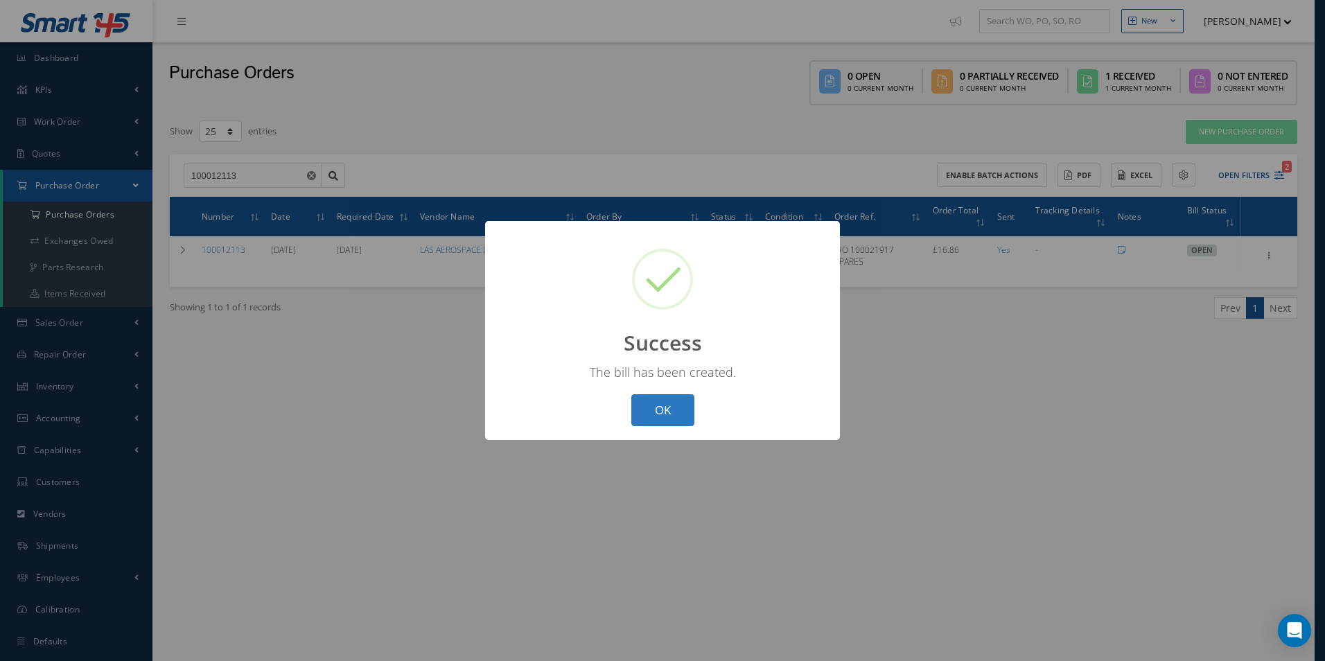
click at [675, 406] on button "OK" at bounding box center [662, 410] width 63 height 33
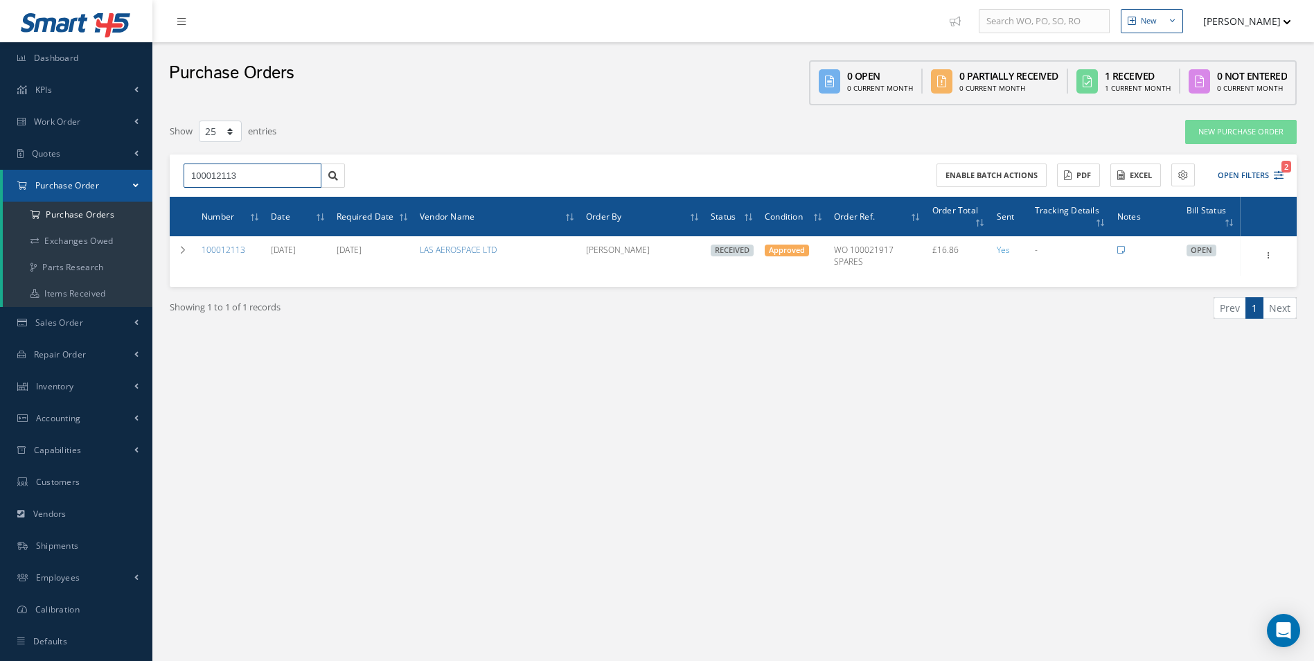
click at [0, 189] on html "Smart 145 Dashboard KPIs Work Order Accounting Work Order Work Order Work Order…" at bounding box center [657, 330] width 1314 height 661
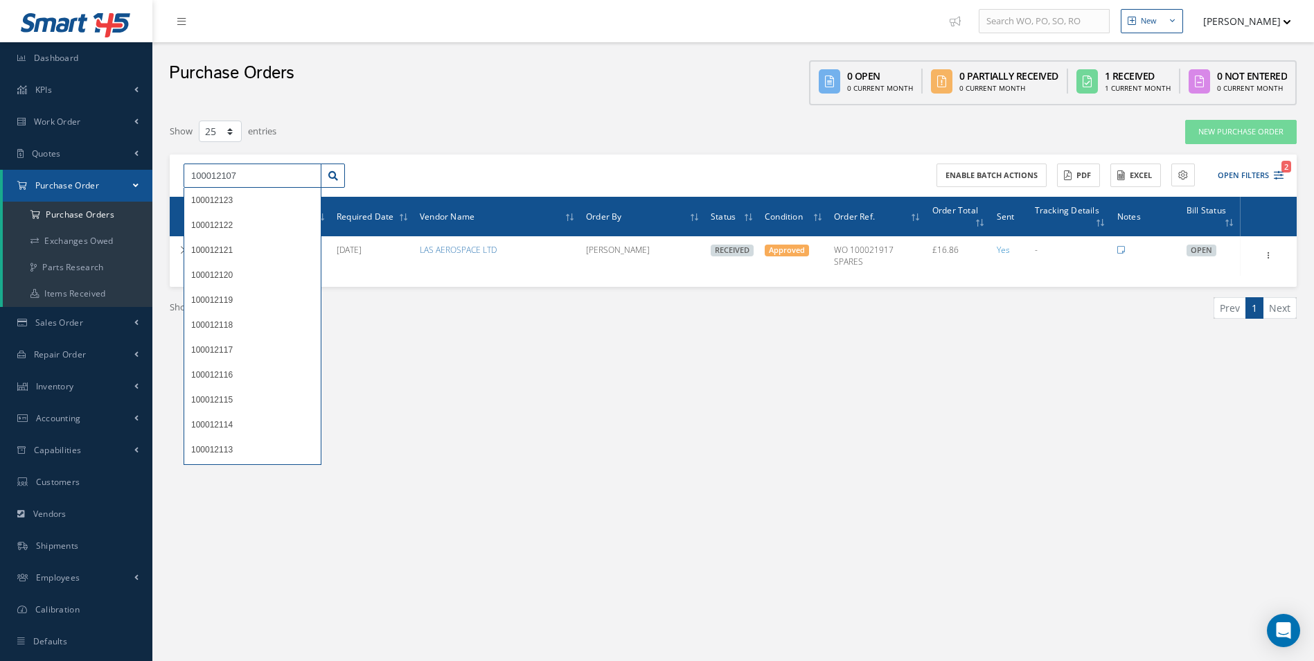
type input "100012107"
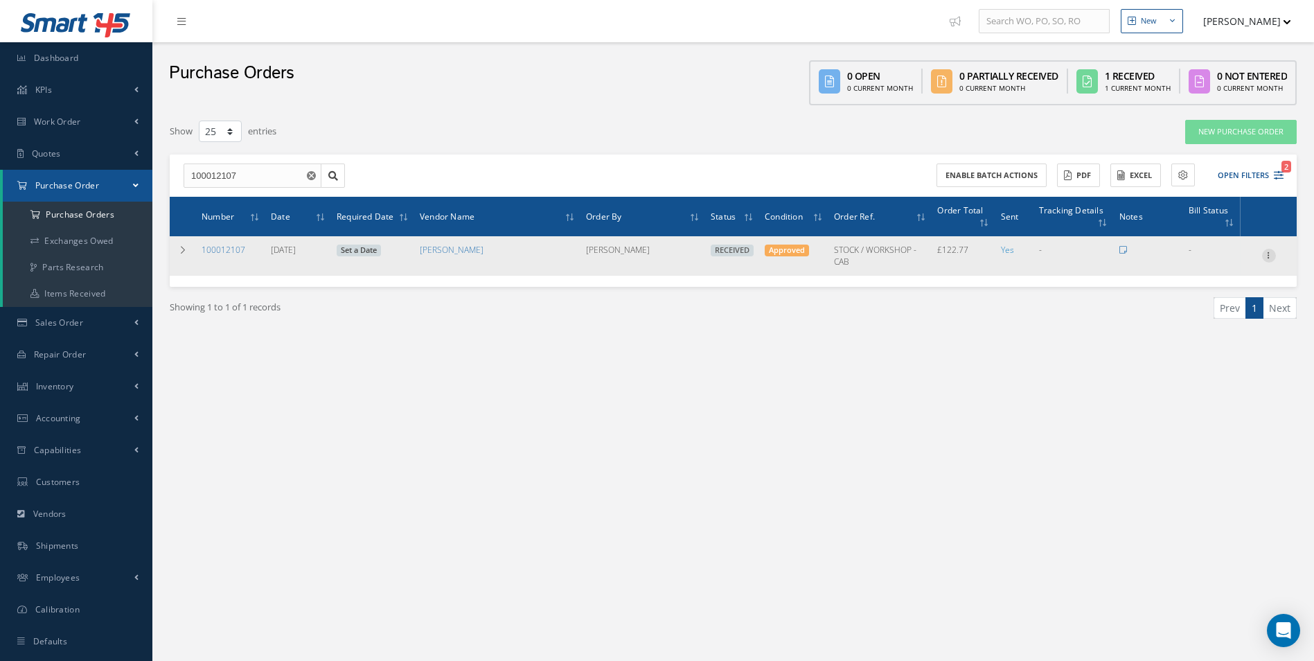
click at [1267, 261] on div at bounding box center [1269, 256] width 14 height 14
click at [1217, 315] on link "Create Bill" at bounding box center [1205, 319] width 109 height 18
type input "20.46"
type input "0.00"
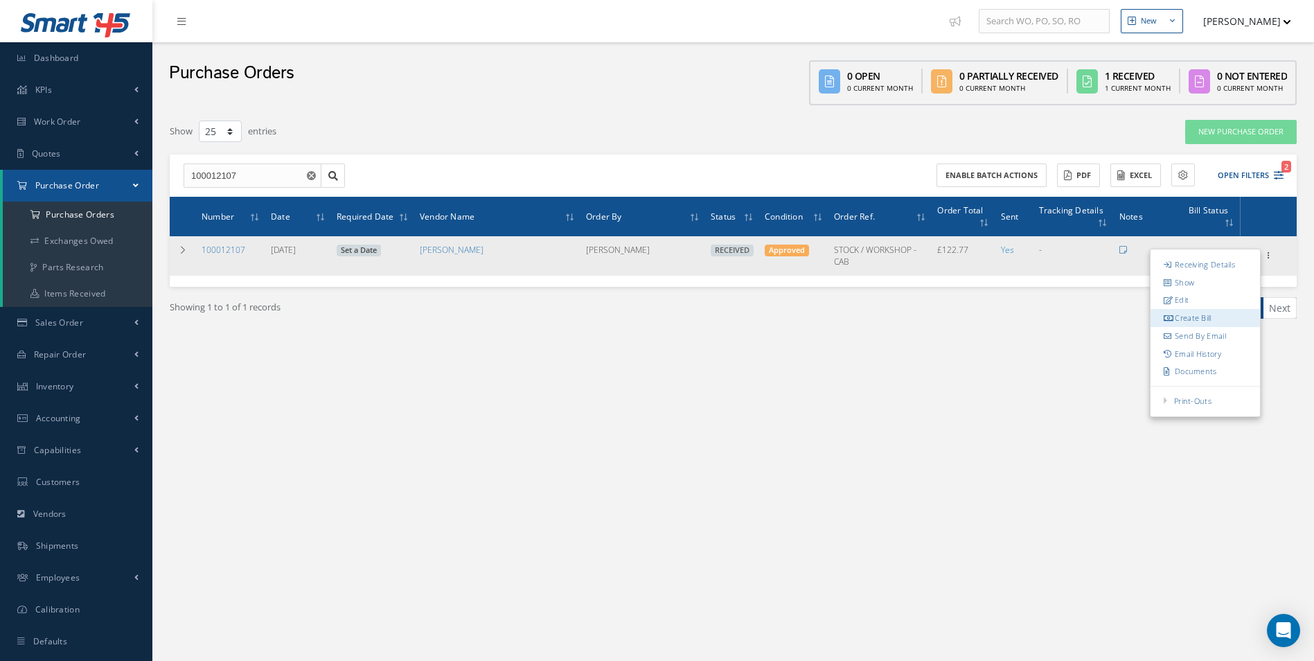
type input "0.00"
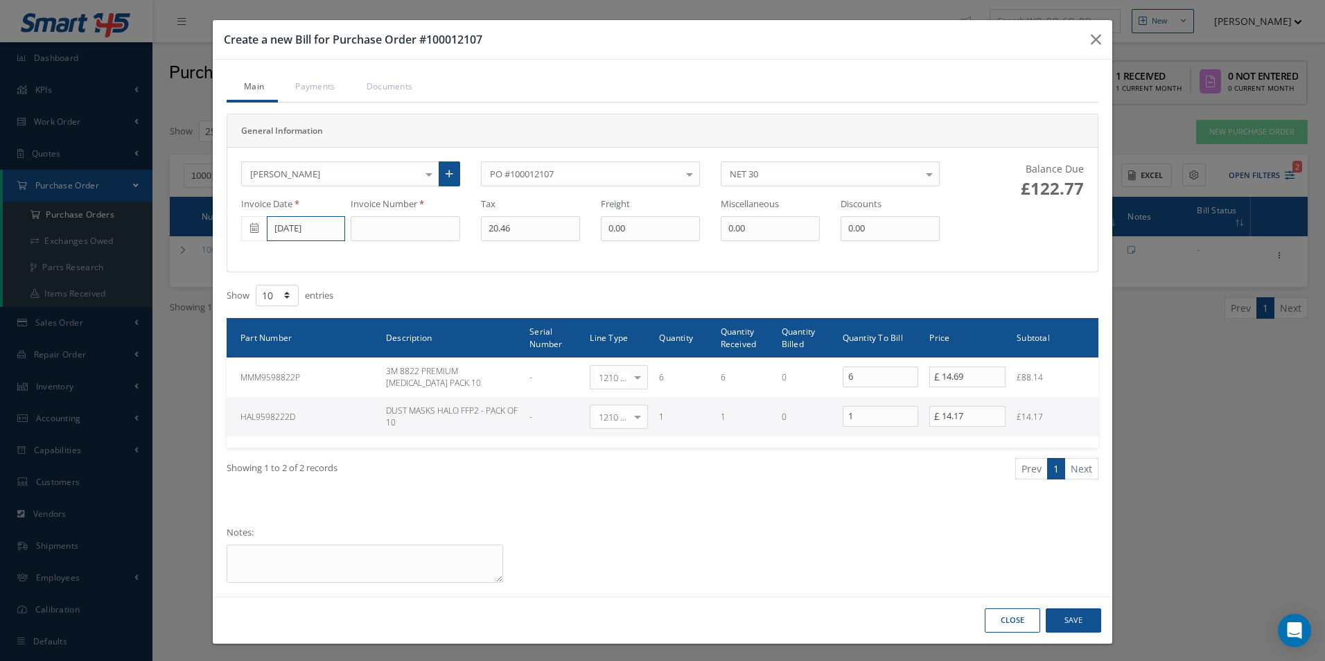
click at [272, 231] on input "10/10/2025" at bounding box center [306, 228] width 78 height 25
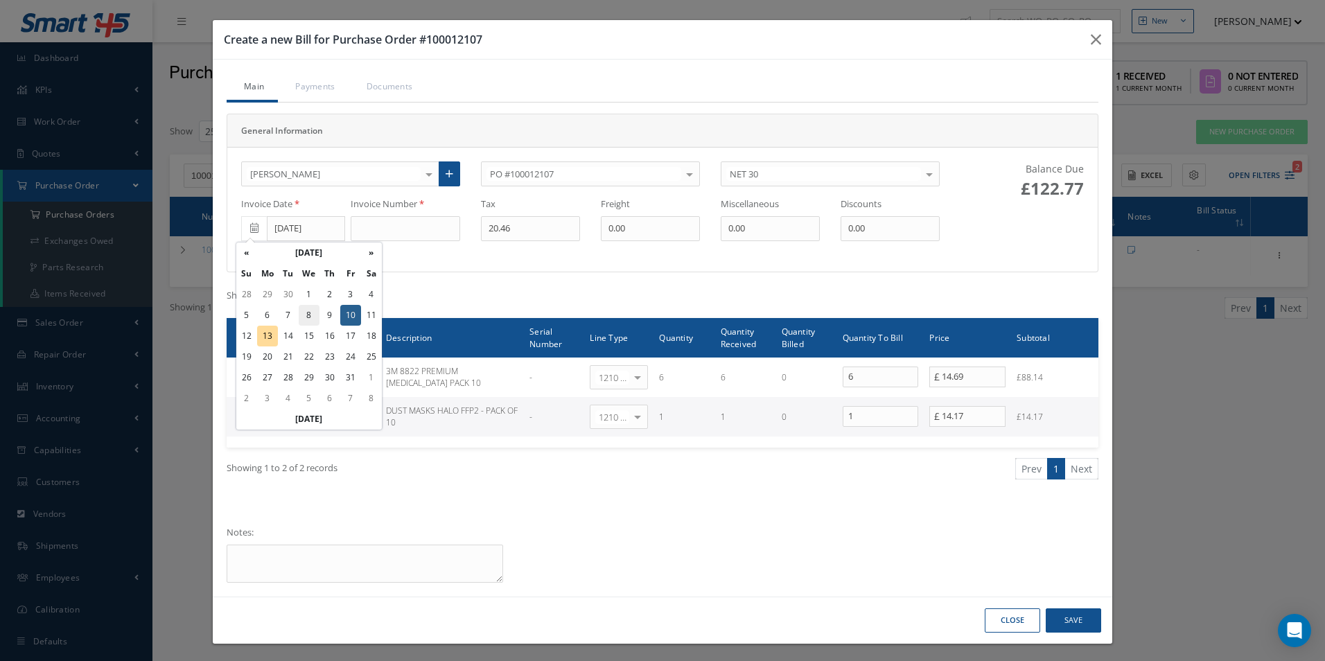
drag, startPoint x: 311, startPoint y: 310, endPoint x: 318, endPoint y: 305, distance: 8.5
click at [314, 307] on td "8" at bounding box center [309, 315] width 21 height 21
type input "10/08/2025"
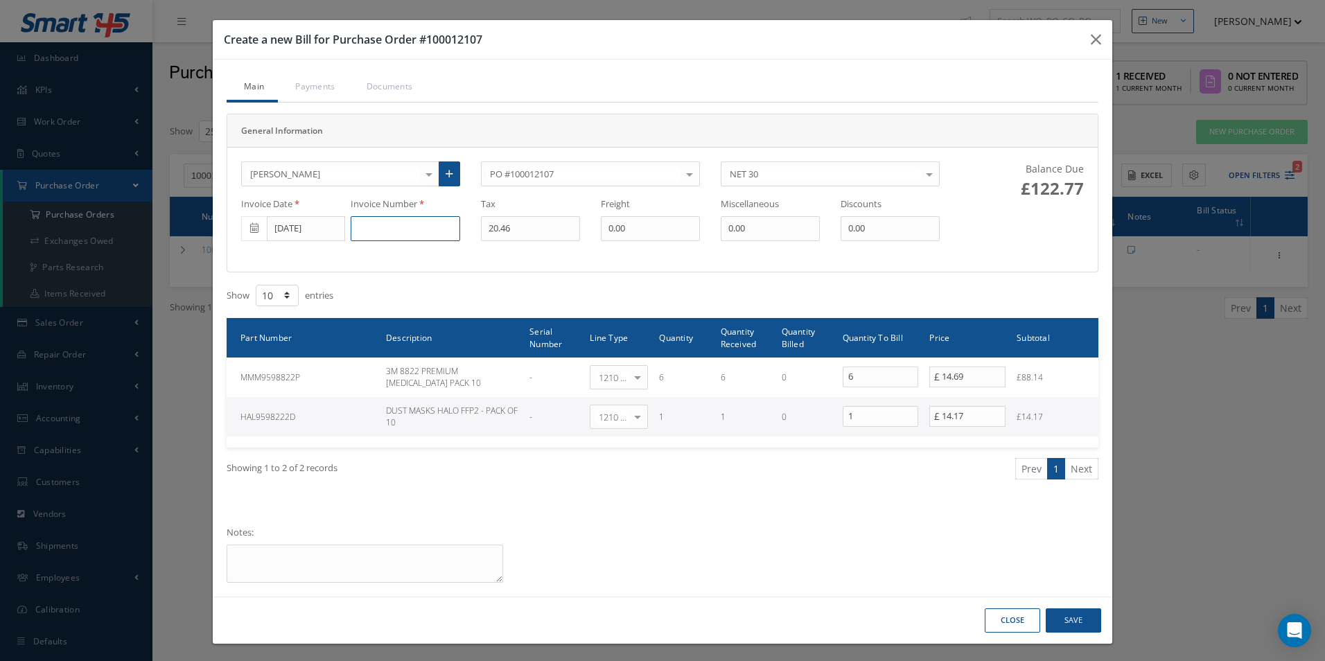
click at [385, 234] on input at bounding box center [405, 228] width 109 height 25
paste input "0016469154"
type input "0016469154"
click at [1063, 620] on button "Save" at bounding box center [1072, 620] width 55 height 24
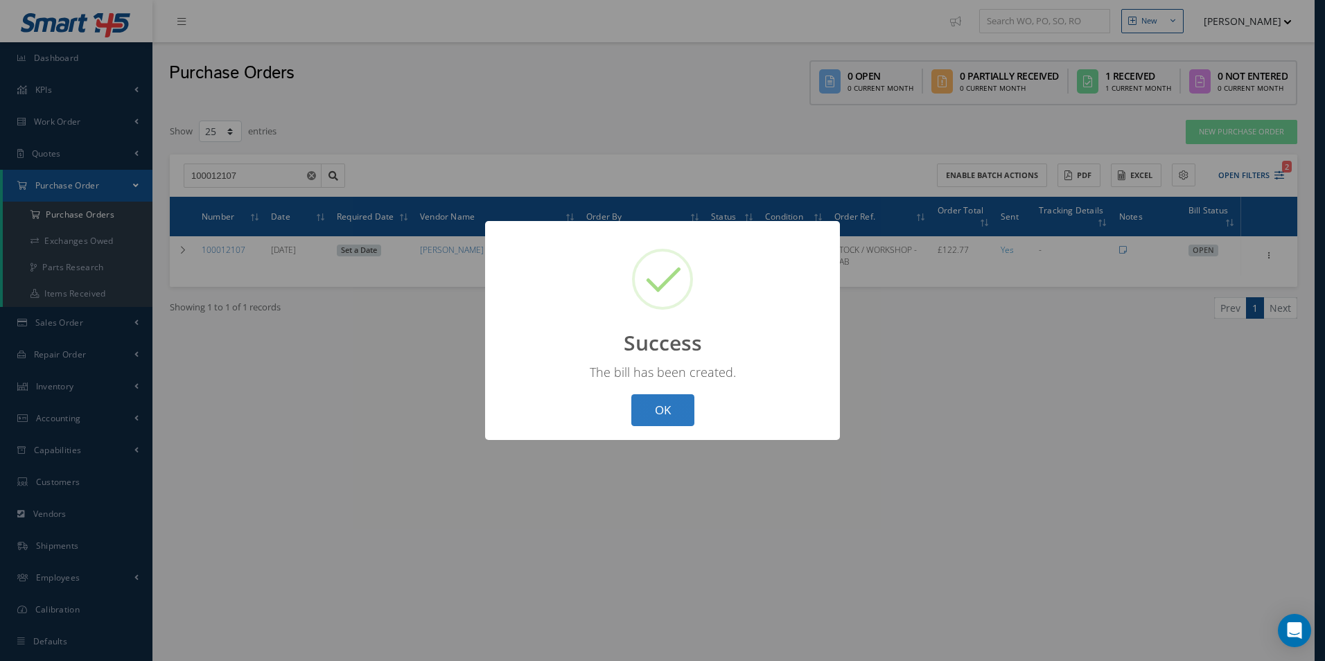
click at [685, 403] on button "OK" at bounding box center [662, 410] width 63 height 33
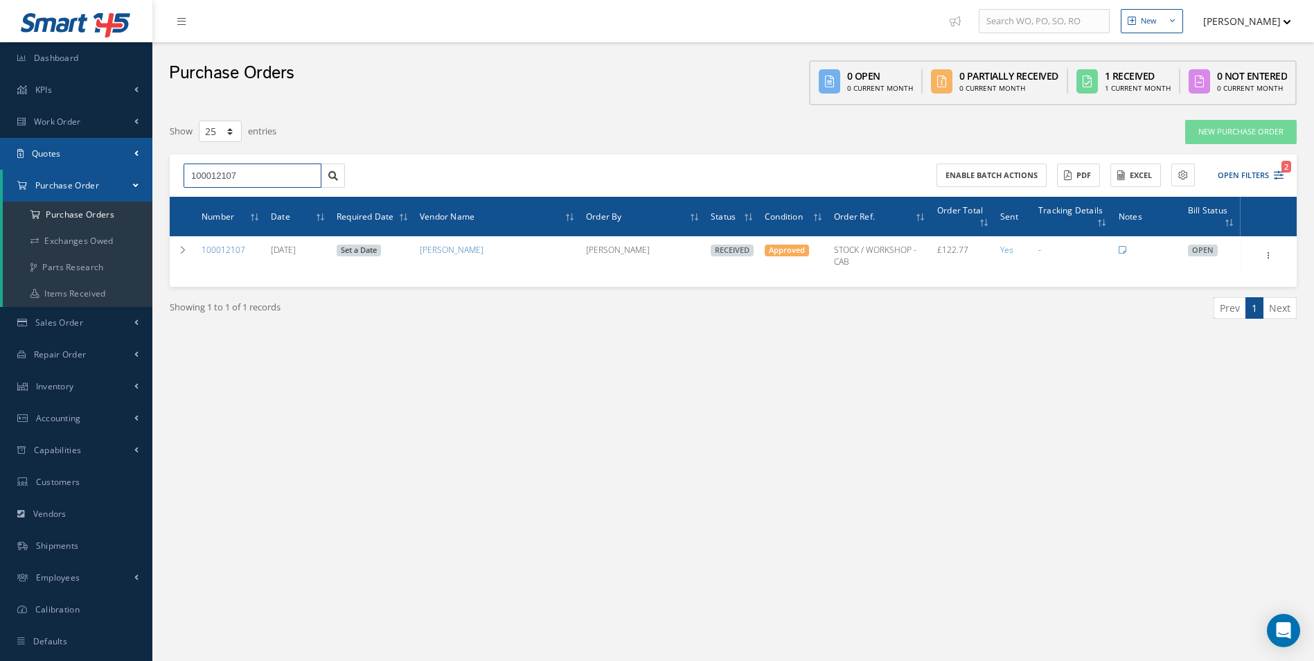
click at [0, 169] on html "Smart 145 Dashboard KPIs Work Order Accounting Work Order Work Order Work Order…" at bounding box center [657, 330] width 1314 height 661
type input "7"
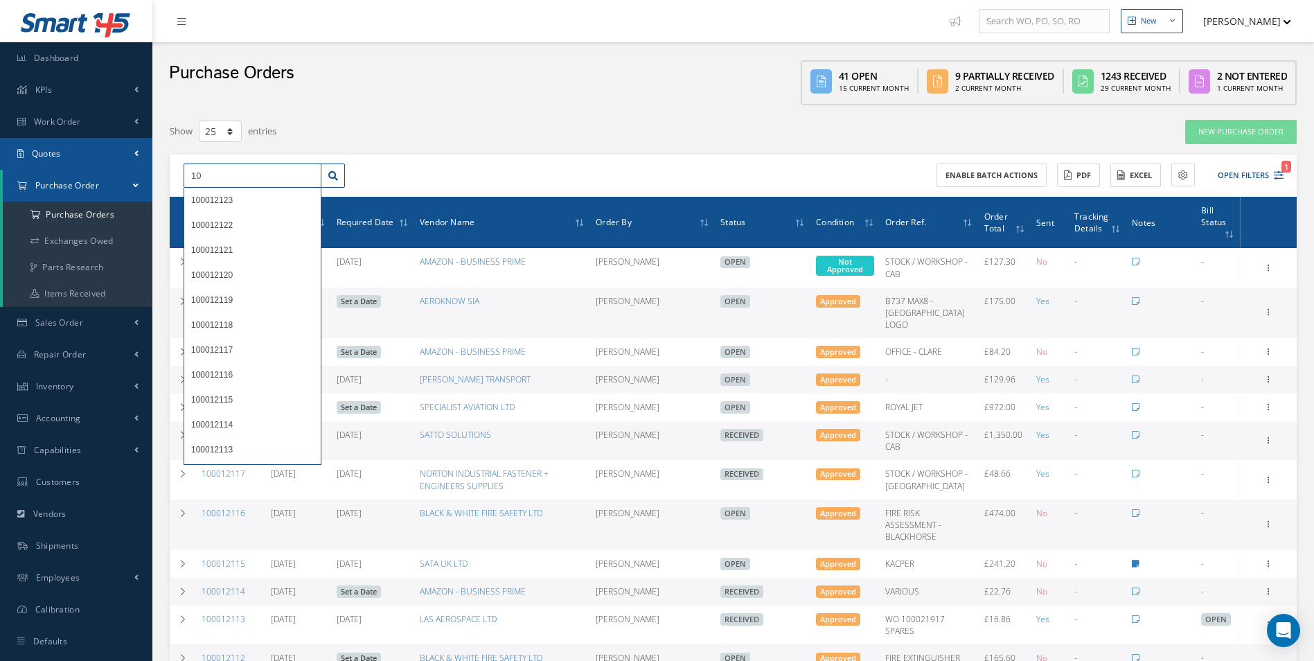
type input "1"
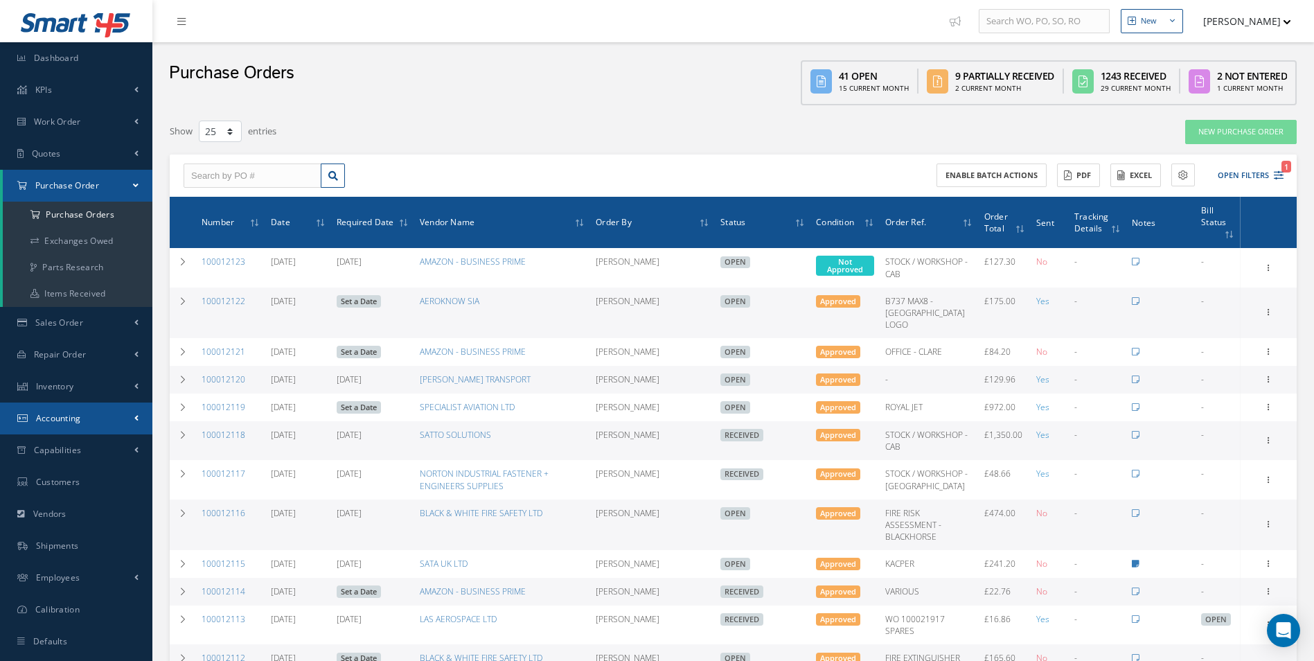
click at [112, 423] on link "Accounting" at bounding box center [76, 419] width 152 height 32
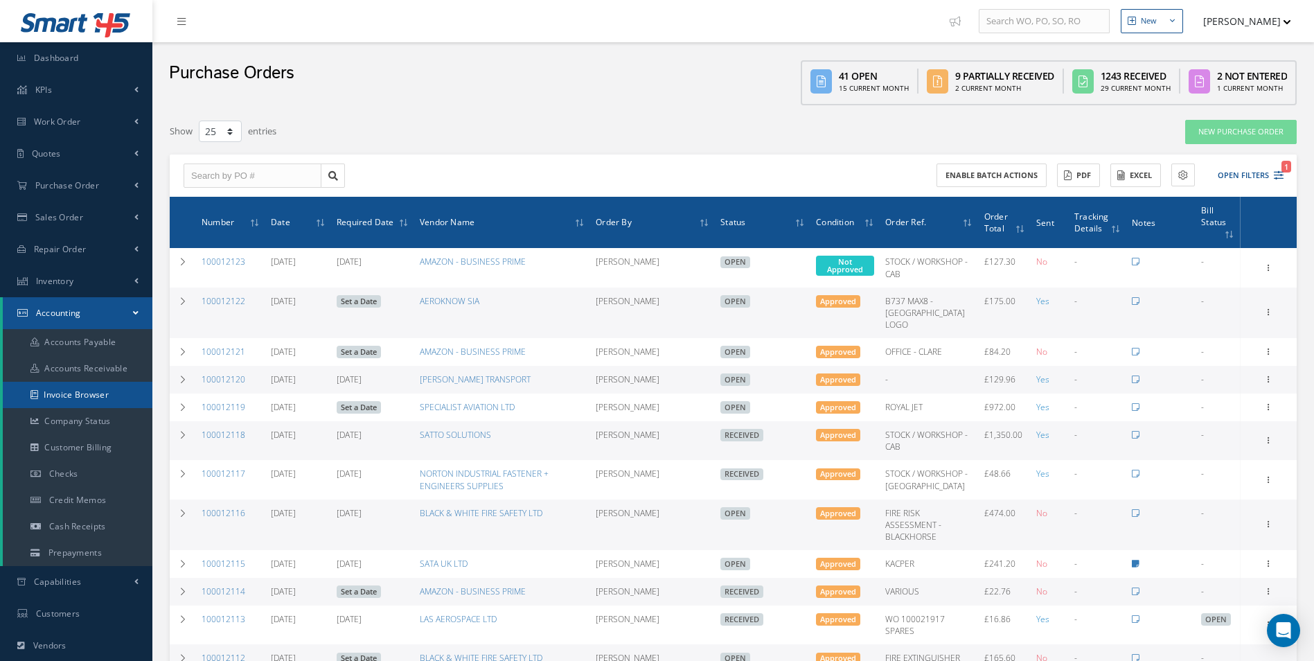
click at [85, 389] on link "Invoice Browser" at bounding box center [78, 395] width 150 height 26
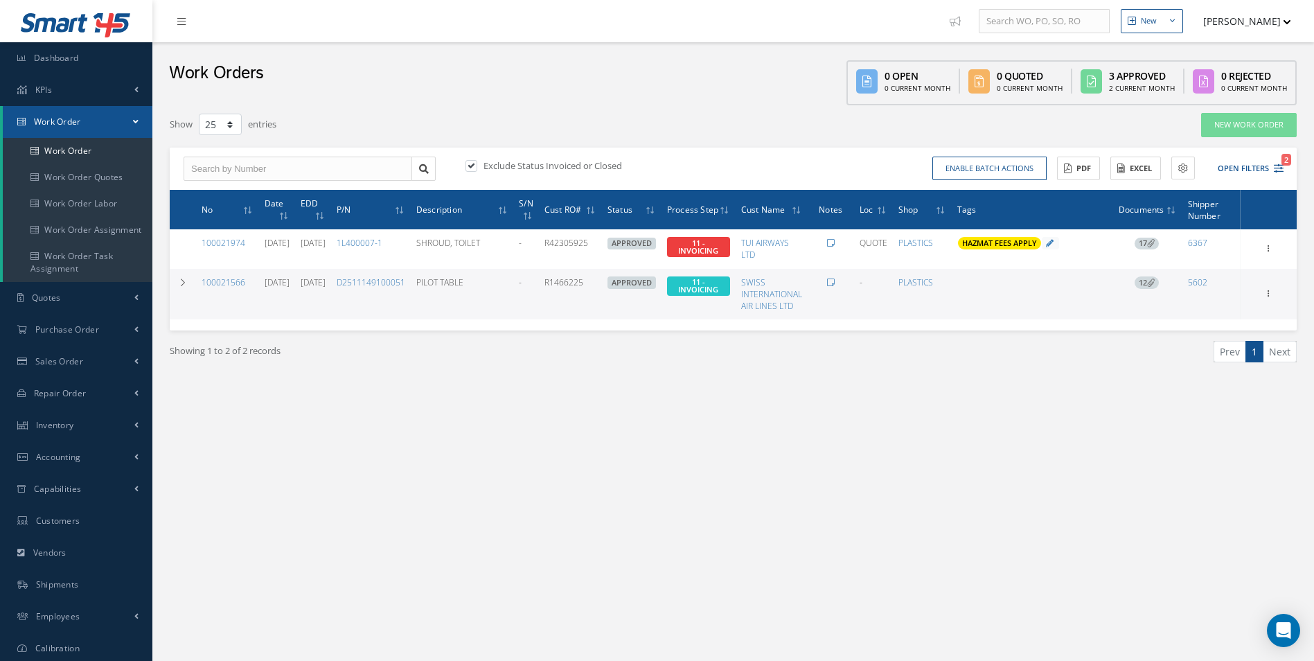
select select "25"
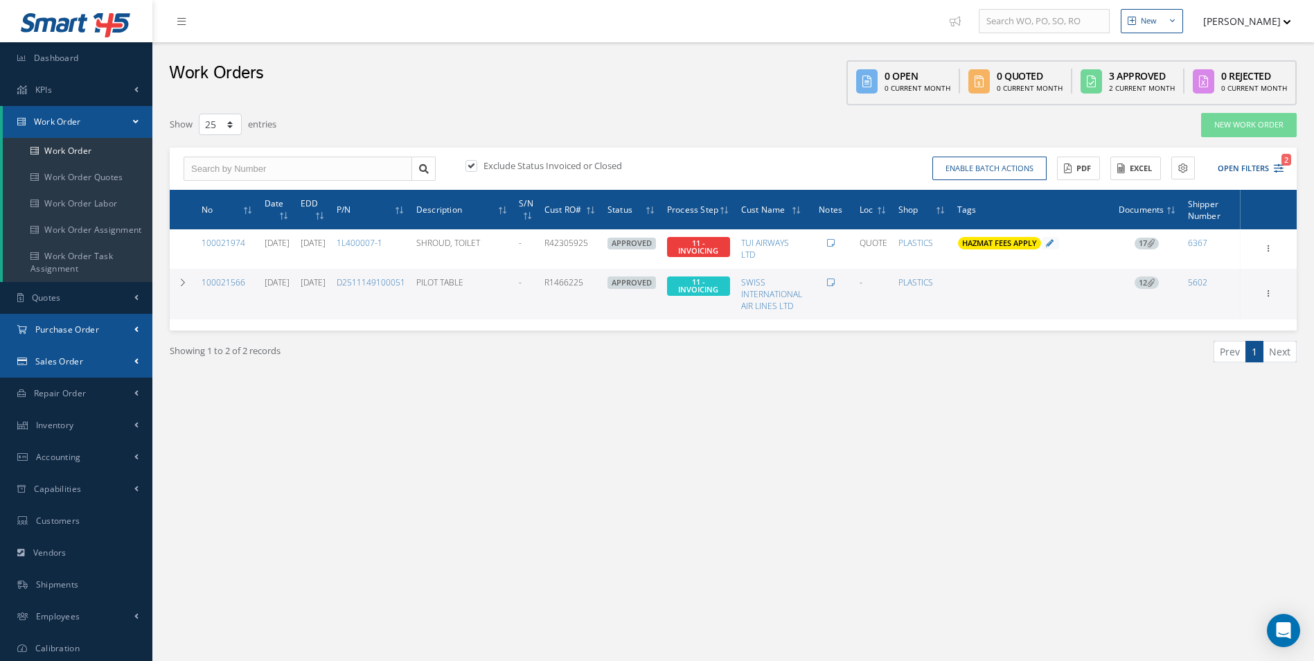
click at [87, 333] on span "Purchase Order" at bounding box center [67, 330] width 64 height 12
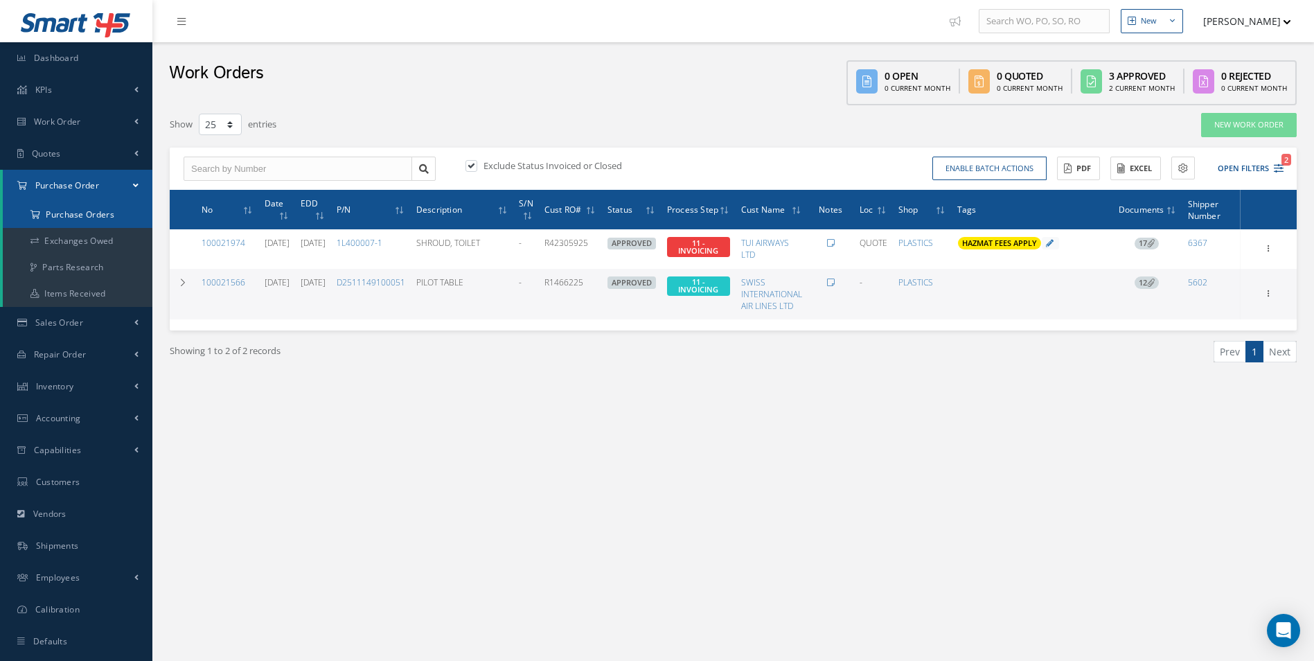
click at [87, 219] on a=1&status_id=2&status_id=3&status_id=5&collapsedFilters"] "Purchase Orders" at bounding box center [78, 215] width 150 height 26
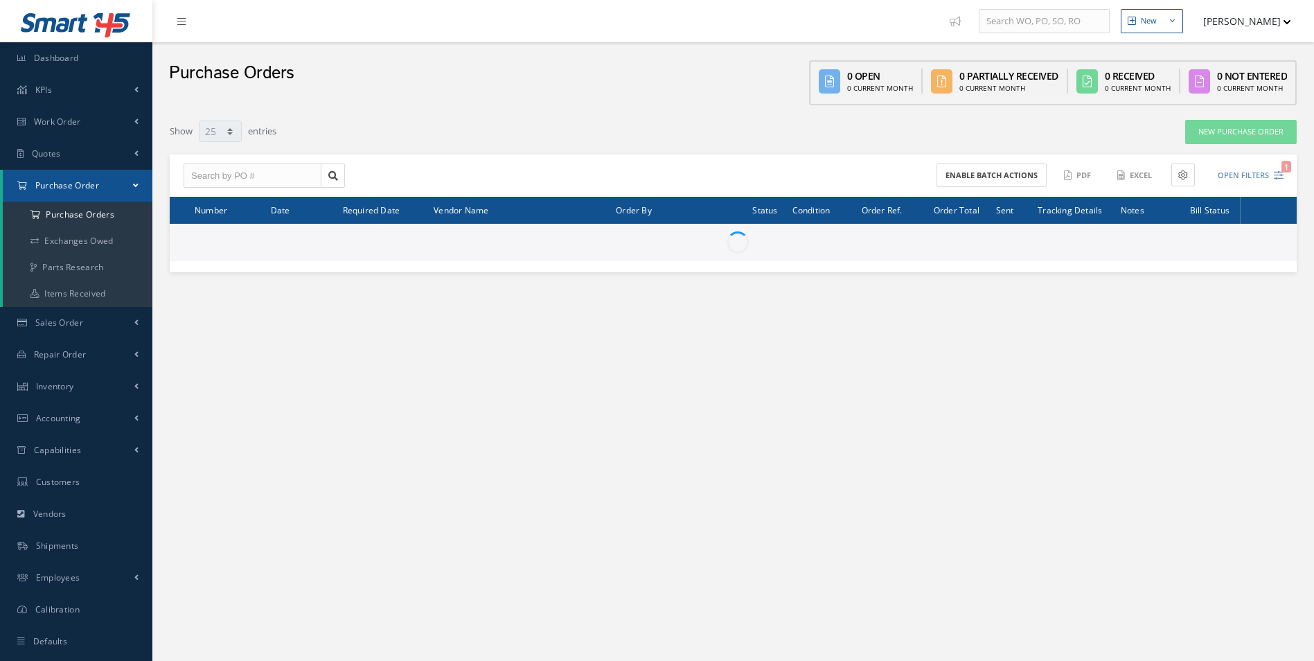
select select "25"
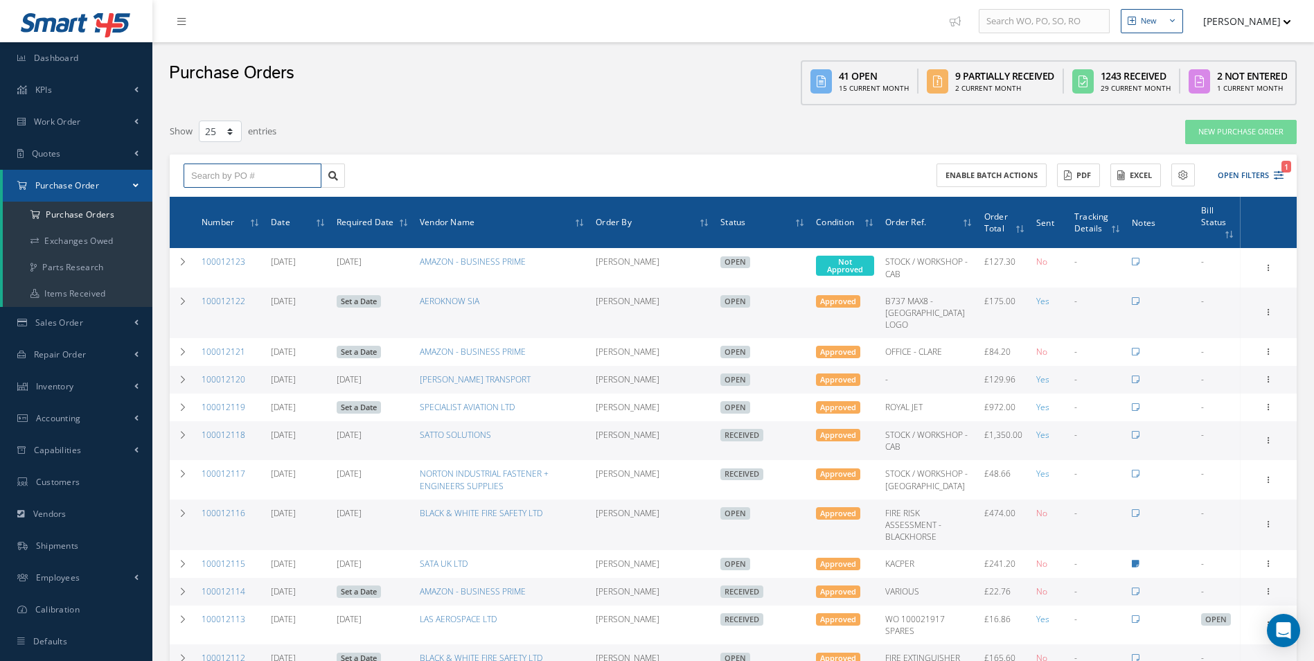
click at [226, 177] on input "text" at bounding box center [253, 176] width 138 height 25
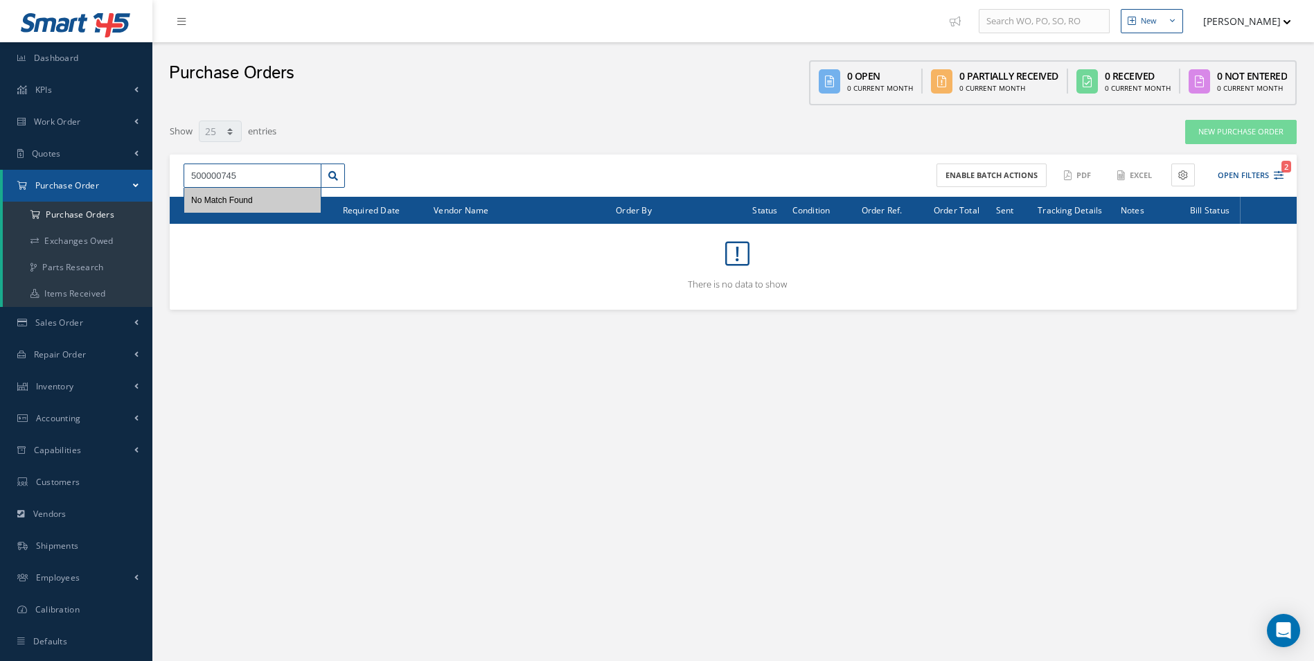
type input "500000745"
click at [78, 218] on a=1&status_id=2&status_id=3&status_id=5&collapsedFilters"] "Purchase Orders" at bounding box center [78, 215] width 150 height 26
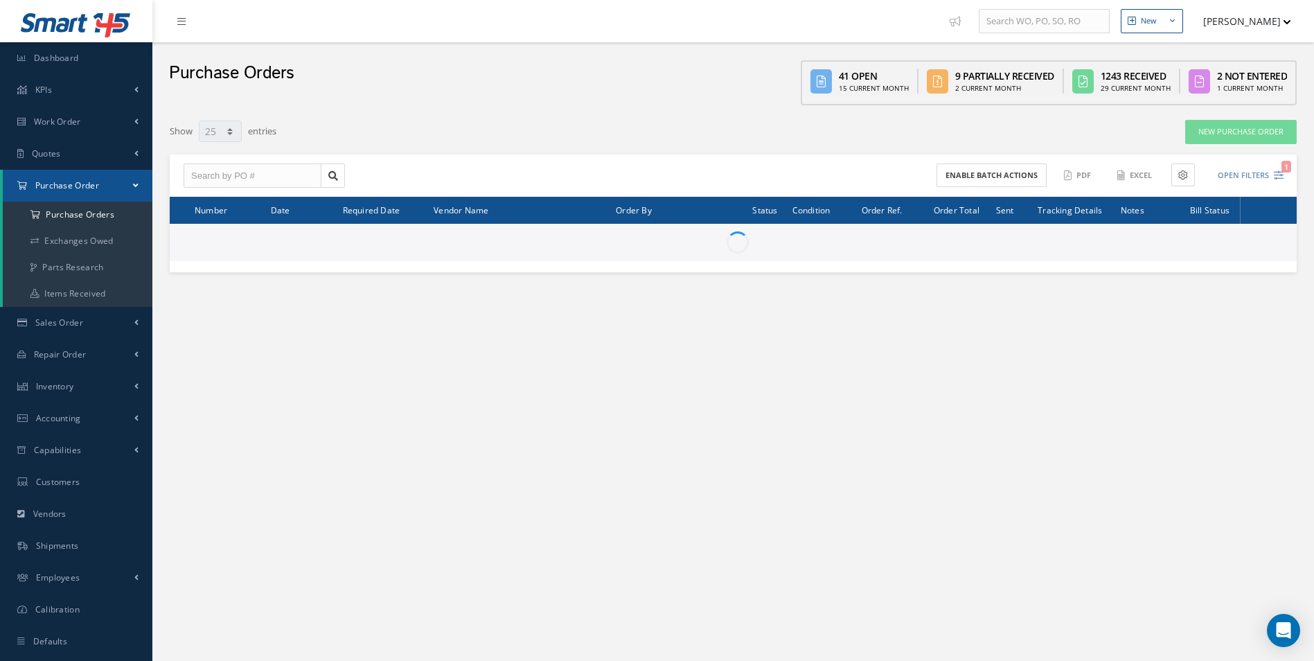
select select "25"
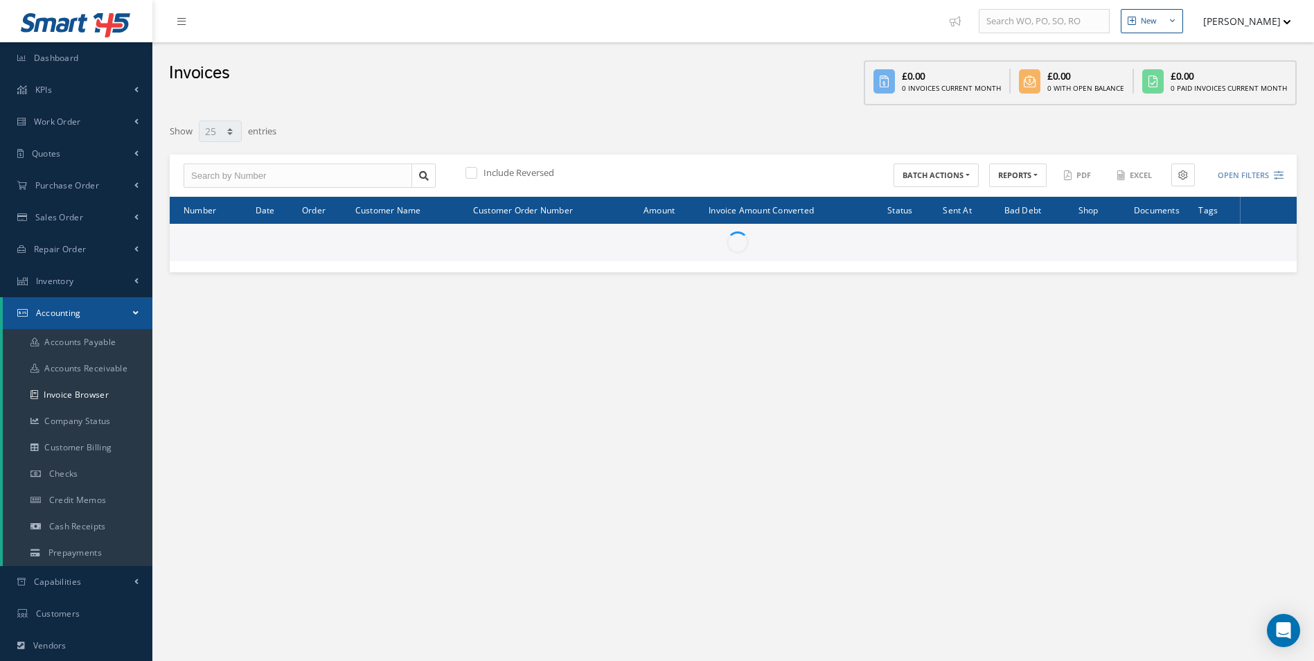
select select "25"
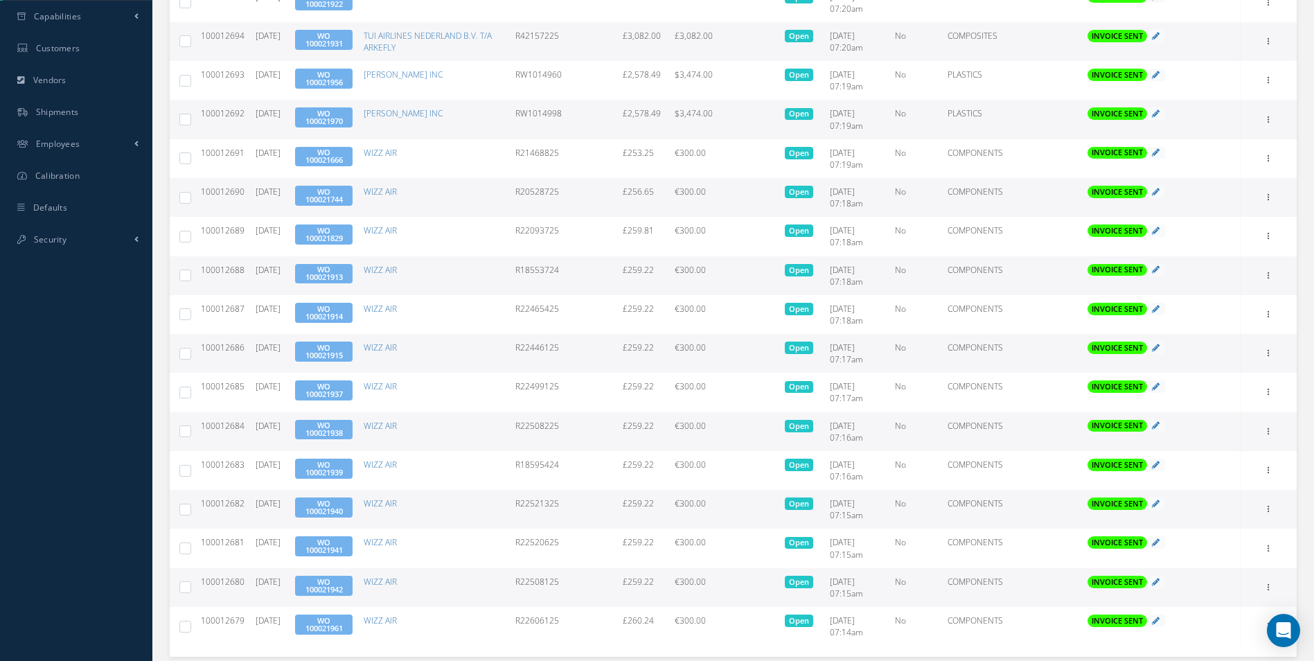
scroll to position [656, 0]
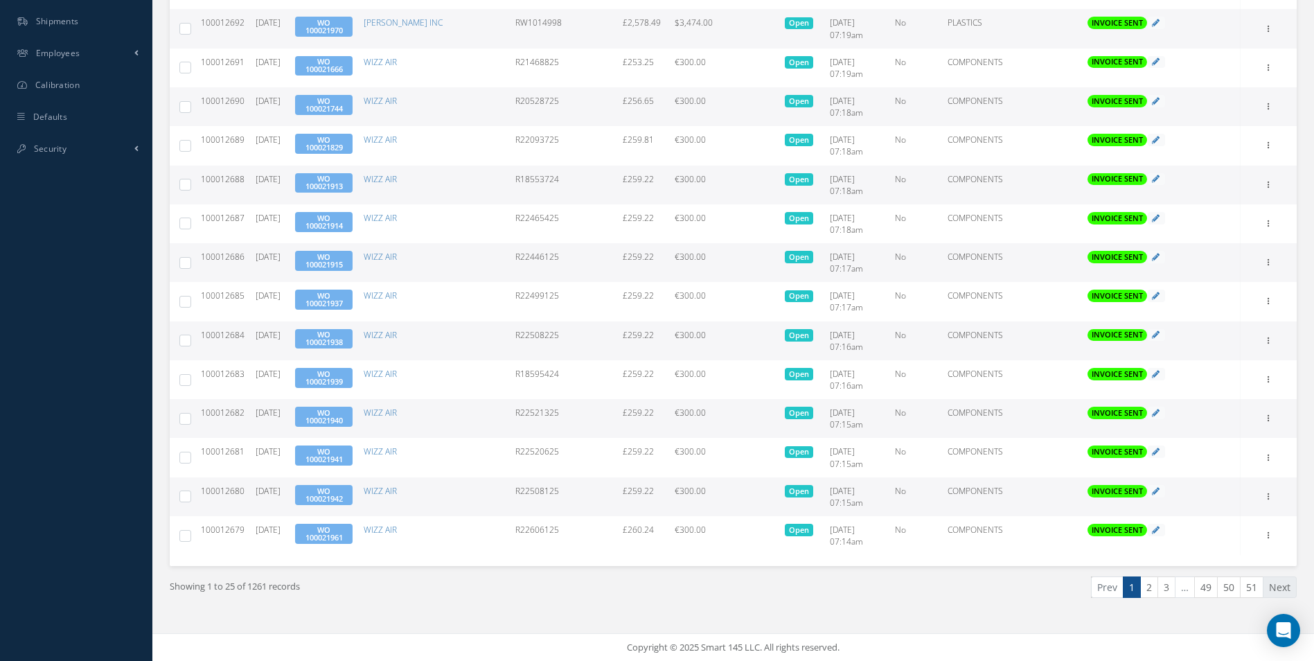
click at [1289, 591] on link "Next" at bounding box center [1280, 586] width 34 height 21
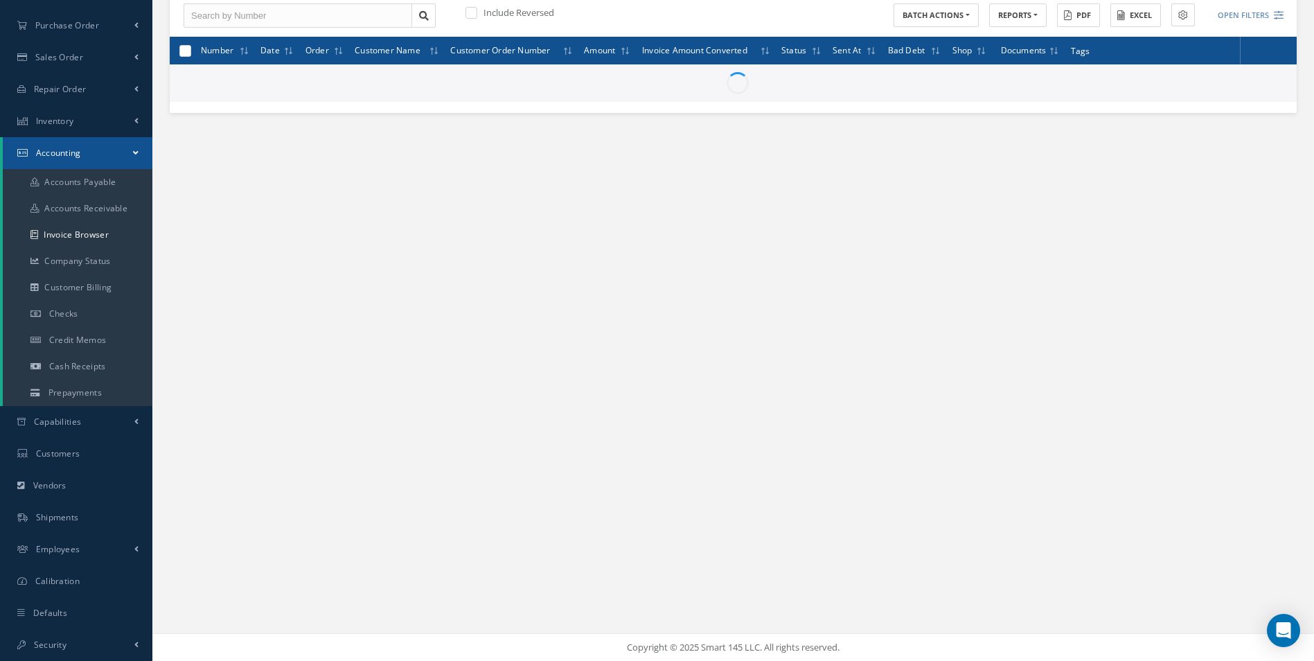
scroll to position [160, 0]
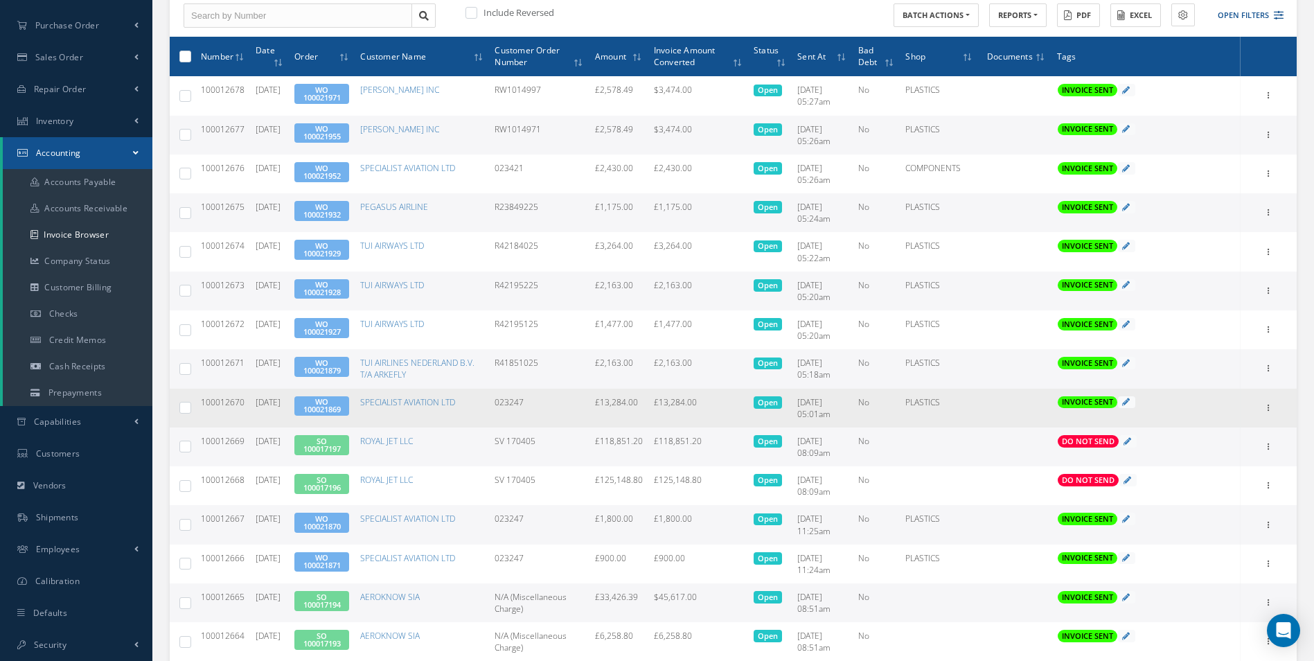
click at [1280, 408] on td "Print Mark as Bad Debt Update Prices Send By Email Email History Documents" at bounding box center [1269, 408] width 56 height 39
drag, startPoint x: 1275, startPoint y: 409, endPoint x: 1269, endPoint y: 415, distance: 7.8
click at [1273, 412] on icon at bounding box center [1269, 406] width 14 height 11
click at [1212, 419] on link "Print" at bounding box center [1205, 417] width 109 height 18
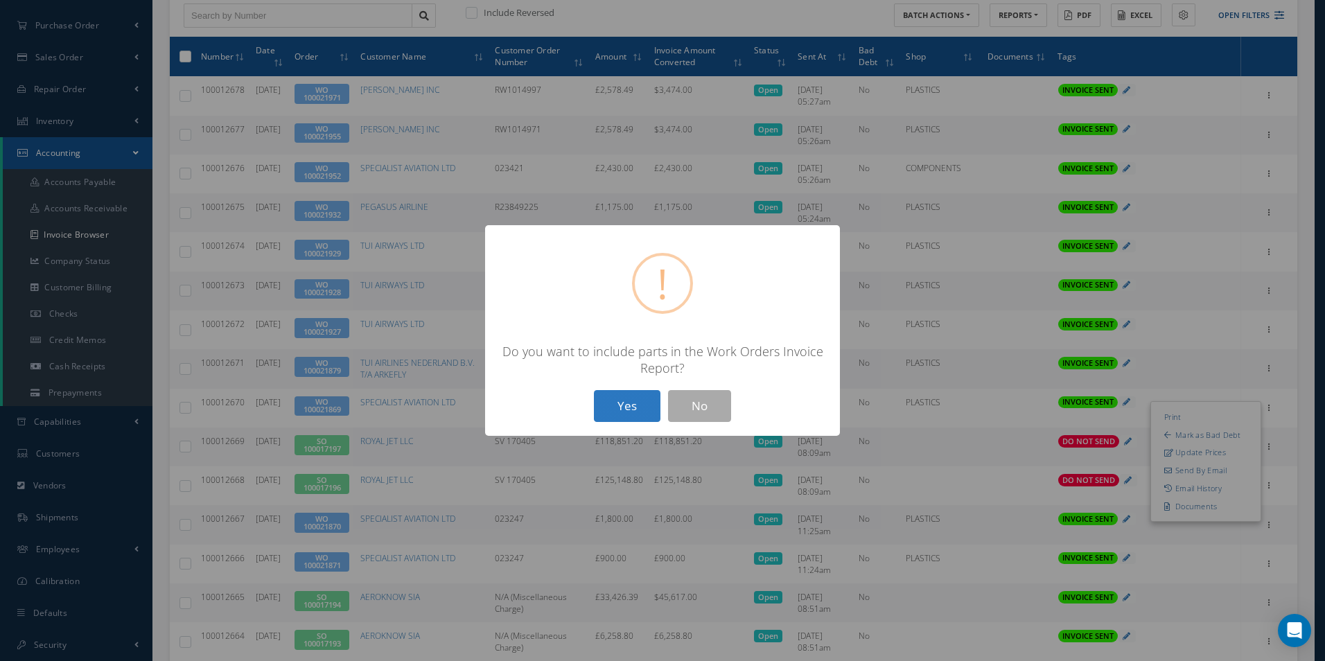
click at [633, 402] on button "Yes" at bounding box center [627, 406] width 67 height 33
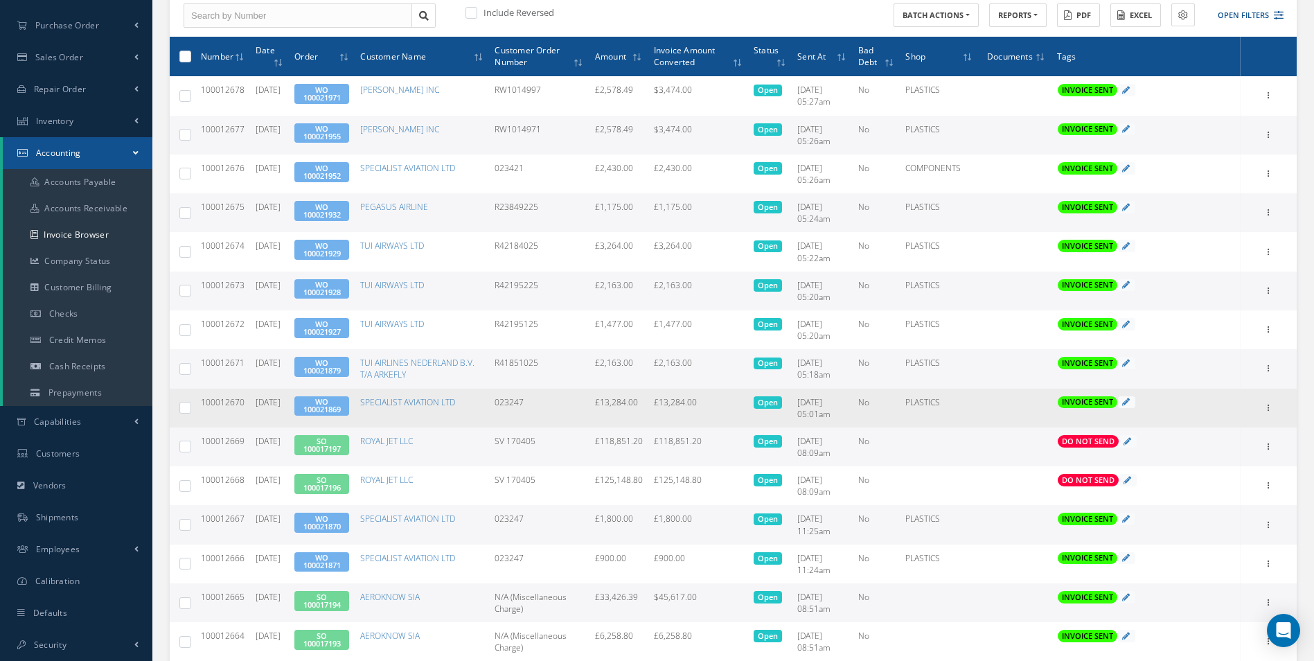
click at [341, 405] on link "WO 100021869" at bounding box center [321, 405] width 37 height 18
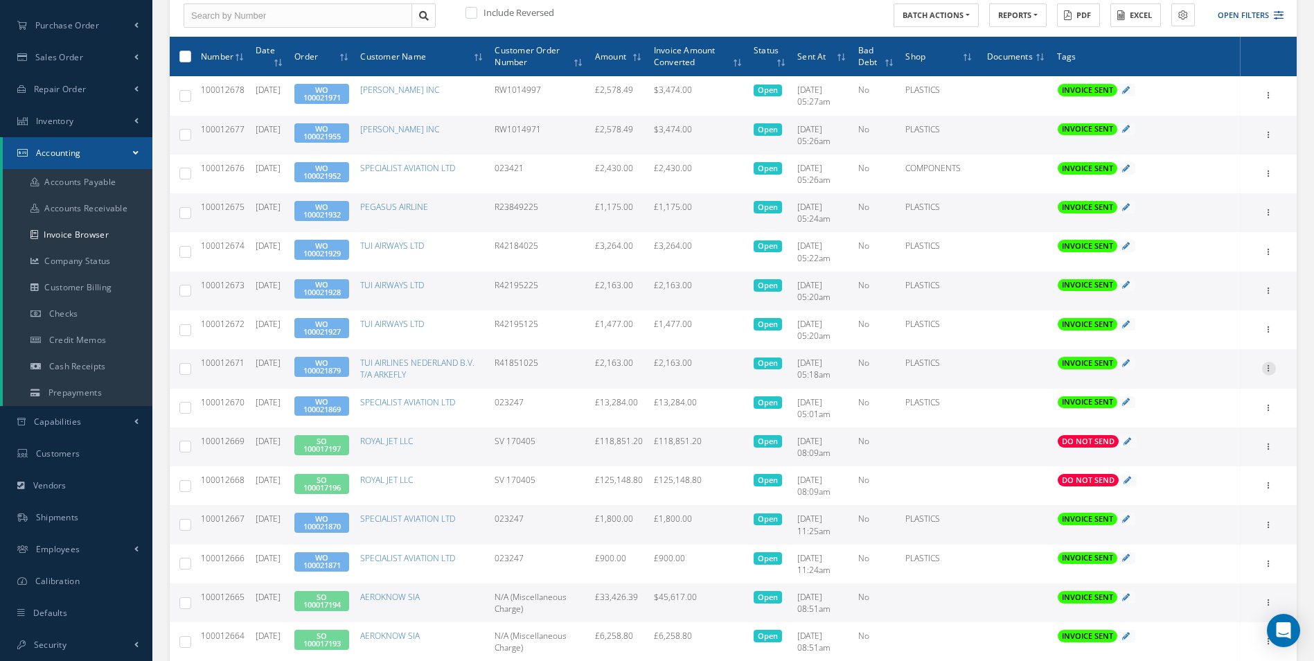
click at [1270, 369] on icon at bounding box center [1269, 367] width 14 height 11
click at [1224, 380] on link "Print" at bounding box center [1205, 378] width 109 height 18
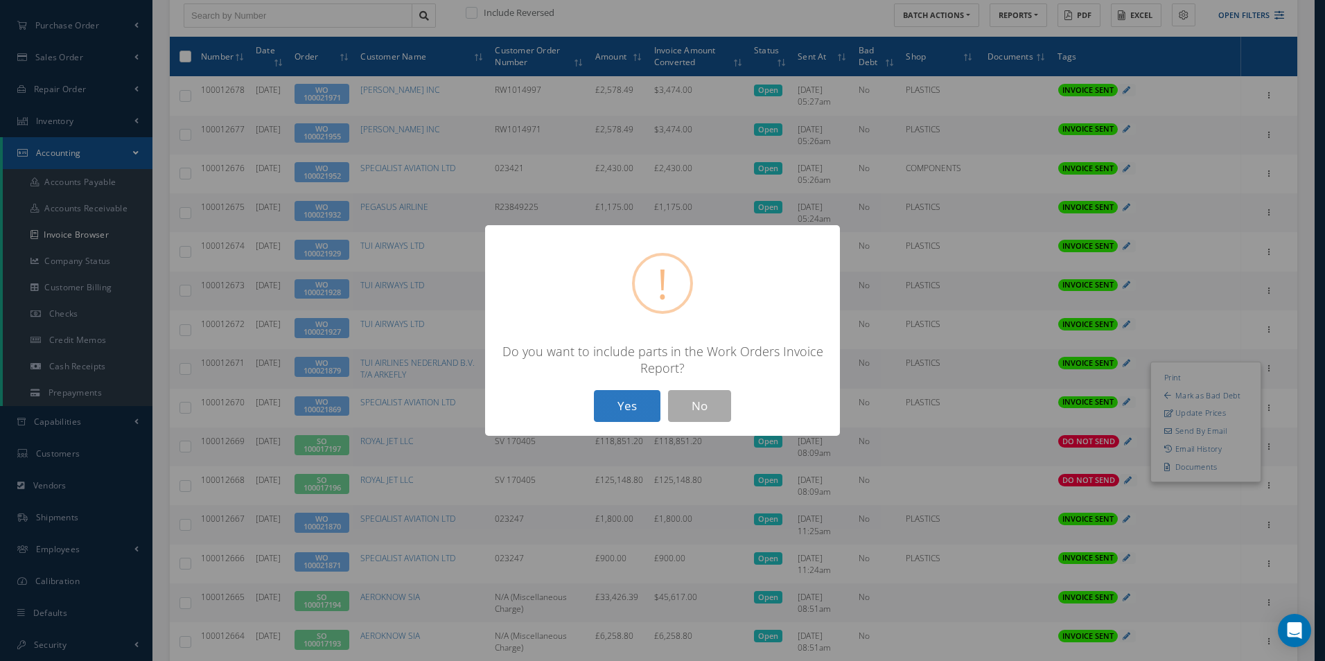
click at [628, 414] on button "Yes" at bounding box center [627, 406] width 67 height 33
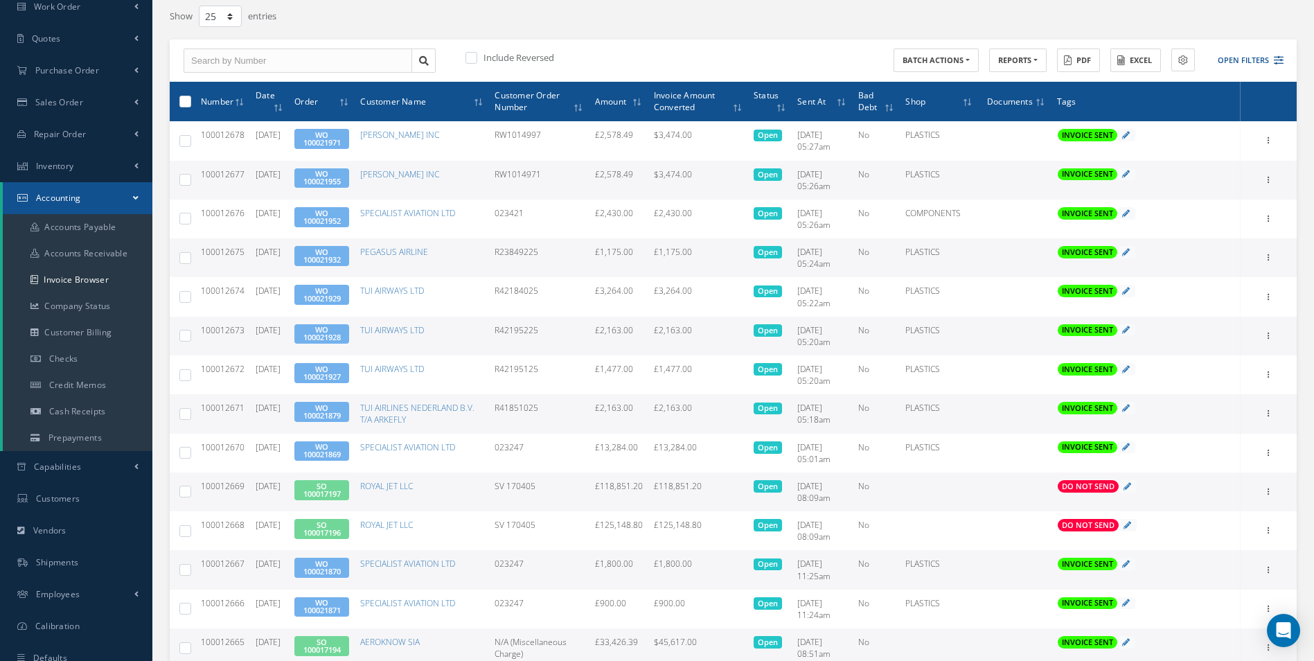
scroll to position [91, 0]
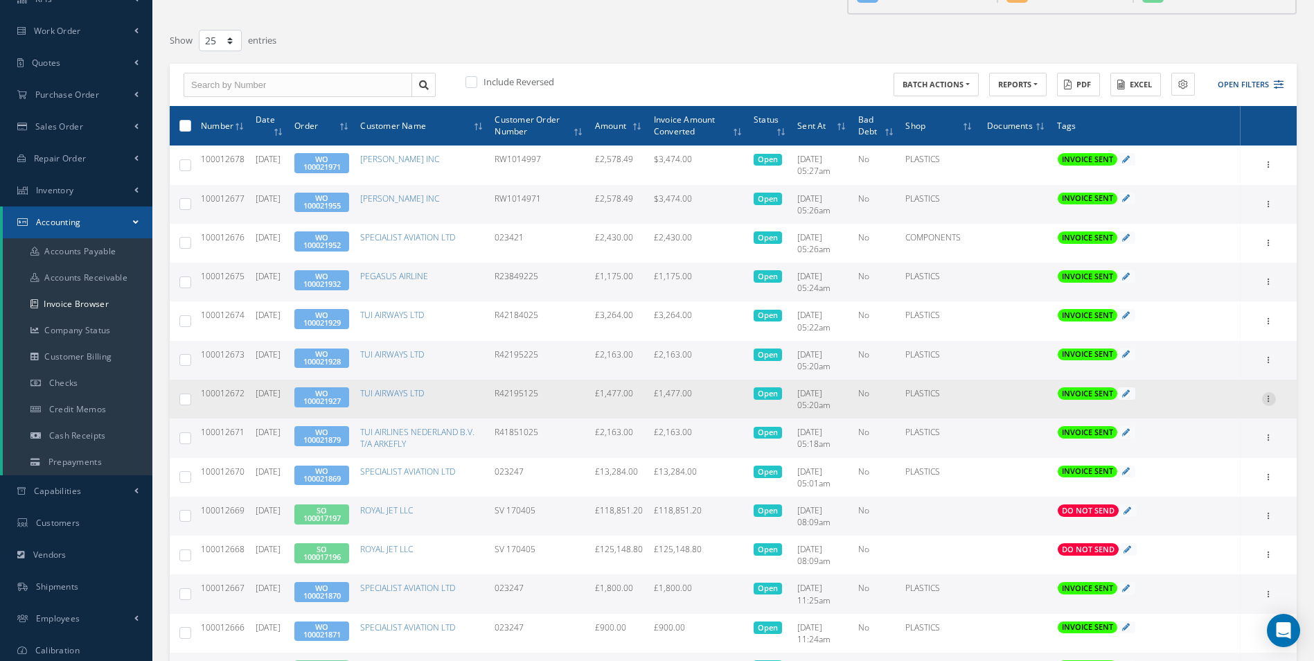
click at [1273, 400] on icon at bounding box center [1269, 397] width 14 height 11
click at [1221, 408] on link "Print" at bounding box center [1205, 408] width 109 height 18
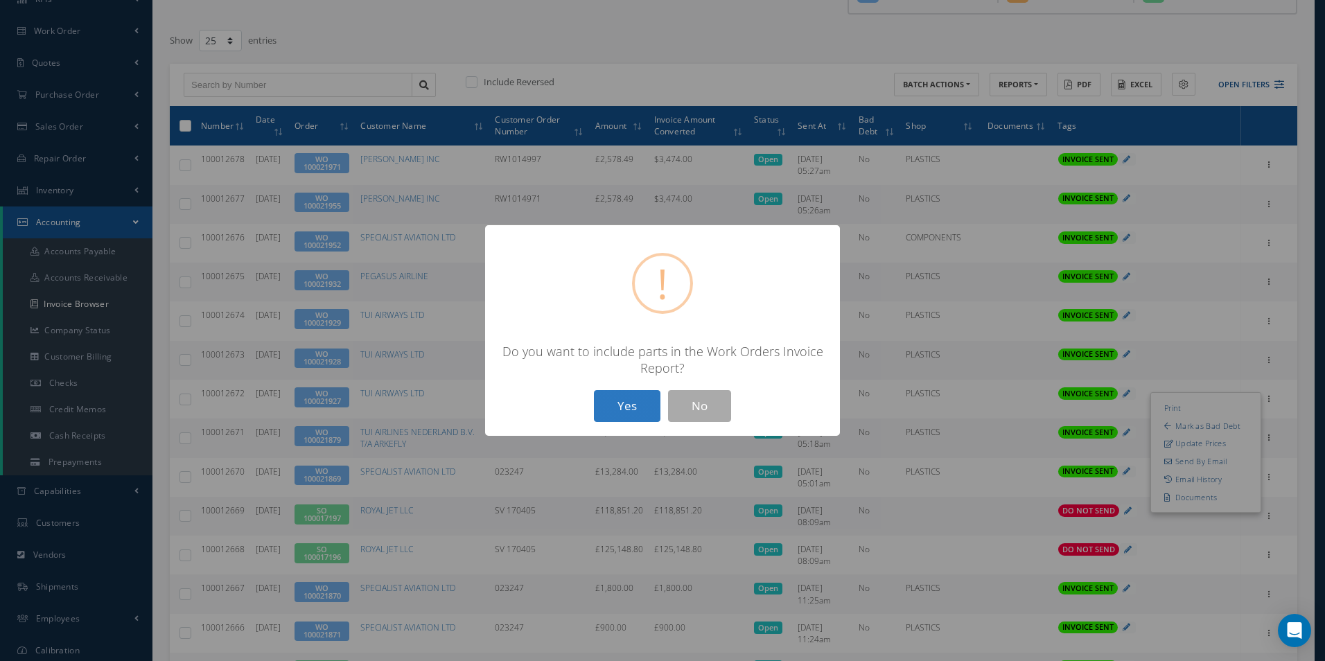
click at [616, 400] on button "Yes" at bounding box center [627, 406] width 67 height 33
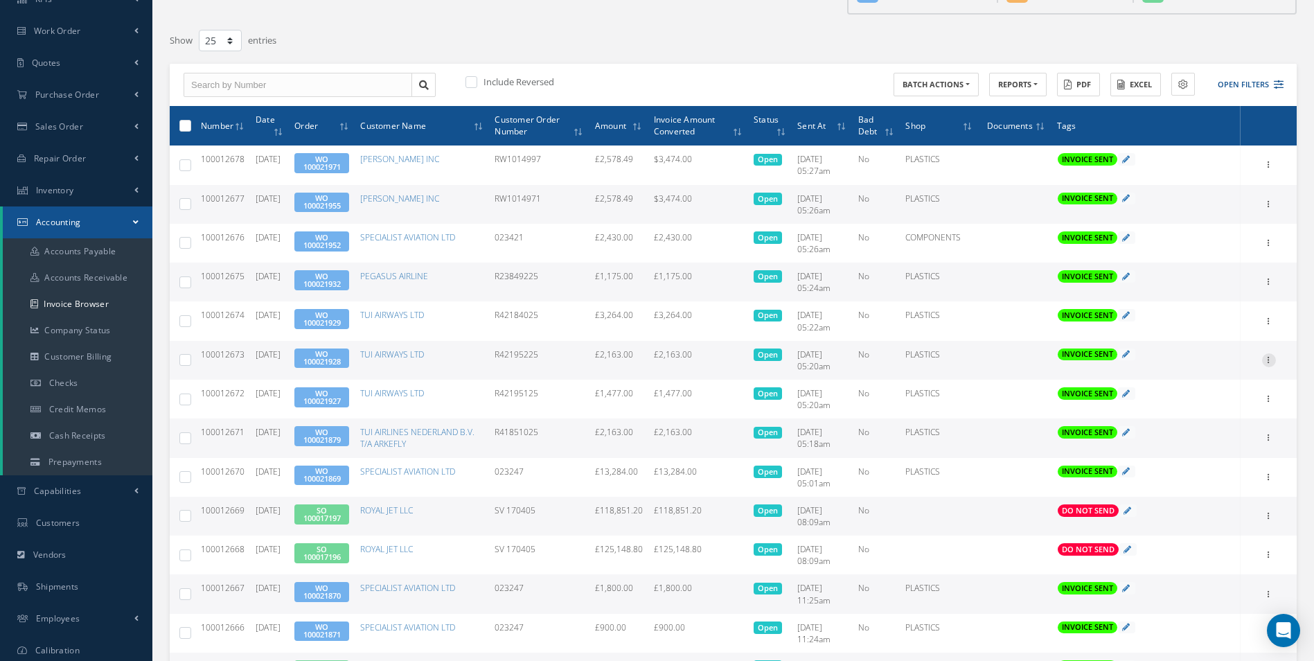
click at [1262, 362] on icon at bounding box center [1269, 358] width 14 height 11
click at [1210, 370] on link "Print" at bounding box center [1205, 369] width 109 height 18
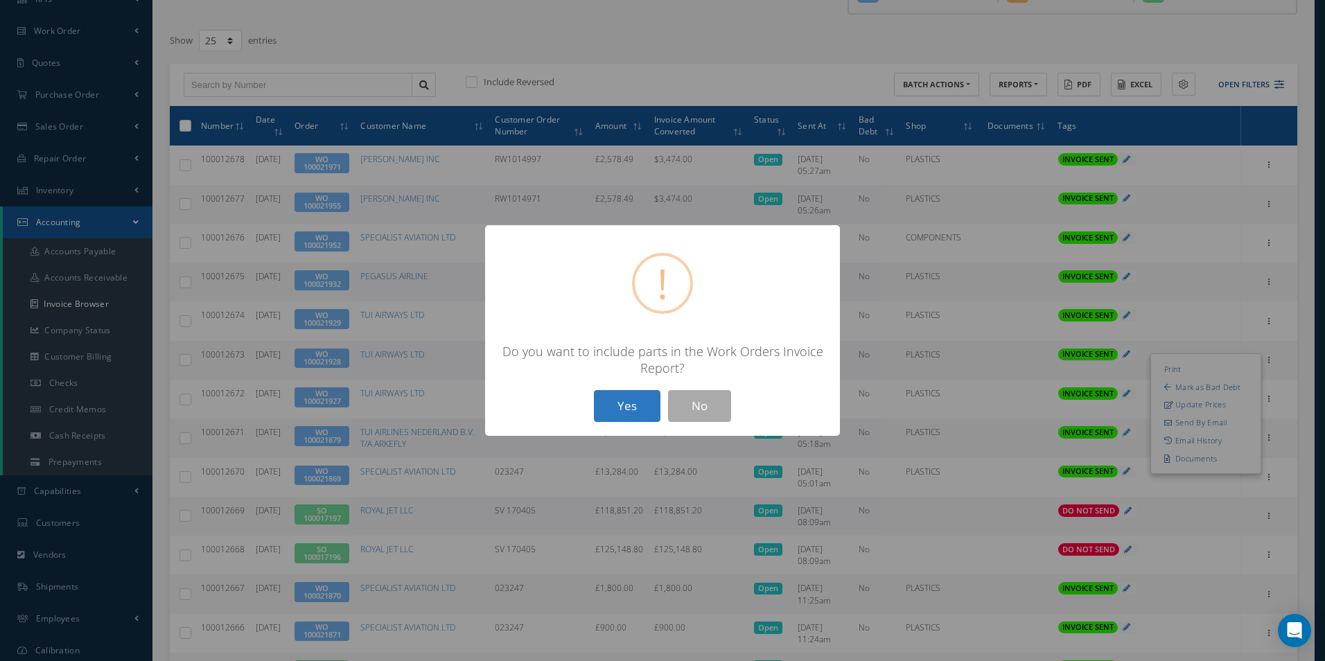
click at [628, 407] on button "Yes" at bounding box center [627, 406] width 67 height 33
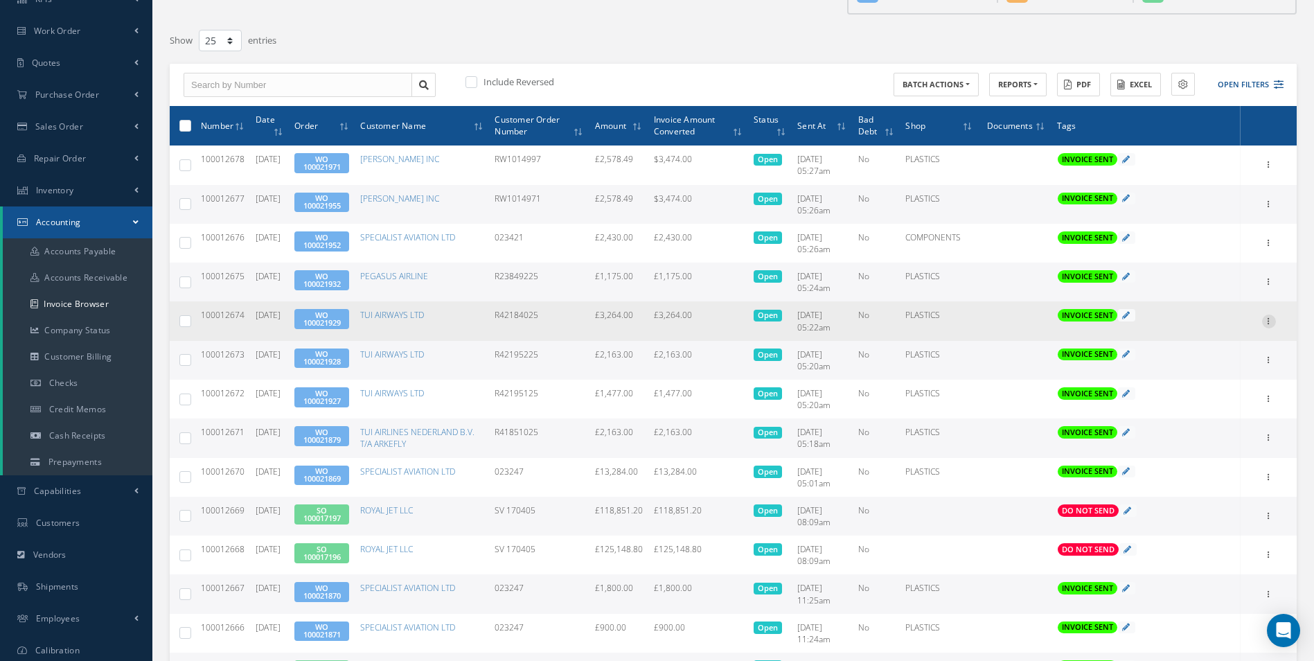
click at [1266, 322] on icon at bounding box center [1269, 320] width 14 height 11
click at [1210, 329] on link "Print" at bounding box center [1205, 330] width 109 height 18
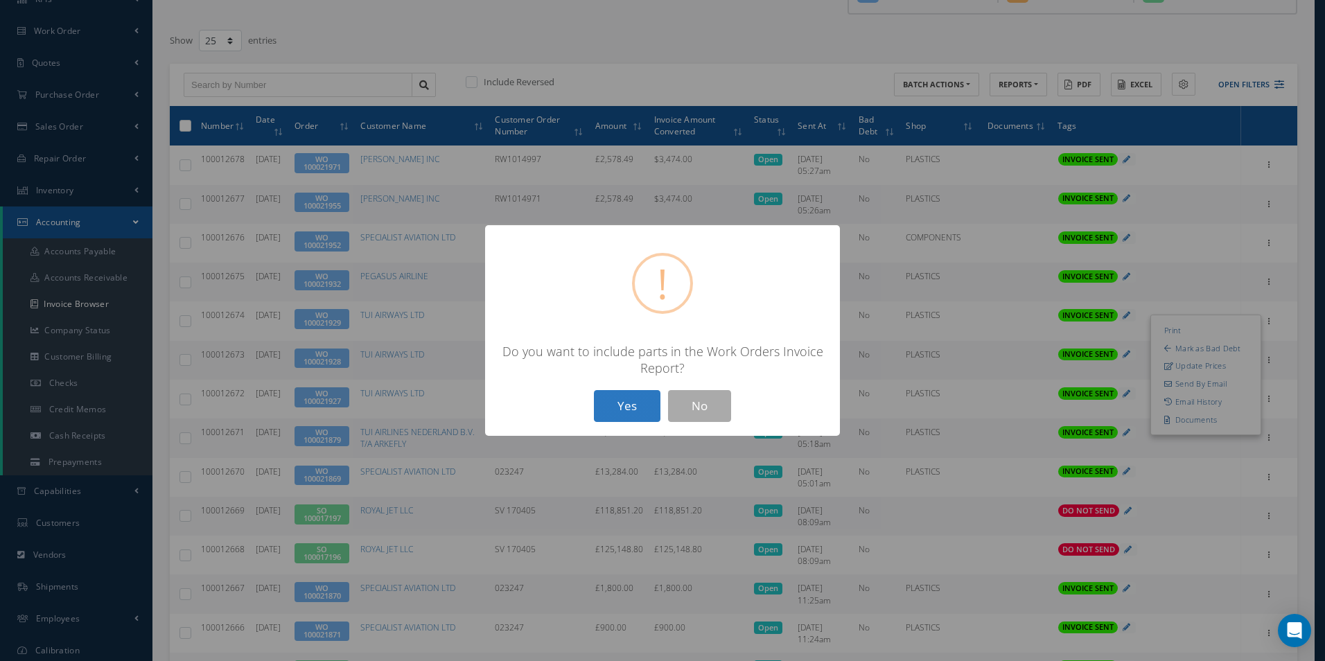
click at [644, 406] on button "Yes" at bounding box center [627, 406] width 67 height 33
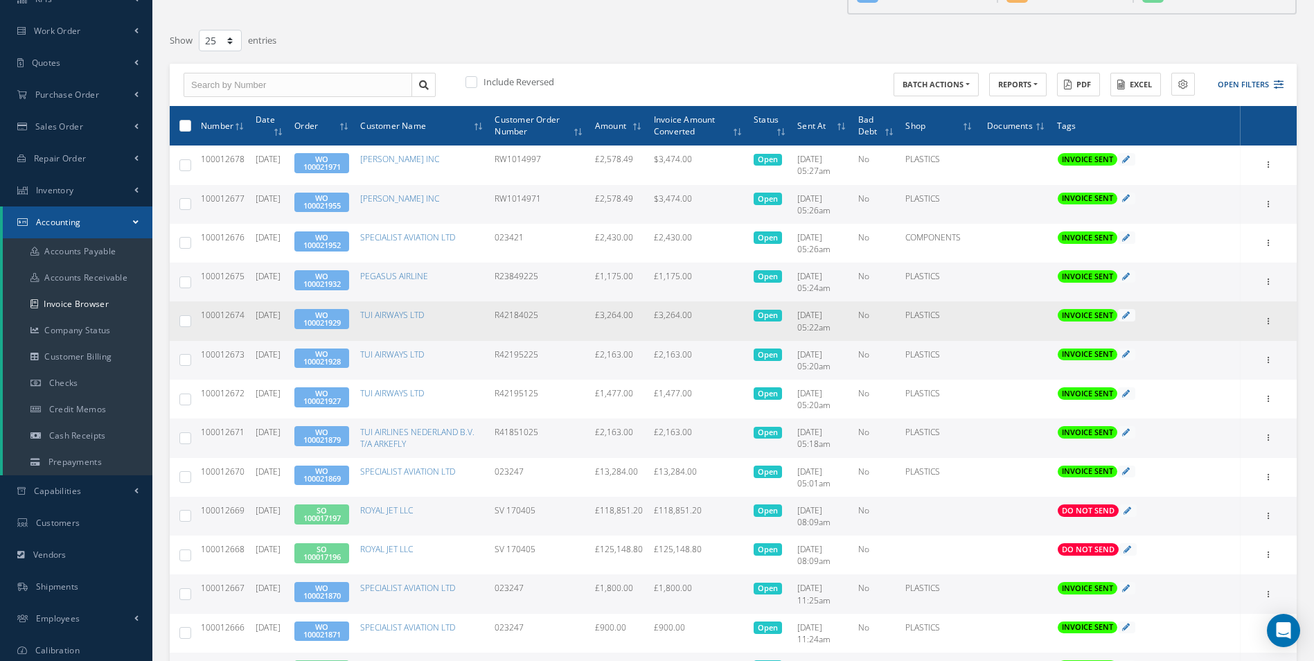
click at [324, 317] on link "WO 100021929" at bounding box center [321, 319] width 37 height 18
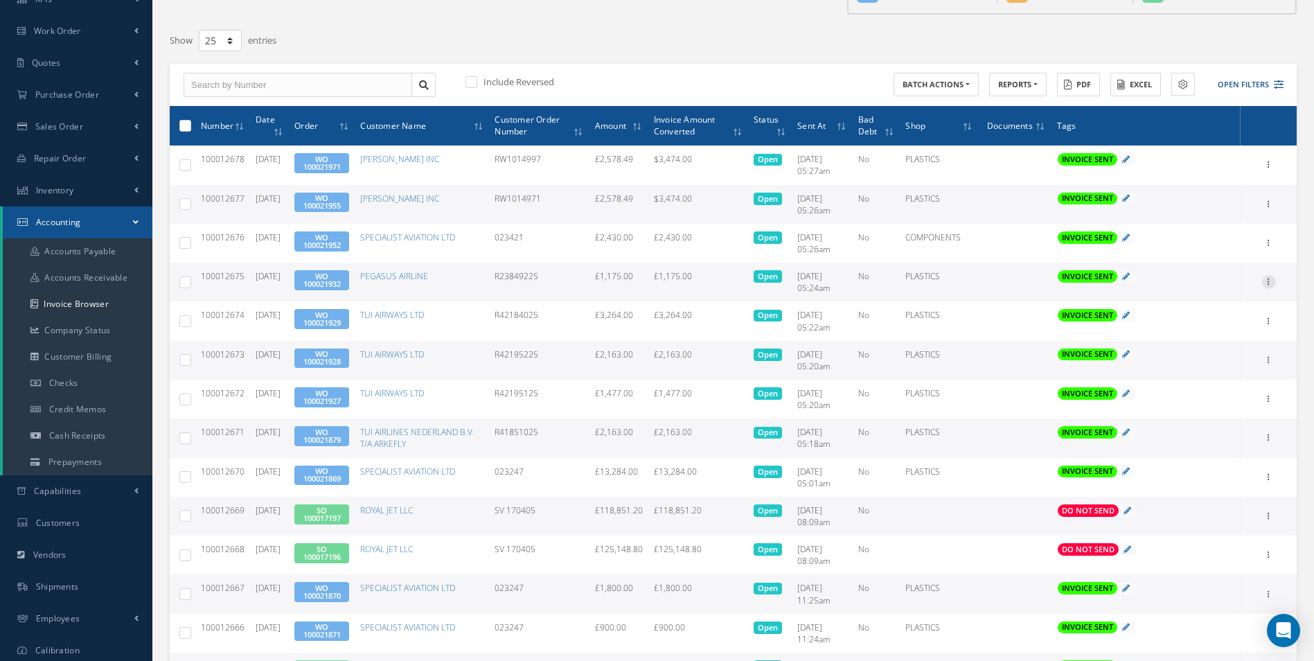
click at [1273, 280] on icon at bounding box center [1269, 280] width 14 height 11
click at [1211, 292] on link "Print" at bounding box center [1205, 291] width 109 height 18
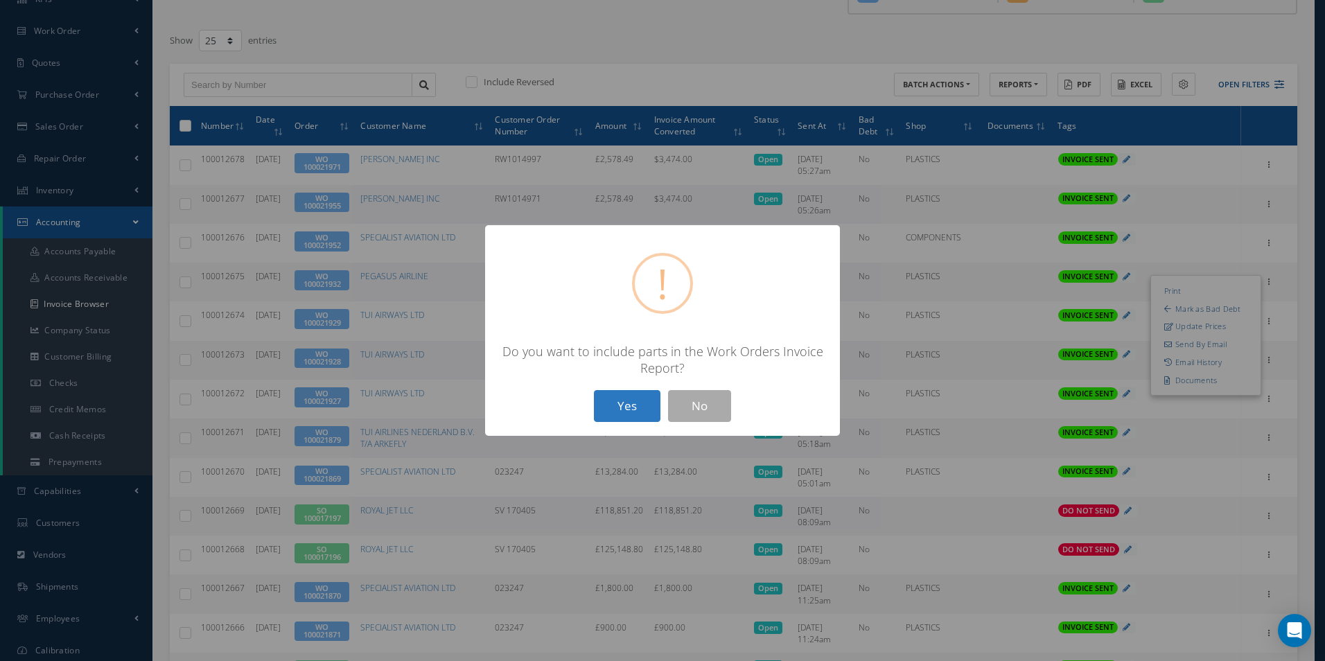
click at [599, 409] on button "Yes" at bounding box center [627, 406] width 67 height 33
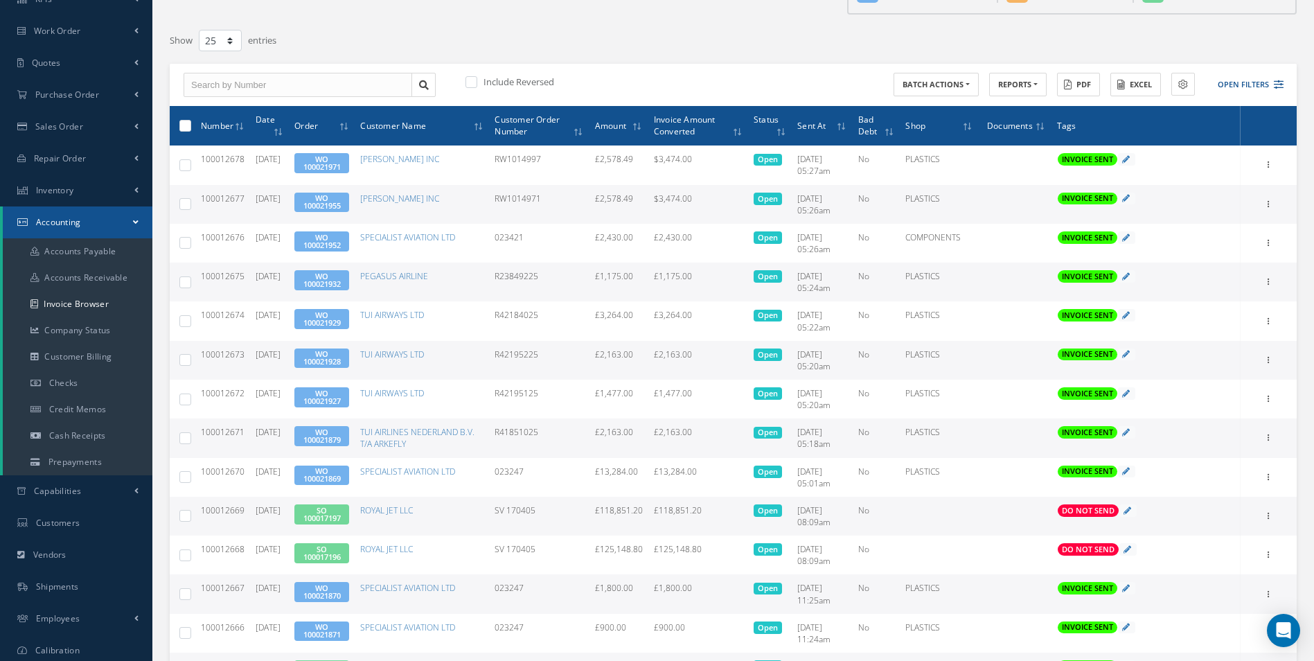
click at [339, 279] on link "WO 100021932" at bounding box center [321, 280] width 37 height 18
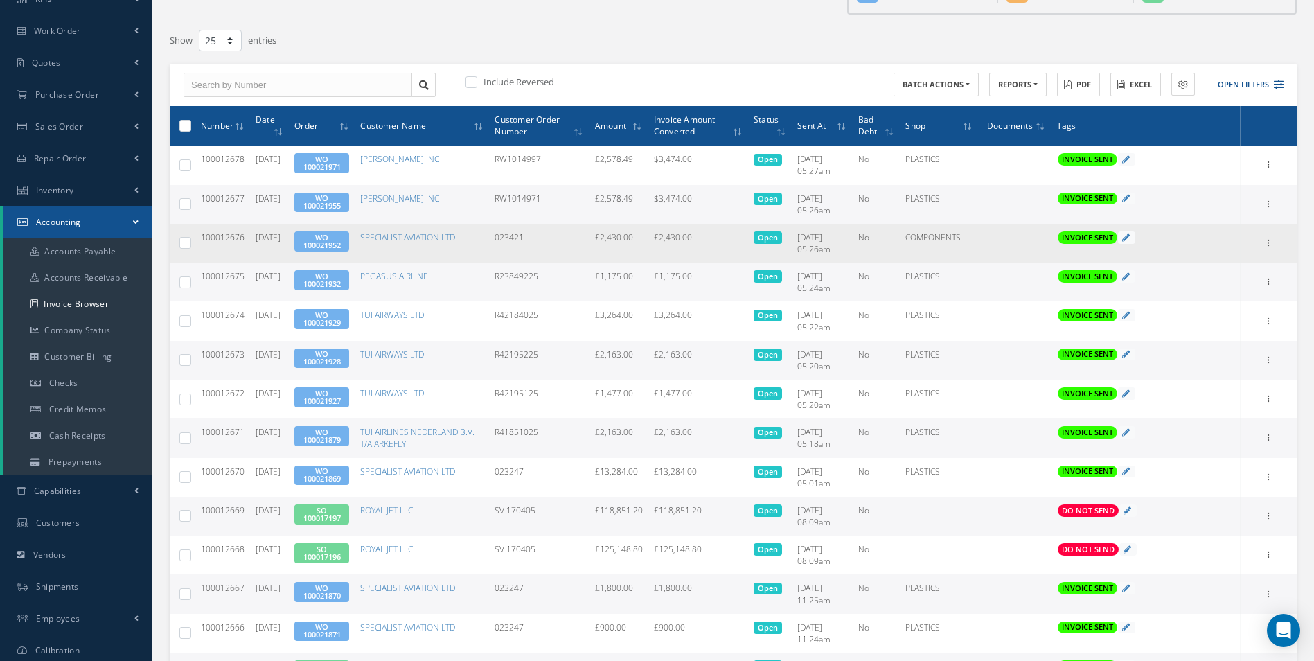
scroll to position [21, 0]
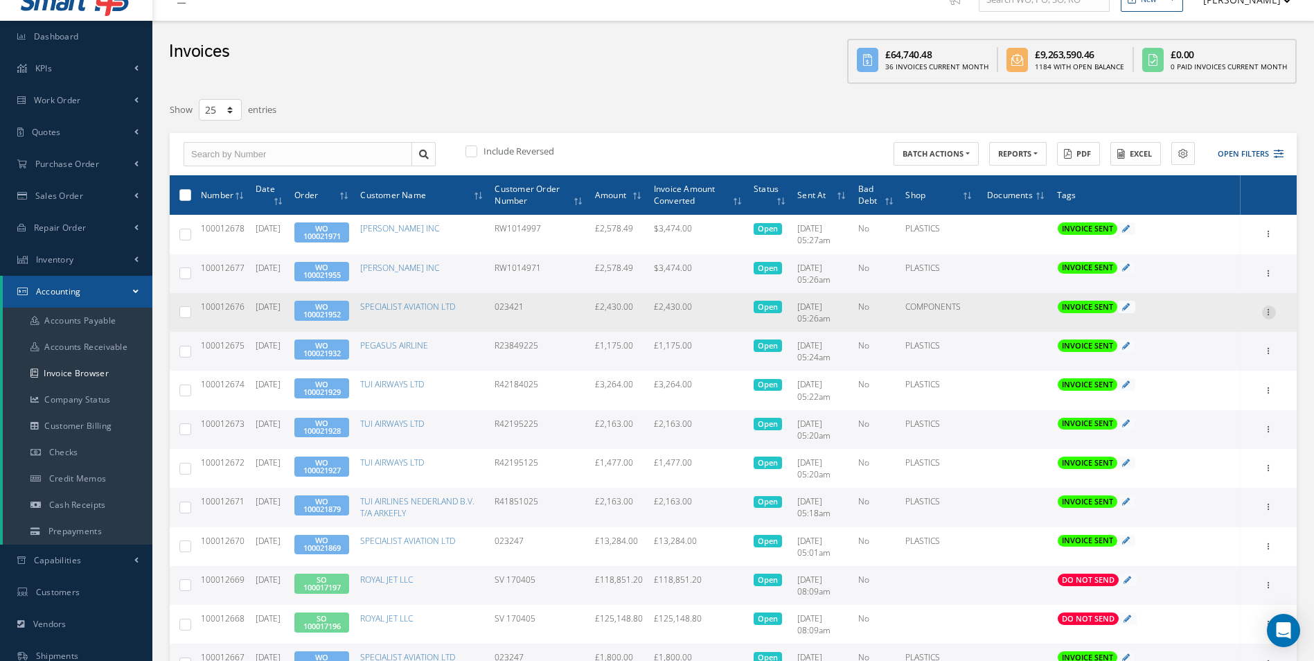
click at [1263, 313] on icon at bounding box center [1269, 311] width 14 height 11
click at [1206, 324] on link "Print" at bounding box center [1205, 321] width 109 height 18
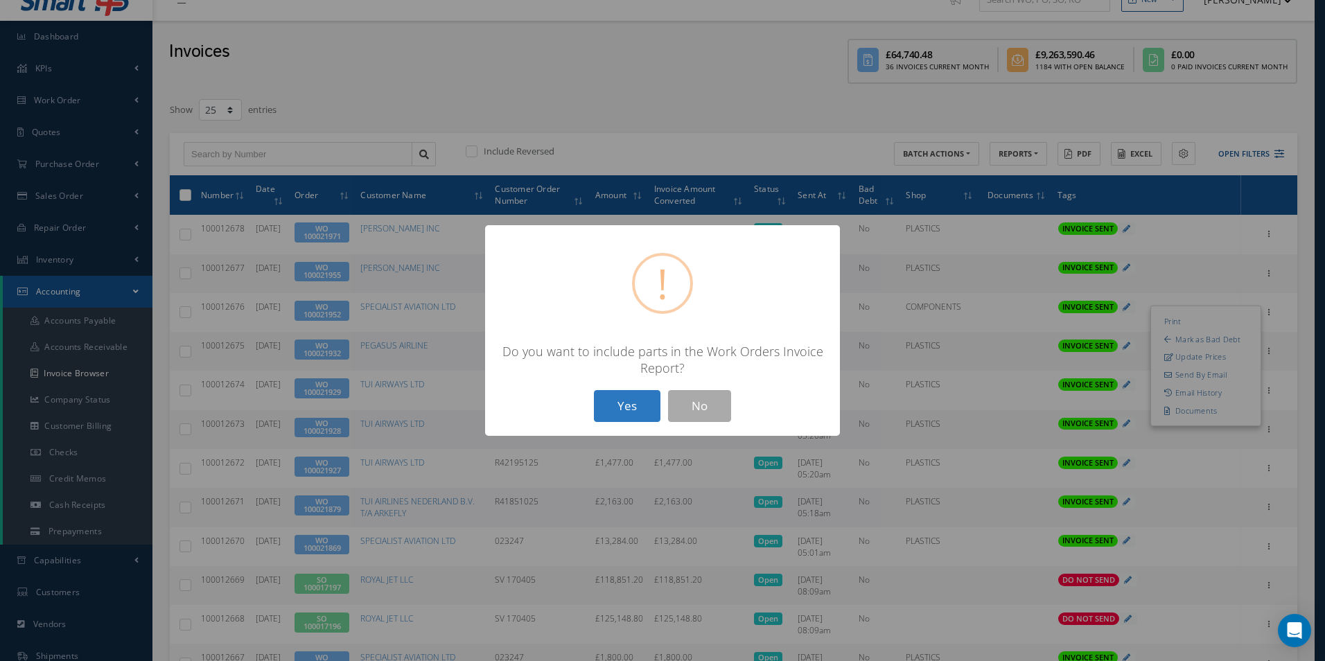
click at [636, 405] on button "Yes" at bounding box center [627, 406] width 67 height 33
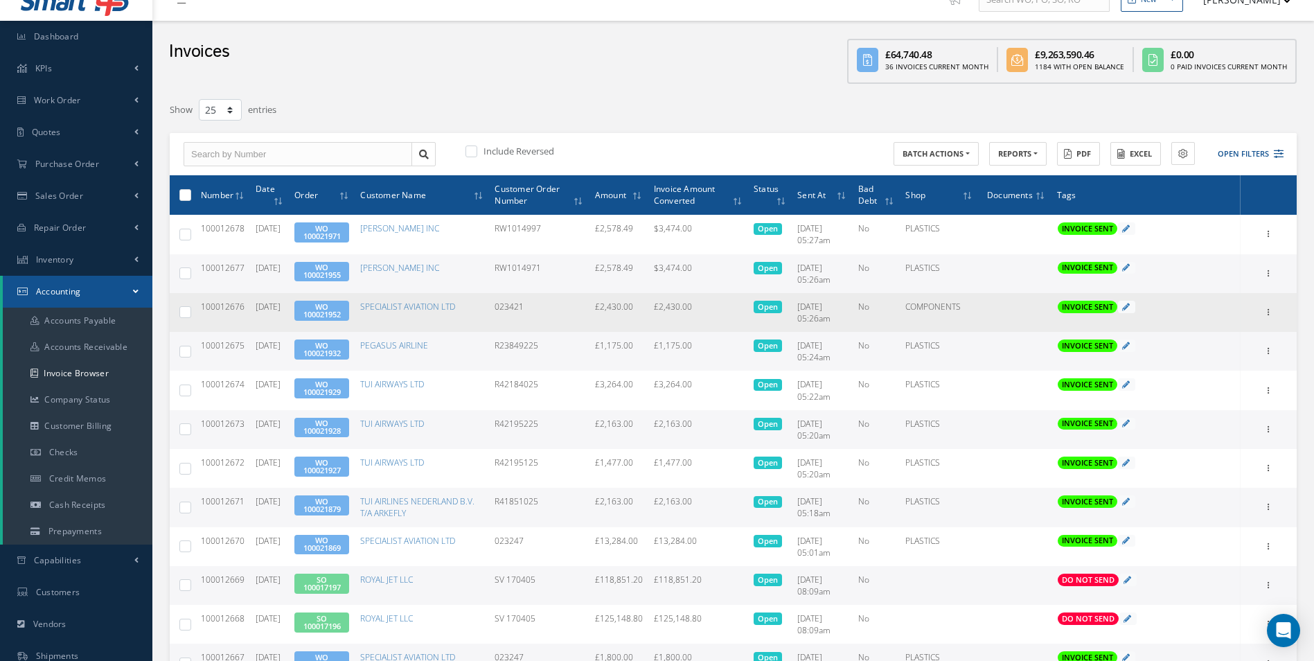
click at [341, 313] on link "WO 100021952" at bounding box center [321, 310] width 37 height 18
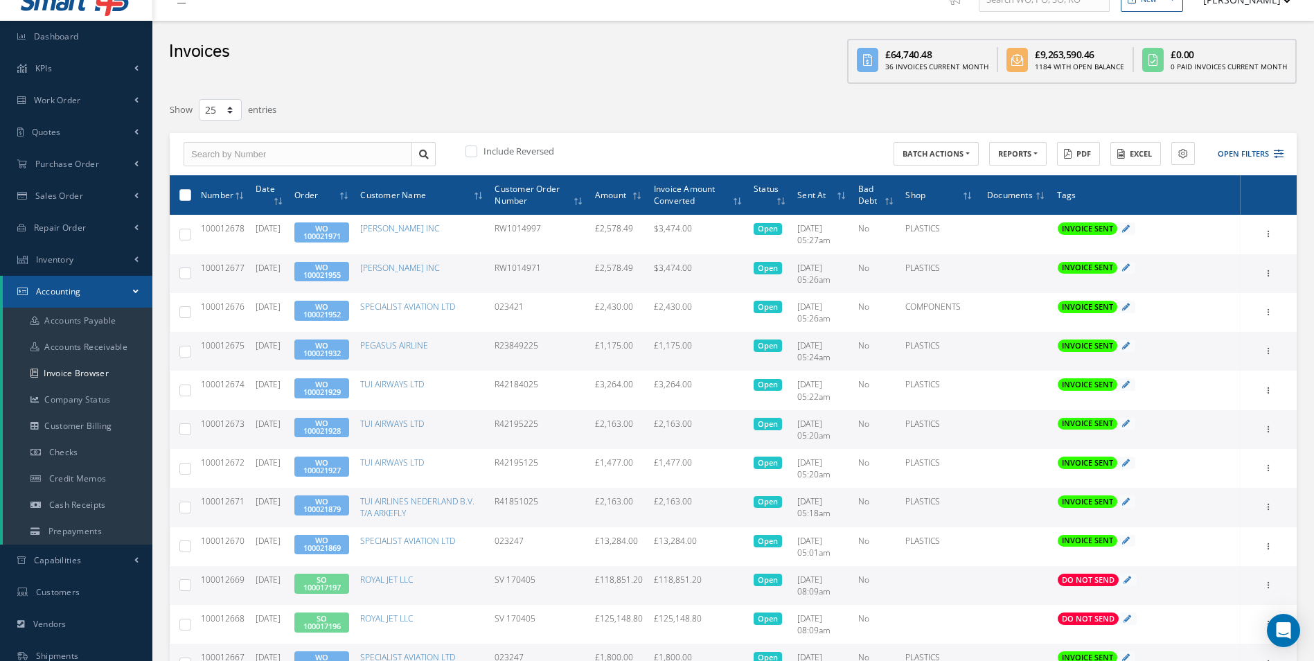
drag, startPoint x: 245, startPoint y: 269, endPoint x: 202, endPoint y: 274, distance: 43.3
click at [202, 274] on td "100012677" at bounding box center [222, 273] width 55 height 39
copy span "100012677"
drag, startPoint x: 551, startPoint y: 267, endPoint x: 485, endPoint y: 269, distance: 66.5
click at [485, 269] on tr "100012677 10/09/2025 WO 100021955 BARFIELD INC RW1014971 £2,578.49 $3,474.00 Op…" at bounding box center [733, 273] width 1127 height 39
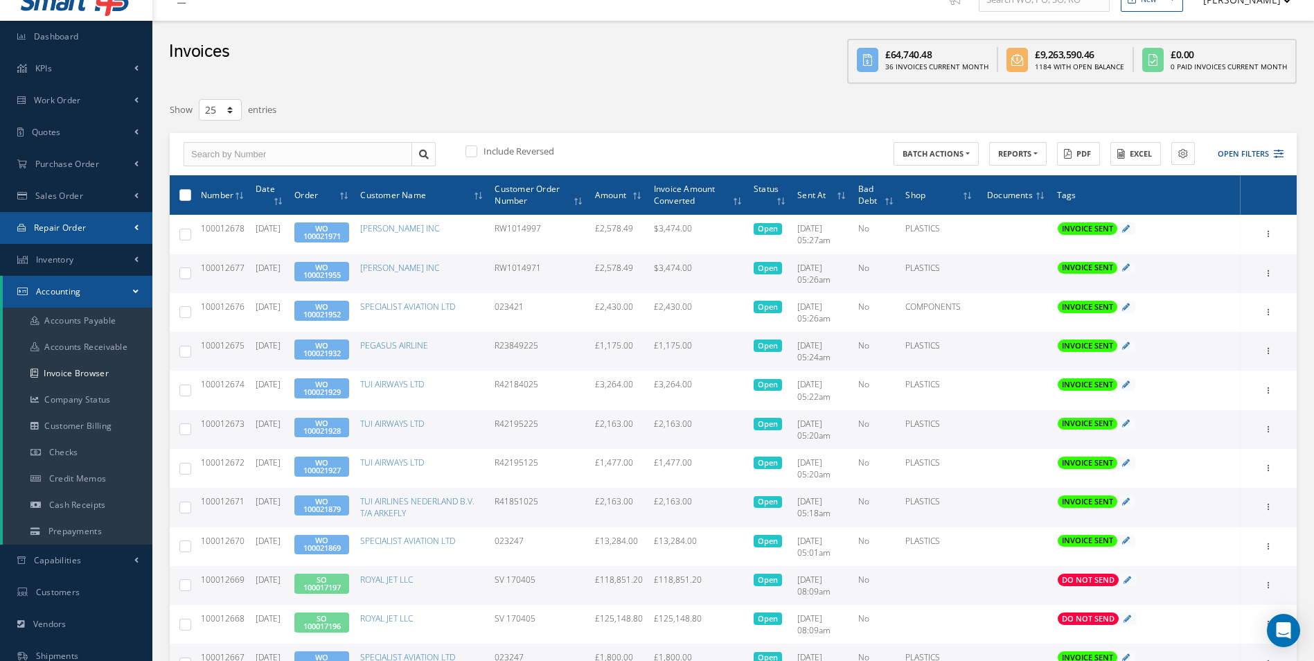
copy tr "RW1014971"
click at [564, 267] on td "RW1014971" at bounding box center [539, 273] width 100 height 39
drag, startPoint x: 557, startPoint y: 268, endPoint x: 497, endPoint y: 274, distance: 60.6
click at [497, 274] on td "RW1014971" at bounding box center [539, 273] width 100 height 39
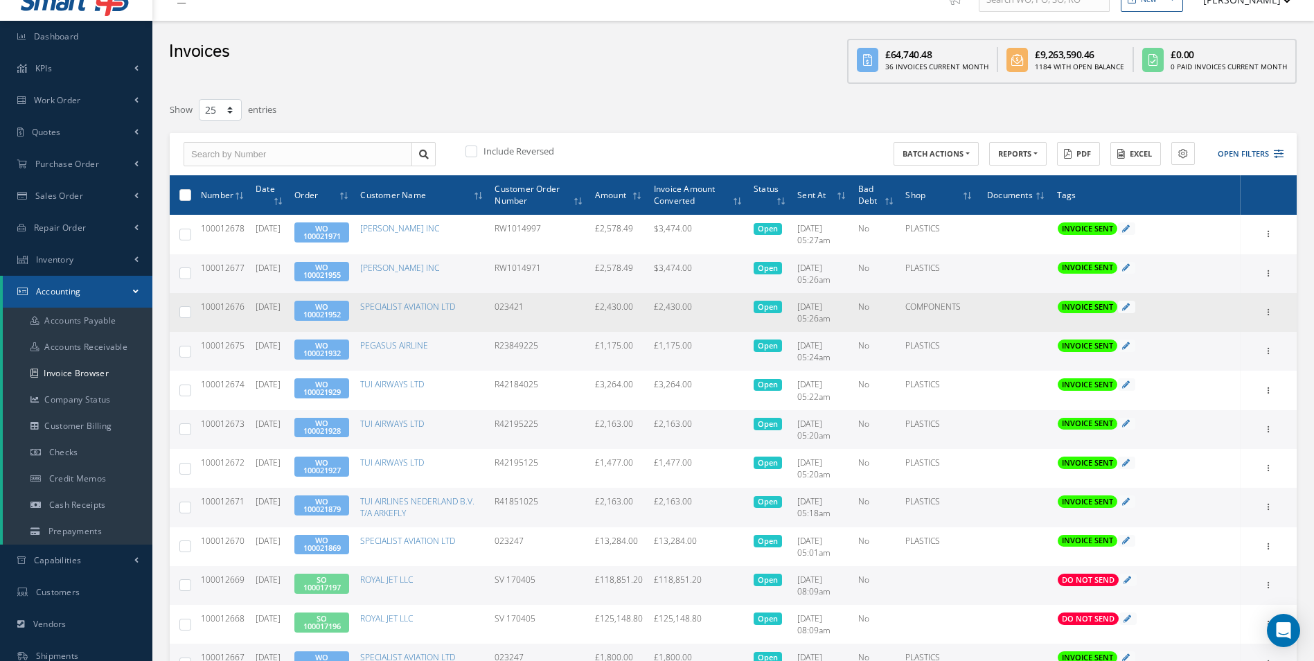
copy td "RW1014971"
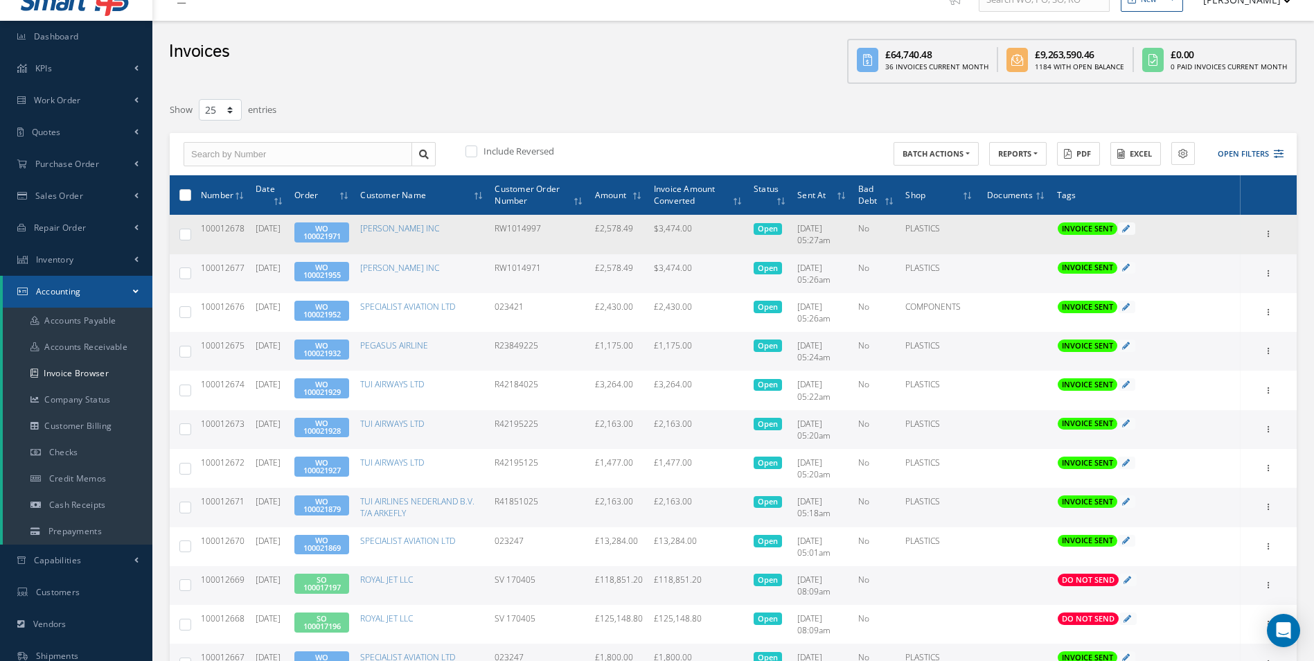
drag, startPoint x: 547, startPoint y: 229, endPoint x: 400, endPoint y: 235, distance: 147.0
click at [493, 229] on tr "100012678 10/09/2025 WO 100021971 BARFIELD INC RW1014997 £2,578.49 $3,474.00 Op…" at bounding box center [733, 234] width 1127 height 39
copy tr "RW1014997"
click at [499, 233] on td "RW1014997" at bounding box center [539, 234] width 100 height 39
drag, startPoint x: 527, startPoint y: 234, endPoint x: 495, endPoint y: 236, distance: 31.9
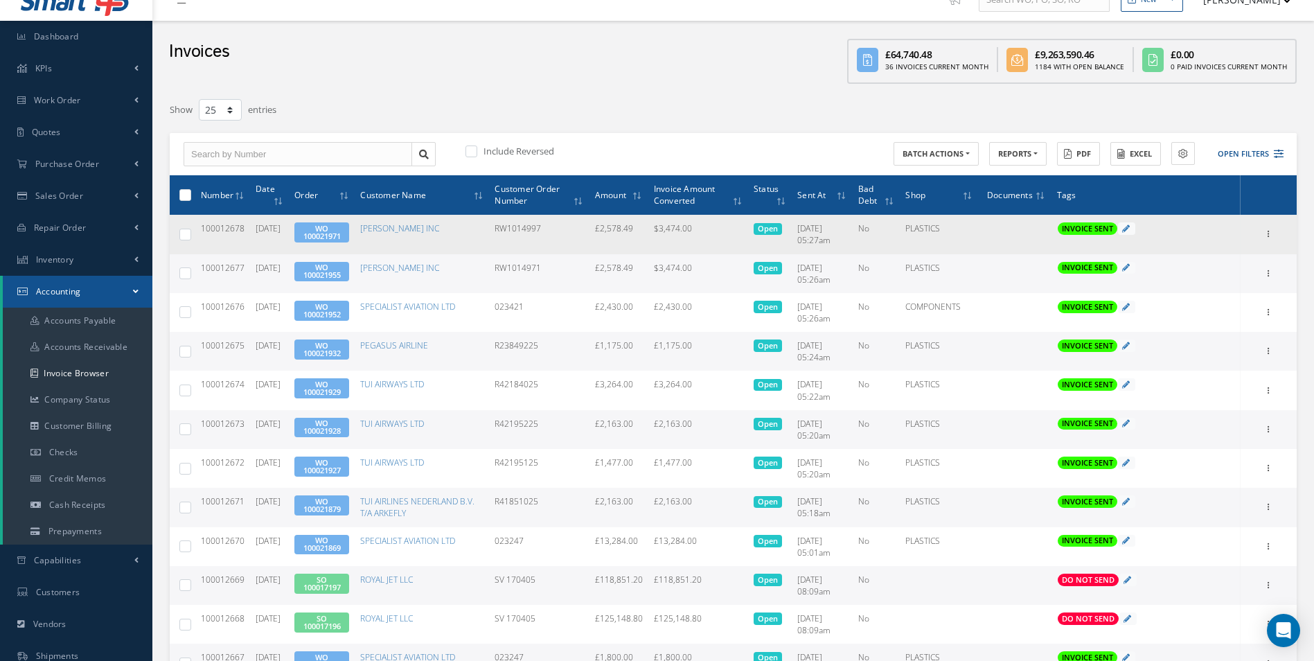
click at [495, 236] on td "RW1014997" at bounding box center [539, 234] width 100 height 39
copy td "RW1014997"
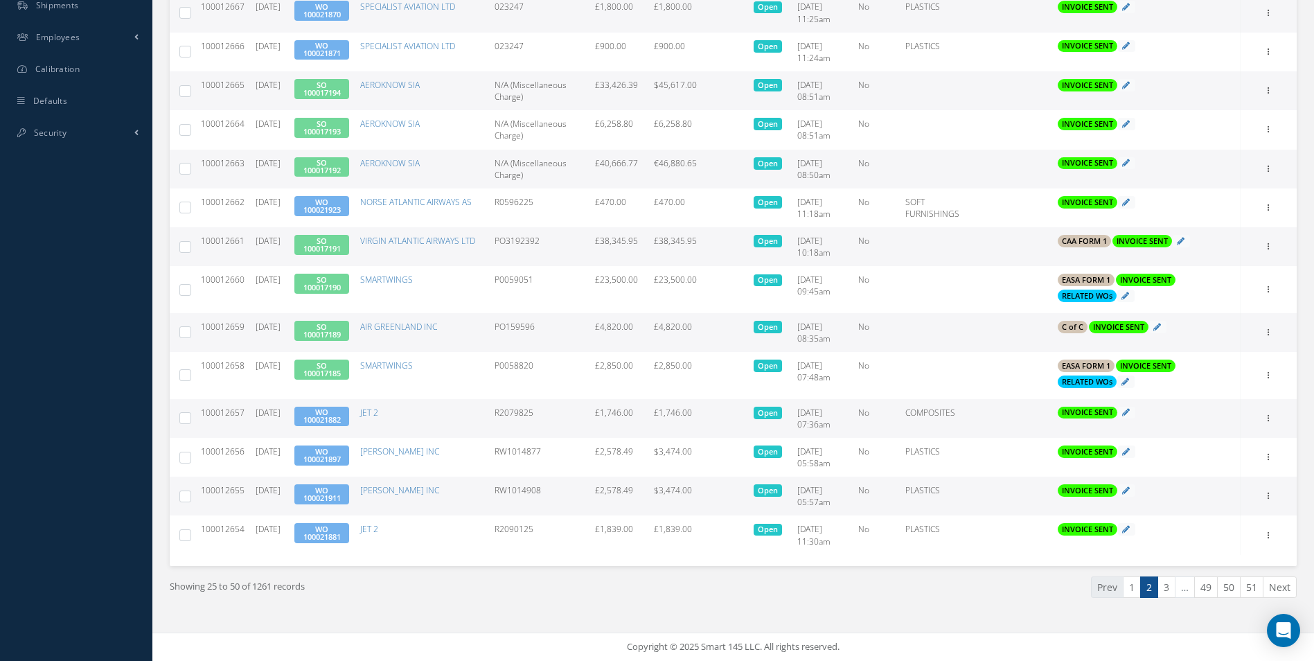
click at [1101, 595] on link "Prev" at bounding box center [1107, 586] width 33 height 21
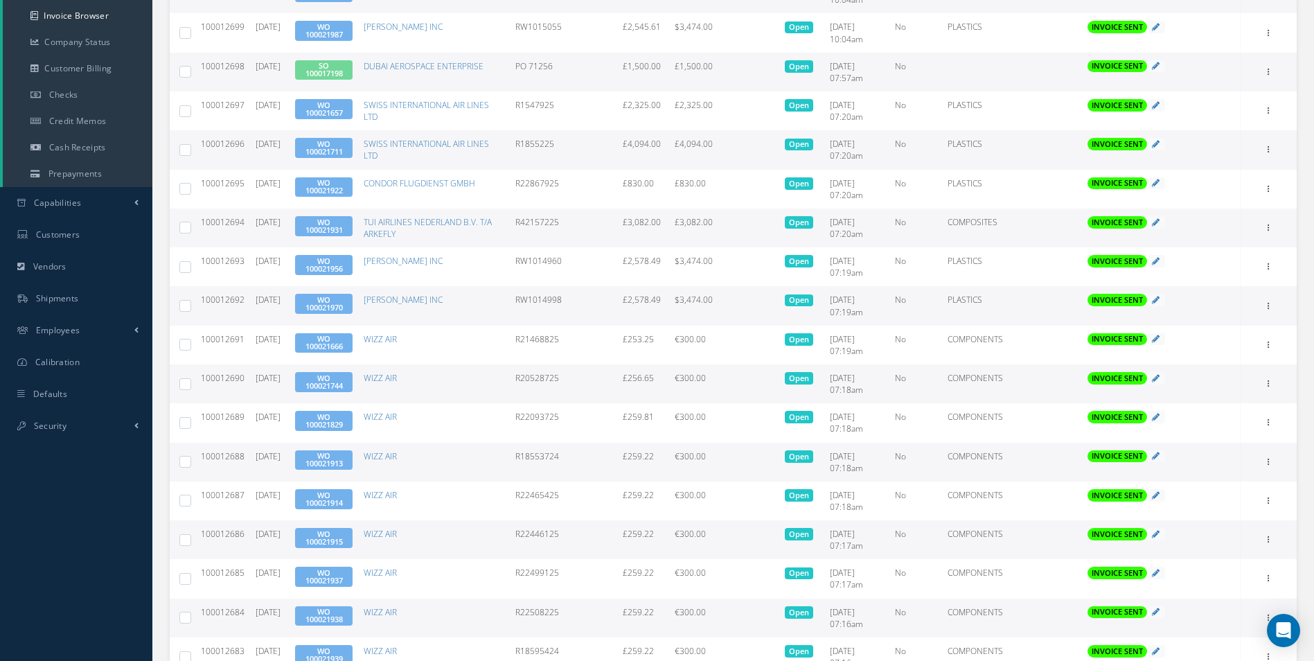
scroll to position [656, 0]
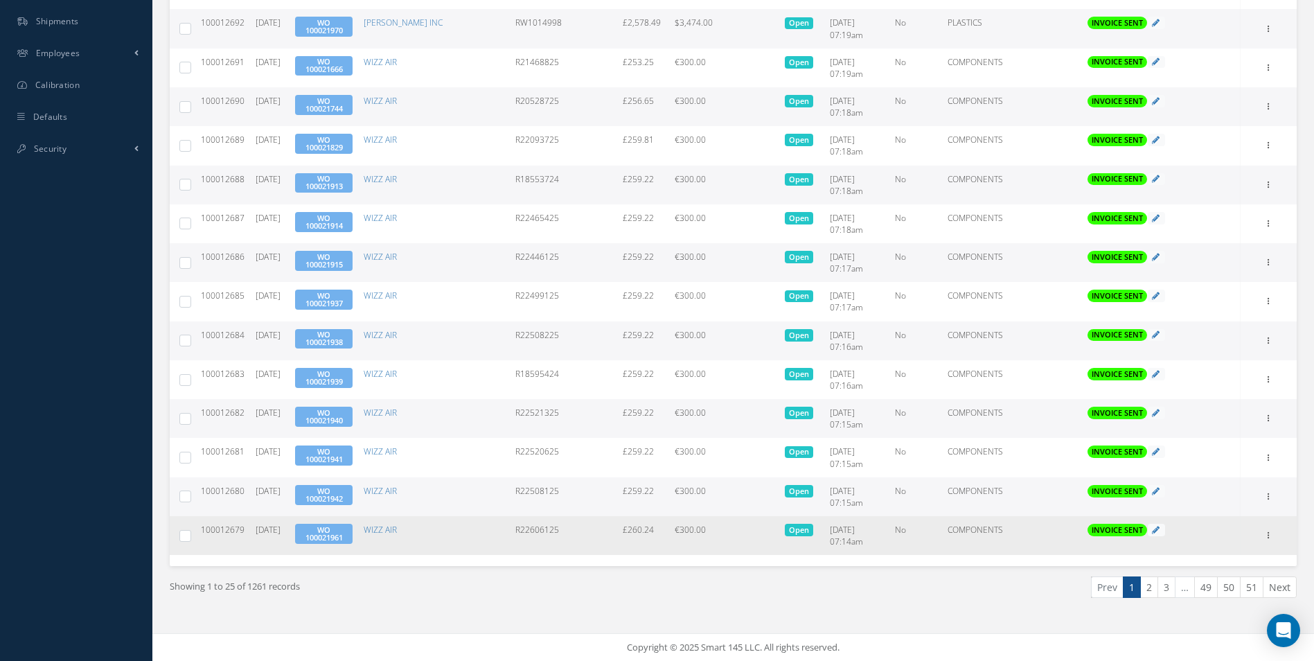
click at [341, 533] on link "WO 100021961" at bounding box center [324, 533] width 37 height 18
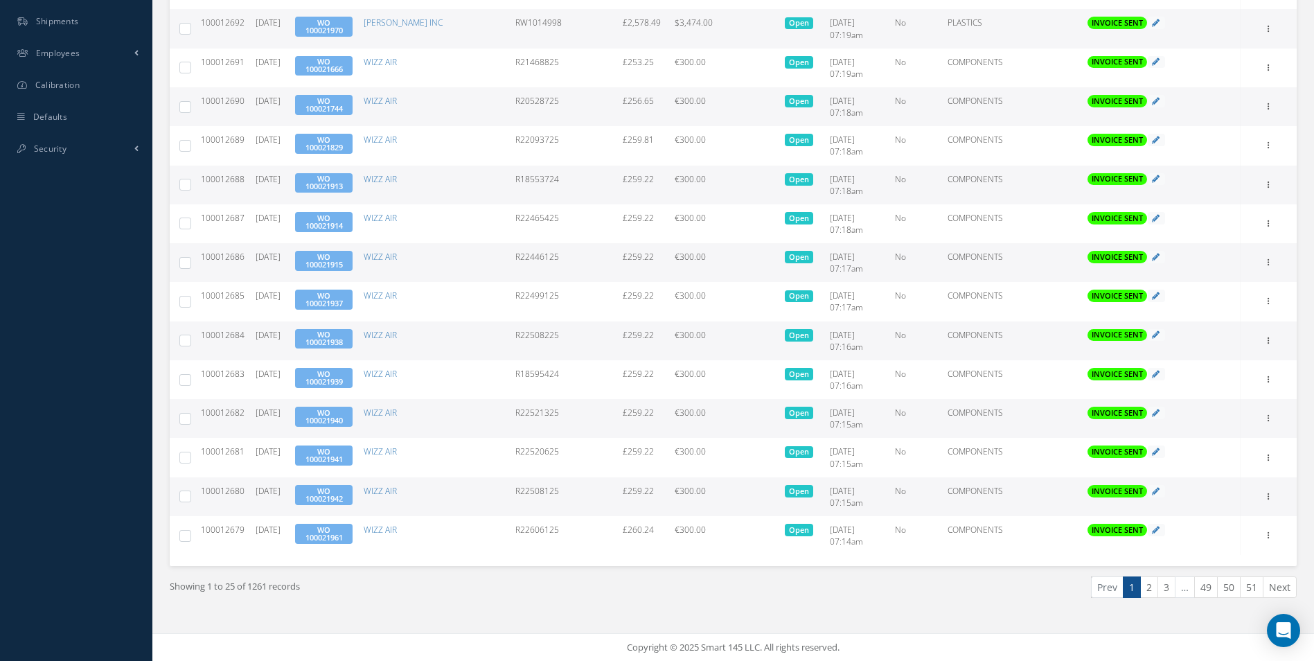
click at [339, 339] on link "WO 100021938" at bounding box center [324, 338] width 37 height 18
click at [343, 495] on link "WO 100021942" at bounding box center [324, 495] width 37 height 18
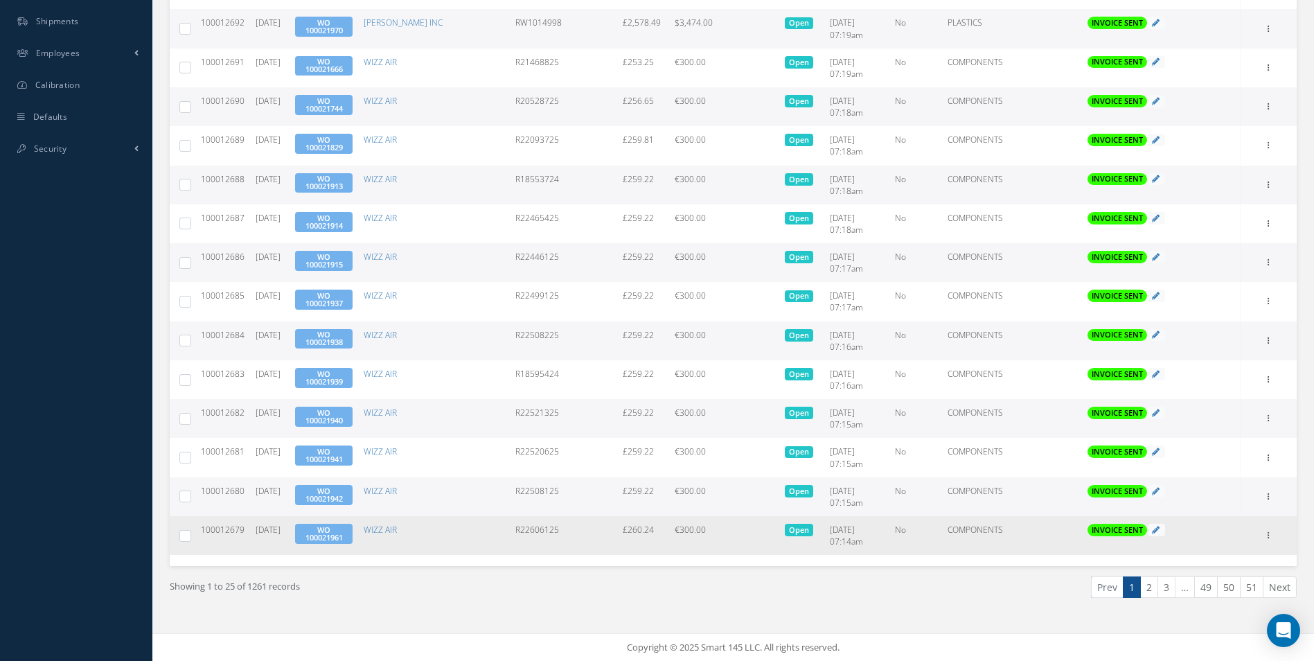
drag, startPoint x: 246, startPoint y: 533, endPoint x: 201, endPoint y: 536, distance: 45.2
click at [201, 536] on td "100012679" at bounding box center [222, 535] width 55 height 39
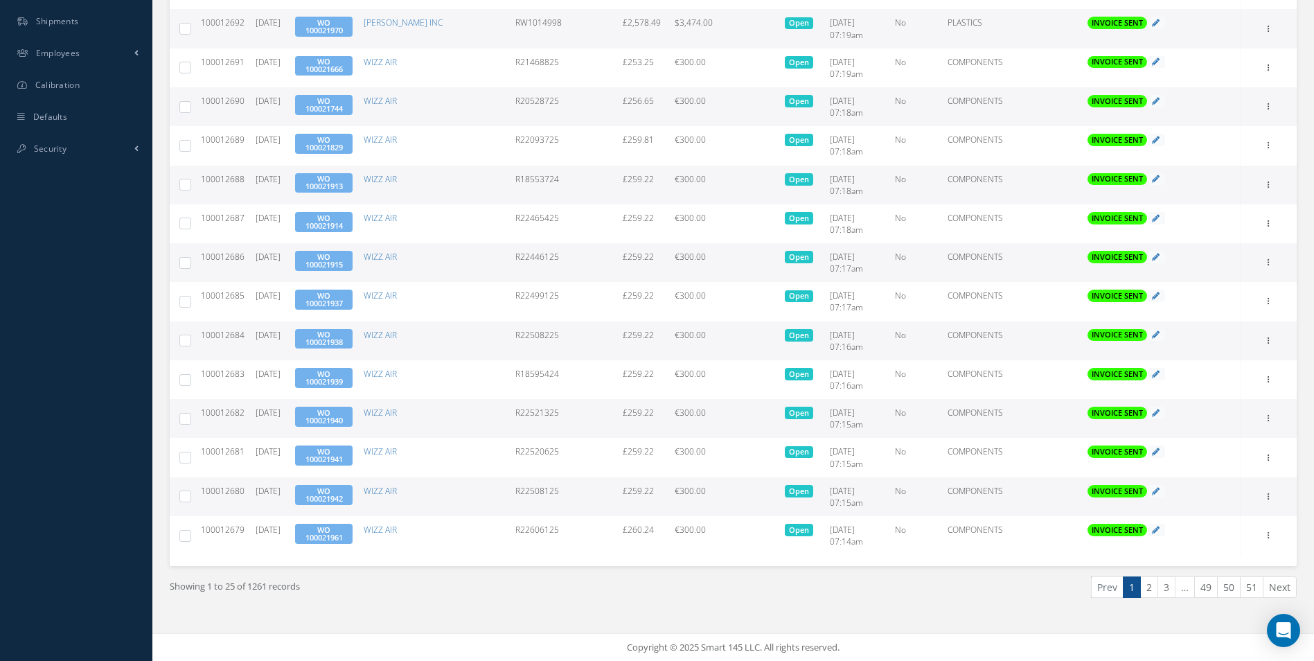
copy span "100012679"
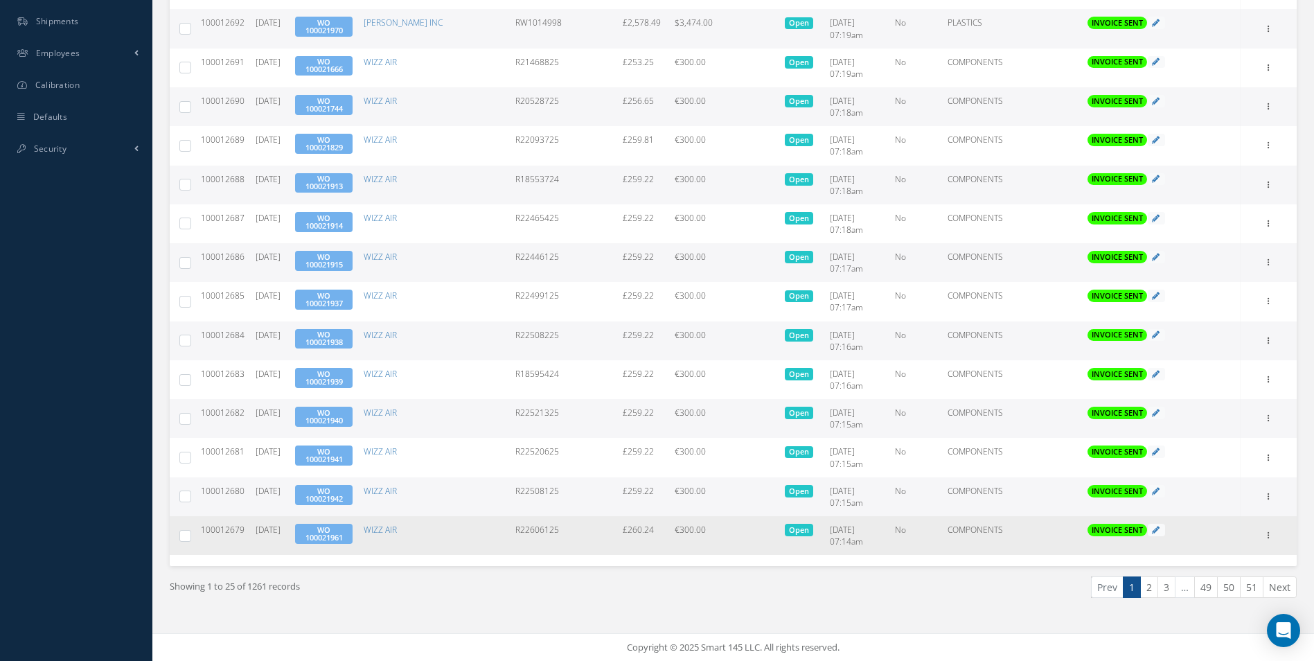
drag, startPoint x: 566, startPoint y: 530, endPoint x: 517, endPoint y: 537, distance: 49.7
click at [517, 537] on td "R22606125" at bounding box center [563, 535] width 107 height 39
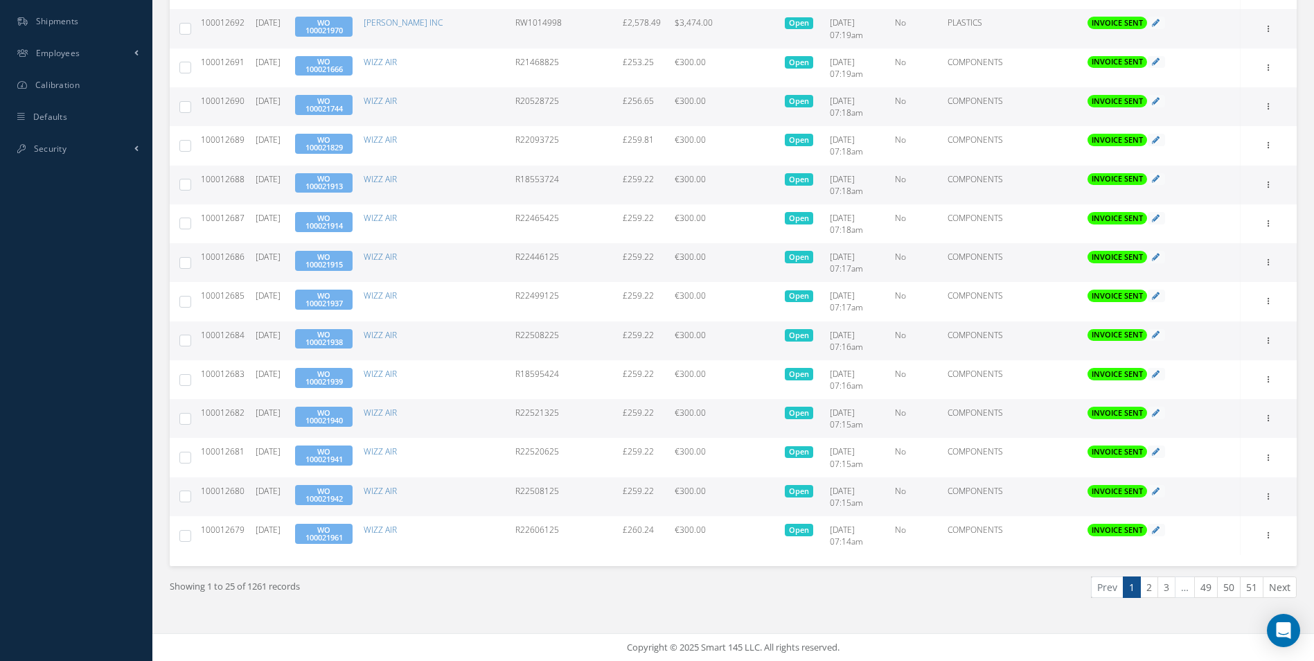
copy td "R22606125"
click at [555, 488] on td "R22508125" at bounding box center [563, 496] width 107 height 39
copy td "R22508125"
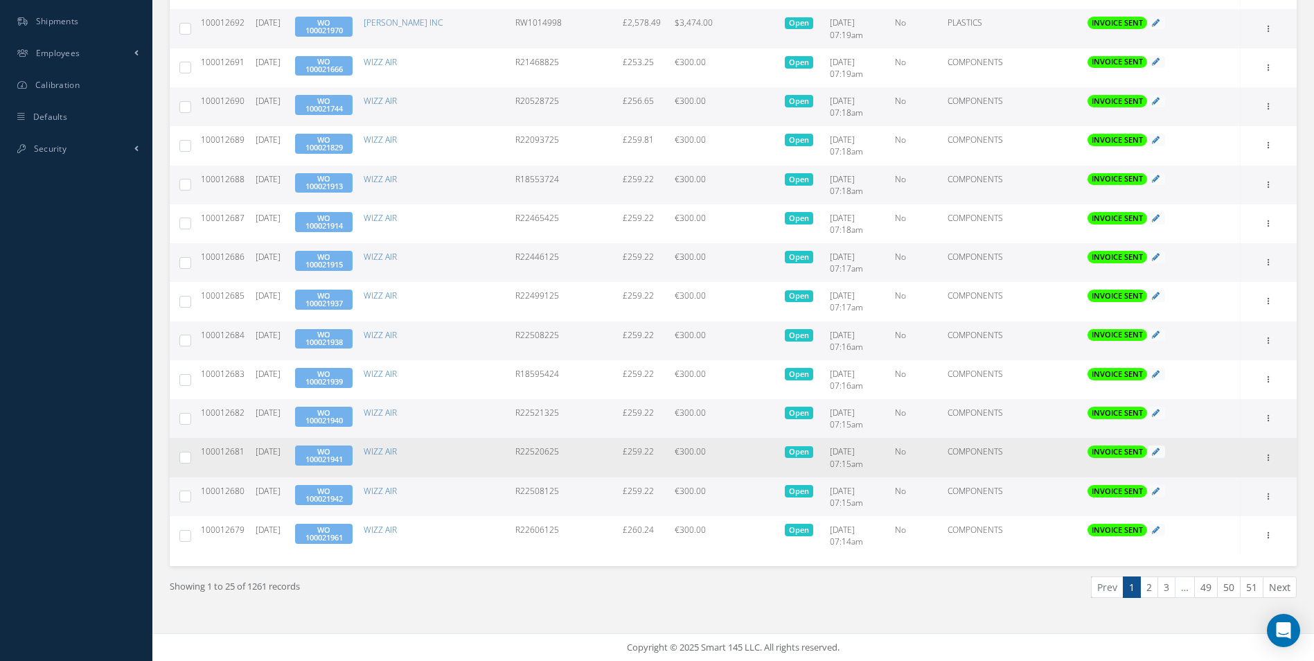
click at [543, 452] on td "R22520625" at bounding box center [563, 457] width 107 height 39
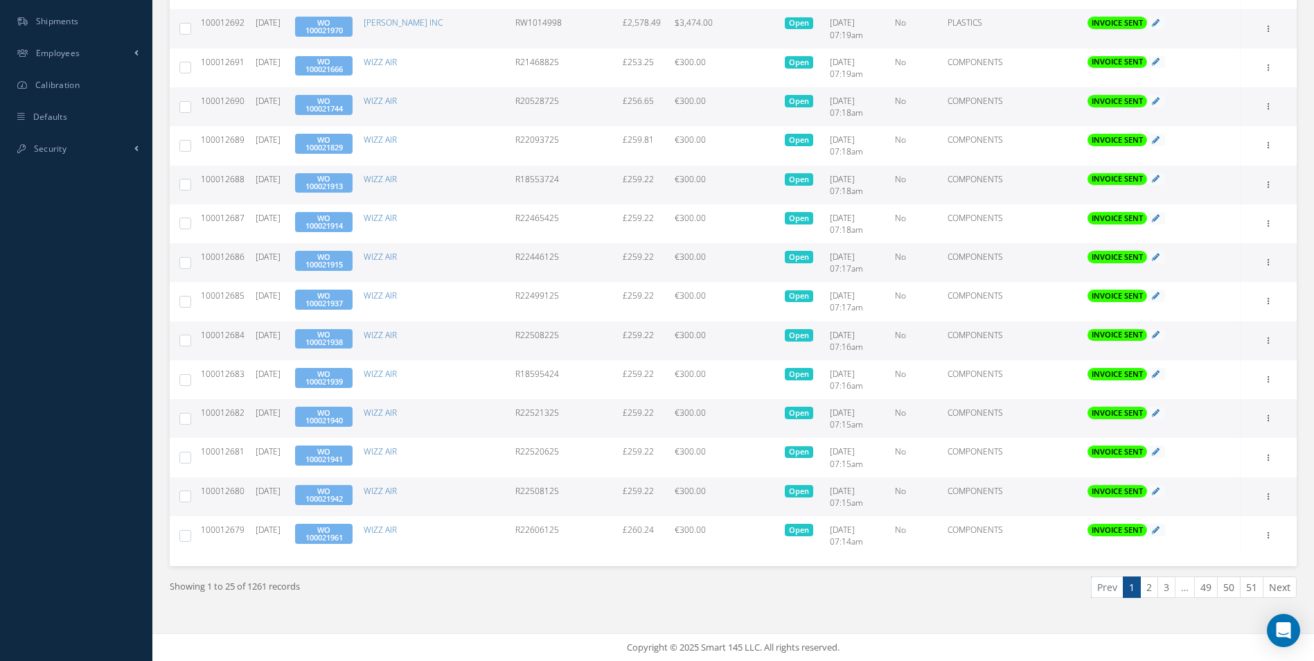
copy td "R22520625"
click at [540, 412] on td "R22521325" at bounding box center [563, 418] width 107 height 39
click at [540, 411] on td "R22521325" at bounding box center [563, 418] width 107 height 39
copy td "R22521325"
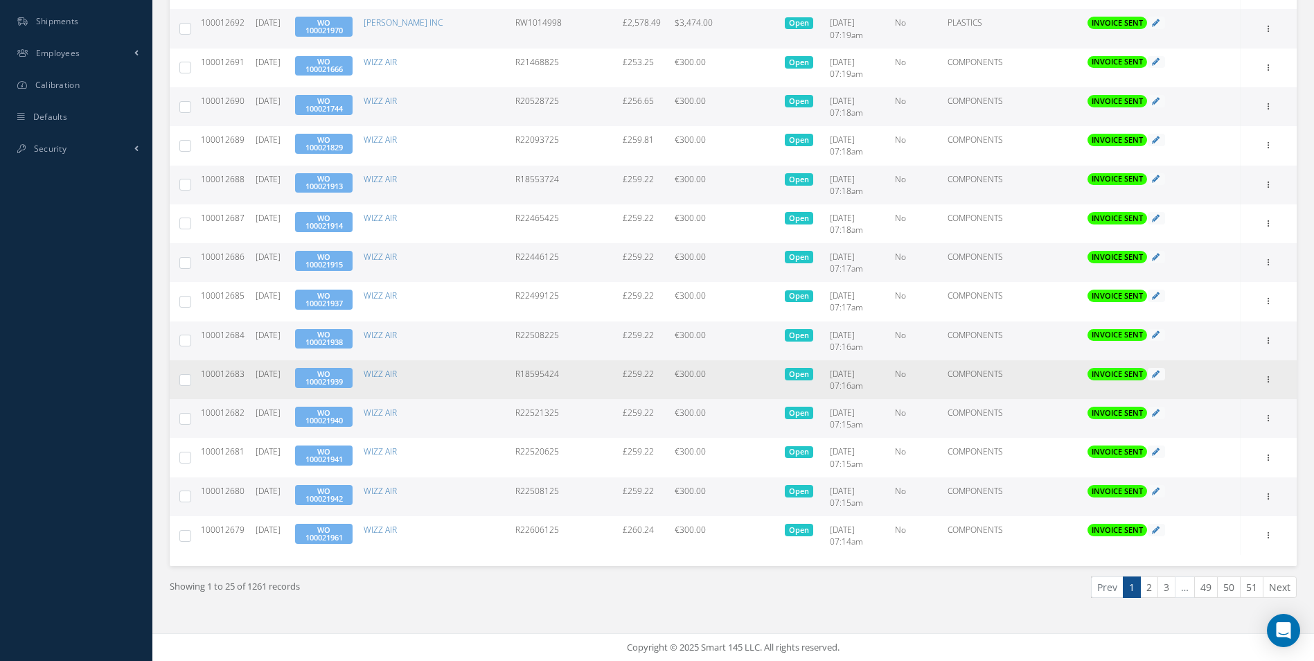
click at [546, 369] on td "R18595424" at bounding box center [563, 379] width 107 height 39
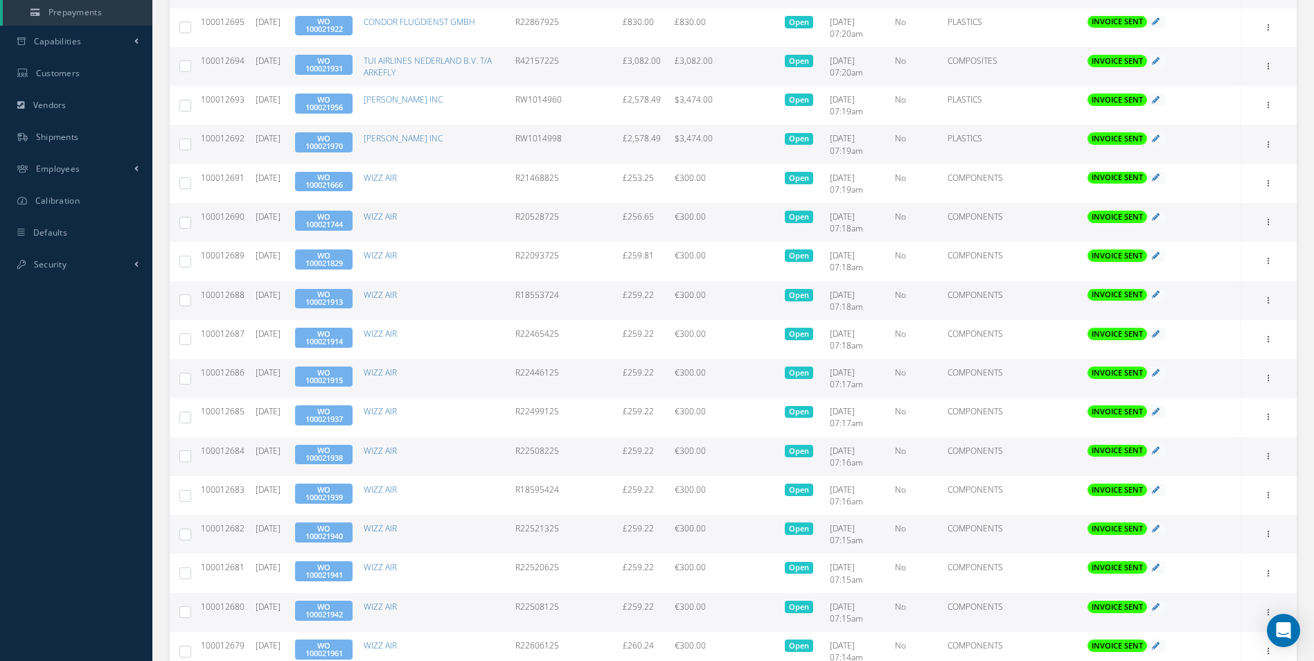
scroll to position [518, 0]
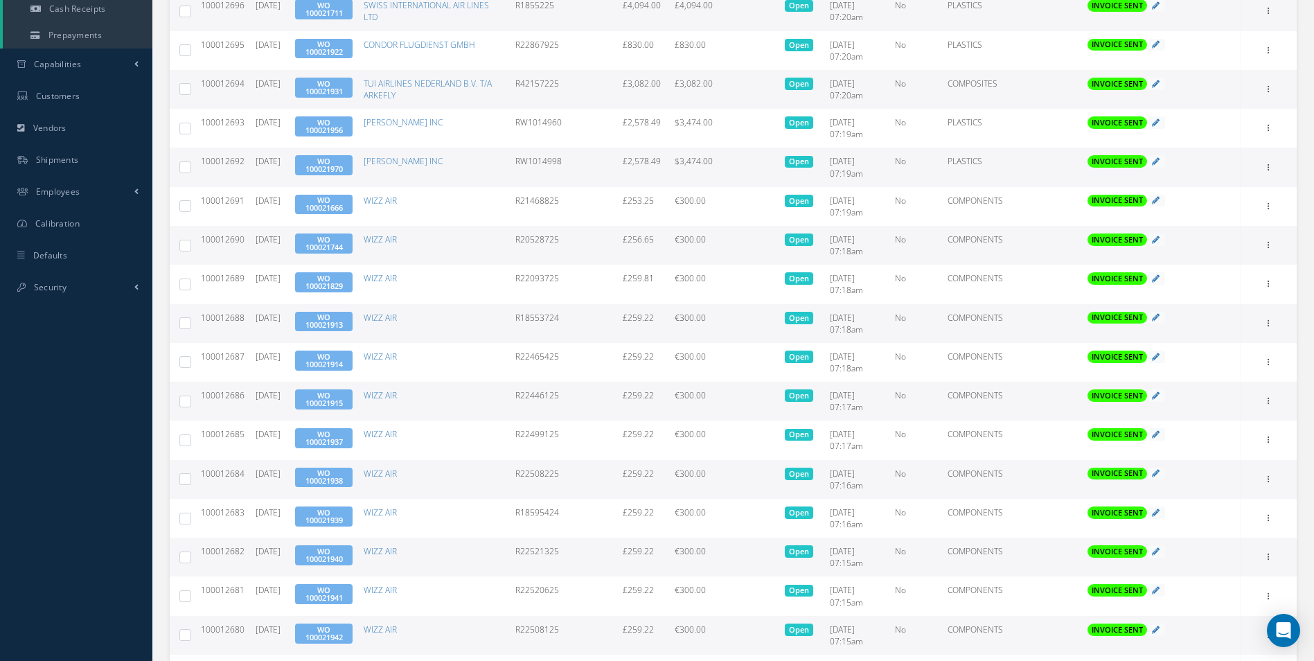
click at [546, 475] on td "R22508225" at bounding box center [563, 479] width 107 height 39
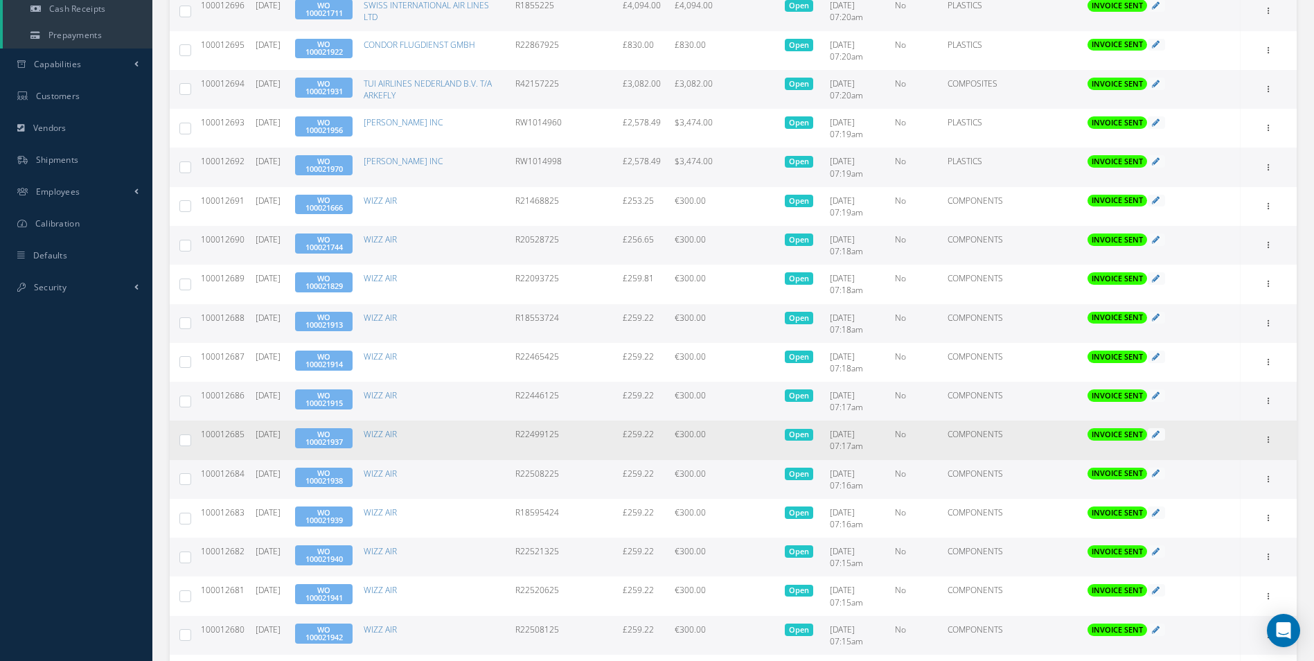
click at [551, 431] on td "R22499125" at bounding box center [563, 440] width 107 height 39
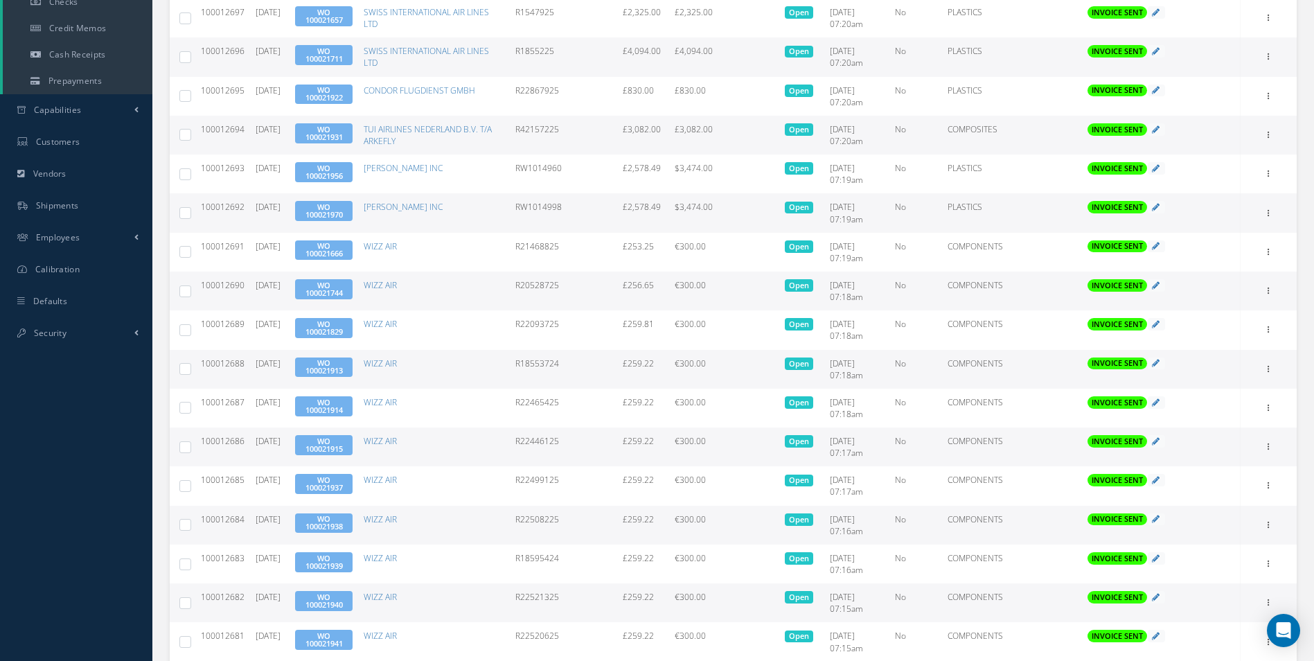
scroll to position [448, 0]
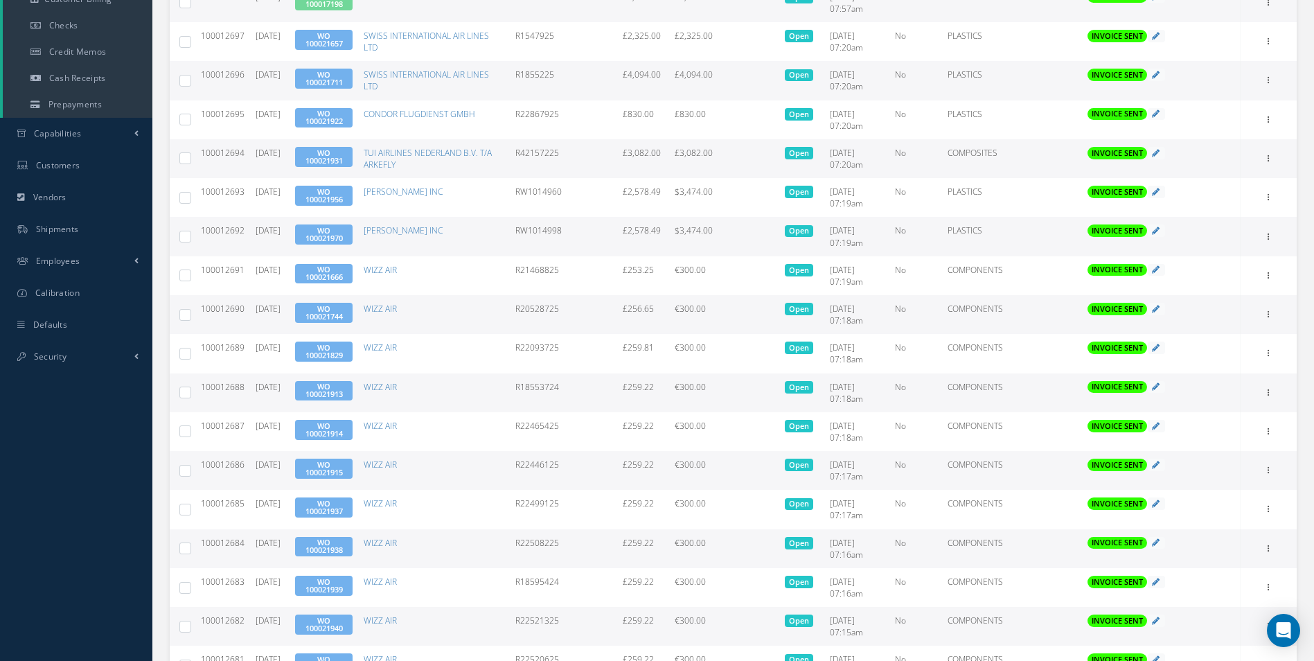
click at [532, 464] on td "R22446125" at bounding box center [563, 470] width 107 height 39
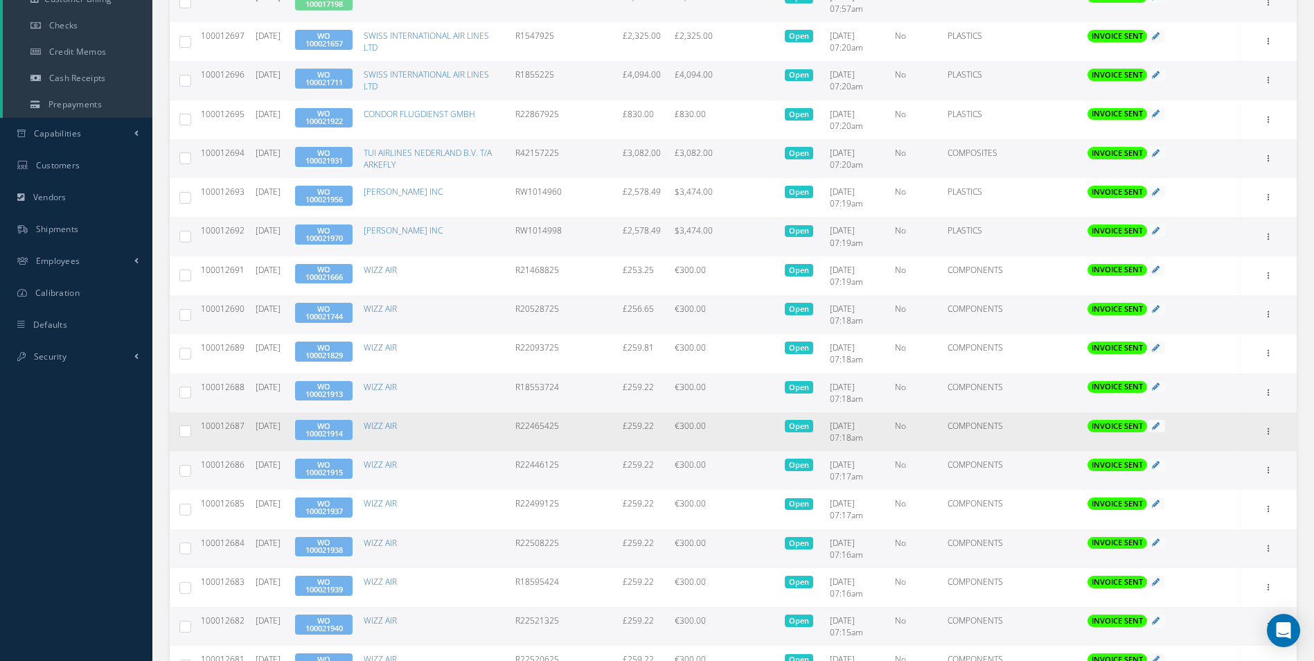
click at [545, 423] on td "R22465425" at bounding box center [563, 431] width 107 height 39
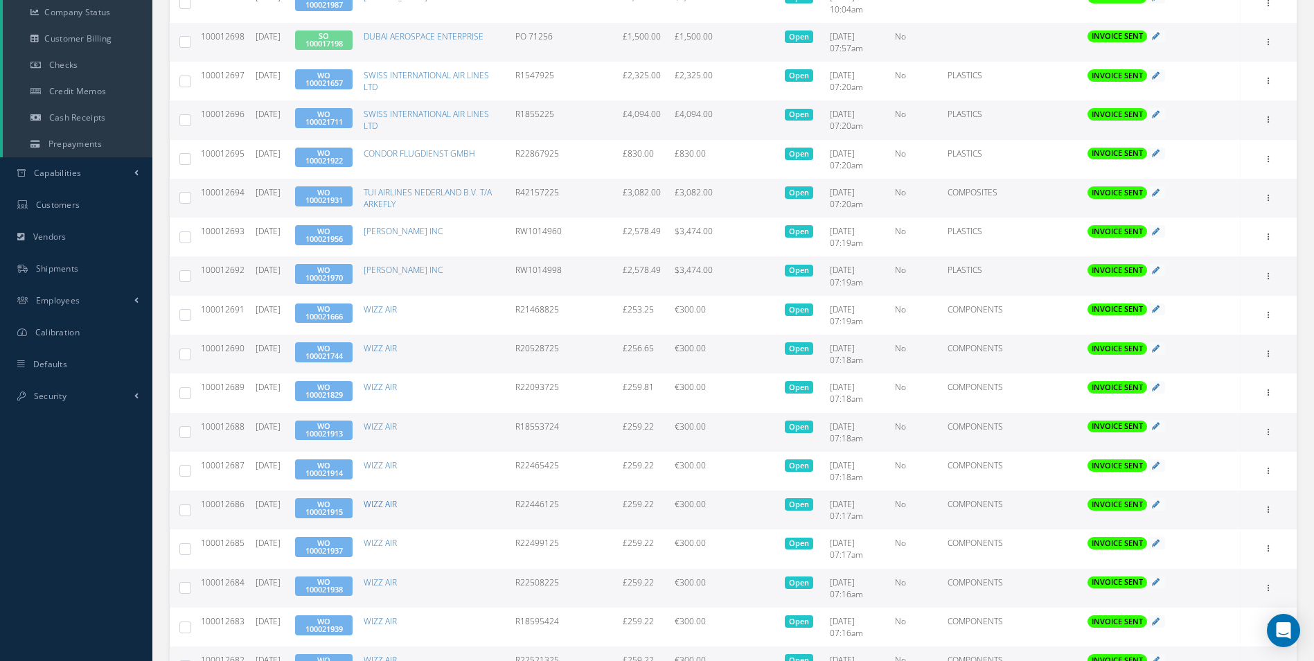
scroll to position [379, 0]
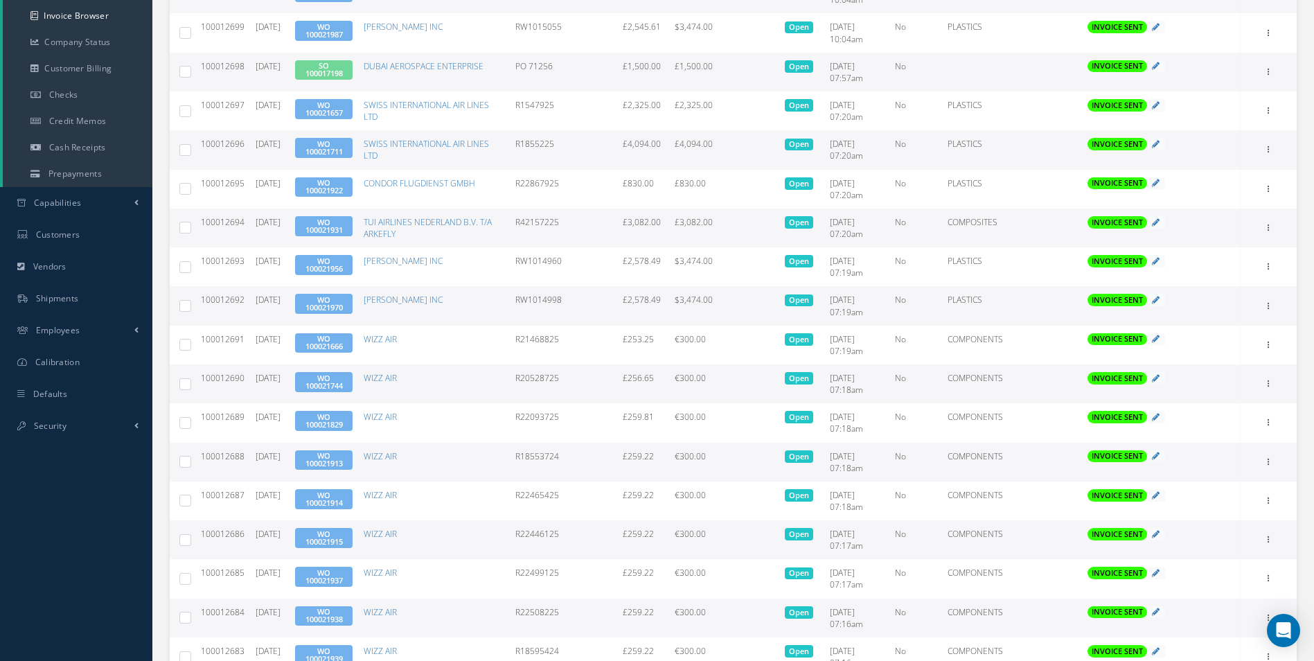
click at [531, 454] on td "R18553724" at bounding box center [563, 462] width 107 height 39
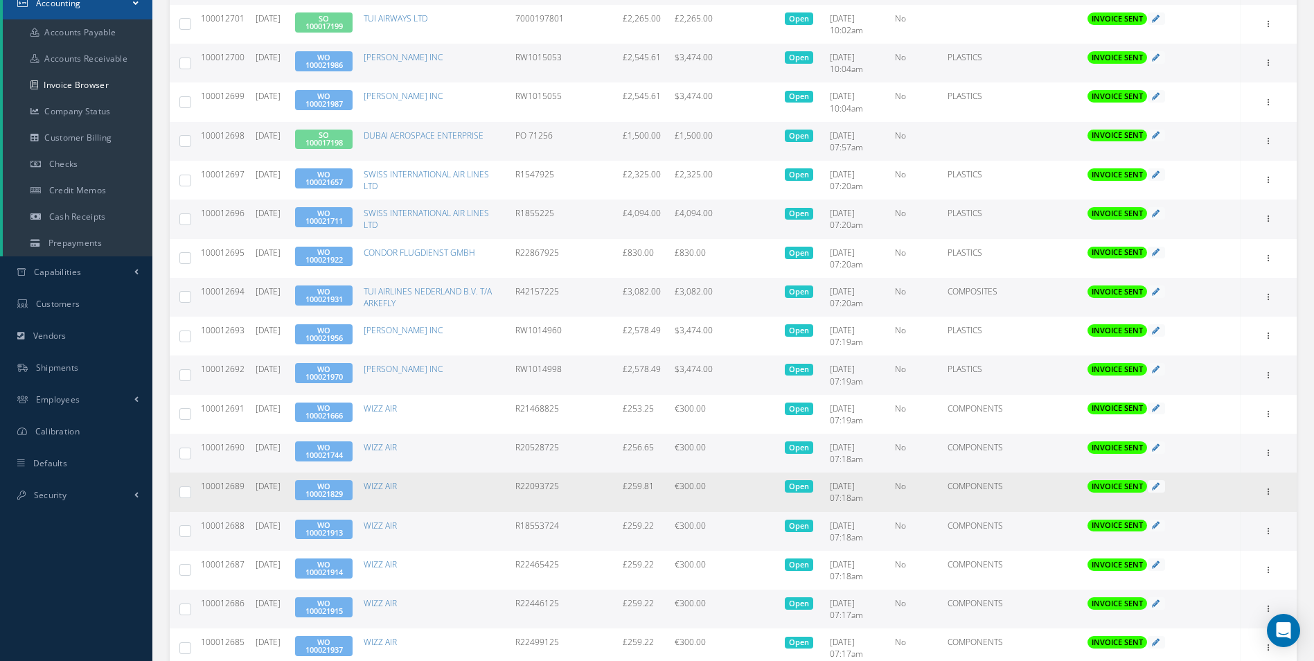
click at [545, 477] on td "R22093725" at bounding box center [563, 492] width 107 height 39
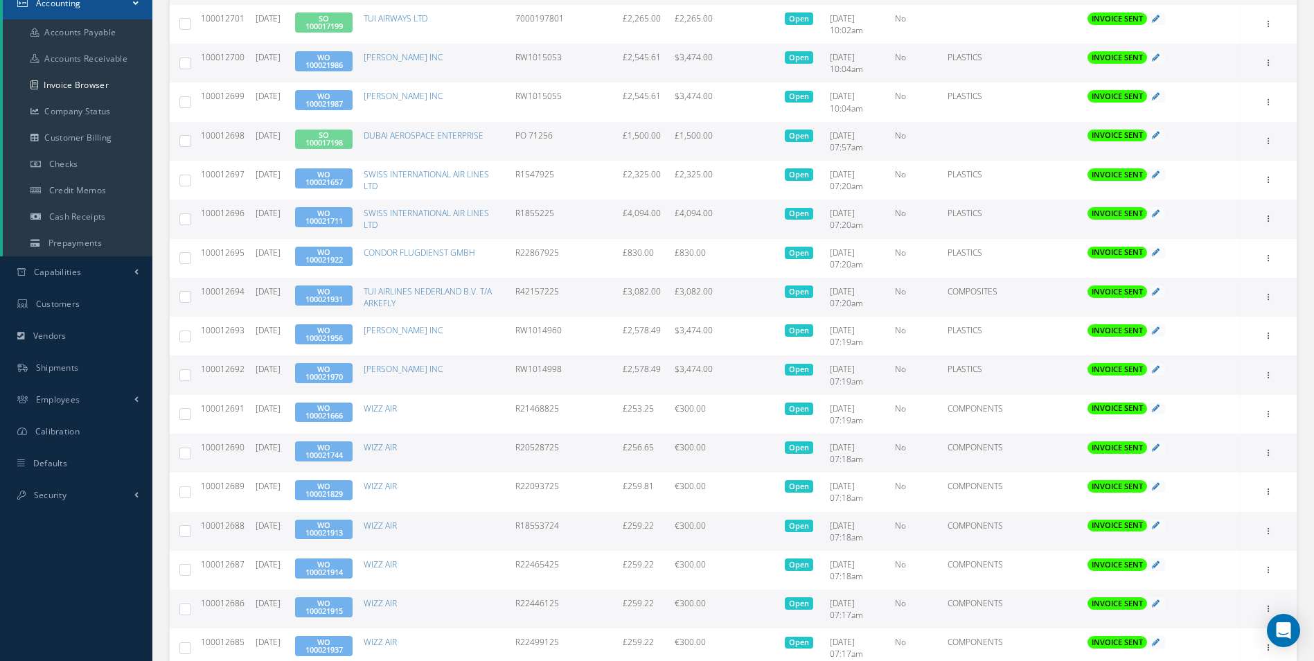
click at [535, 442] on td "R20528725" at bounding box center [563, 453] width 107 height 39
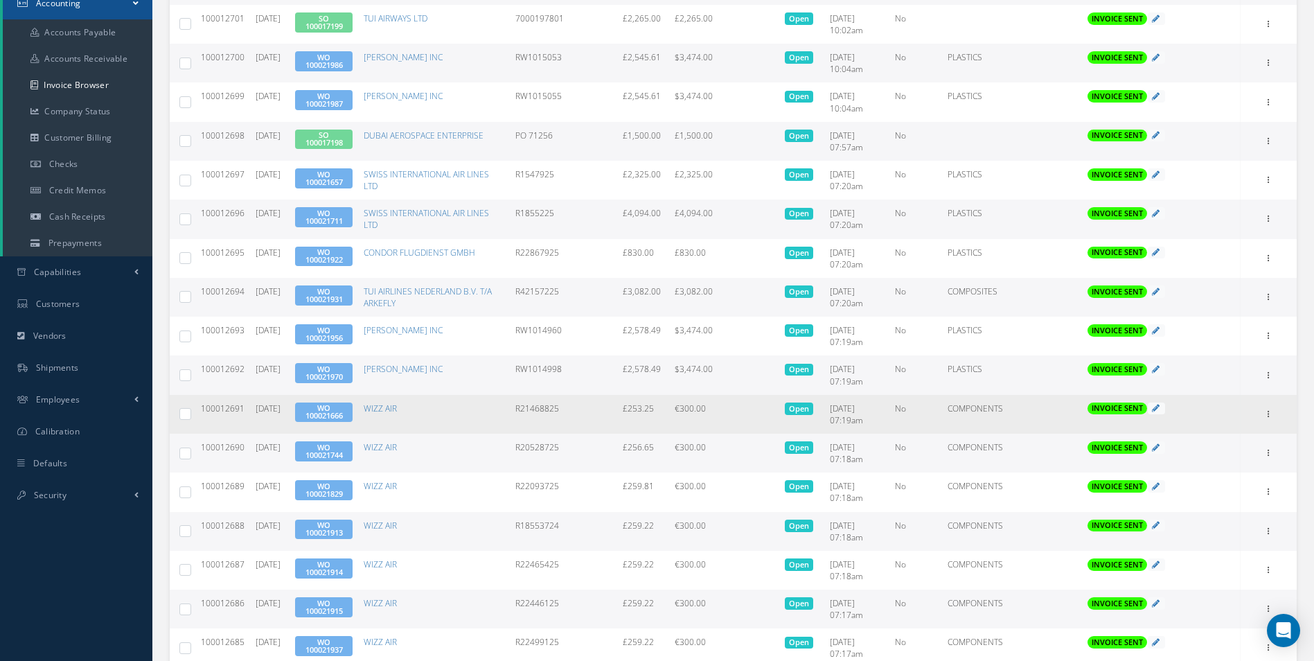
click at [540, 411] on td "R21468825" at bounding box center [563, 414] width 107 height 39
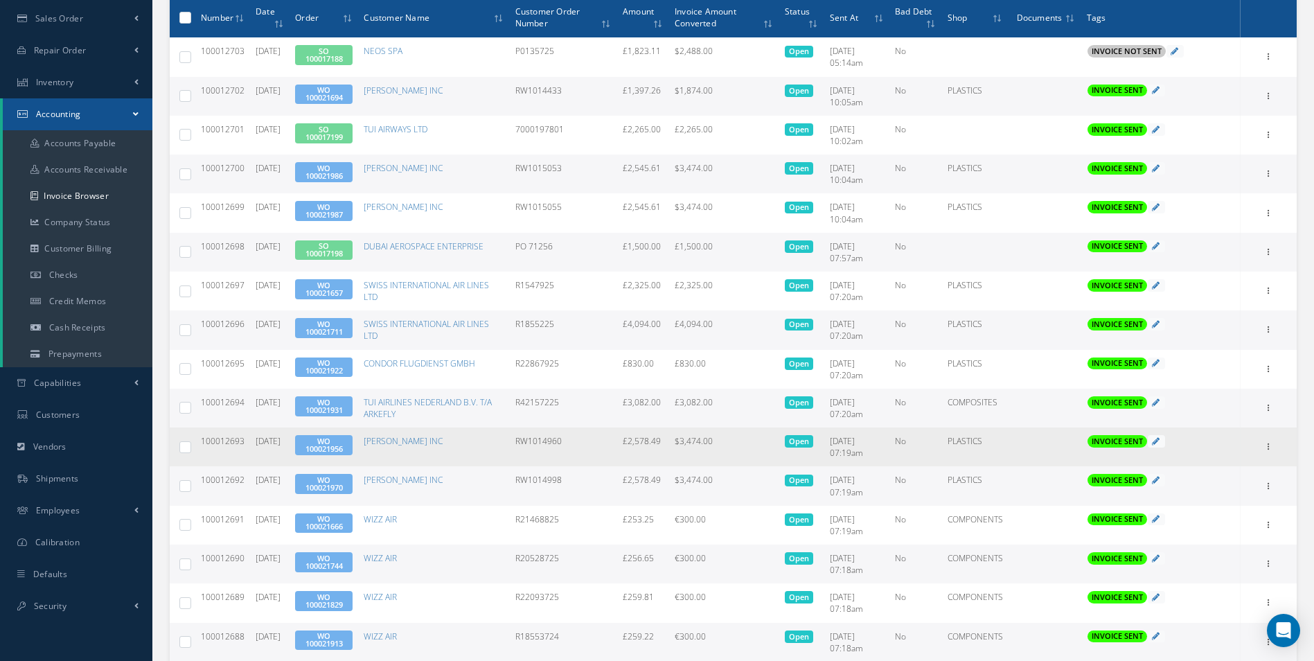
scroll to position [171, 0]
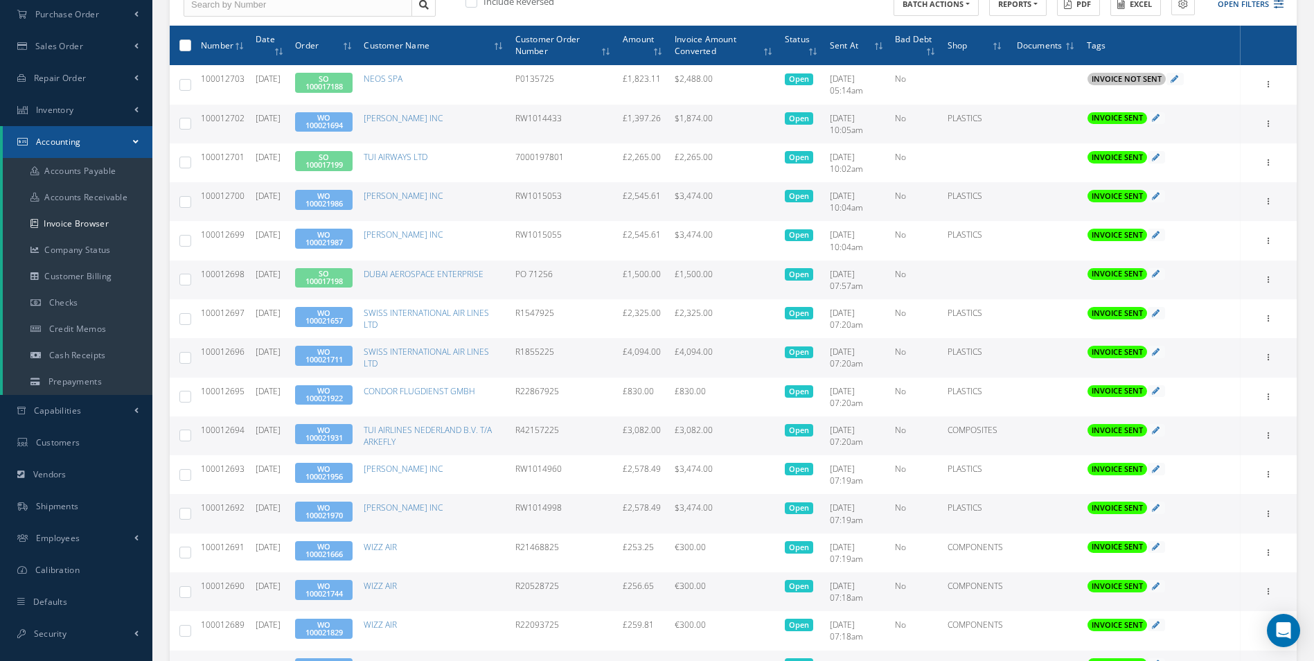
click at [228, 509] on span "100012692" at bounding box center [223, 508] width 44 height 12
click at [563, 507] on td "RW1014998" at bounding box center [563, 513] width 107 height 39
click at [532, 506] on td "RW1014998" at bounding box center [563, 513] width 107 height 39
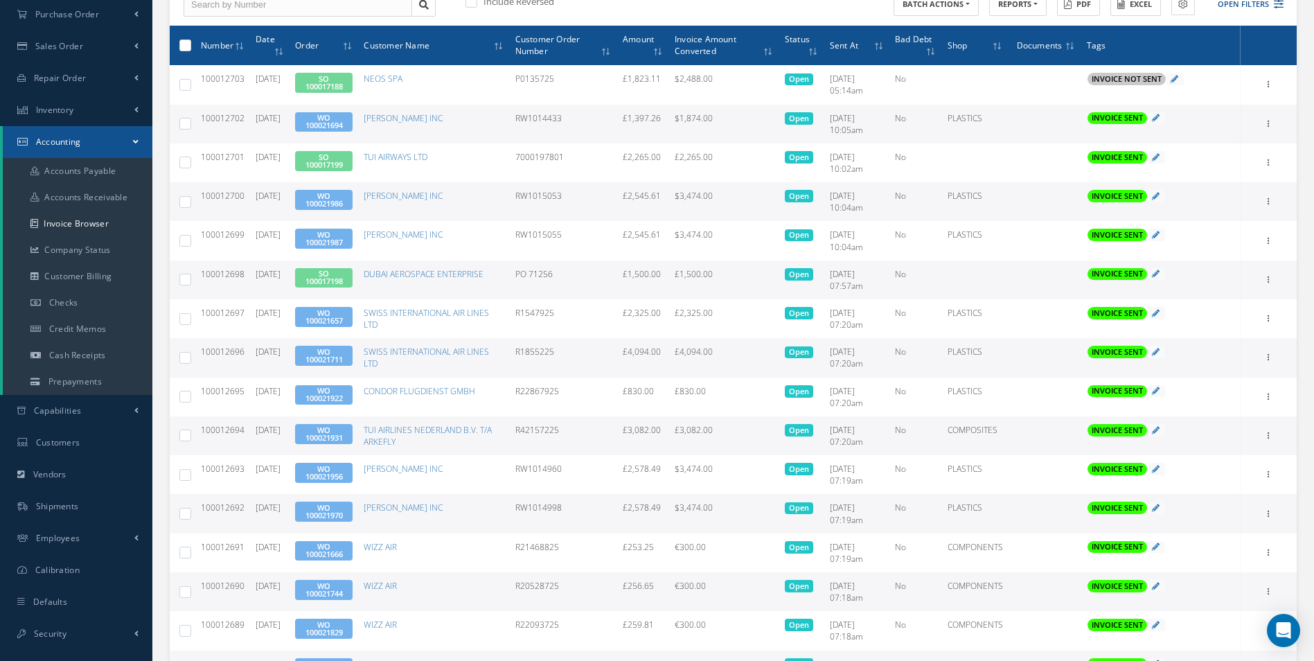
click at [532, 506] on td "RW1014998" at bounding box center [563, 513] width 107 height 39
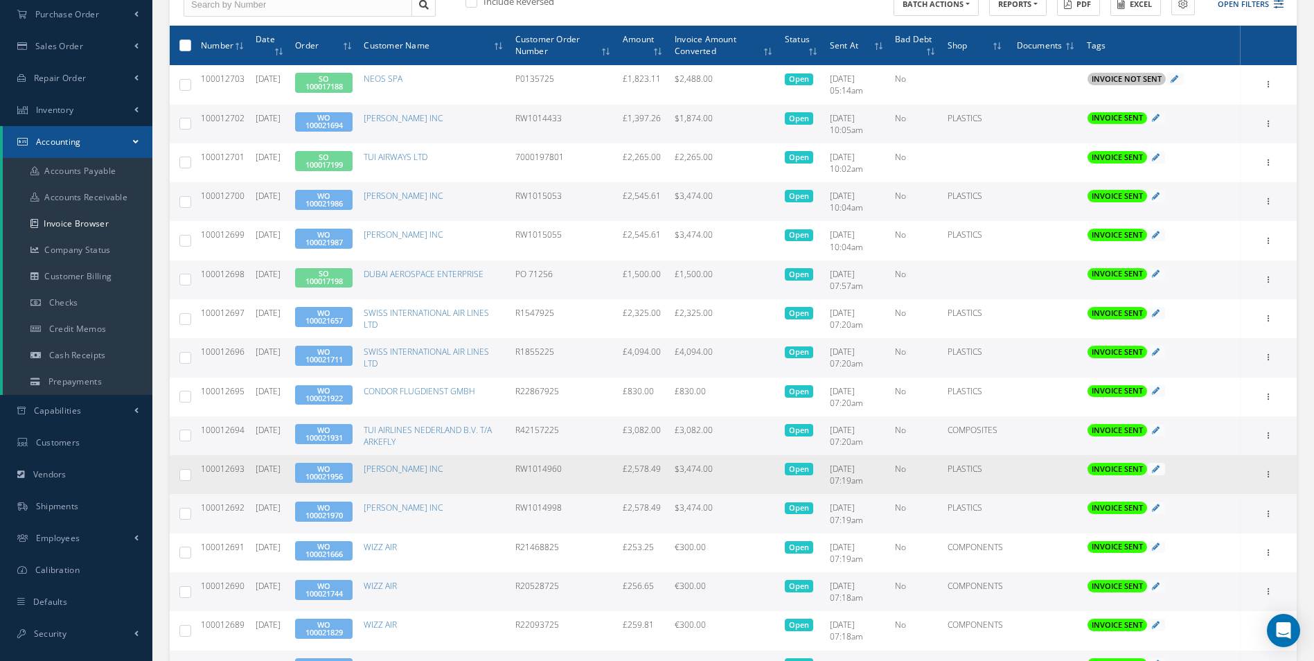
click at [534, 470] on td "RW1014960" at bounding box center [563, 474] width 107 height 39
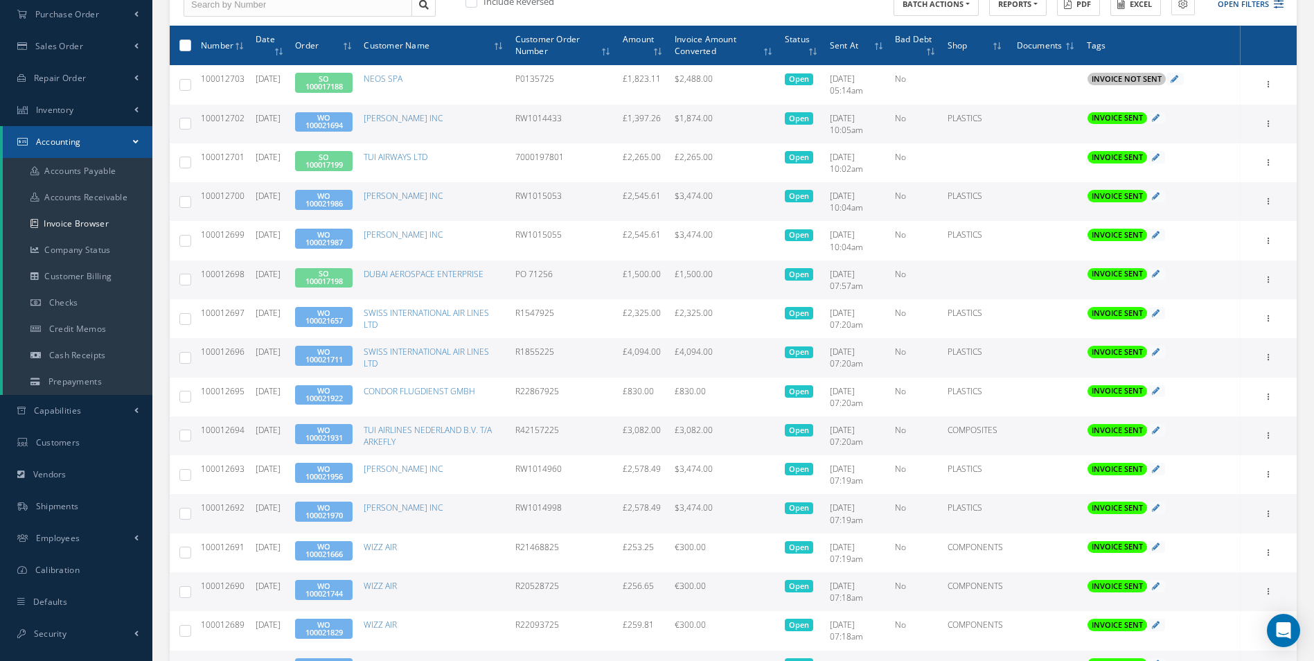
click at [1261, 434] on div "Print Mark as Bad Debt Update Prices Send By Email Email History Documents" at bounding box center [1269, 435] width 17 height 17
click at [1267, 436] on icon at bounding box center [1269, 434] width 14 height 11
click at [1190, 436] on link "Print" at bounding box center [1205, 445] width 109 height 18
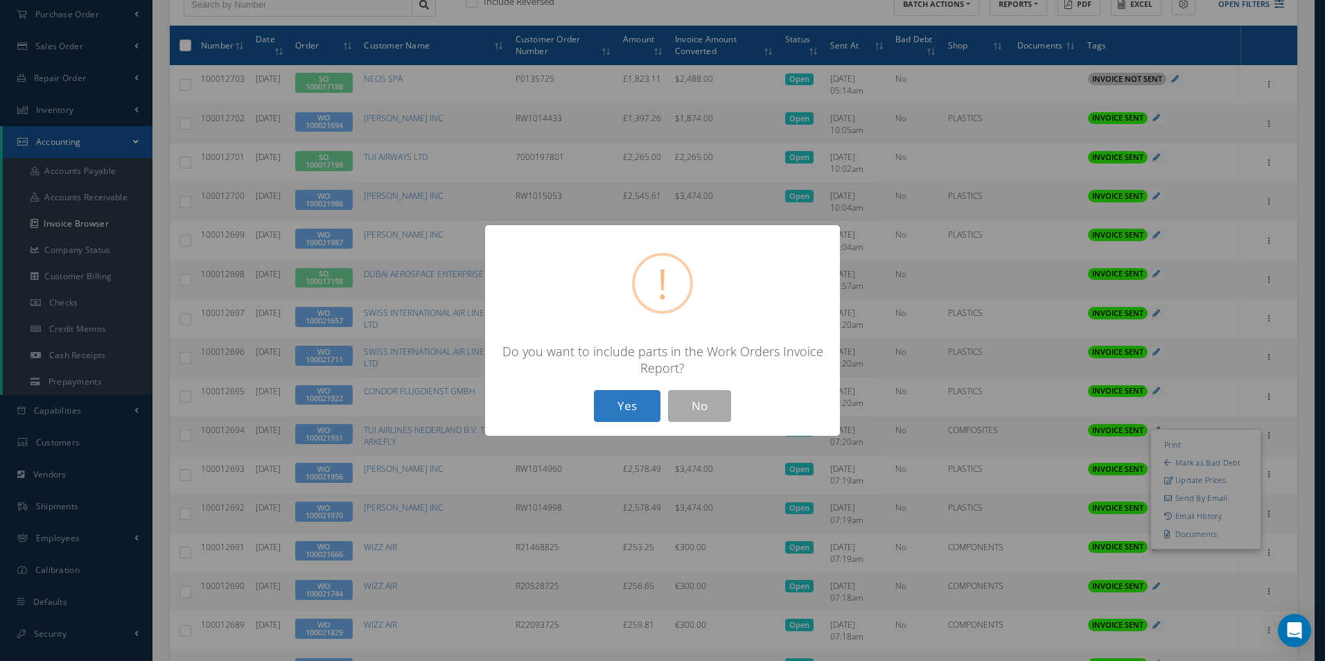
click at [627, 412] on button "Yes" at bounding box center [627, 406] width 67 height 33
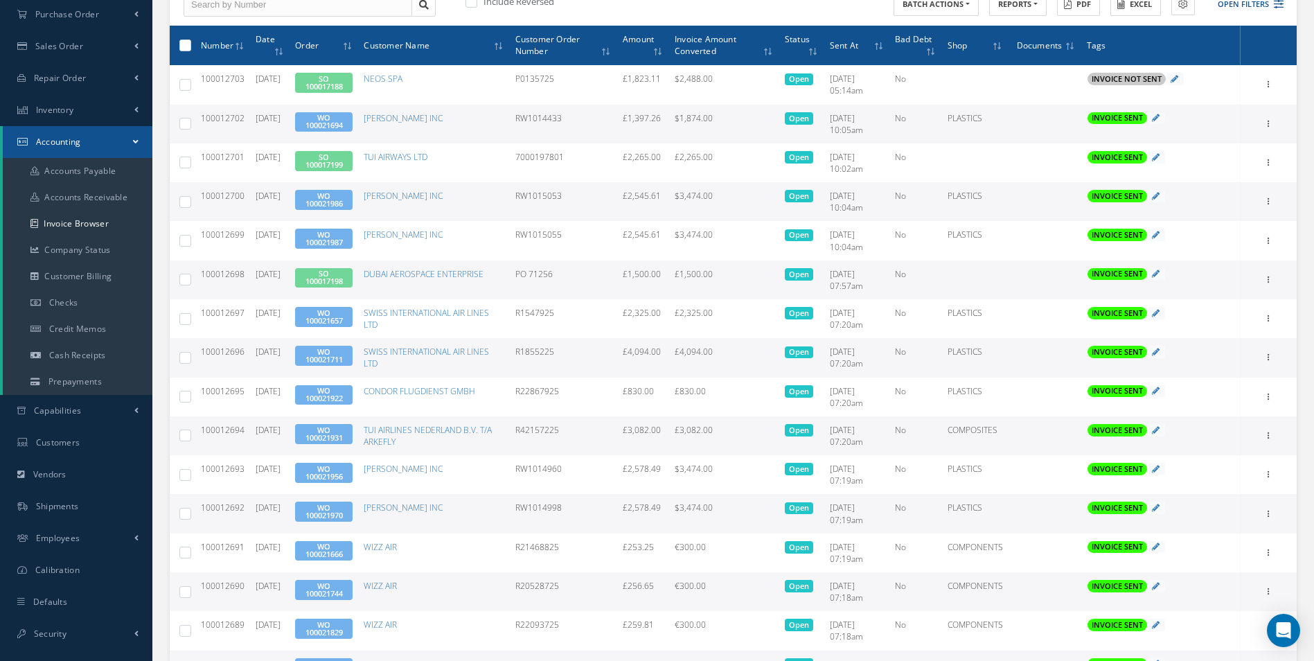
click at [319, 432] on link "WO 100021931" at bounding box center [324, 434] width 37 height 18
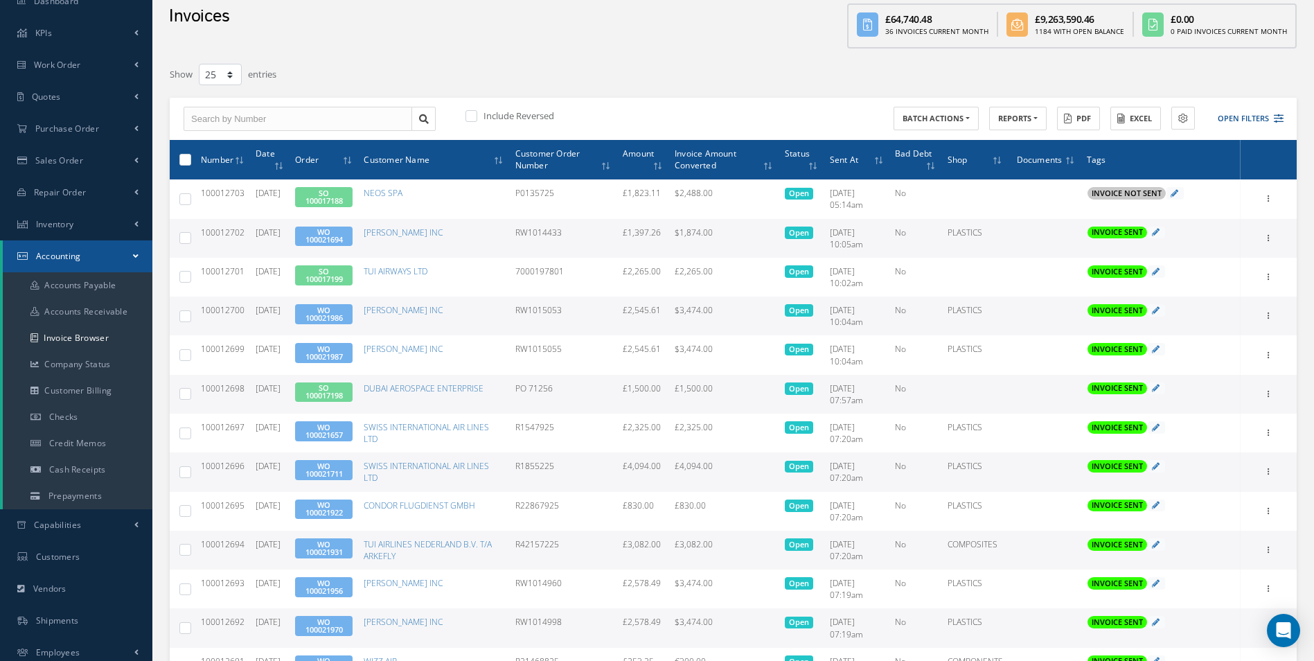
scroll to position [33, 0]
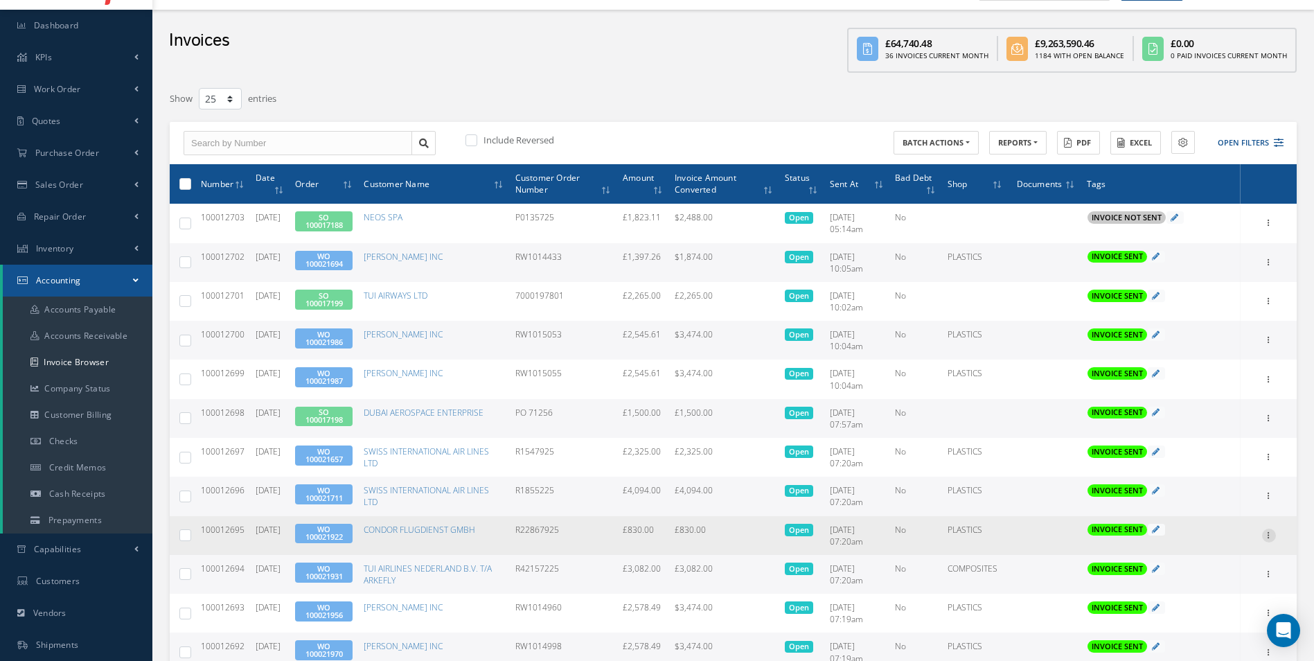
click at [1265, 535] on icon at bounding box center [1269, 534] width 14 height 11
click at [1219, 537] on link "Print" at bounding box center [1205, 545] width 109 height 18
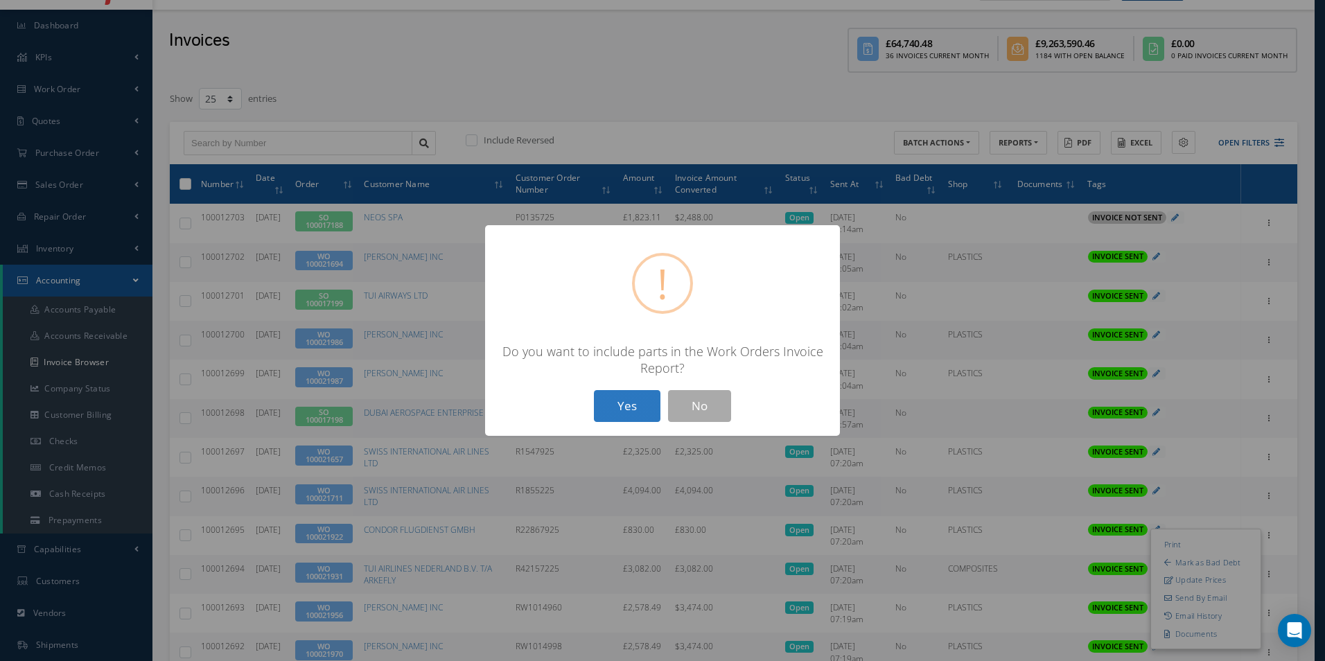
click at [648, 403] on button "Yes" at bounding box center [627, 406] width 67 height 33
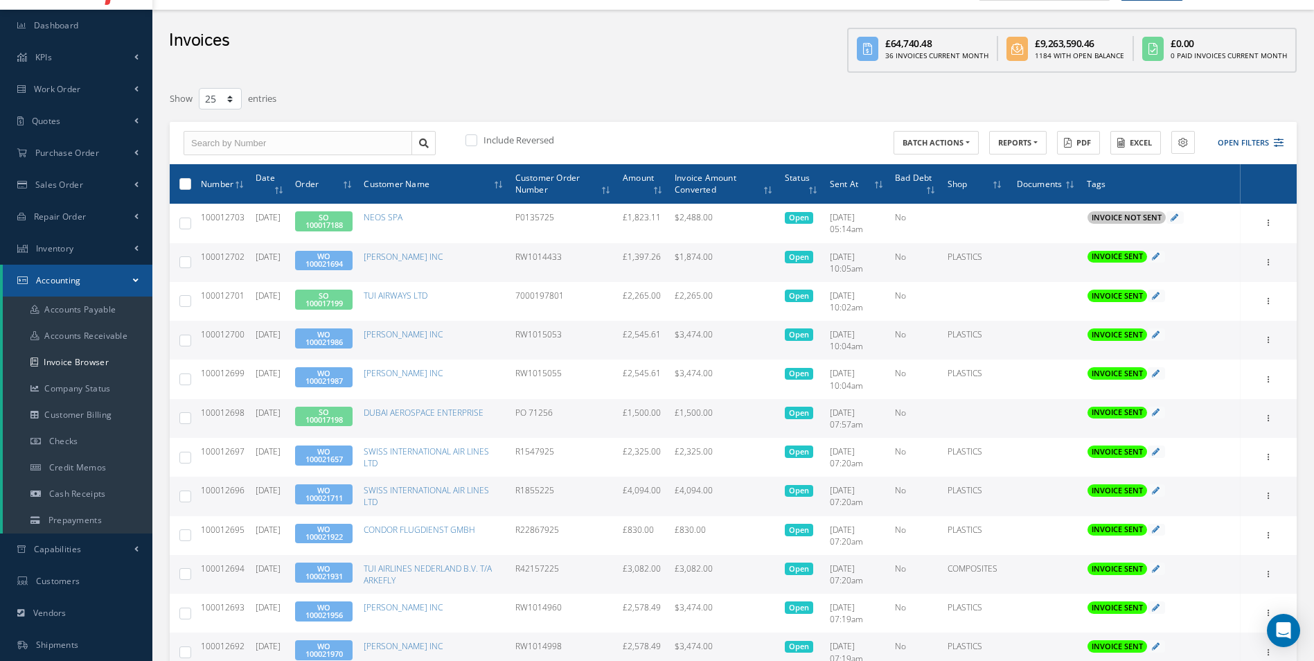
click at [261, 567] on td "10/10/2025" at bounding box center [269, 574] width 39 height 39
click at [238, 570] on span "100012694" at bounding box center [223, 569] width 44 height 12
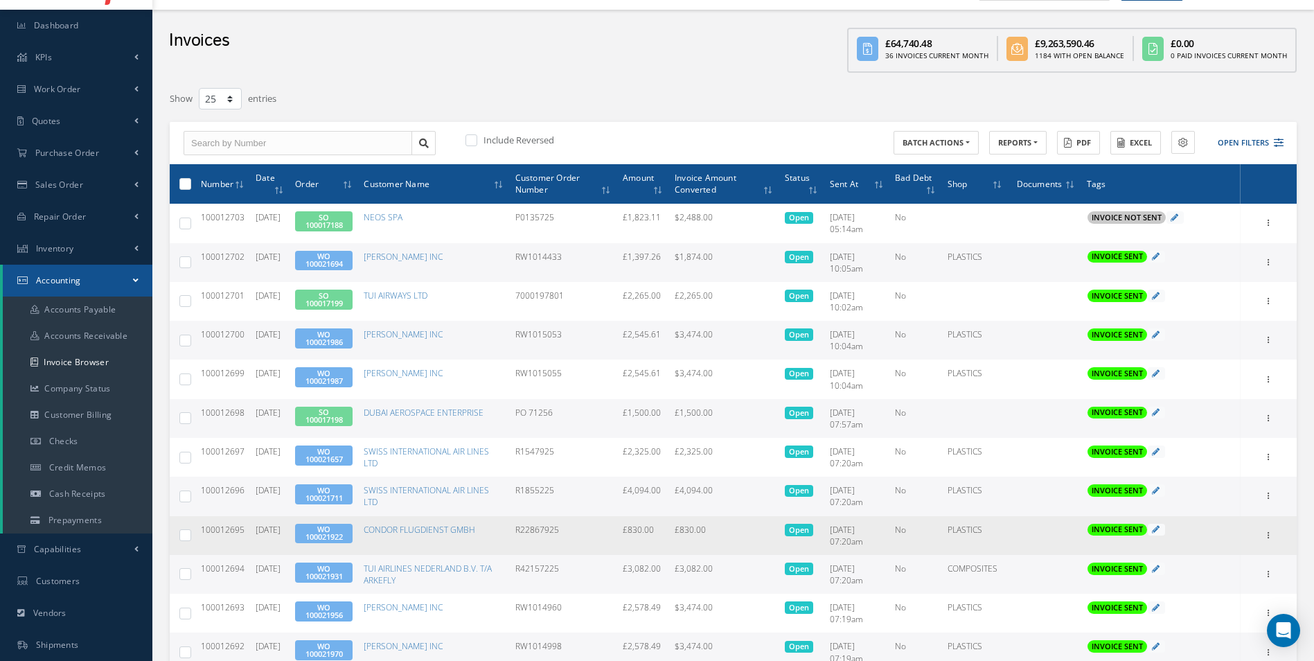
click at [525, 529] on td "R22867925" at bounding box center [563, 535] width 107 height 39
click at [324, 533] on link "WO 100021922" at bounding box center [324, 533] width 37 height 18
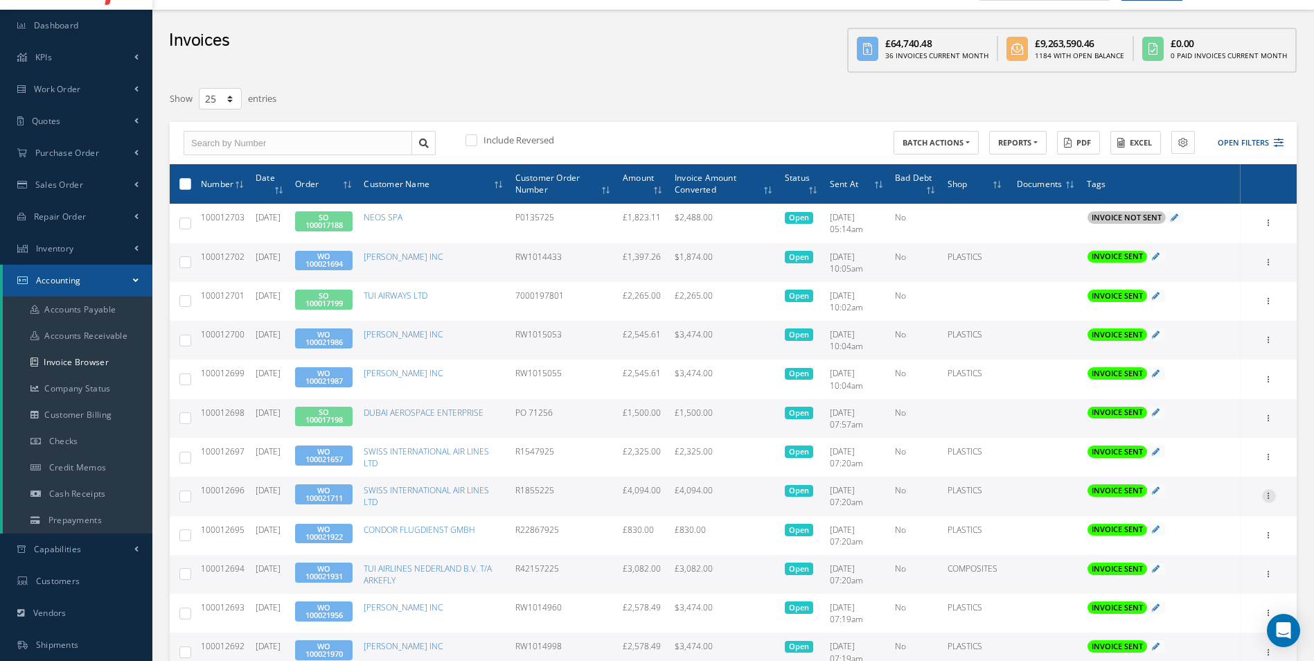
click at [1269, 498] on icon at bounding box center [1269, 494] width 14 height 11
click at [1208, 504] on link "Print" at bounding box center [1205, 505] width 109 height 18
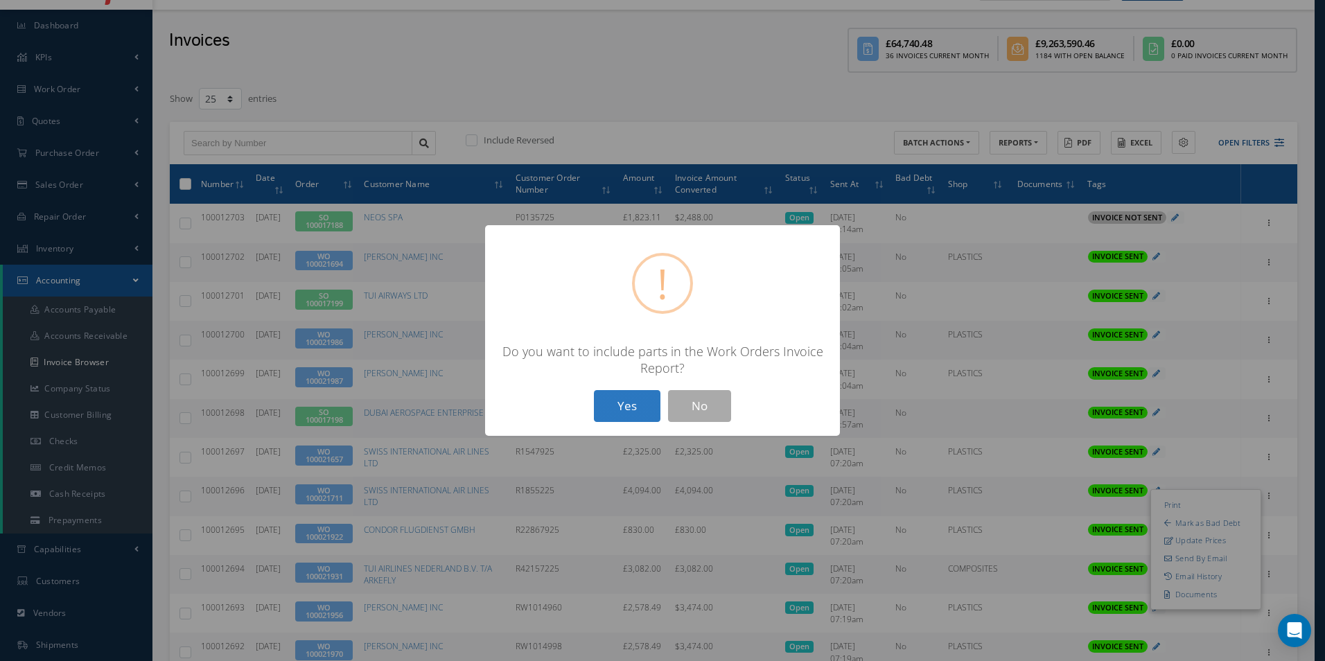
click at [623, 408] on button "Yes" at bounding box center [627, 406] width 67 height 33
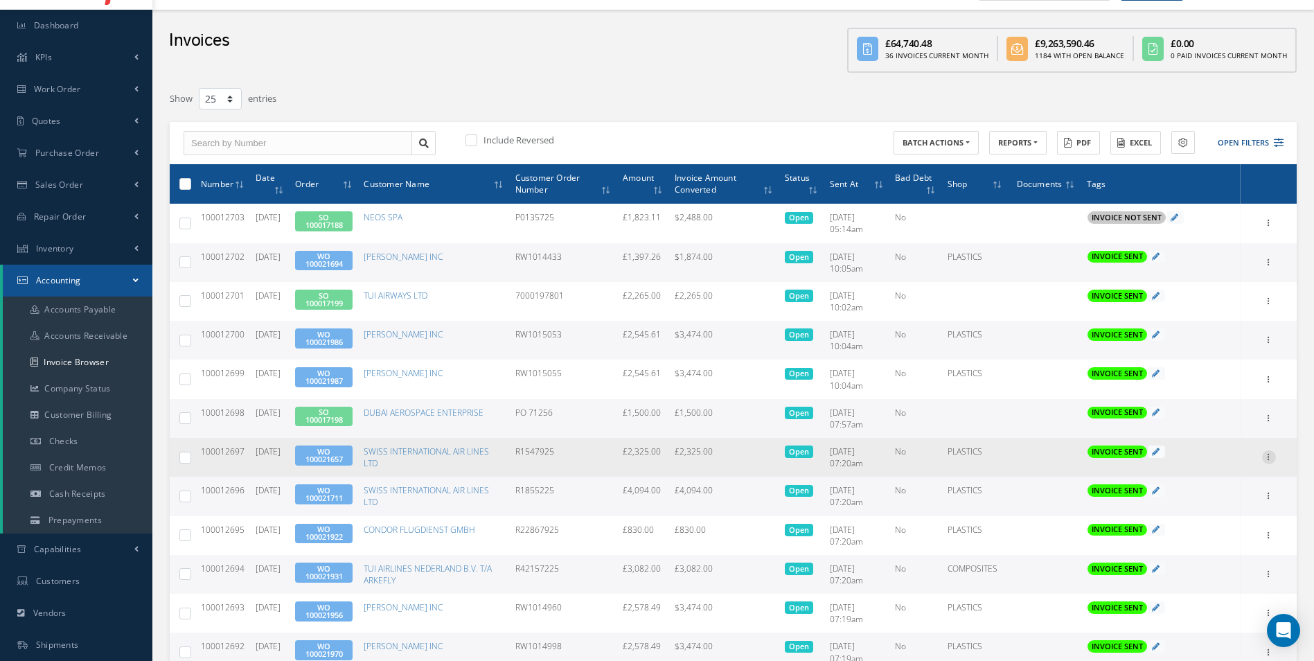
click at [1263, 457] on icon at bounding box center [1269, 455] width 14 height 11
click at [1224, 460] on link "Print" at bounding box center [1205, 466] width 109 height 18
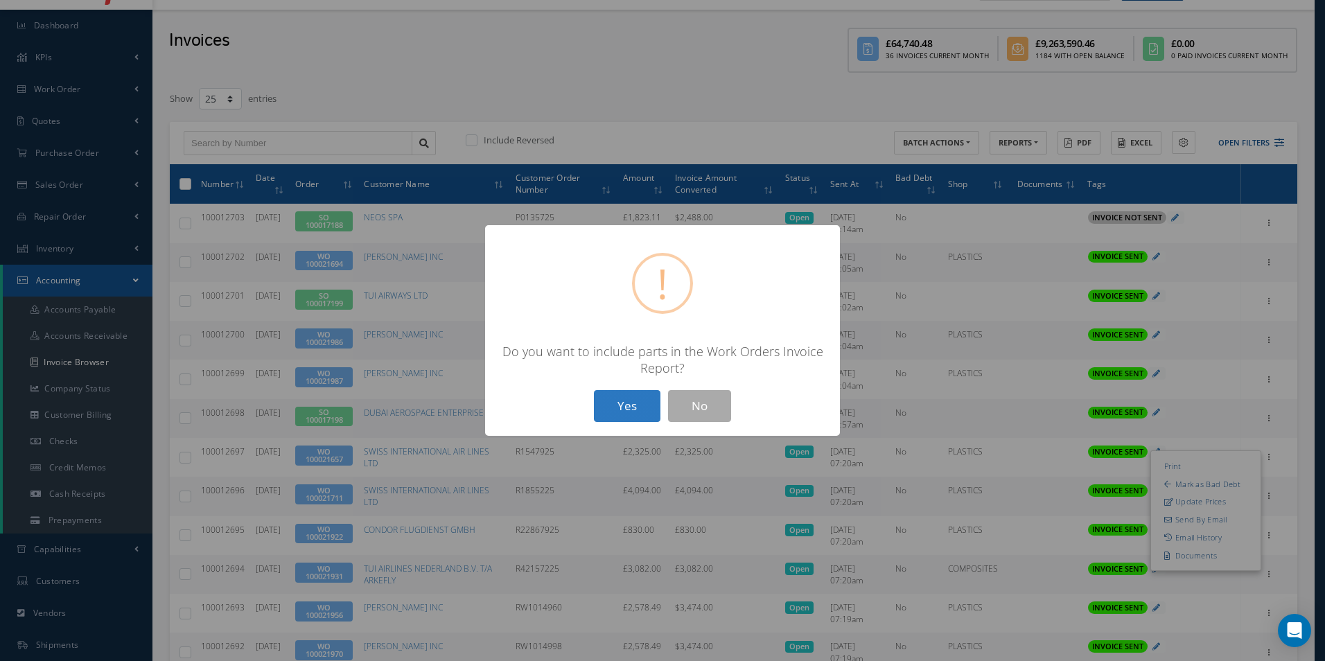
click at [644, 405] on button "Yes" at bounding box center [627, 406] width 67 height 33
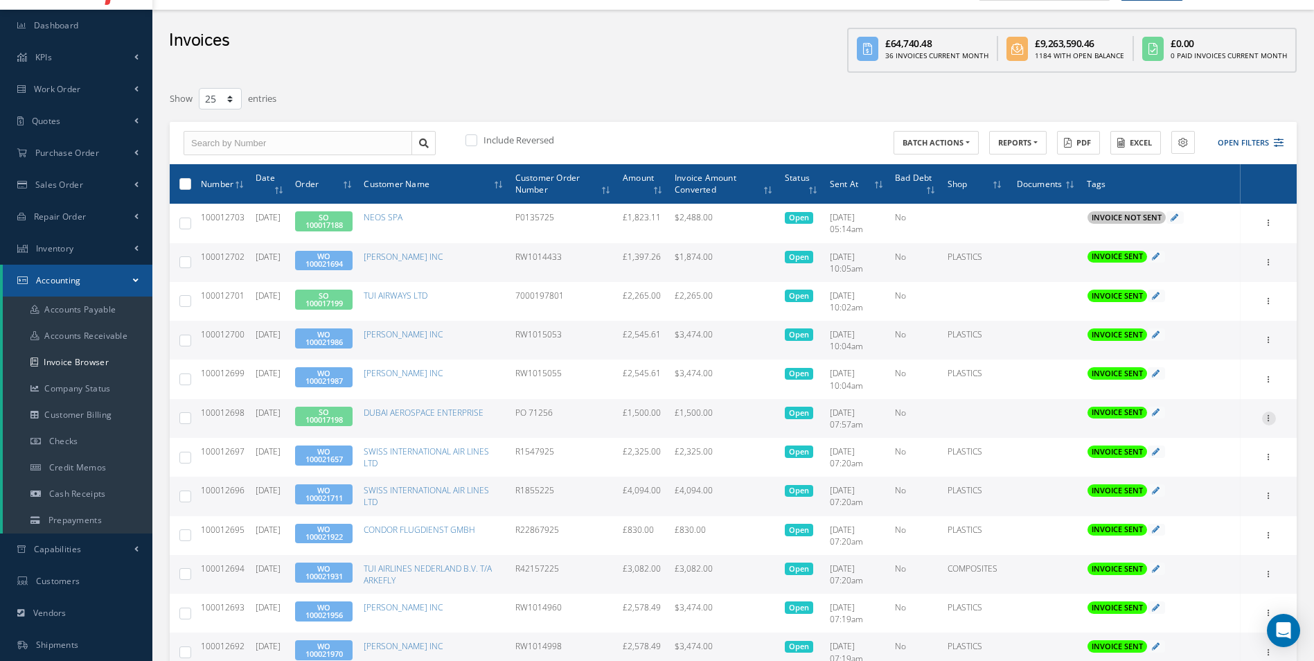
click at [1264, 419] on icon at bounding box center [1269, 417] width 14 height 11
click at [1213, 424] on link "Print" at bounding box center [1205, 427] width 109 height 18
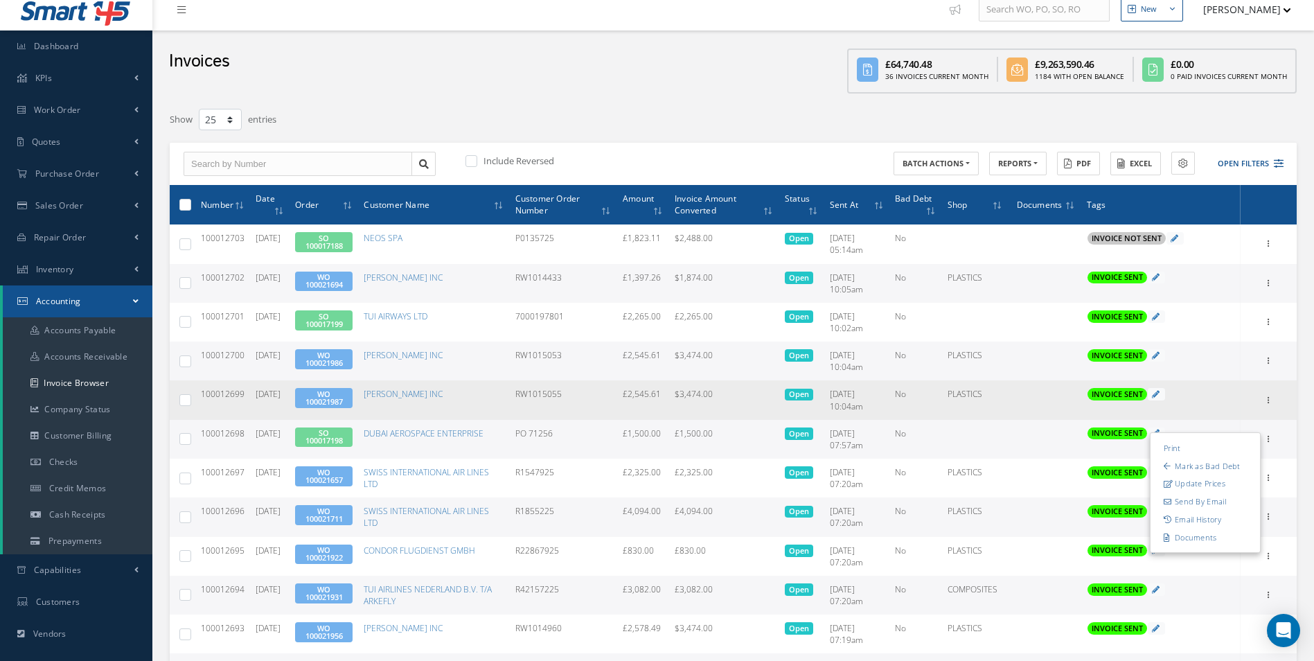
scroll to position [0, 0]
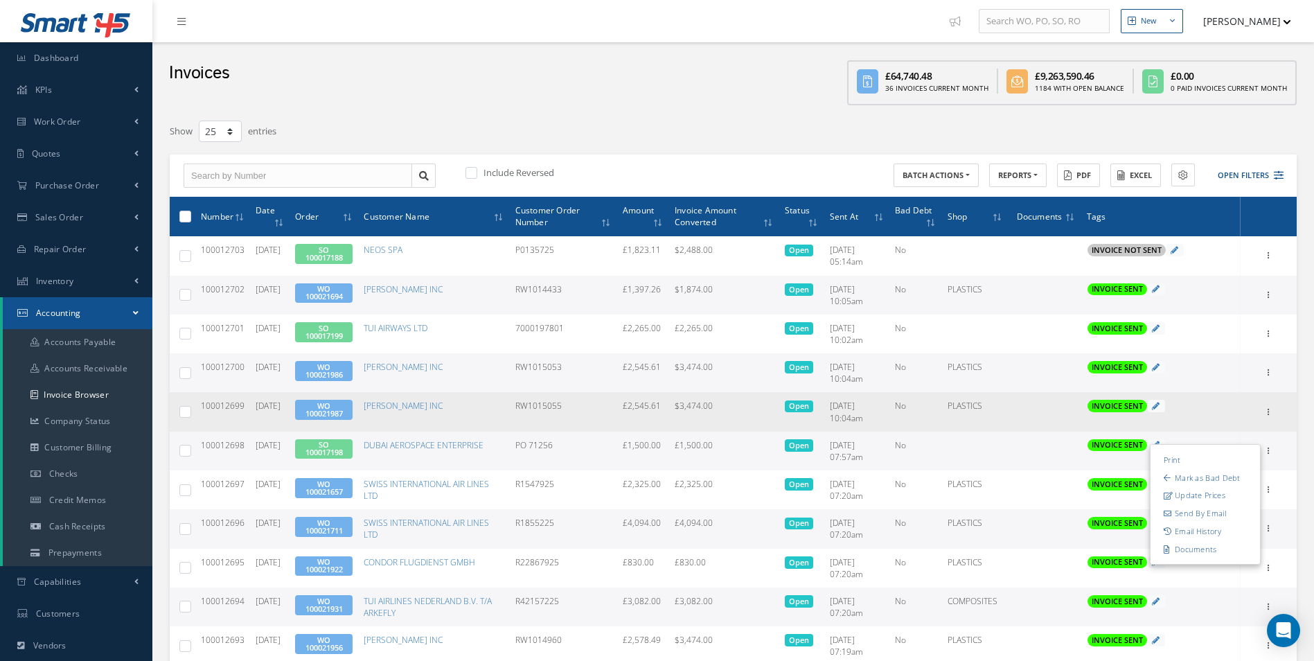
click at [222, 407] on span "100012699" at bounding box center [223, 406] width 44 height 12
click at [537, 403] on td "RW1015055" at bounding box center [563, 411] width 107 height 39
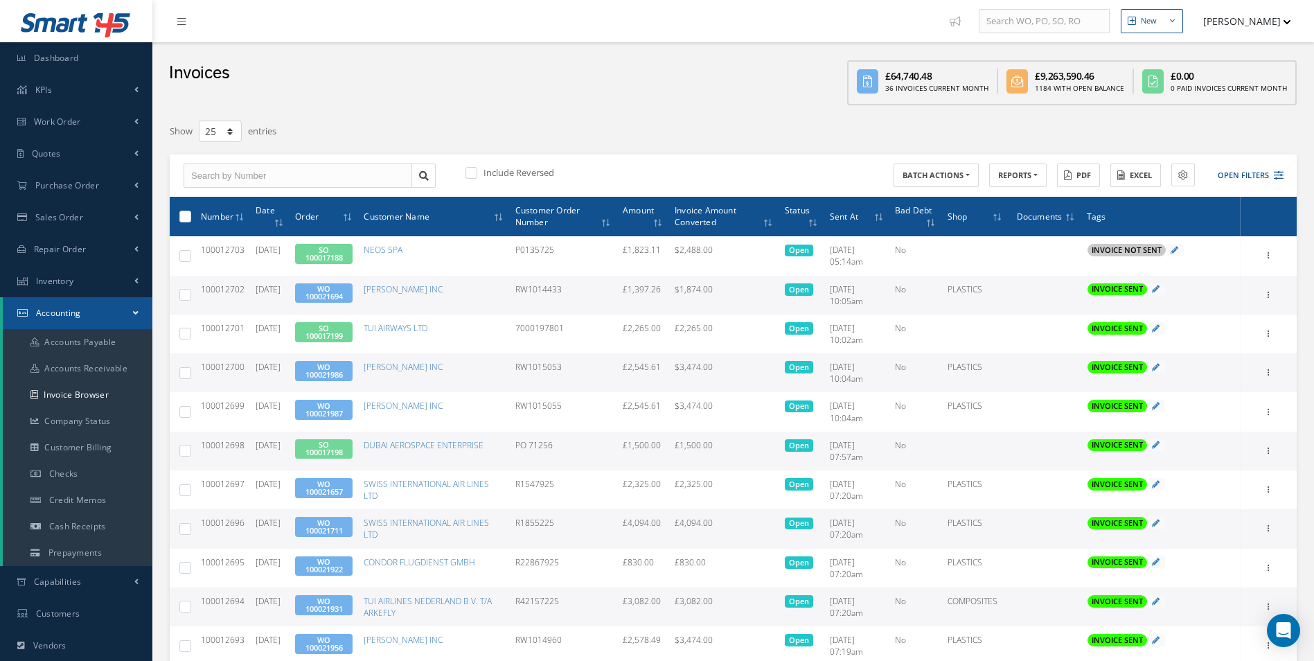
click at [550, 362] on td "RW1015053" at bounding box center [563, 372] width 107 height 39
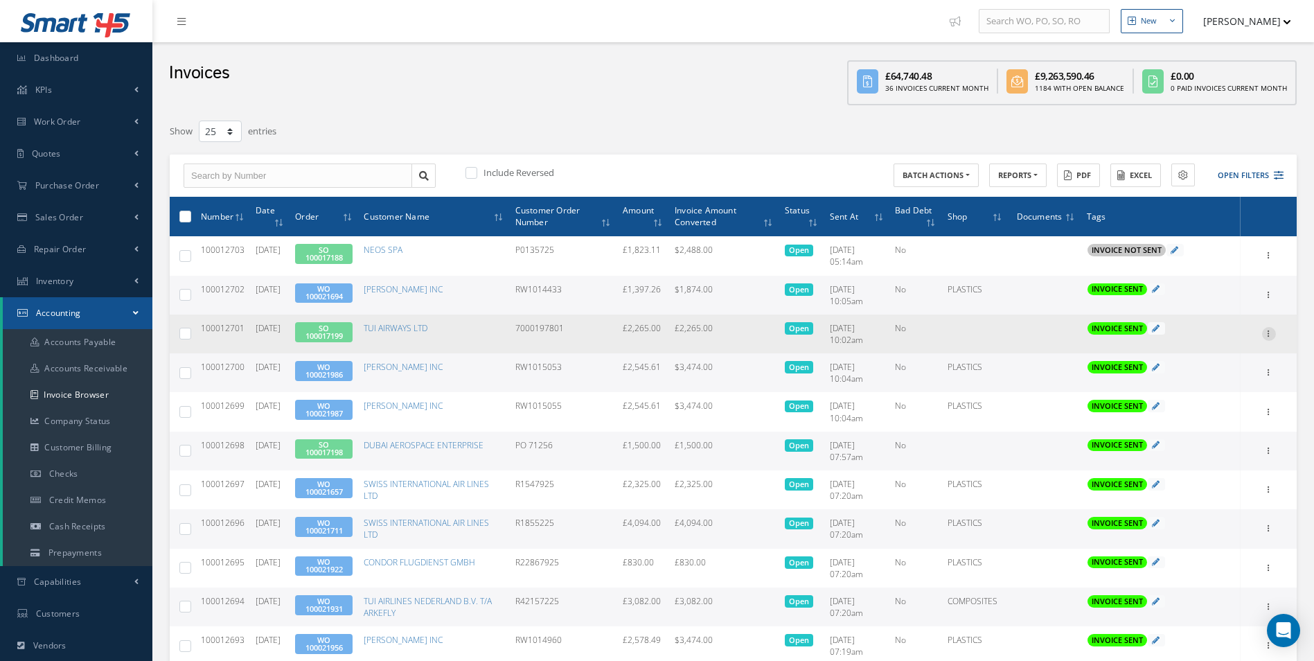
click at [1274, 336] on icon at bounding box center [1269, 332] width 14 height 11
click at [1197, 344] on link "Print" at bounding box center [1205, 343] width 109 height 18
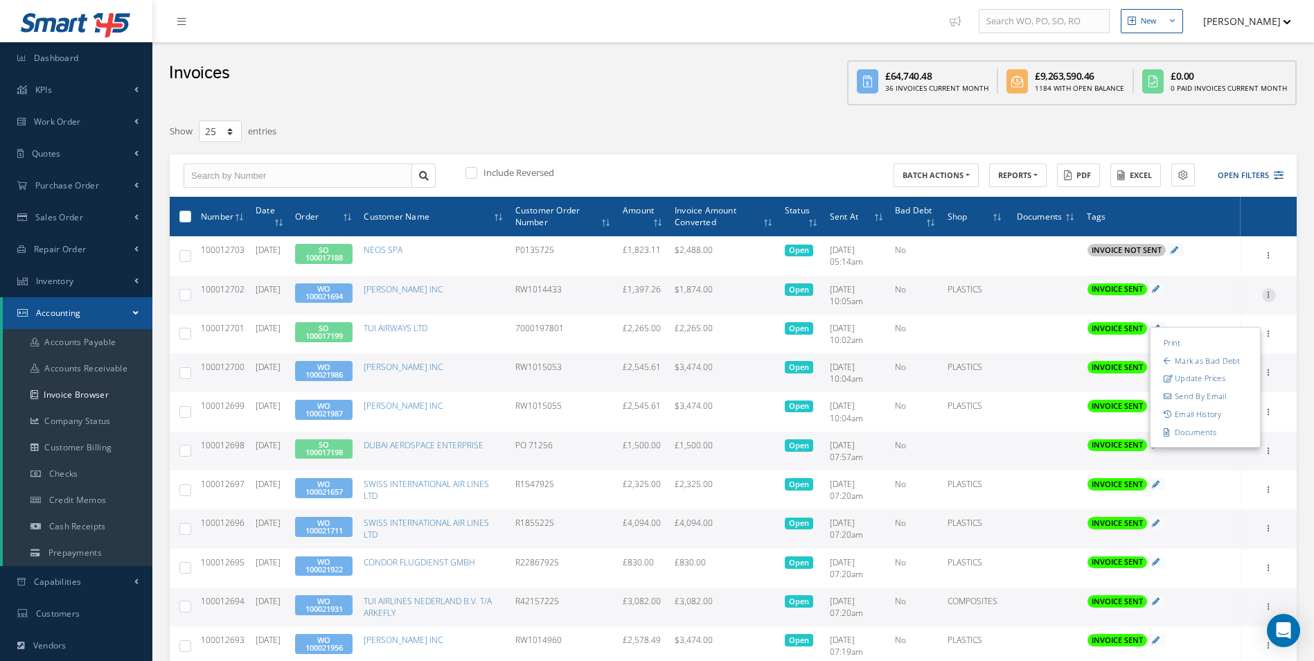
drag, startPoint x: 1269, startPoint y: 298, endPoint x: 1244, endPoint y: 303, distance: 25.6
click at [1269, 299] on icon at bounding box center [1269, 293] width 14 height 11
click at [1192, 305] on link "Print" at bounding box center [1205, 304] width 109 height 18
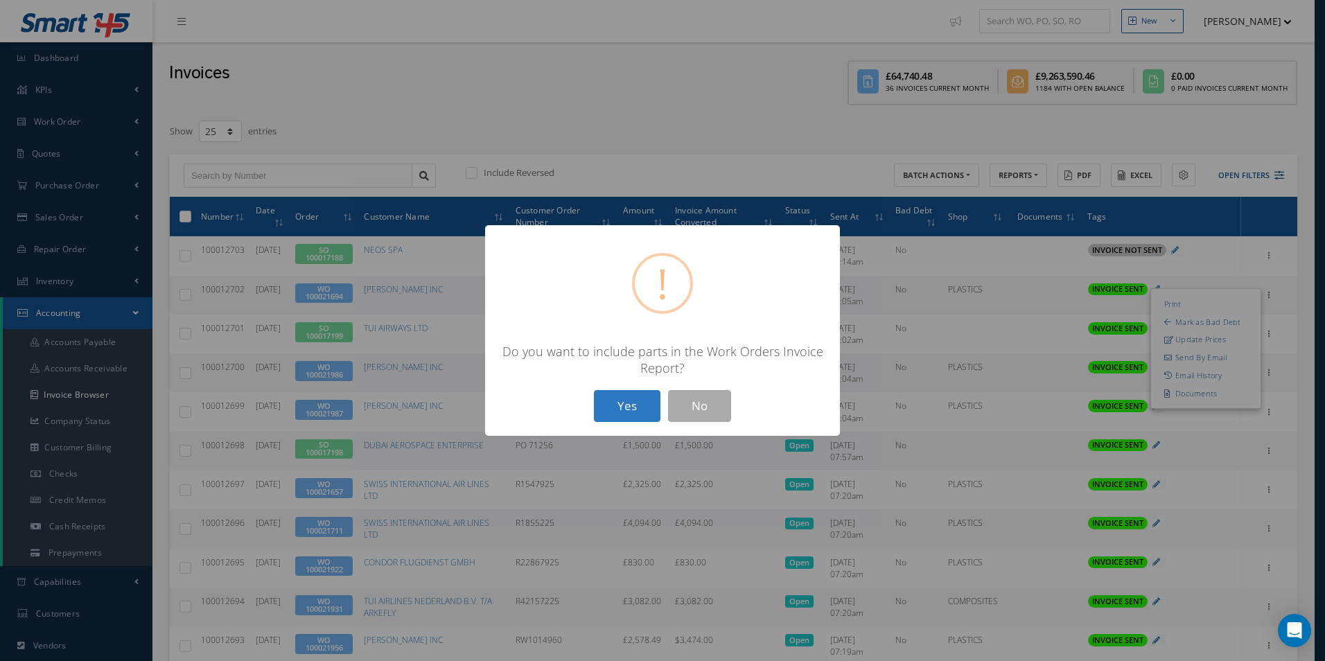
click at [630, 414] on button "Yes" at bounding box center [627, 406] width 67 height 33
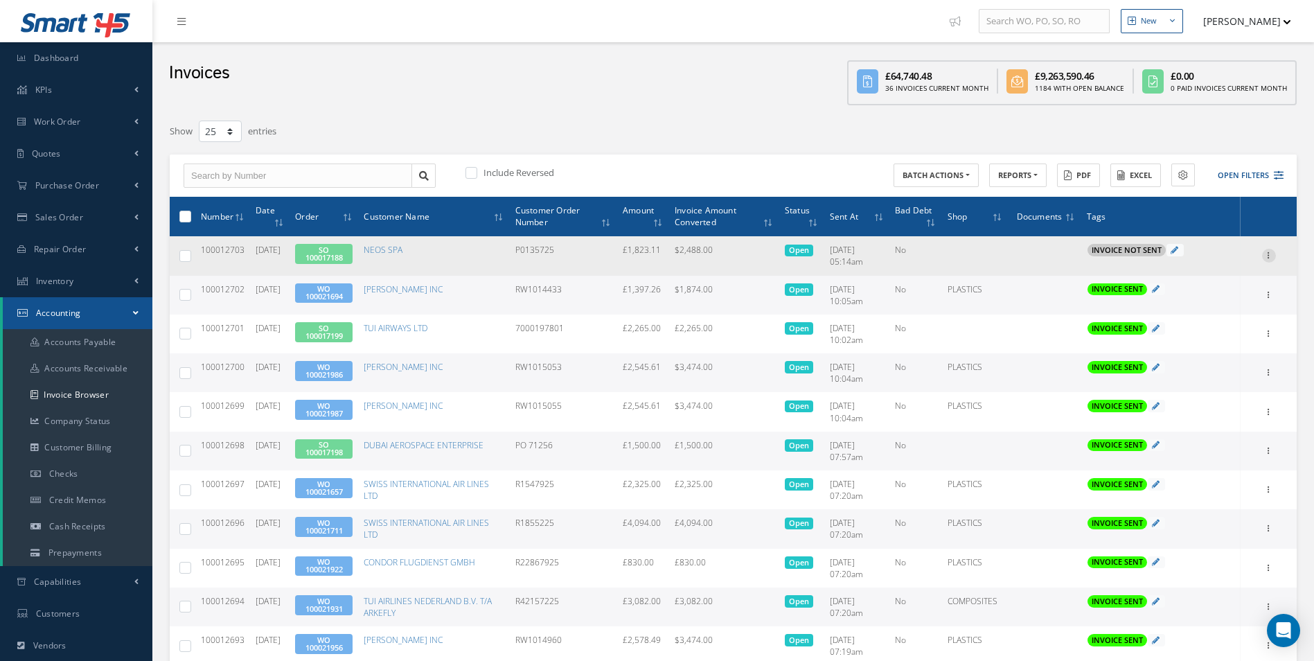
click at [1274, 252] on icon at bounding box center [1269, 254] width 14 height 11
click at [1194, 267] on link "Print" at bounding box center [1205, 265] width 109 height 18
click at [343, 258] on link "SO 100017188" at bounding box center [324, 254] width 37 height 18
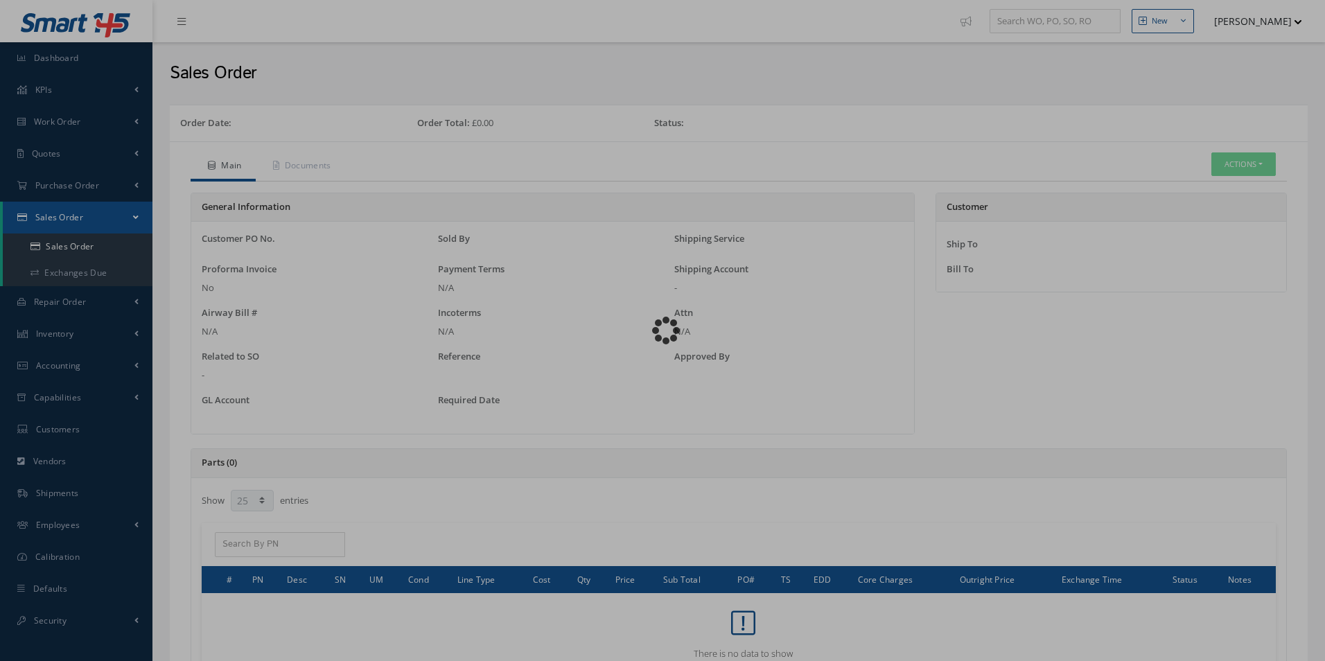
select select "25"
